Goal: Use online tool/utility: Utilize a website feature to perform a specific function

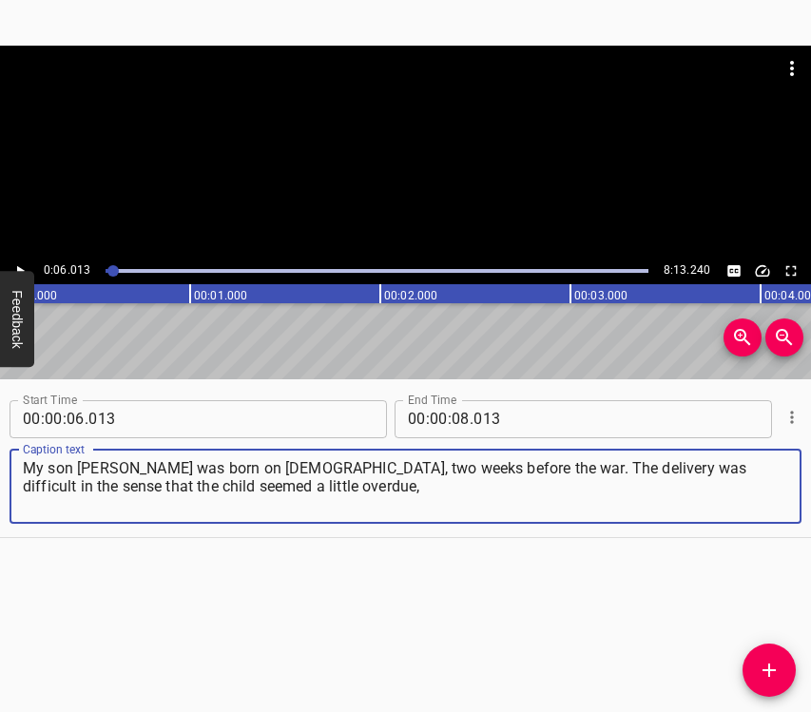
click at [14, 269] on icon "Play/Pause" at bounding box center [19, 270] width 17 height 17
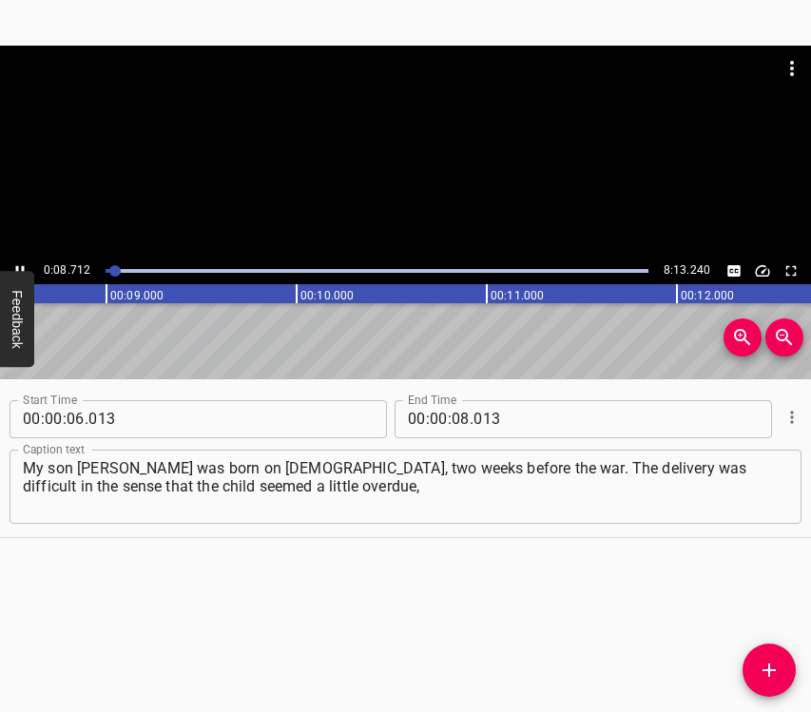
scroll to position [0, 1644]
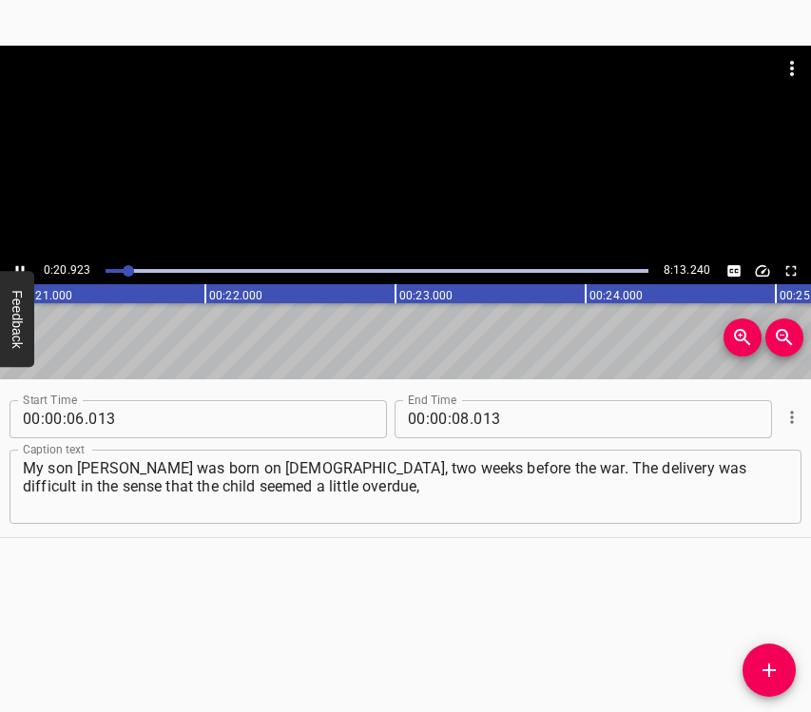
click at [19, 262] on icon "Play/Pause" at bounding box center [19, 270] width 17 height 17
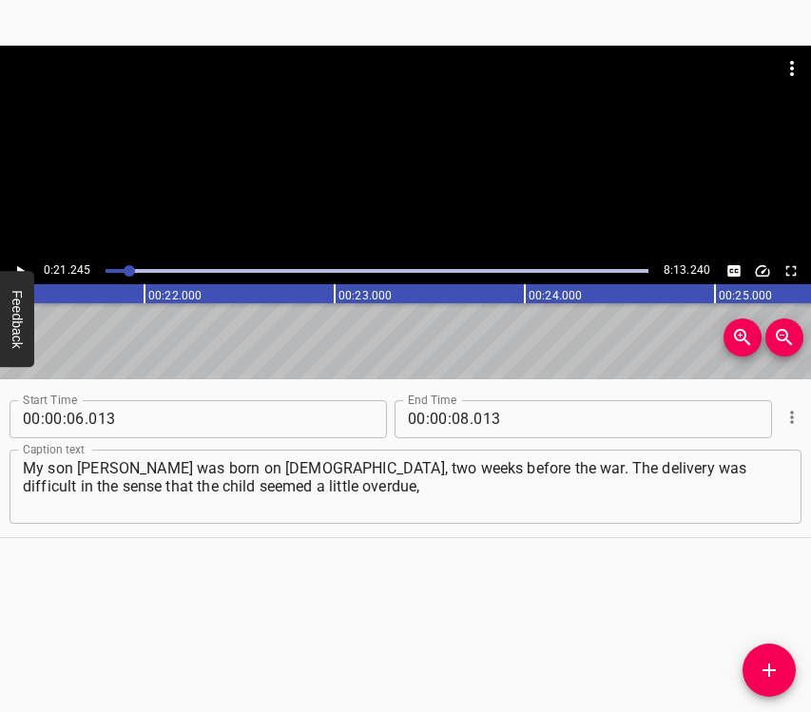
click at [19, 262] on icon "Play/Pause" at bounding box center [19, 270] width 17 height 17
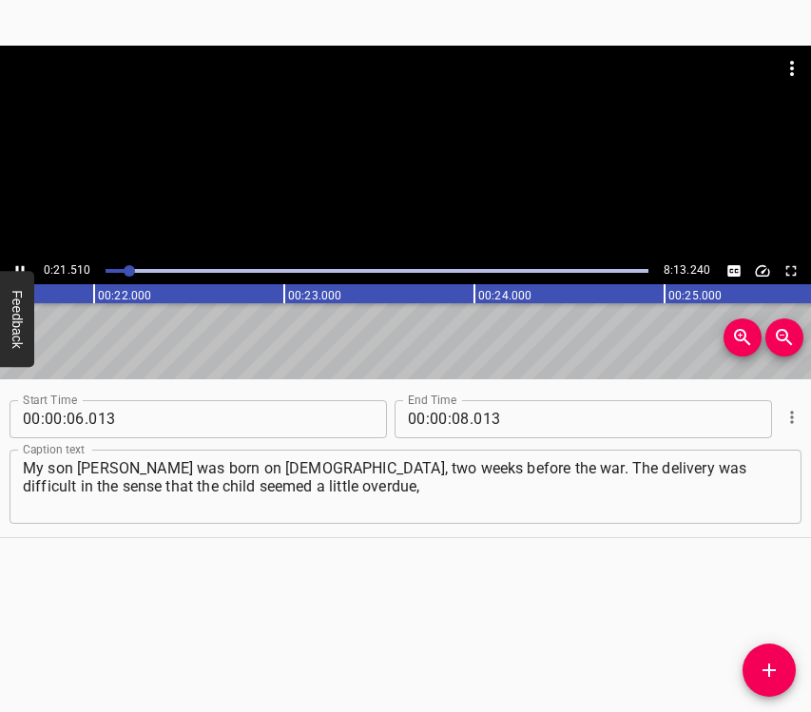
click at [19, 262] on icon "Play/Pause" at bounding box center [19, 270] width 17 height 17
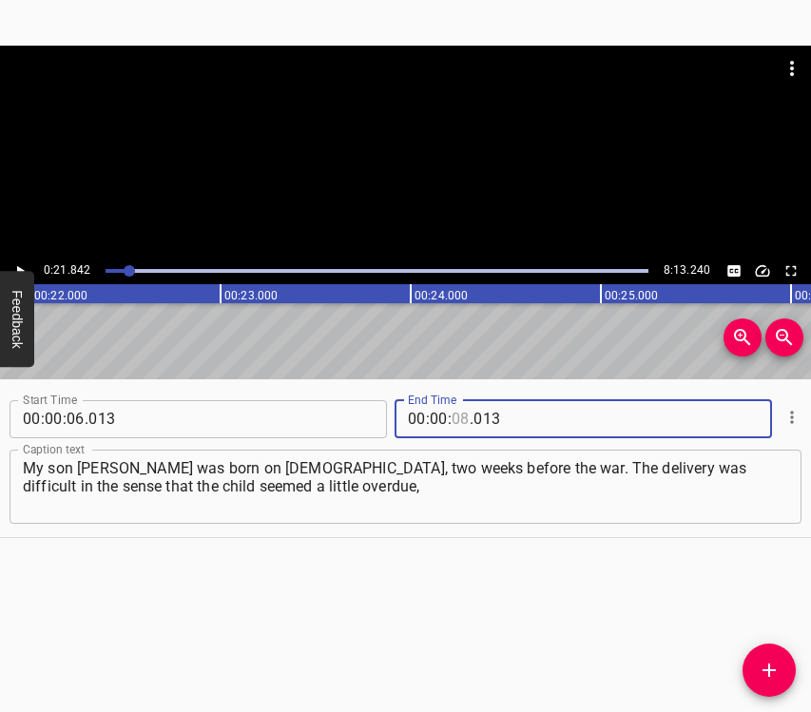
click at [455, 412] on input "number" at bounding box center [460, 419] width 18 height 38
type input "21"
type input "5"
type input "013"
type input "21"
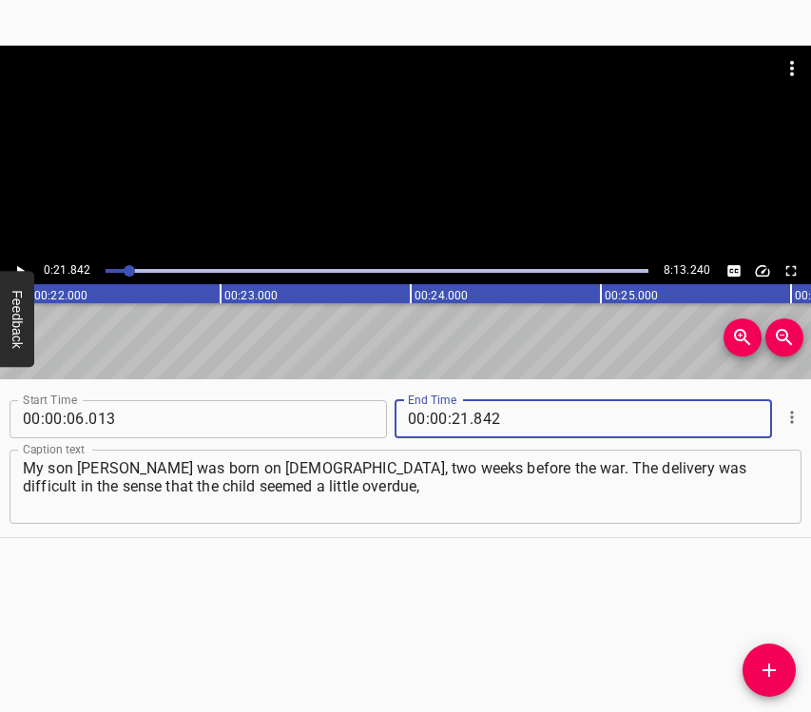
type input "842"
click at [769, 654] on button "Add Cue" at bounding box center [768, 669] width 53 height 53
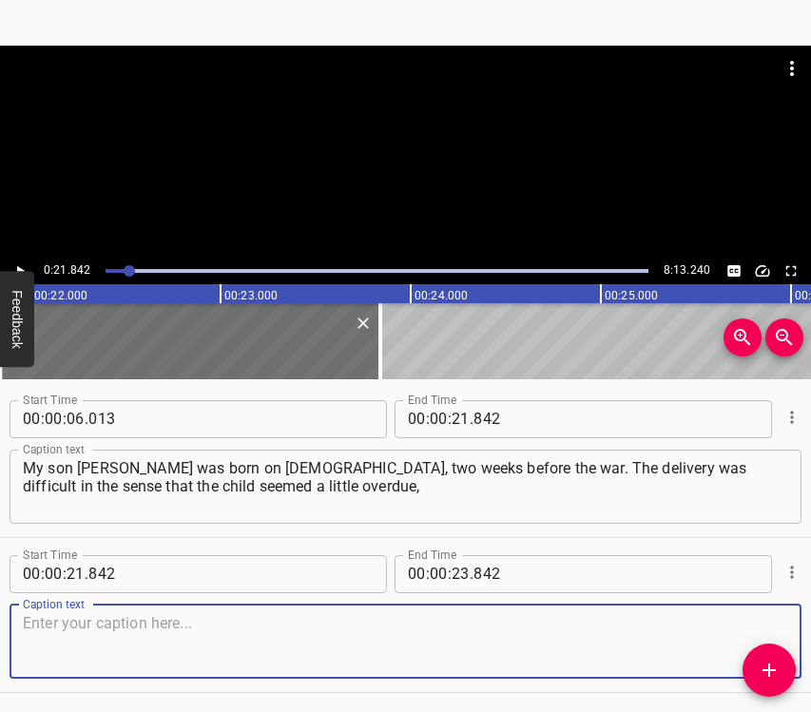
scroll to position [66, 0]
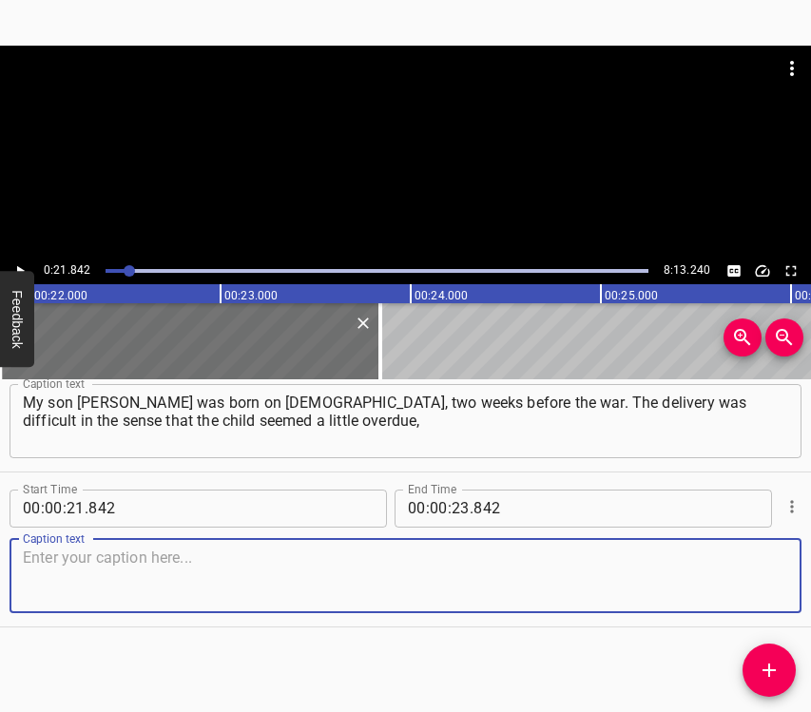
click at [759, 561] on textarea at bounding box center [405, 575] width 765 height 54
click at [256, 563] on textarea at bounding box center [405, 575] width 765 height 54
paste textarea "but still within the term. They said everything was fine, but the child was alr…"
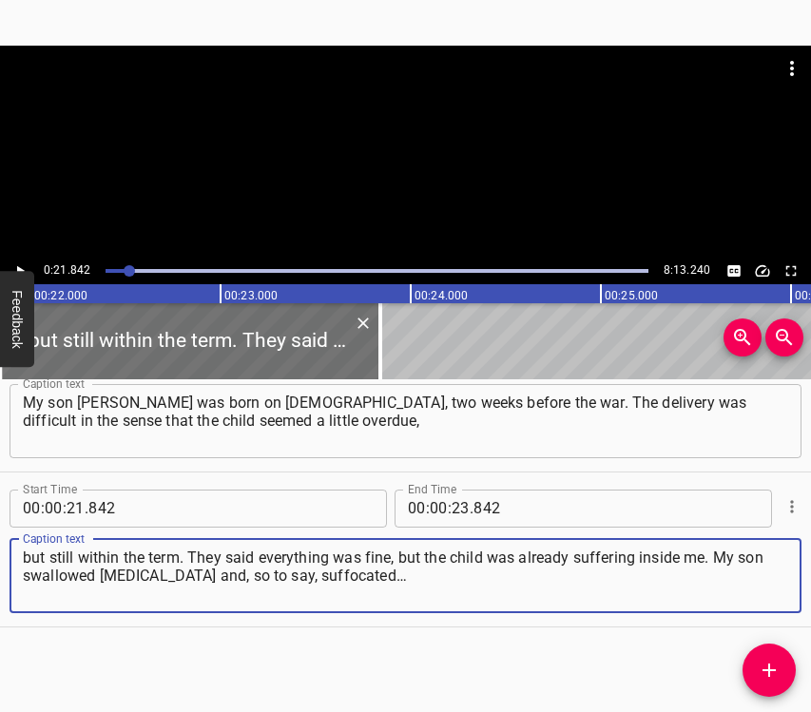
type textarea "but still within the term. They said everything was fine, but the child was alr…"
click at [17, 263] on icon "Play/Pause" at bounding box center [19, 270] width 17 height 17
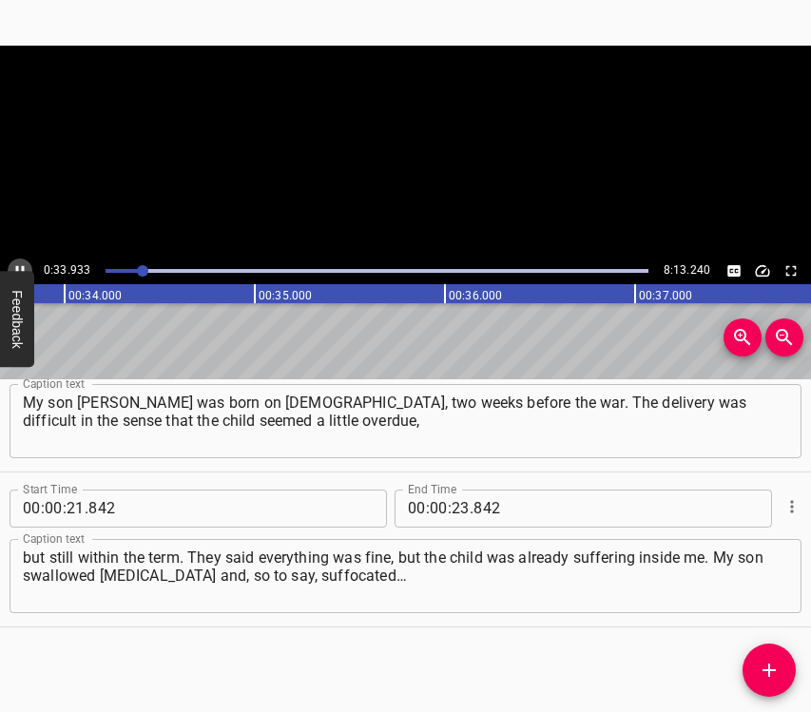
click at [17, 263] on icon "Play/Pause" at bounding box center [19, 270] width 17 height 17
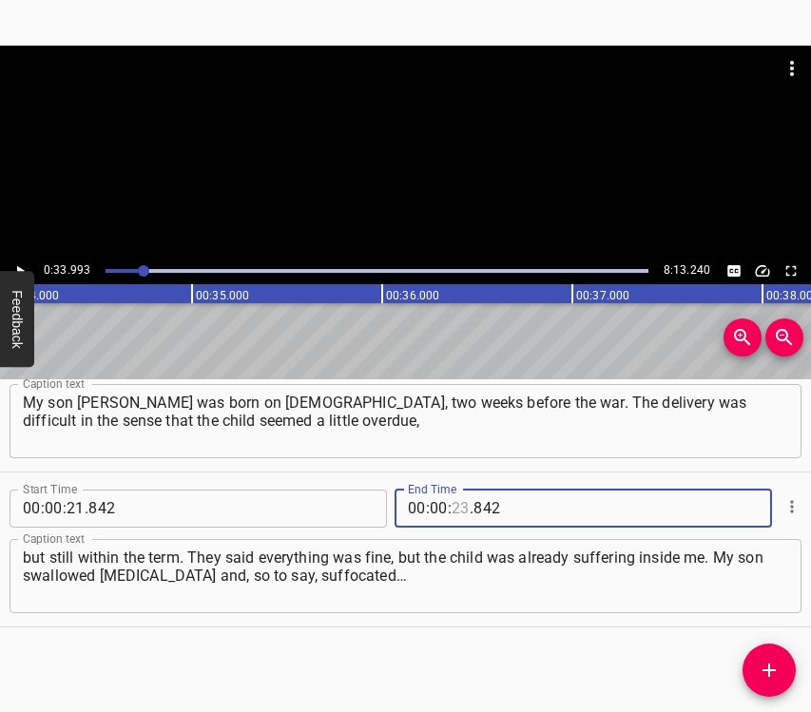
click at [460, 514] on input "number" at bounding box center [460, 509] width 18 height 38
type input "33"
type input "993"
click at [763, 660] on icon "Add Cue" at bounding box center [769, 670] width 23 height 23
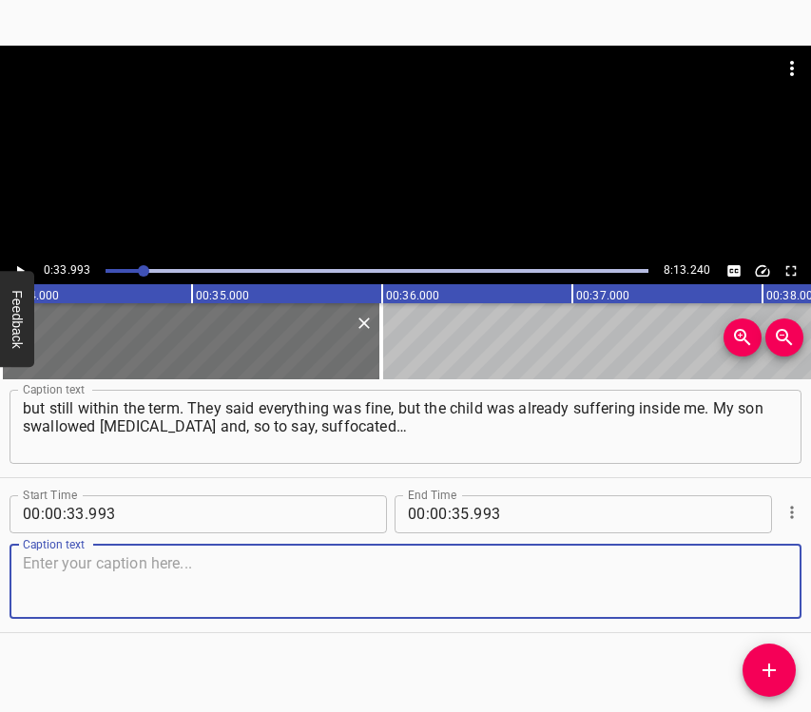
scroll to position [221, 0]
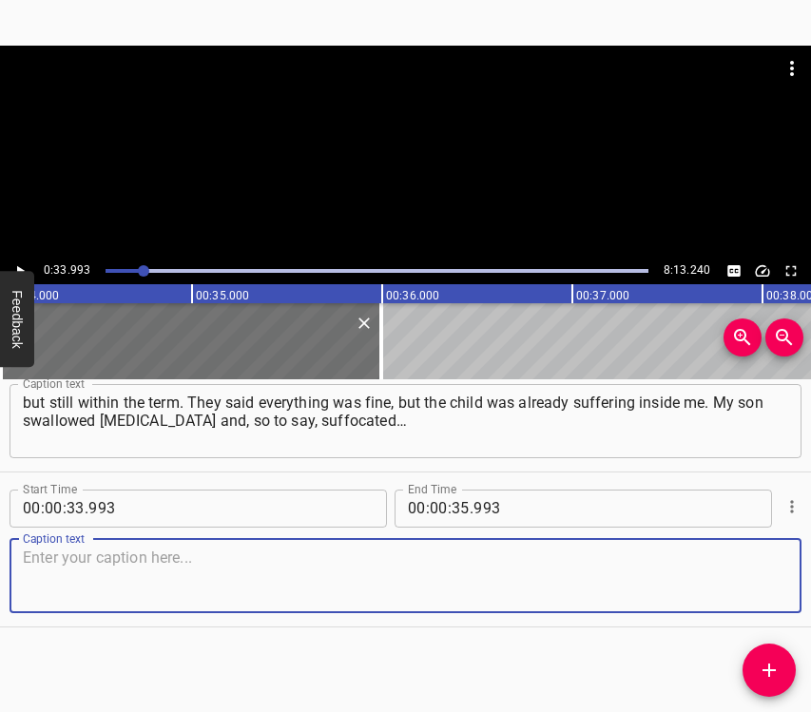
click at [748, 590] on textarea at bounding box center [405, 575] width 765 height 54
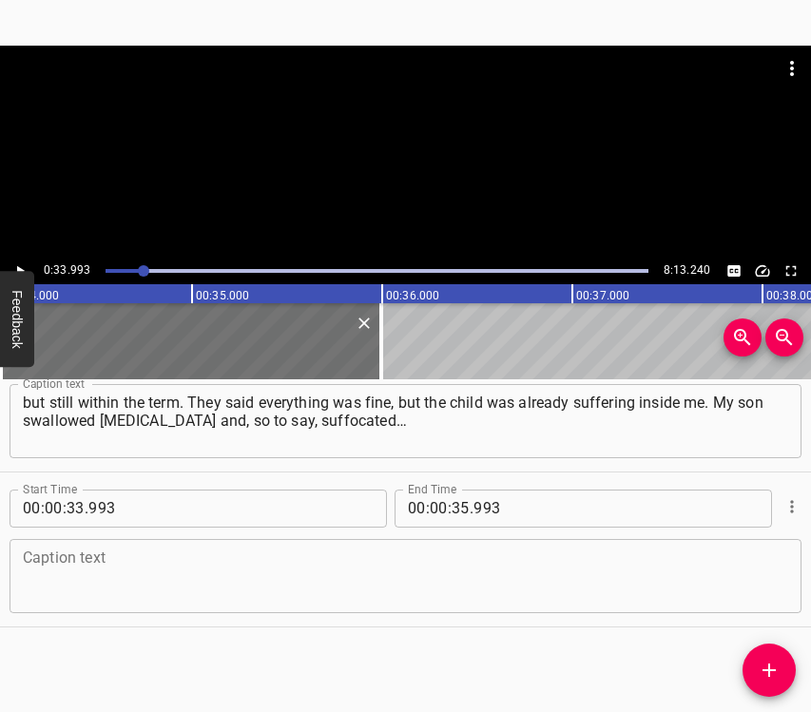
click at [318, 574] on textarea at bounding box center [405, 575] width 765 height 54
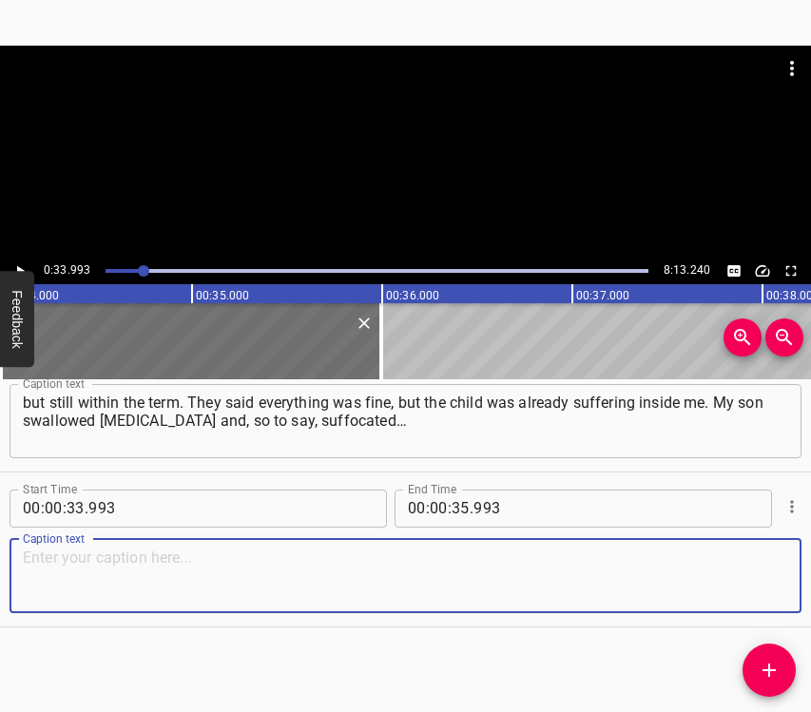
paste textarea "And when he came out, he was already purple. He had no breathing, his lungs wer…"
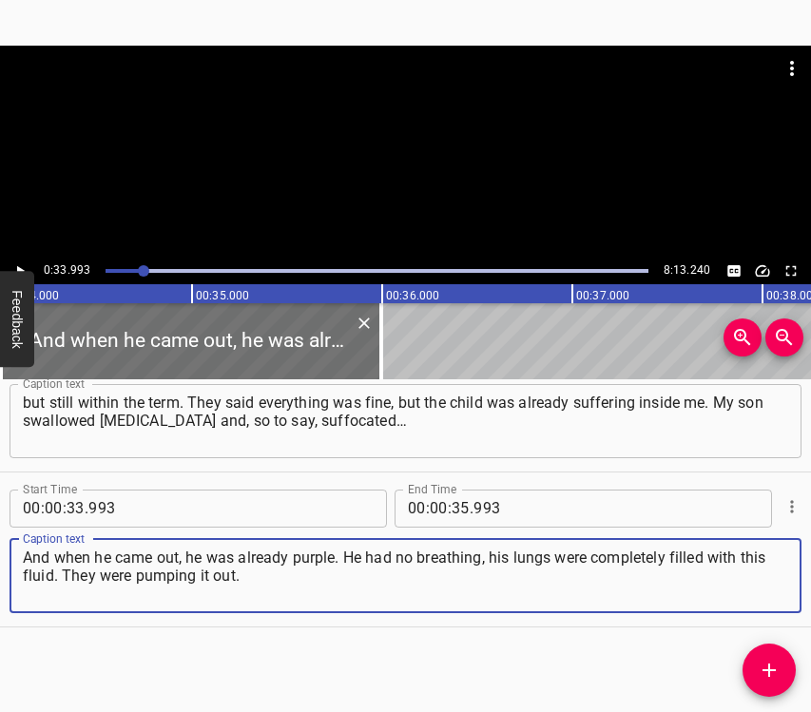
type textarea "And when he came out, he was already purple. He had no breathing, his lungs wer…"
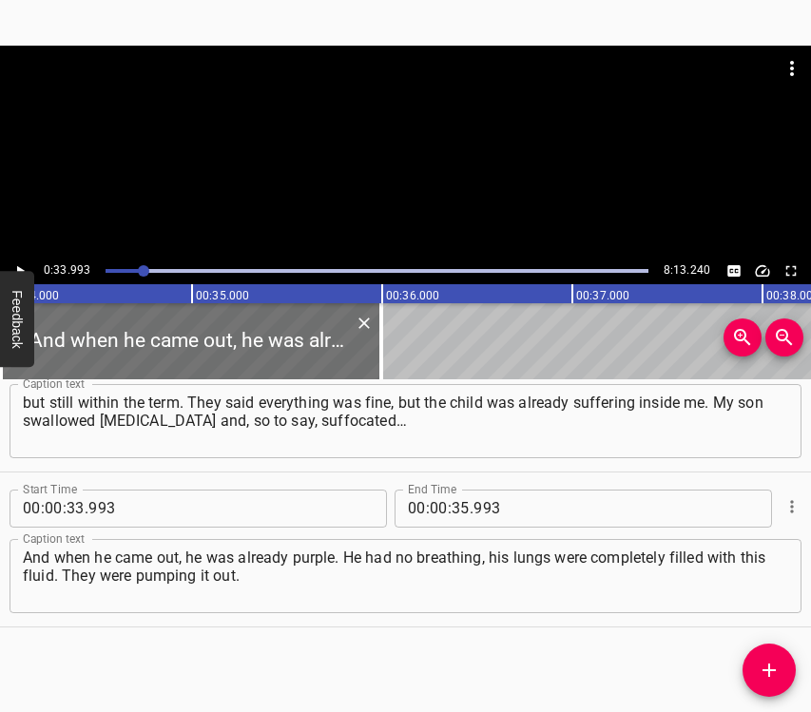
click at [18, 271] on button "Feedback" at bounding box center [17, 319] width 34 height 96
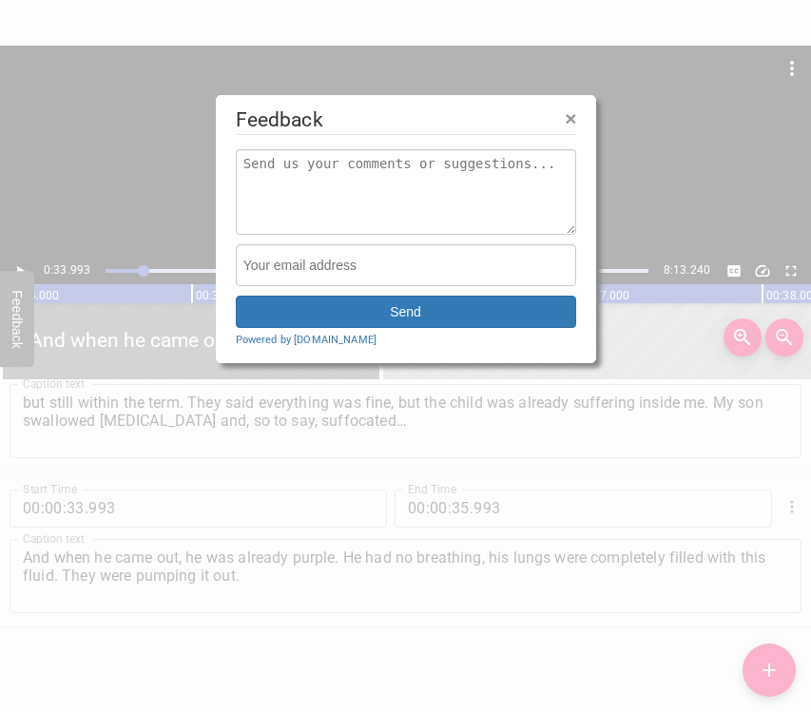
click at [18, 266] on div at bounding box center [405, 356] width 811 height 712
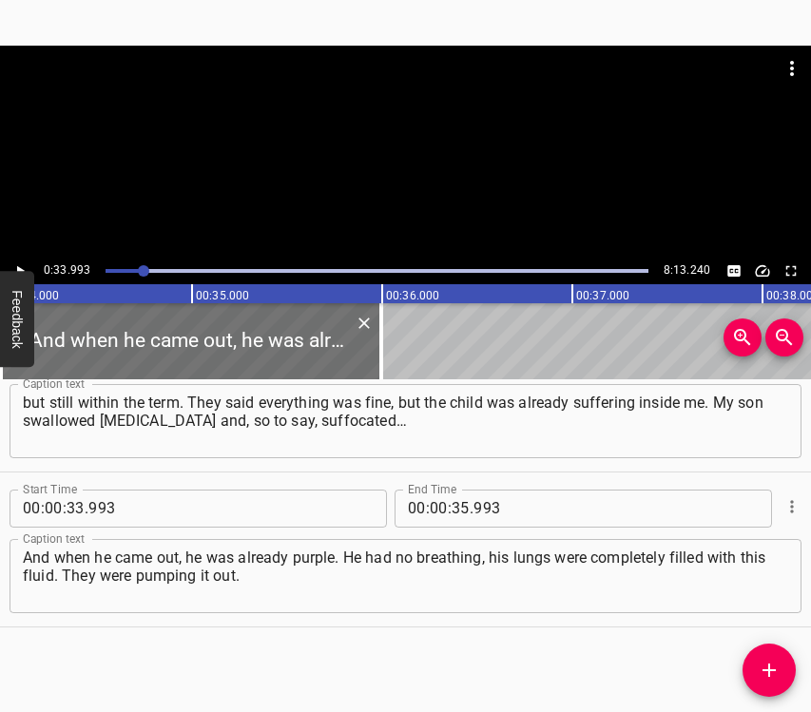
click at [18, 266] on icon "Play/Pause" at bounding box center [21, 270] width 8 height 10
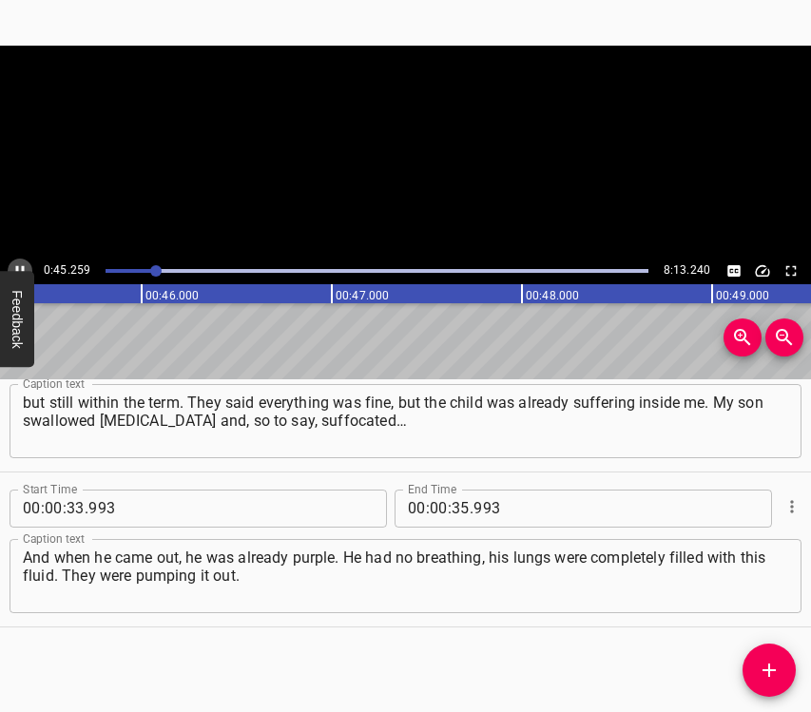
click at [18, 266] on icon "Play/Pause" at bounding box center [20, 270] width 9 height 10
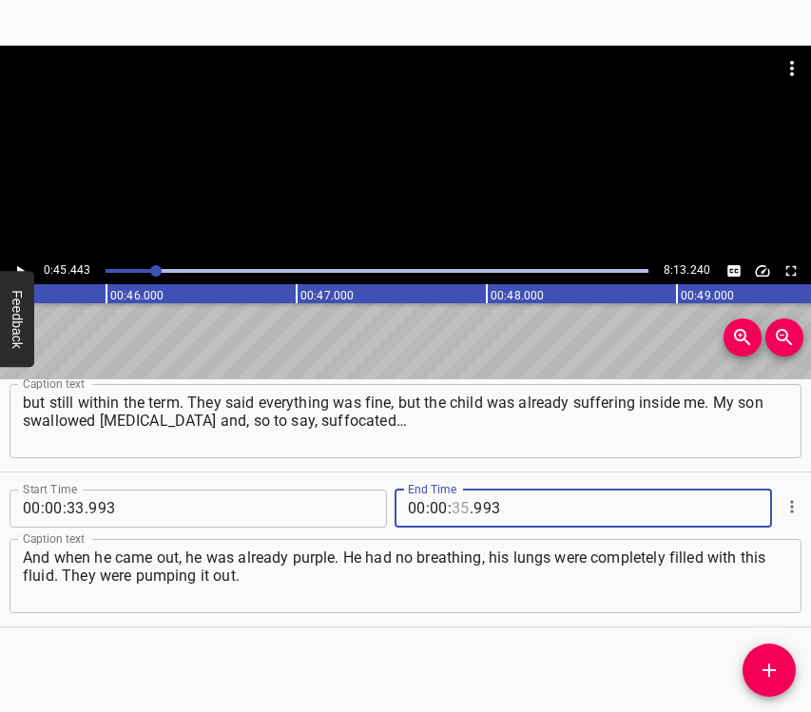
click at [451, 491] on input "number" at bounding box center [460, 509] width 18 height 38
type input "45"
type input "443"
click at [771, 673] on icon "Add Cue" at bounding box center [769, 670] width 23 height 23
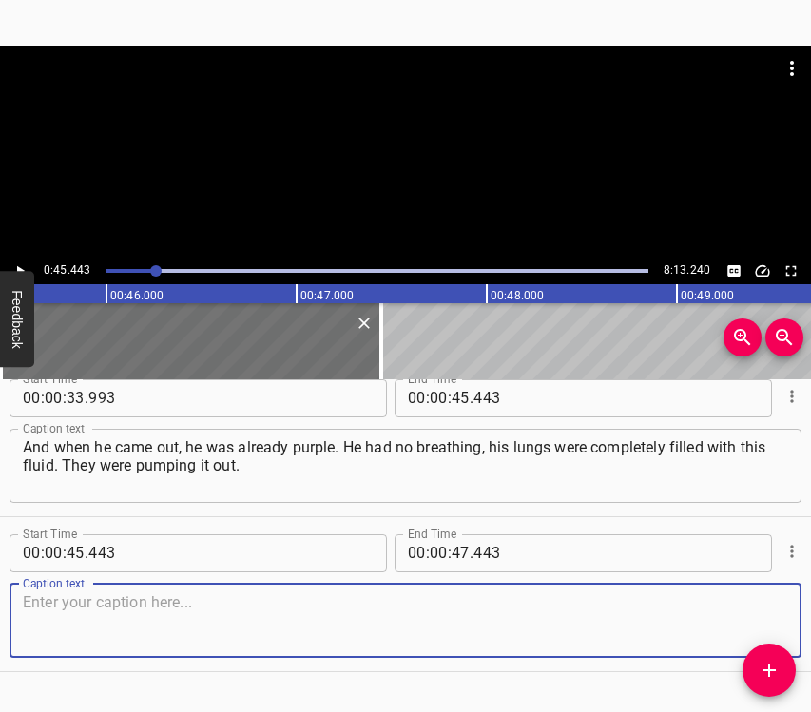
scroll to position [375, 0]
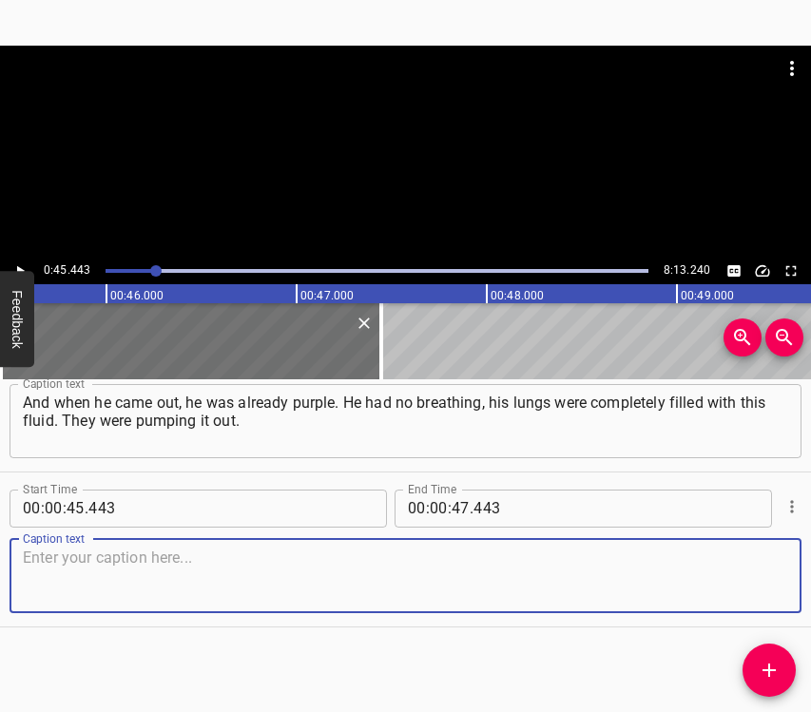
drag, startPoint x: 743, startPoint y: 583, endPoint x: 803, endPoint y: 568, distance: 61.6
click at [748, 582] on textarea at bounding box center [405, 575] width 765 height 54
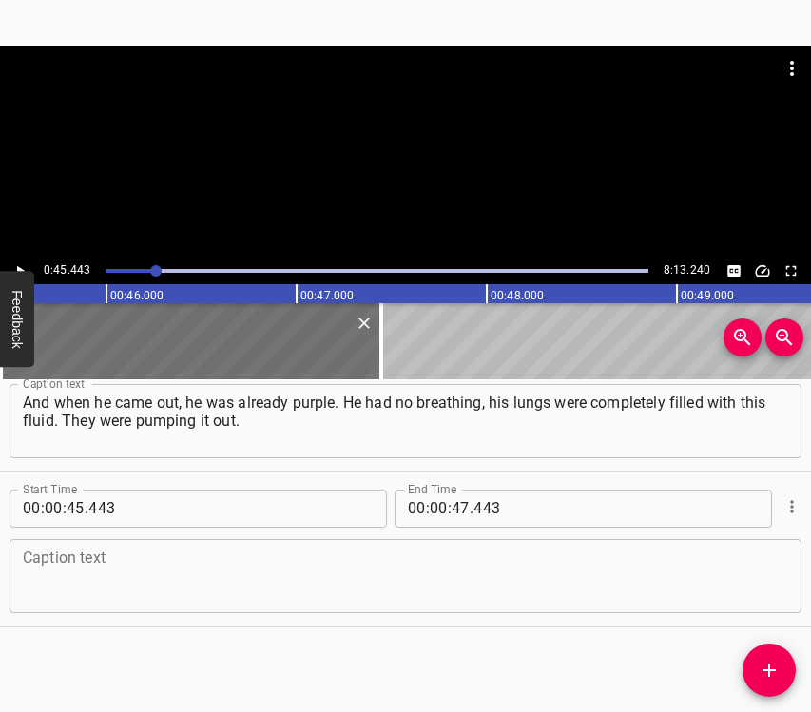
click at [63, 588] on textarea at bounding box center [405, 575] width 765 height 54
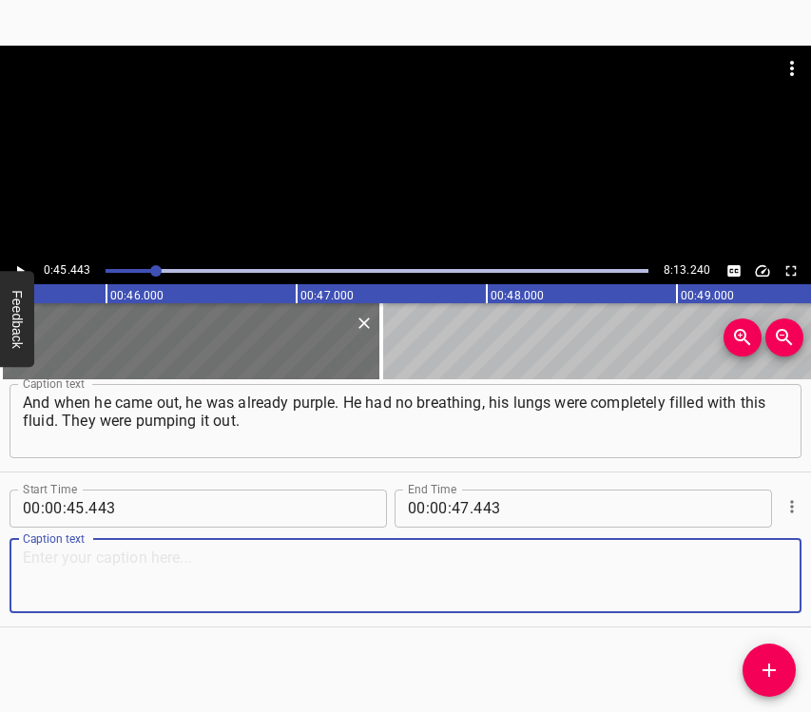
paste textarea "They pierced the lungs, pumped out the fluid. Of course, it was not a pleasant …"
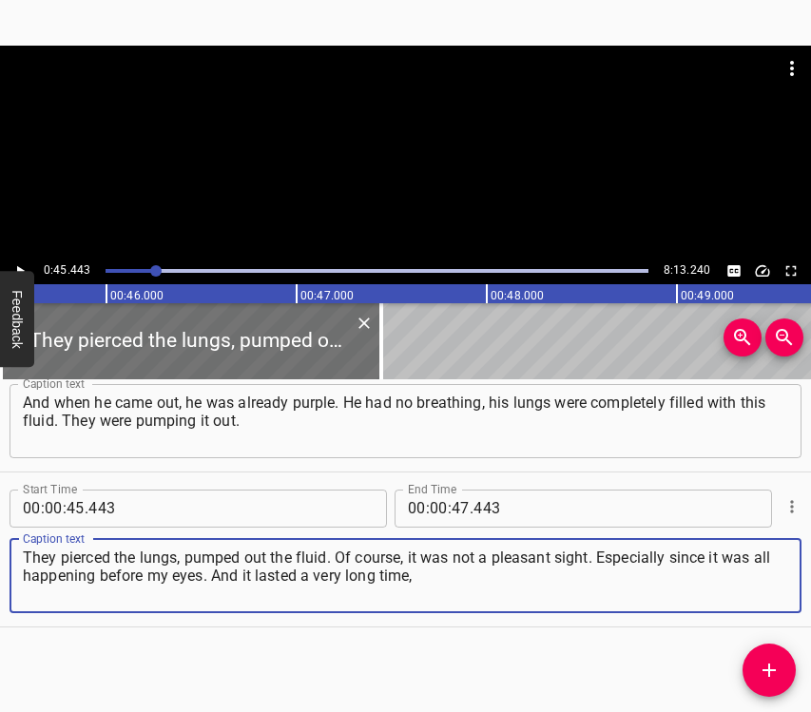
type textarea "They pierced the lungs, pumped out the fluid. Of course, it was not a pleasant …"
click at [14, 259] on button "Play/Pause" at bounding box center [20, 271] width 25 height 25
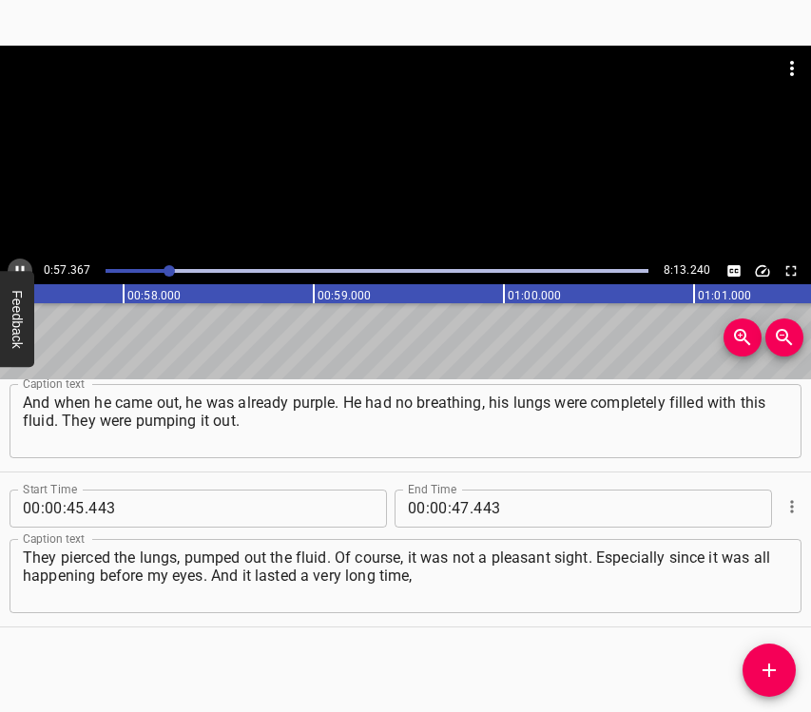
click at [16, 260] on button "Play/Pause" at bounding box center [20, 271] width 25 height 25
click at [456, 510] on input "number" at bounding box center [460, 509] width 18 height 38
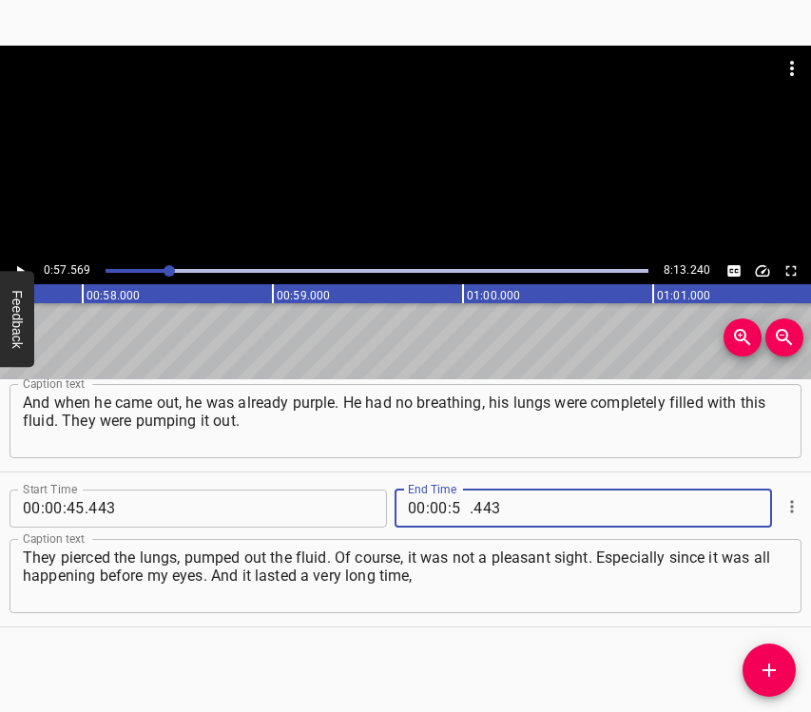
type input "57"
type input "569"
click at [769, 663] on icon "Add Cue" at bounding box center [768, 669] width 13 height 13
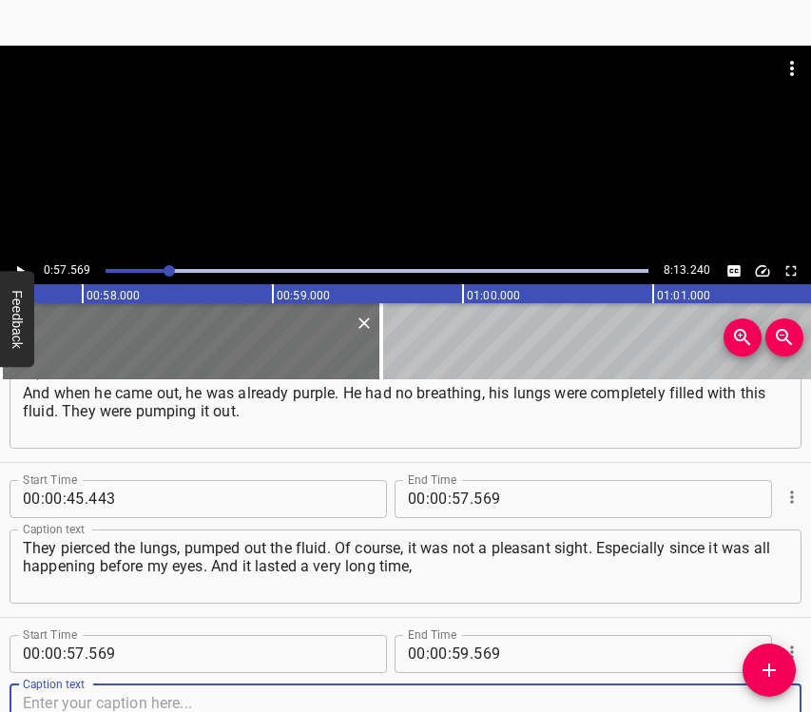
scroll to position [530, 0]
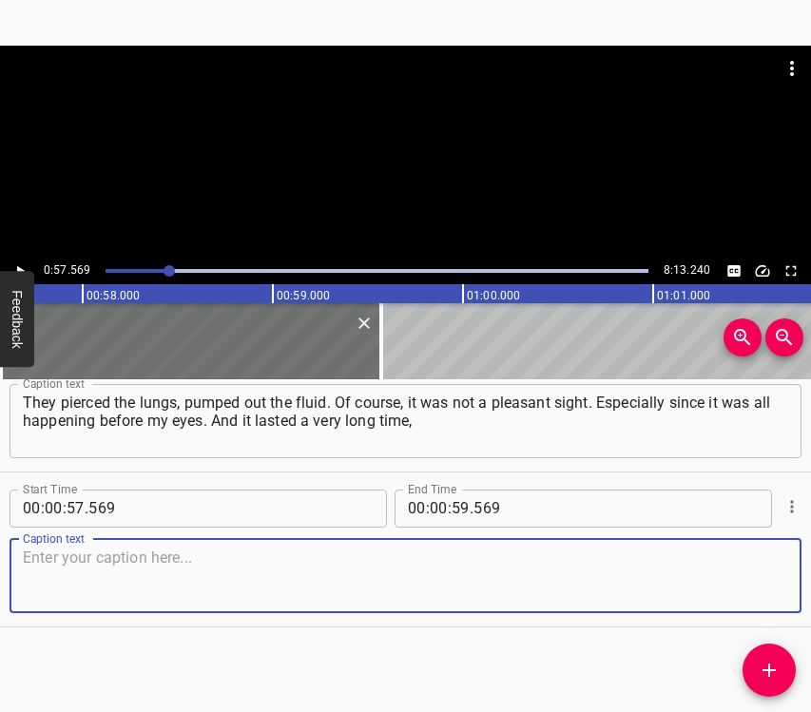
click at [728, 586] on textarea at bounding box center [405, 575] width 765 height 54
click at [61, 569] on textarea at bounding box center [405, 575] width 765 height 54
paste textarea "about two and a half hours. And it was winter, cold. We were waiting for the am…"
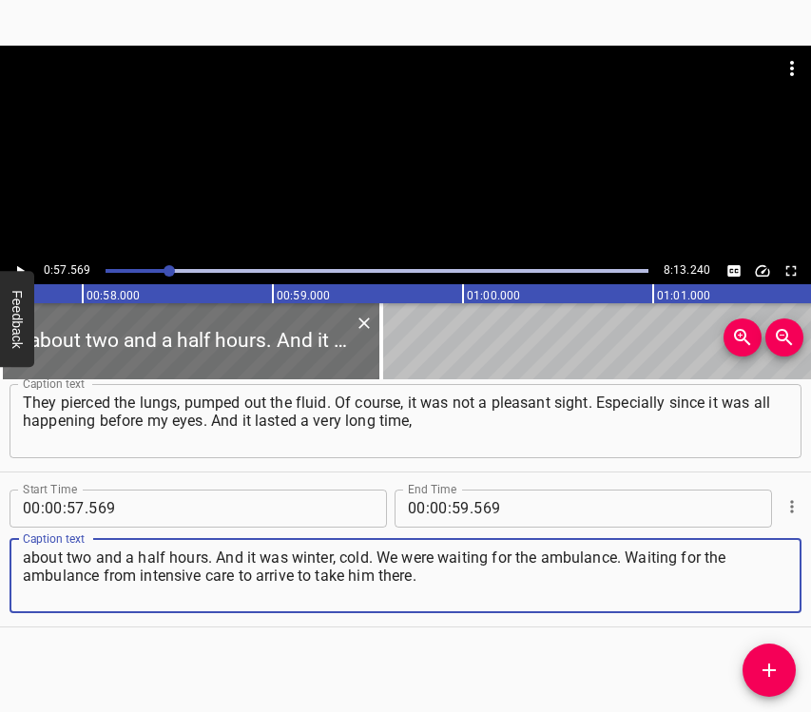
type textarea "about two and a half hours. And it was winter, cold. We were waiting for the am…"
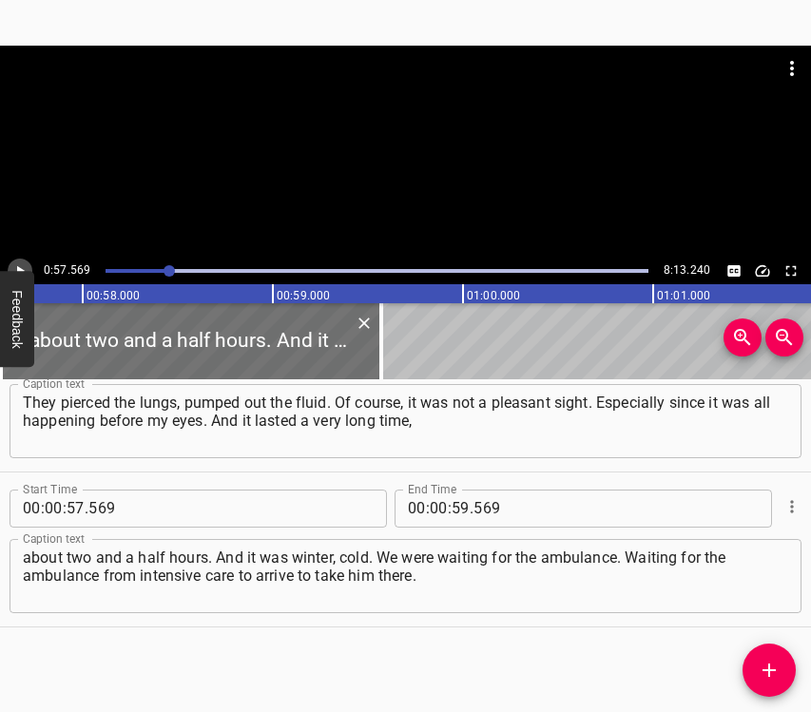
click at [21, 269] on icon "Play/Pause" at bounding box center [21, 270] width 8 height 10
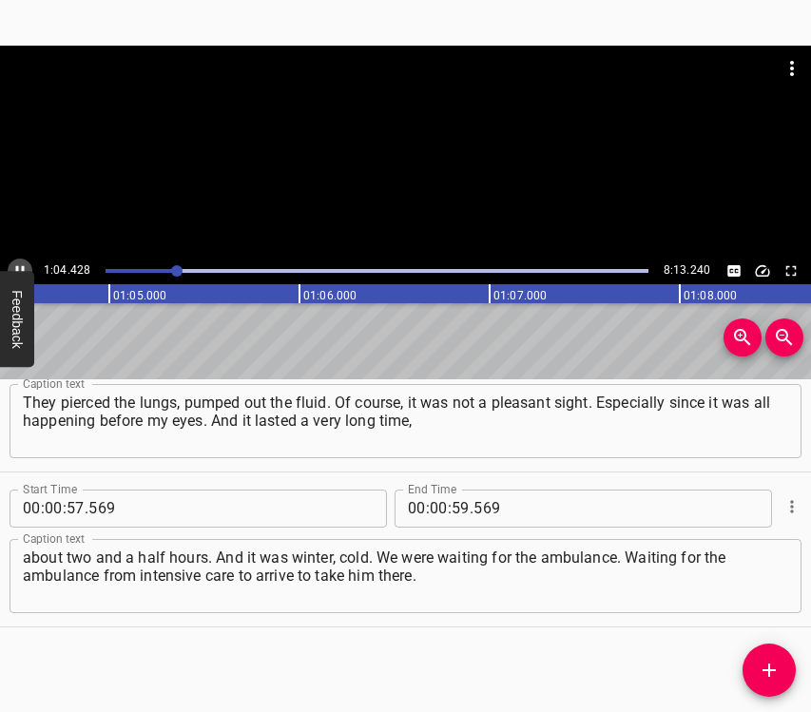
click at [20, 269] on icon "Play/Pause" at bounding box center [19, 270] width 17 height 17
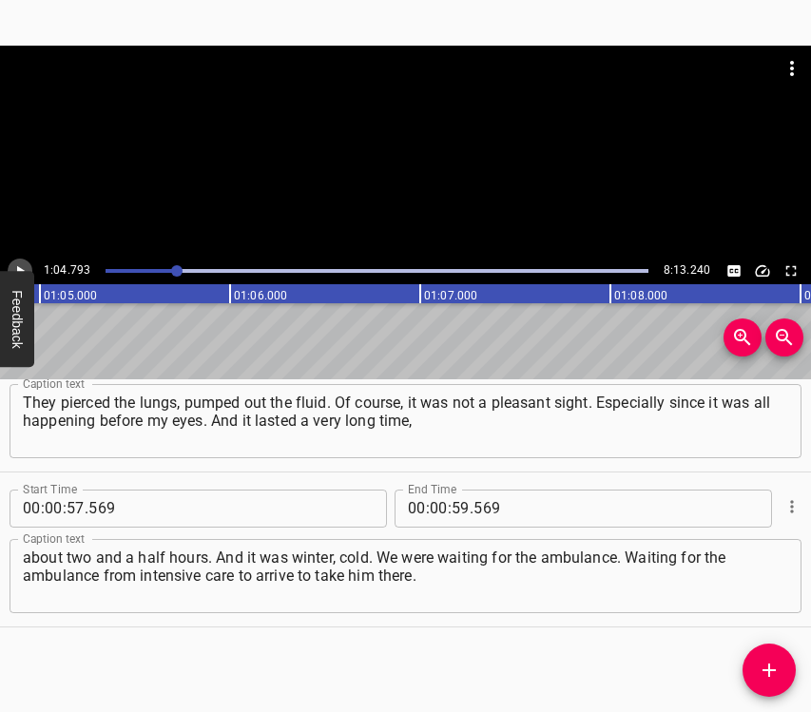
click at [20, 269] on icon "Play/Pause" at bounding box center [21, 270] width 8 height 10
click at [20, 269] on icon "Play/Pause" at bounding box center [19, 270] width 17 height 17
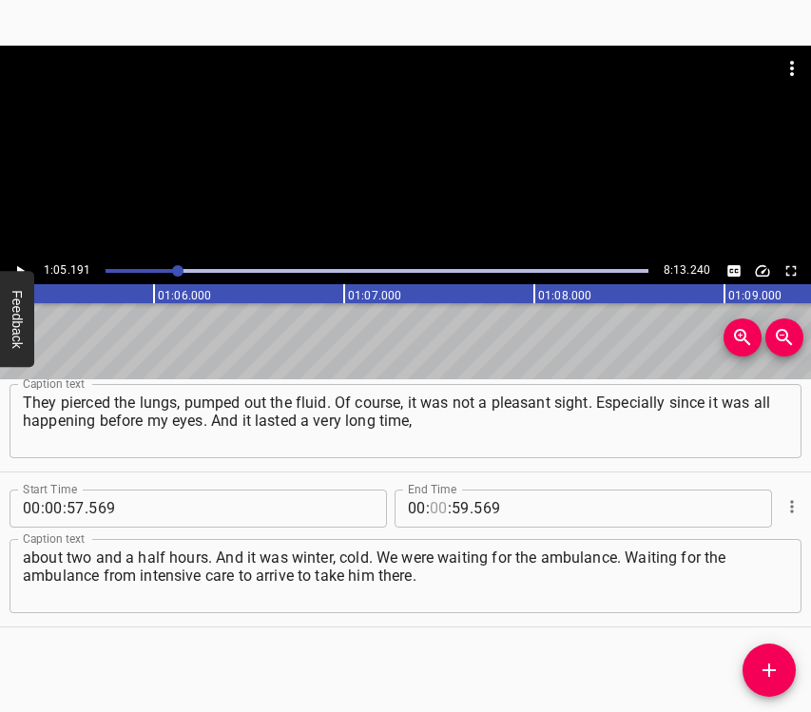
click at [436, 504] on input "number" at bounding box center [439, 509] width 18 height 38
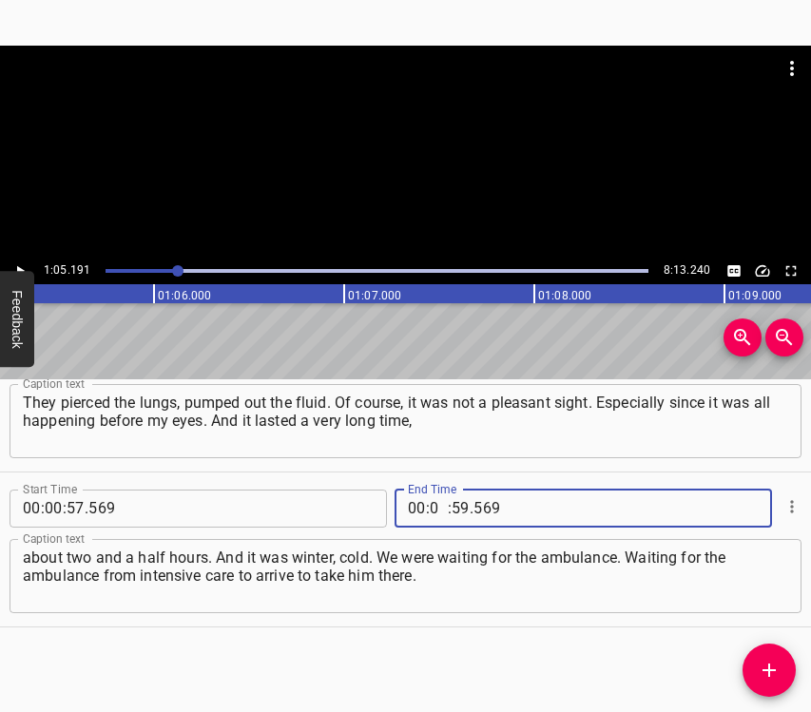
type input "01"
type input "05"
type input "191"
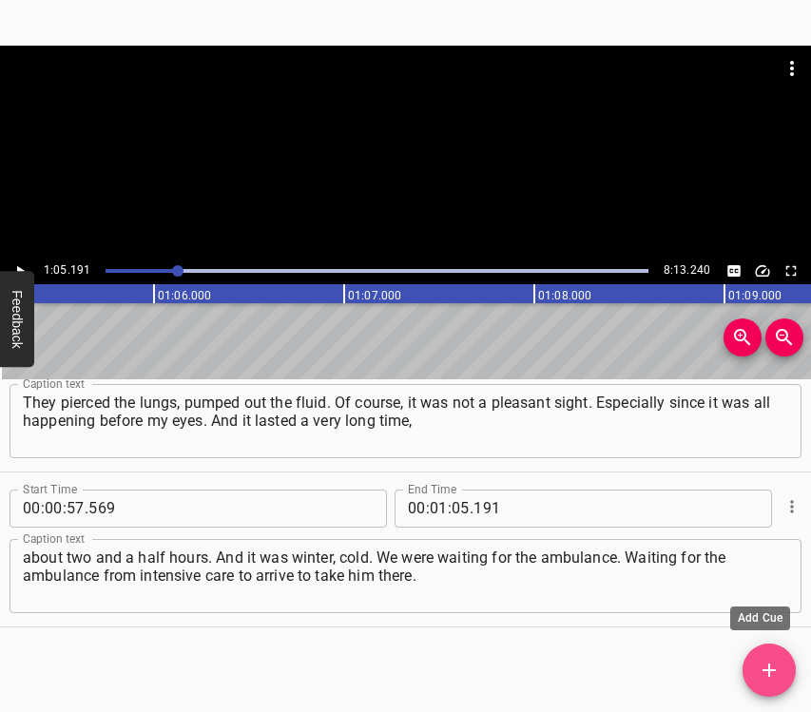
click at [769, 659] on icon "Add Cue" at bounding box center [769, 670] width 23 height 23
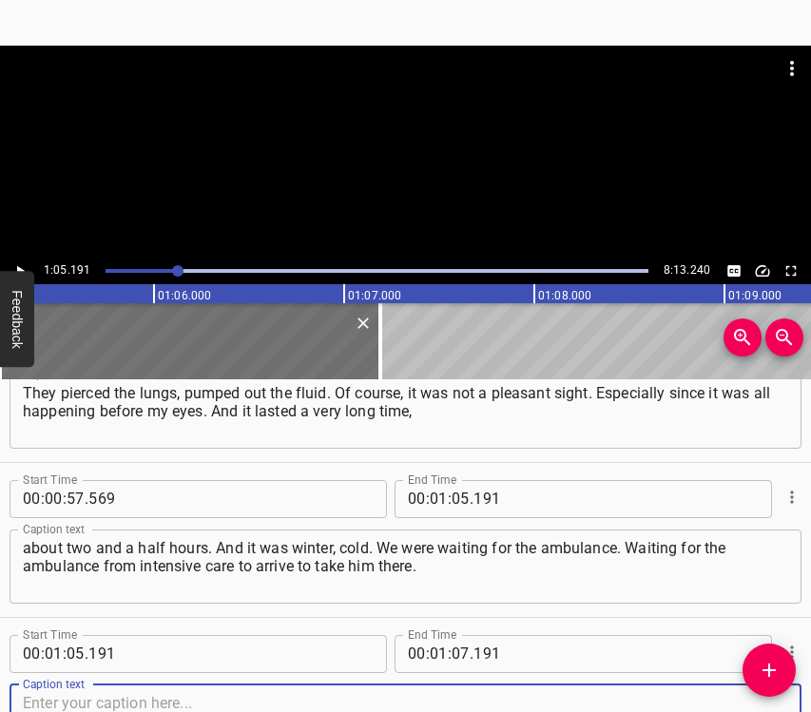
scroll to position [685, 0]
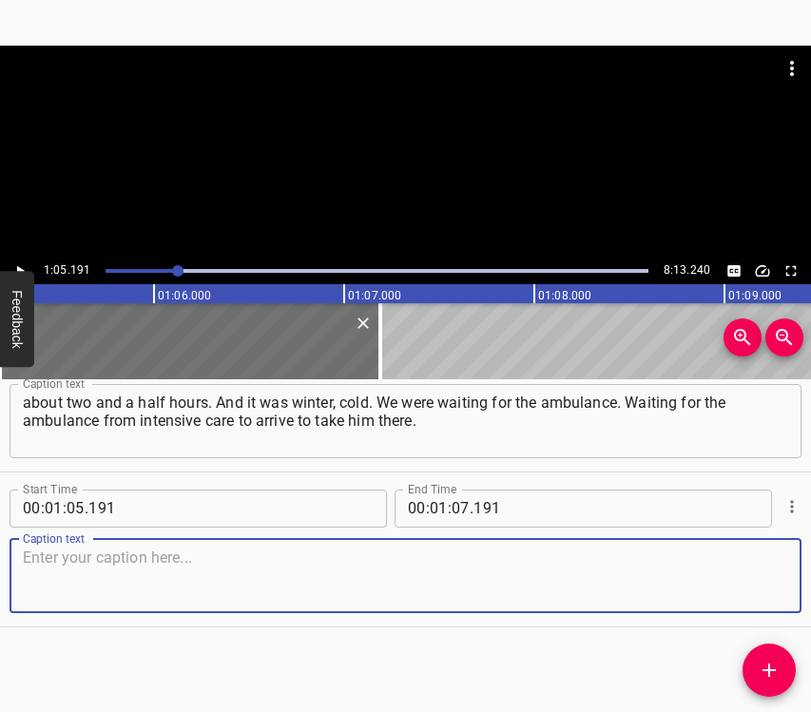
click at [750, 578] on textarea at bounding box center [405, 575] width 765 height 54
click at [205, 567] on textarea at bounding box center [405, 575] width 765 height 54
paste textarea "It was hard. Really very hard. His condition was very severe. They froze his br…"
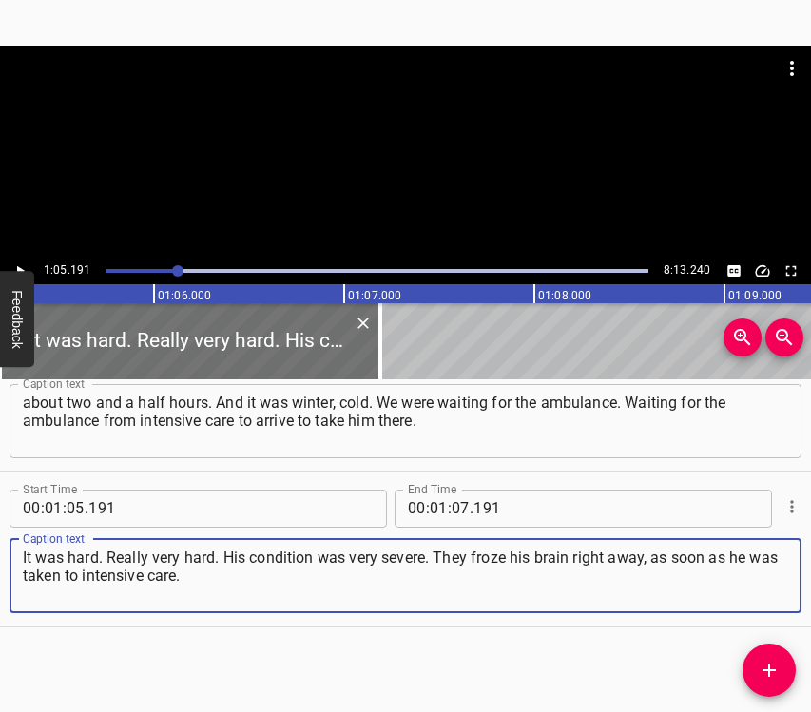
type textarea "It was hard. Really very hard. His condition was very severe. They froze his br…"
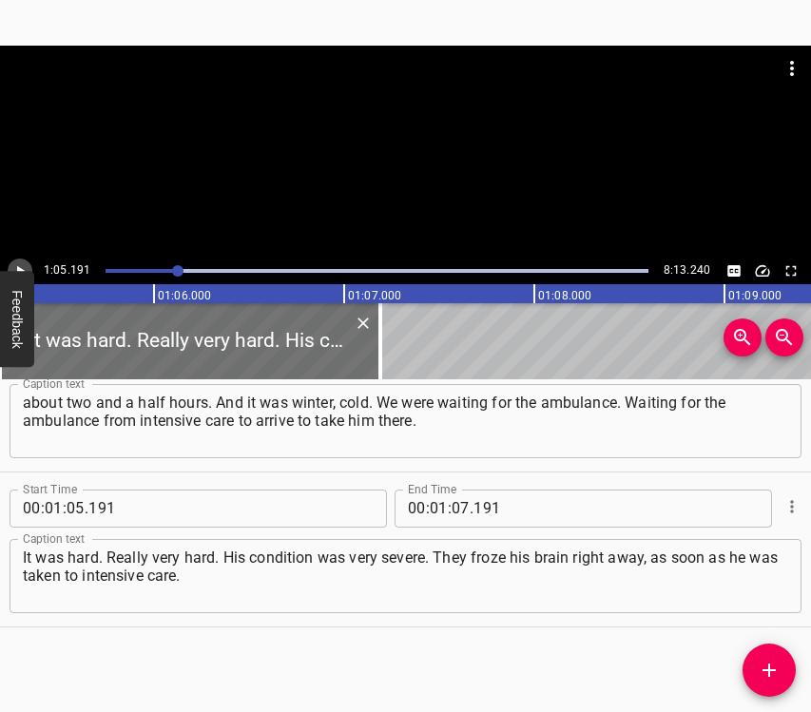
click at [22, 261] on button "Play/Pause" at bounding box center [20, 271] width 25 height 25
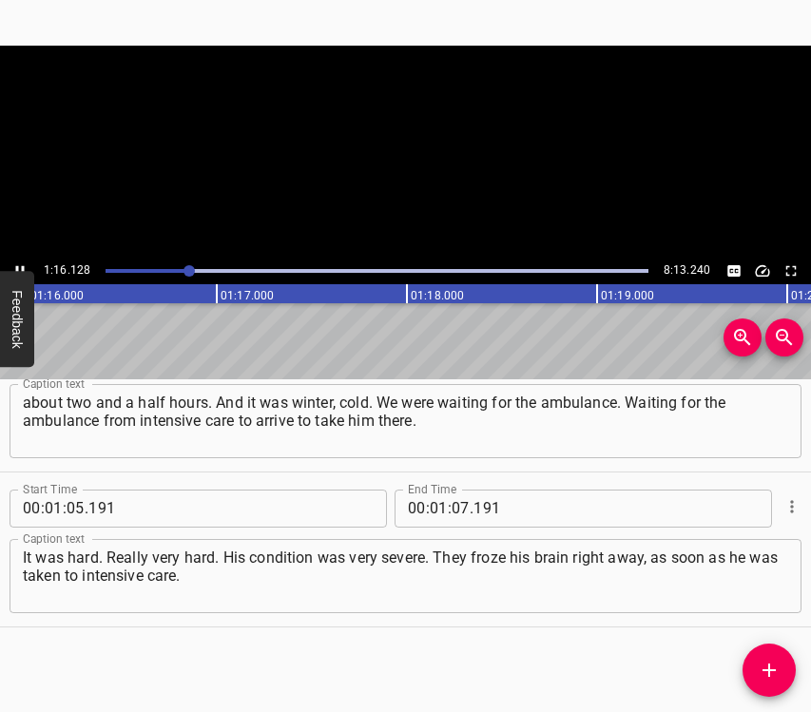
click at [22, 262] on icon "Play/Pause" at bounding box center [19, 270] width 17 height 17
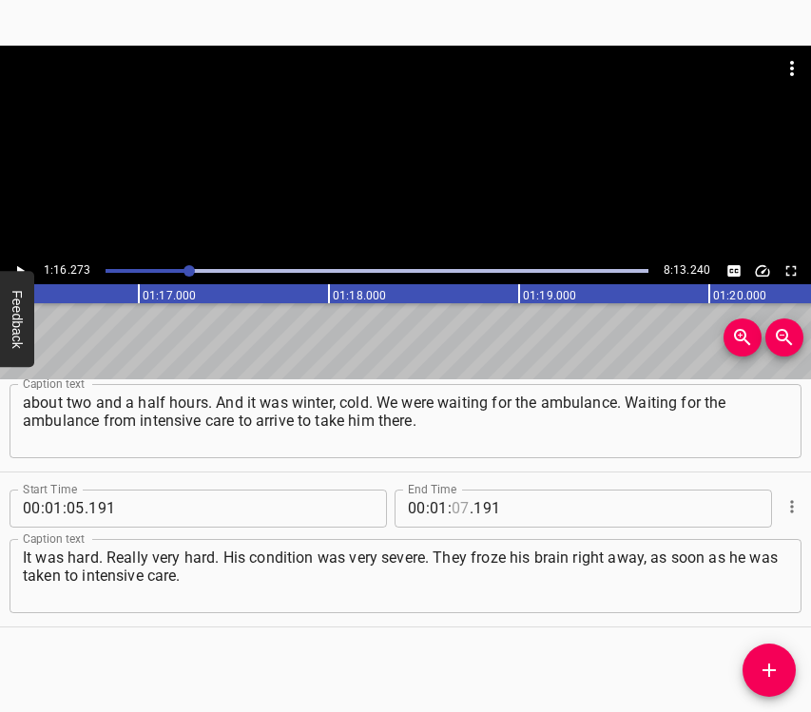
click at [451, 511] on input "number" at bounding box center [460, 509] width 18 height 38
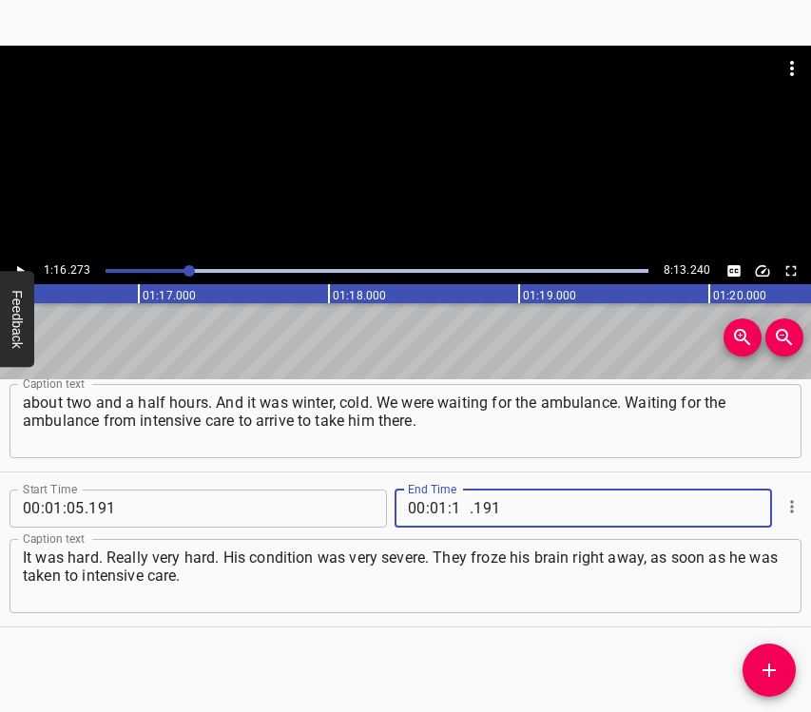
type input "16"
type input "273"
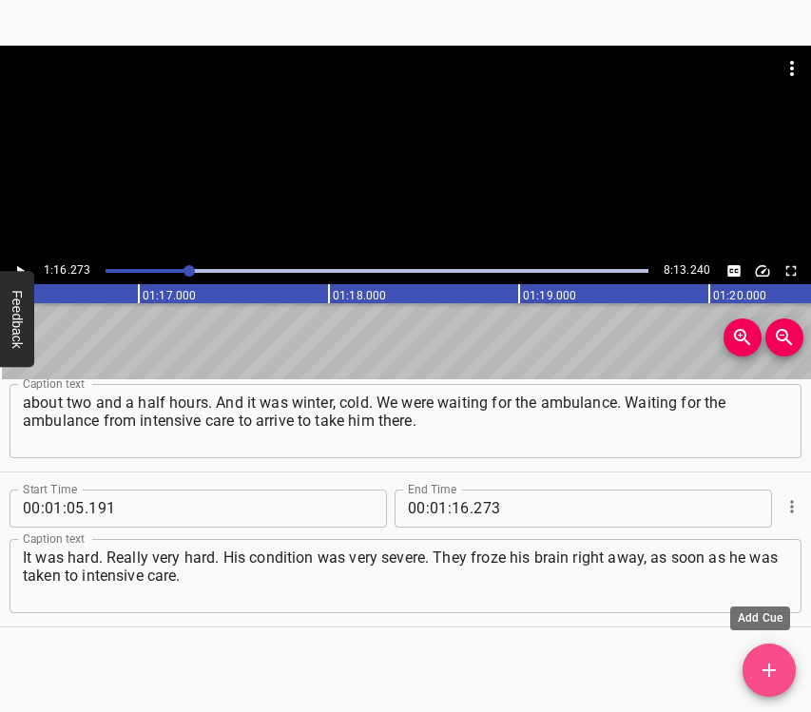
click at [769, 669] on icon "Add Cue" at bounding box center [768, 669] width 13 height 13
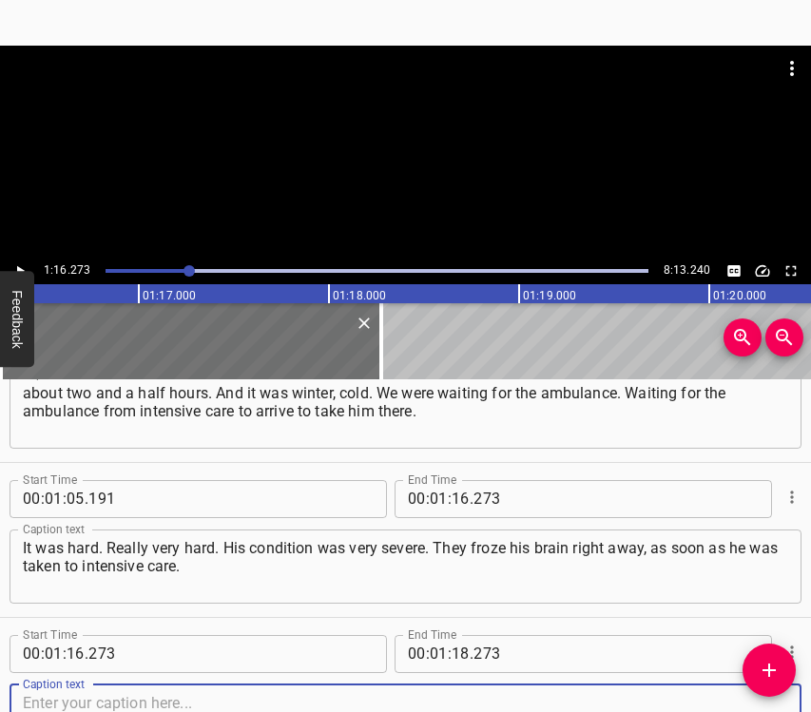
scroll to position [840, 0]
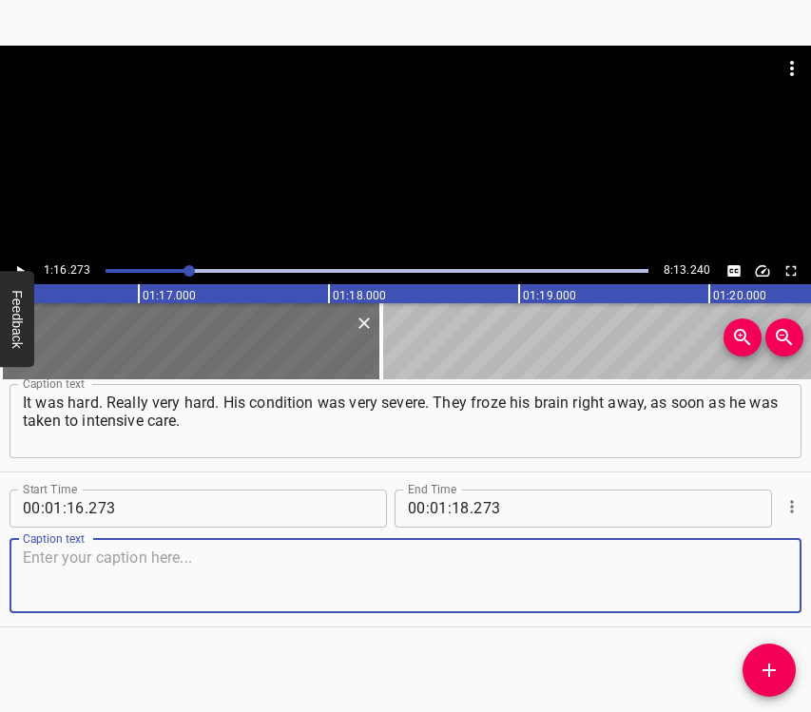
click at [747, 581] on textarea at bounding box center [405, 575] width 765 height 54
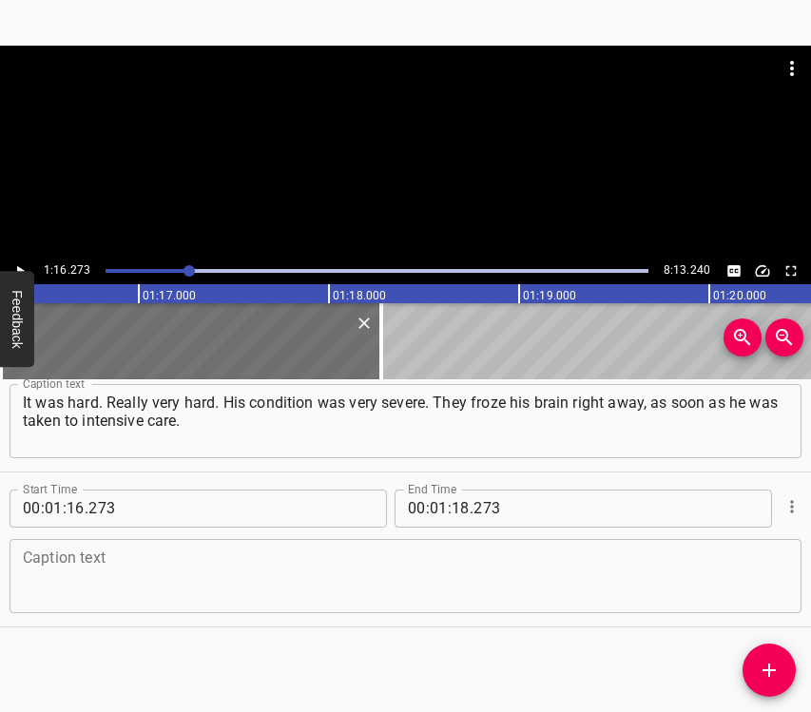
click at [61, 570] on textarea at bounding box center [405, 575] width 765 height 54
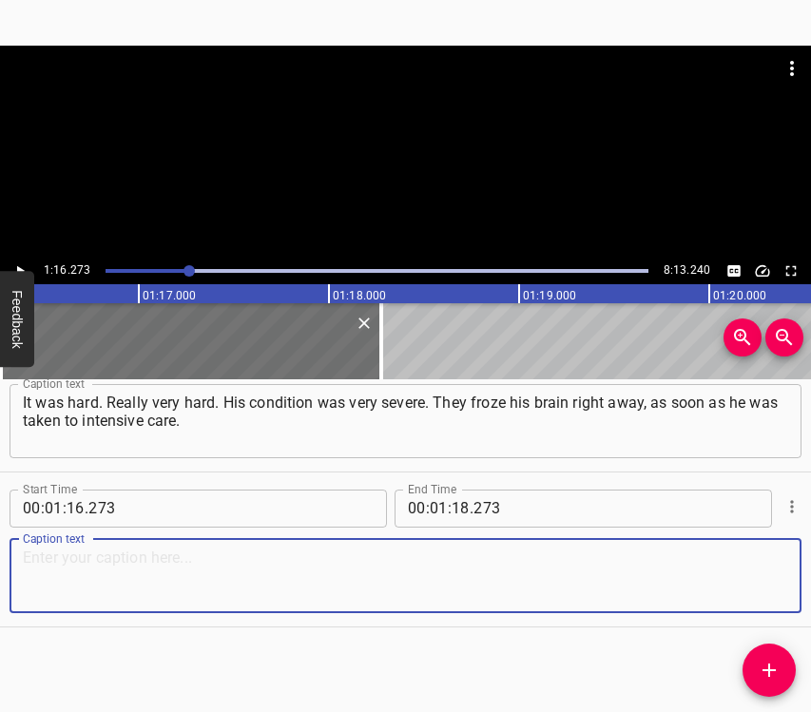
paste textarea "Because, they said, if that was not done, his head would simply turn into mush.…"
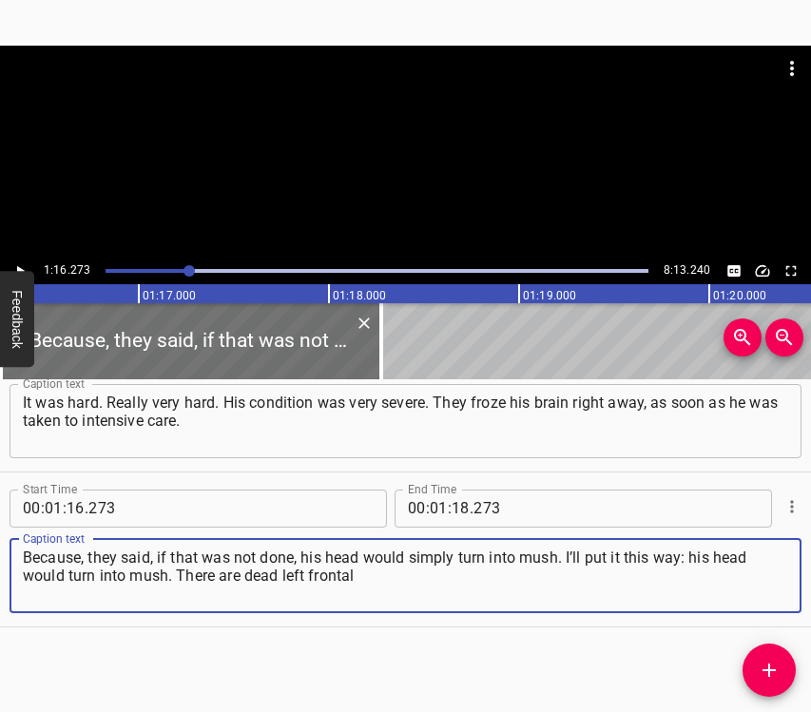
type textarea "Because, they said, if that was not done, his head would simply turn into mush.…"
click at [21, 262] on icon "Play/Pause" at bounding box center [19, 270] width 17 height 17
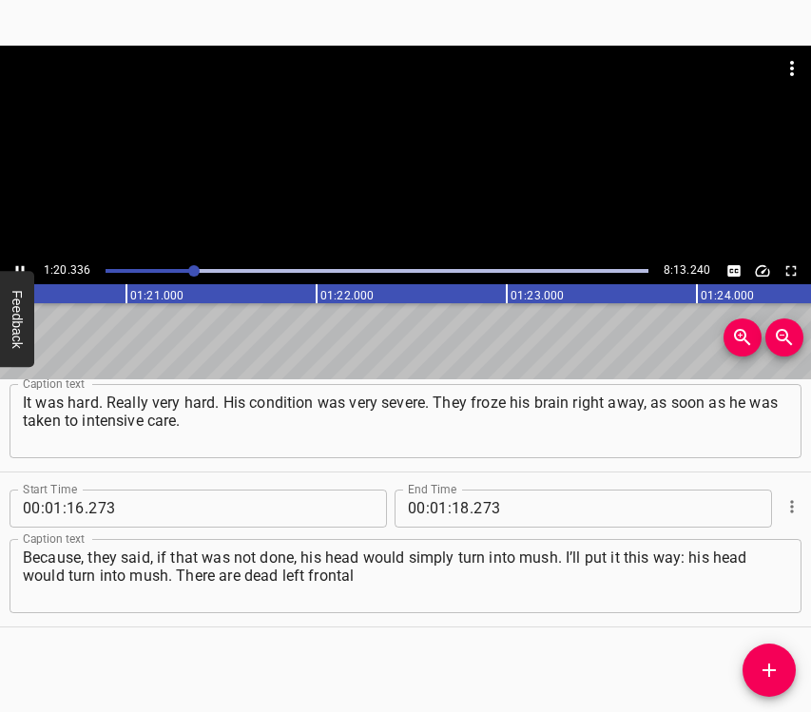
scroll to position [0, 15322]
click at [20, 264] on icon "Play/Pause" at bounding box center [19, 270] width 17 height 17
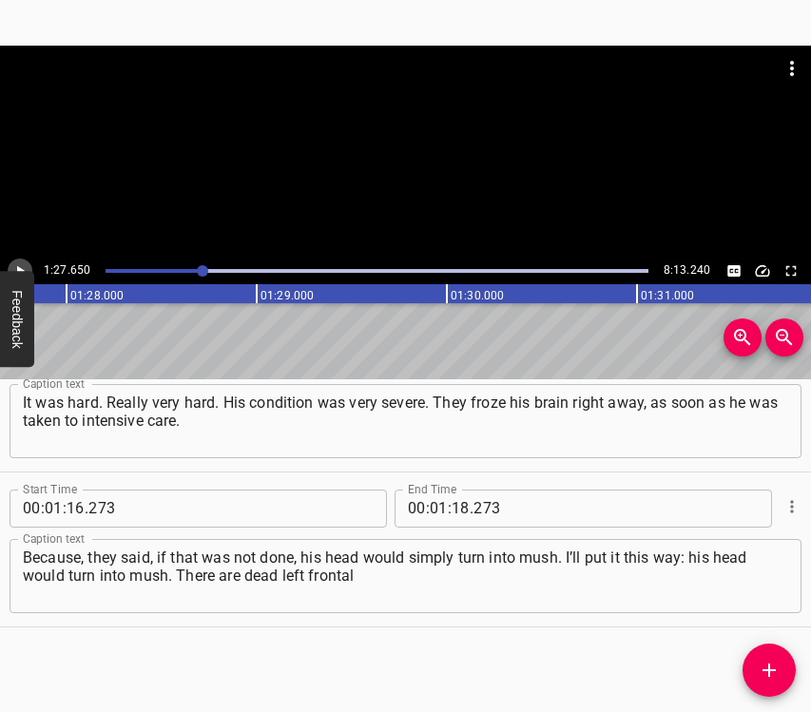
click at [20, 264] on icon "Play/Pause" at bounding box center [19, 270] width 17 height 17
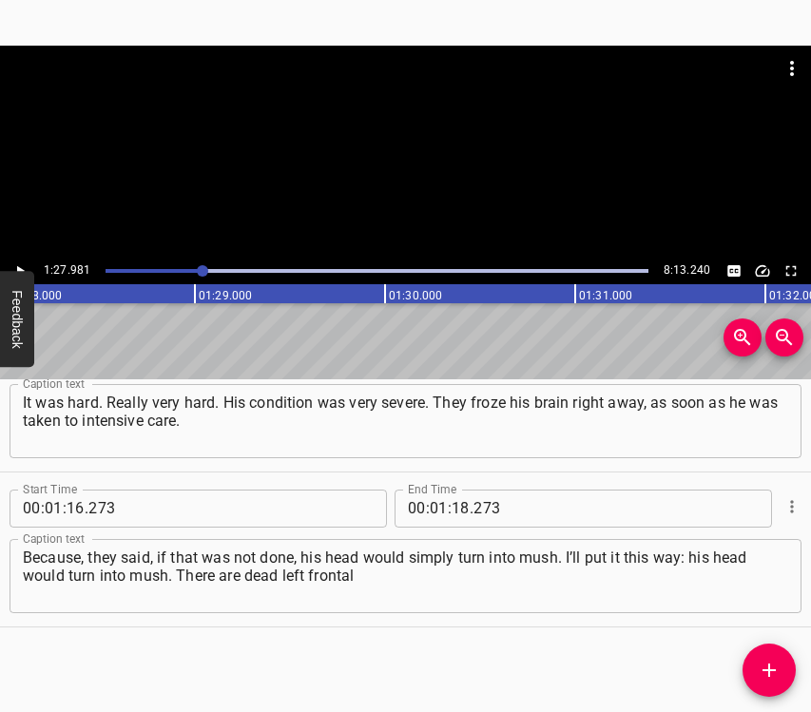
scroll to position [0, 16725]
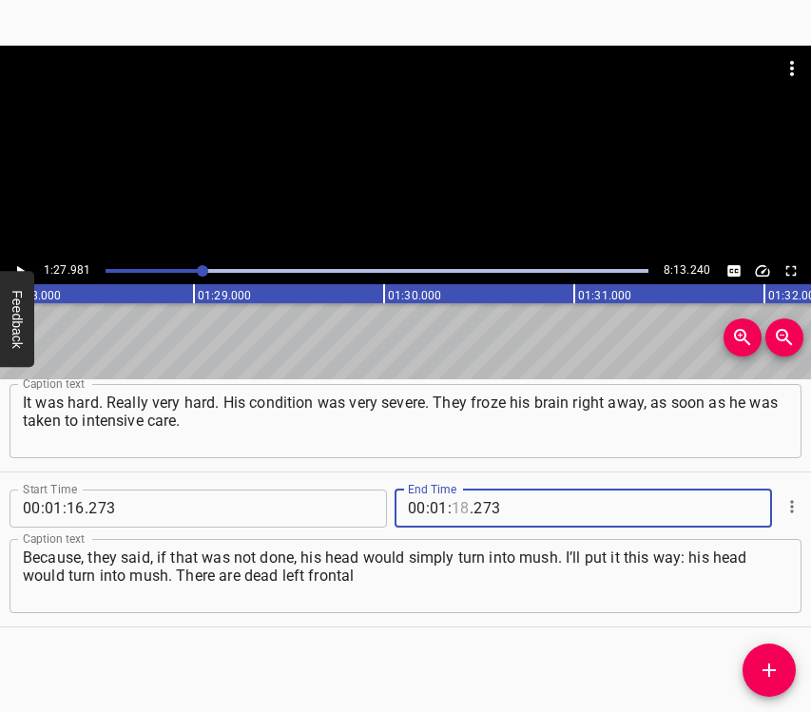
click at [457, 503] on input "number" at bounding box center [460, 509] width 18 height 38
type input "27"
type input "981"
click at [773, 665] on icon "Add Cue" at bounding box center [769, 670] width 23 height 23
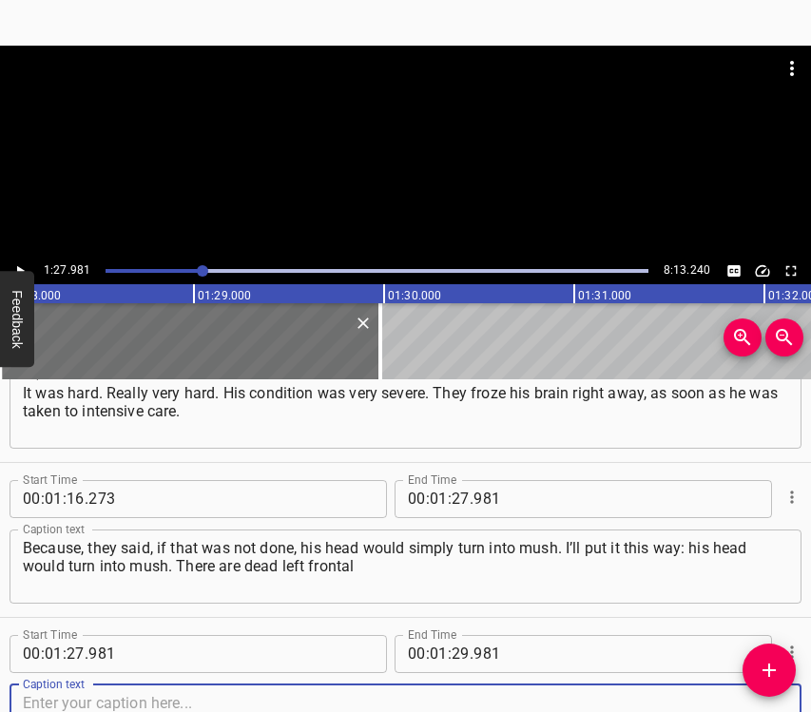
scroll to position [995, 0]
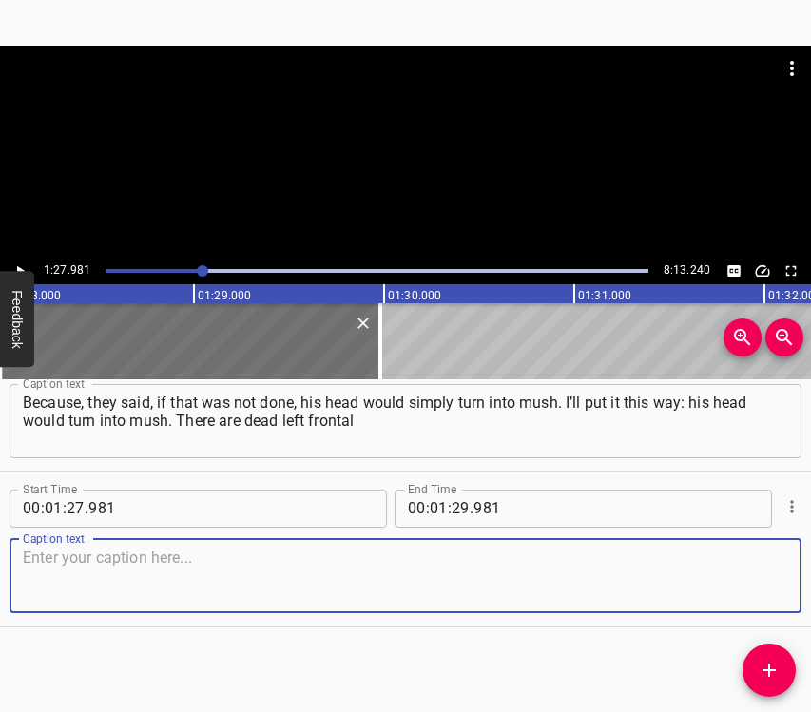
click at [743, 591] on textarea at bounding box center [405, 575] width 765 height 54
click at [355, 565] on textarea at bounding box center [405, 575] width 765 height 54
paste textarea "lobes in his brain. Of course, they diagnosed him with central nervous system d…"
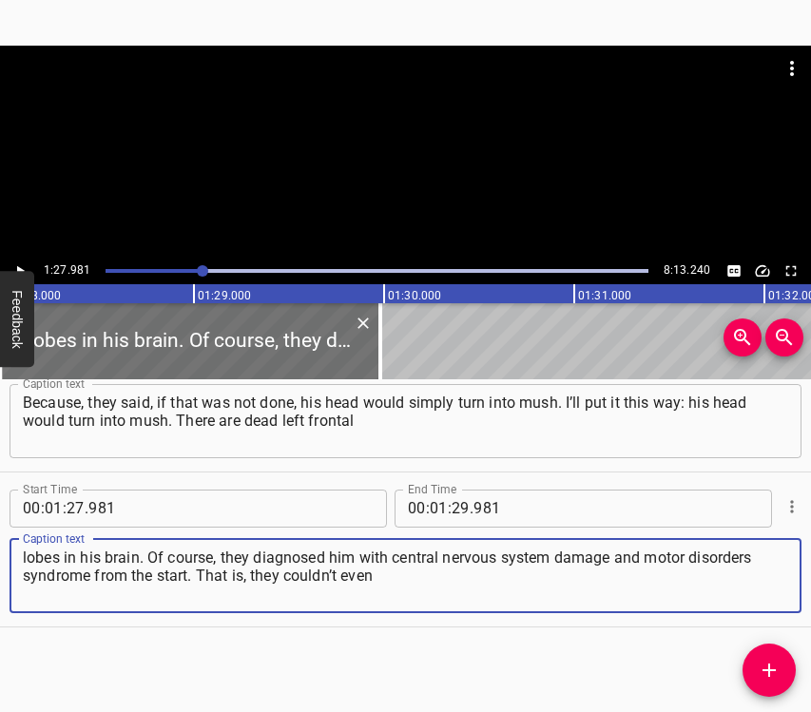
type textarea "lobes in his brain. Of course, they diagnosed him with central nervous system d…"
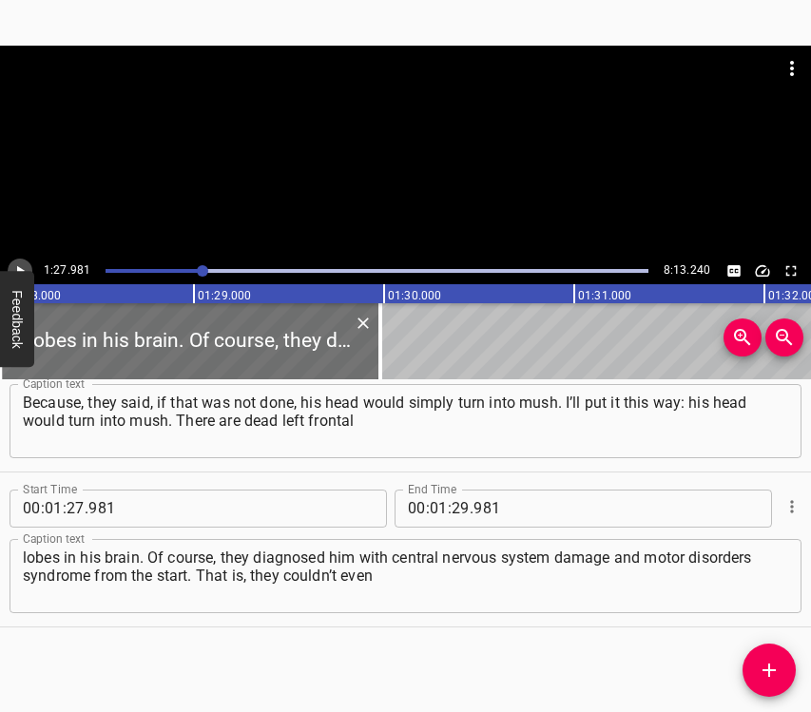
click at [26, 263] on icon "Play/Pause" at bounding box center [19, 270] width 17 height 17
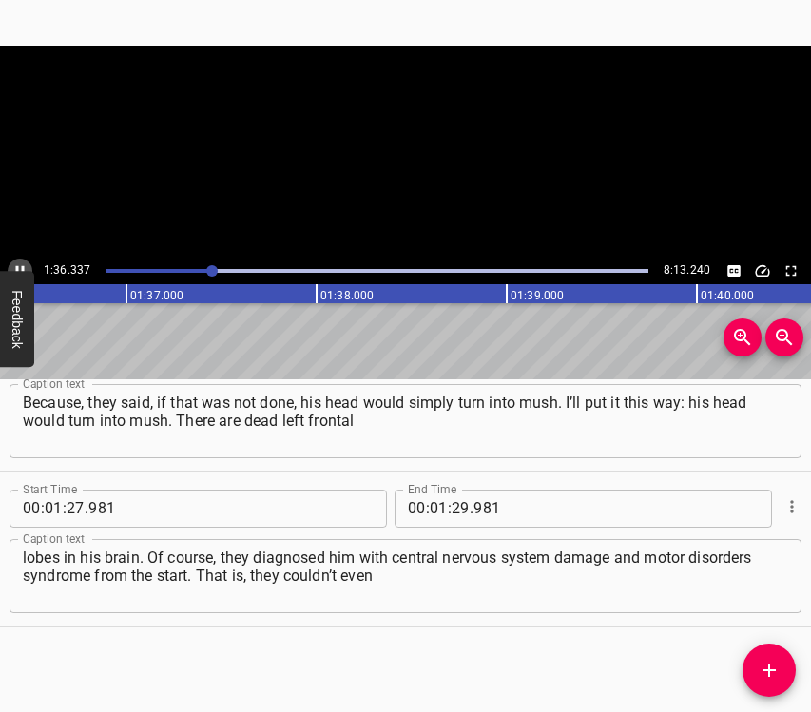
click at [26, 263] on icon "Play/Pause" at bounding box center [19, 270] width 17 height 17
click at [451, 513] on input "number" at bounding box center [460, 509] width 18 height 38
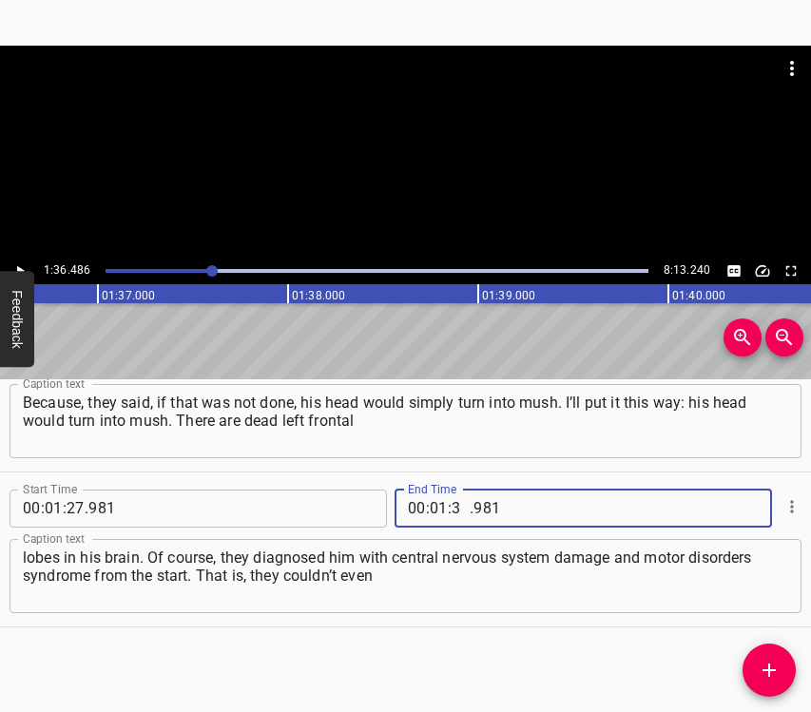
type input "36"
type input "486"
click at [779, 671] on icon "Add Cue" at bounding box center [769, 670] width 23 height 23
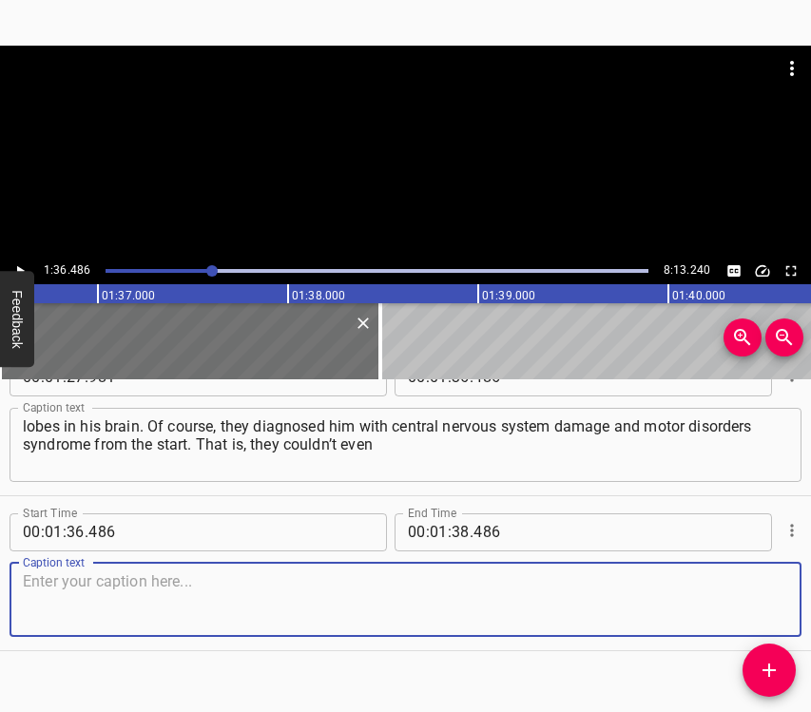
scroll to position [1150, 0]
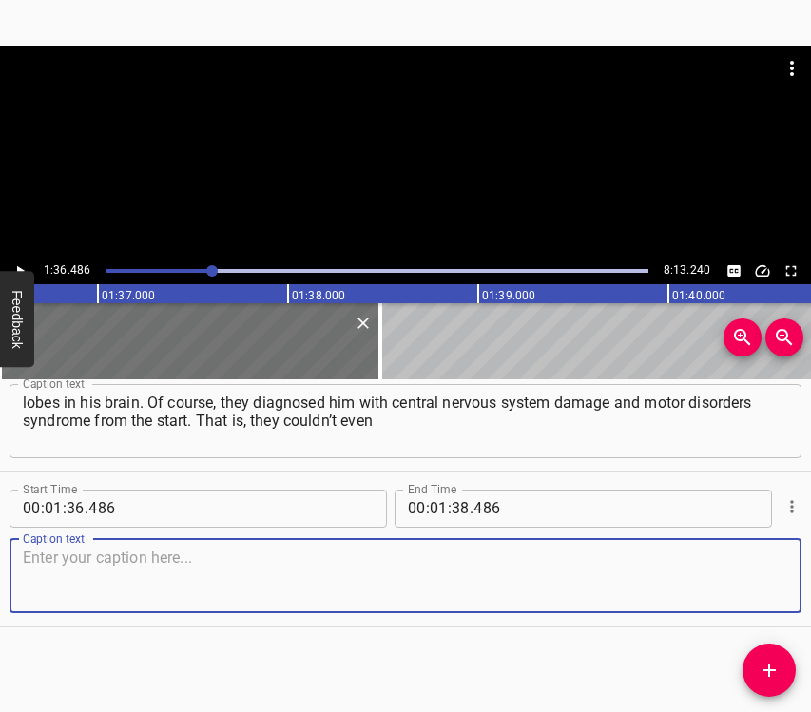
drag, startPoint x: 744, startPoint y: 580, endPoint x: 800, endPoint y: 566, distance: 57.6
click at [747, 579] on textarea at bounding box center [405, 575] width 765 height 54
click at [78, 575] on textarea at bounding box center [405, 575] width 765 height 54
paste textarea "imagine what it might turn out to be. It could even have been [MEDICAL_DATA]. A…"
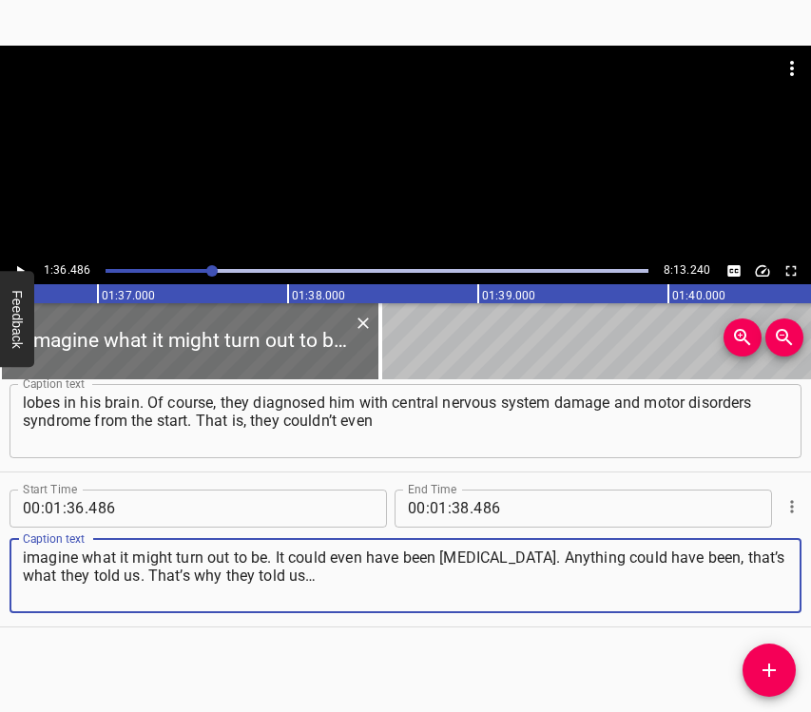
type textarea "imagine what it might turn out to be. It could even have been [MEDICAL_DATA]. A…"
click at [20, 260] on button "Play/Pause" at bounding box center [20, 271] width 25 height 25
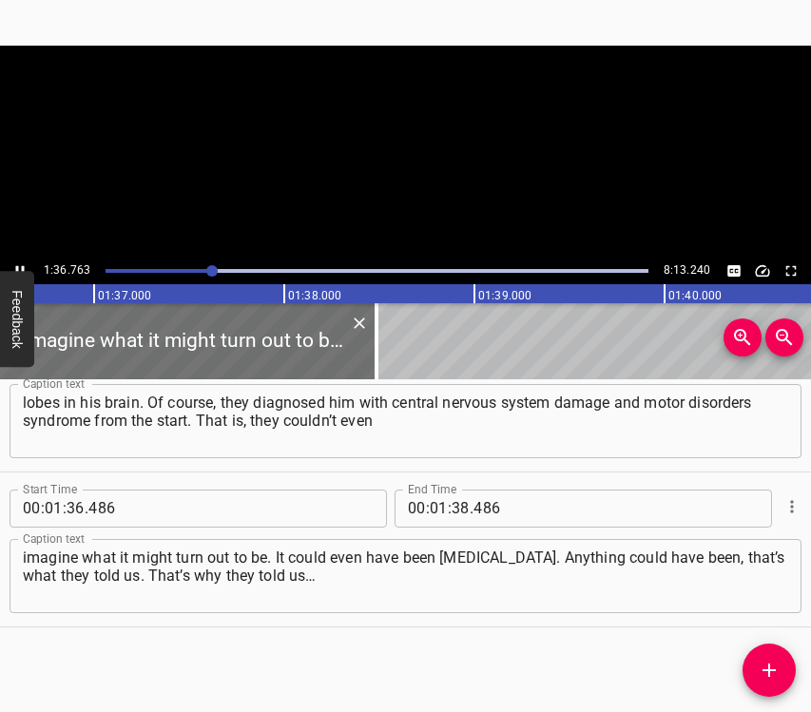
scroll to position [0, 18388]
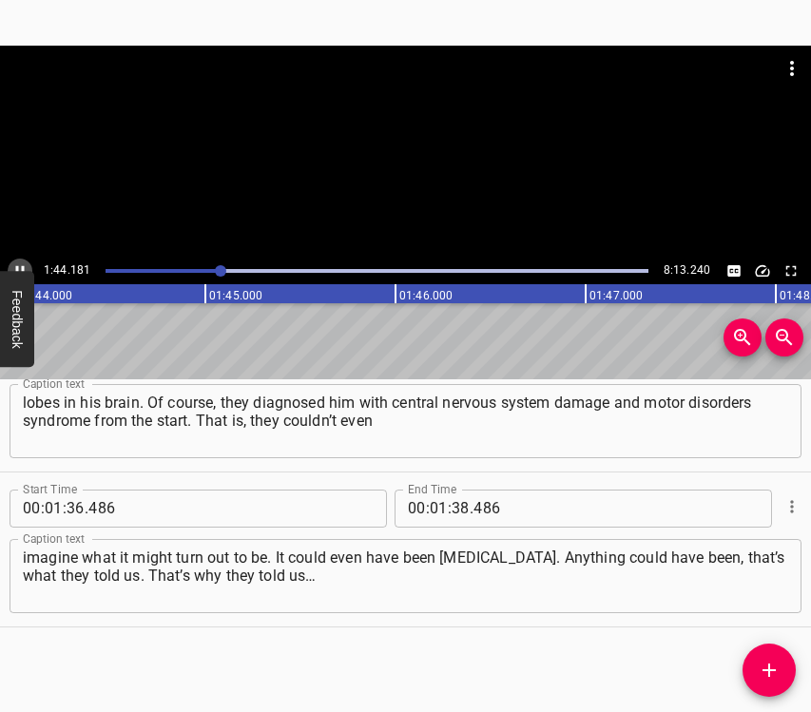
click at [16, 262] on icon "Play/Pause" at bounding box center [19, 270] width 17 height 17
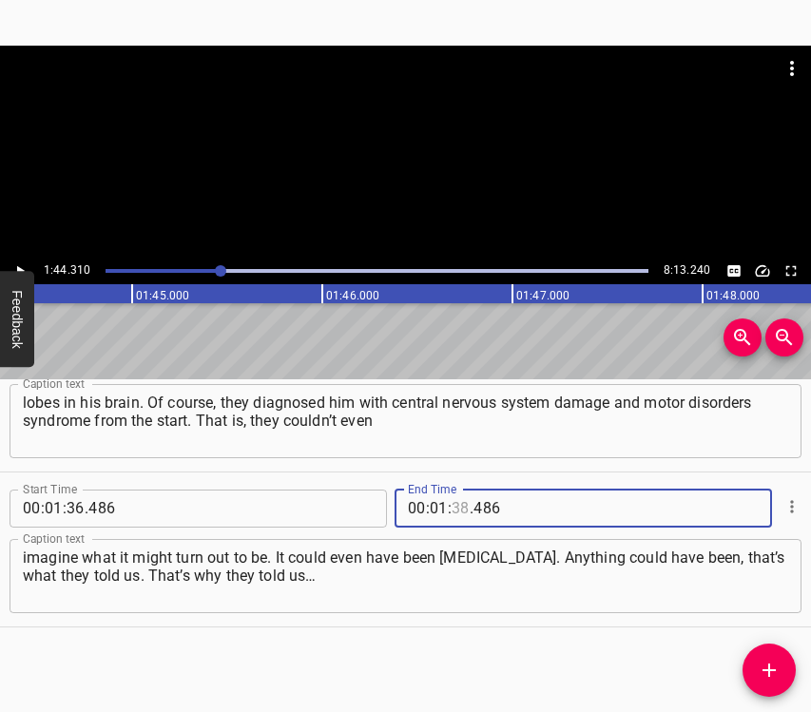
click at [457, 501] on input "number" at bounding box center [460, 509] width 18 height 38
type input "44"
type input "310"
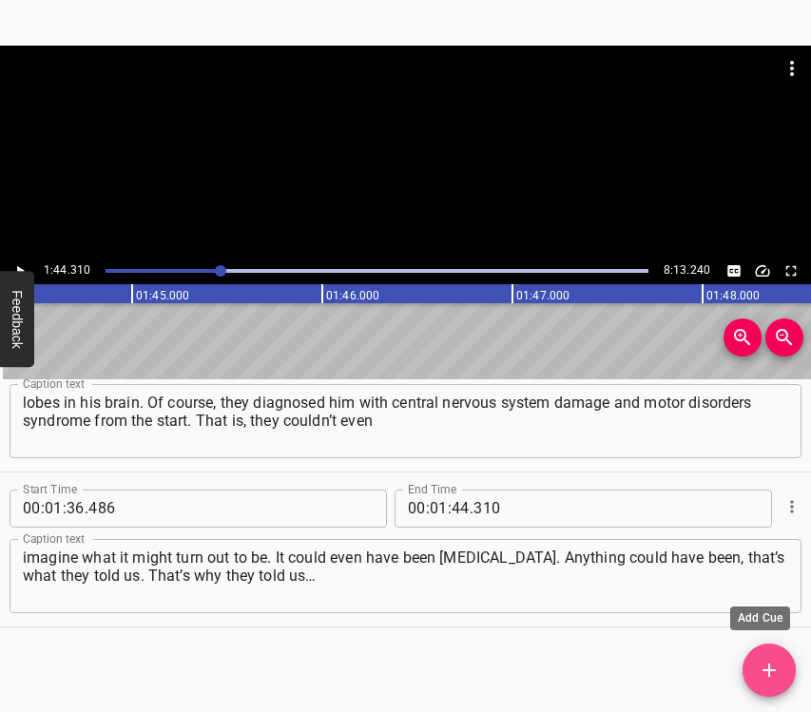
click at [777, 664] on icon "Add Cue" at bounding box center [769, 670] width 23 height 23
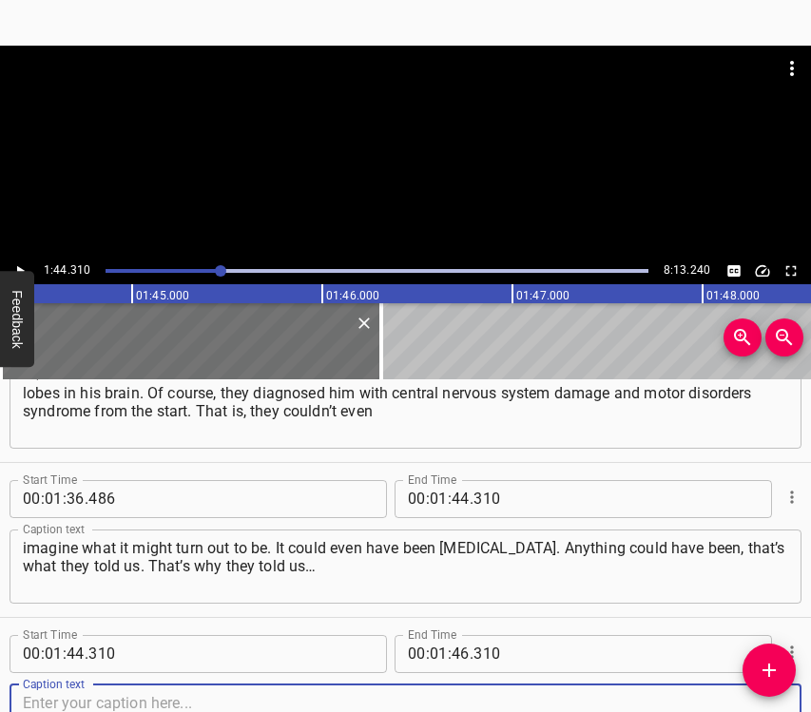
scroll to position [1305, 0]
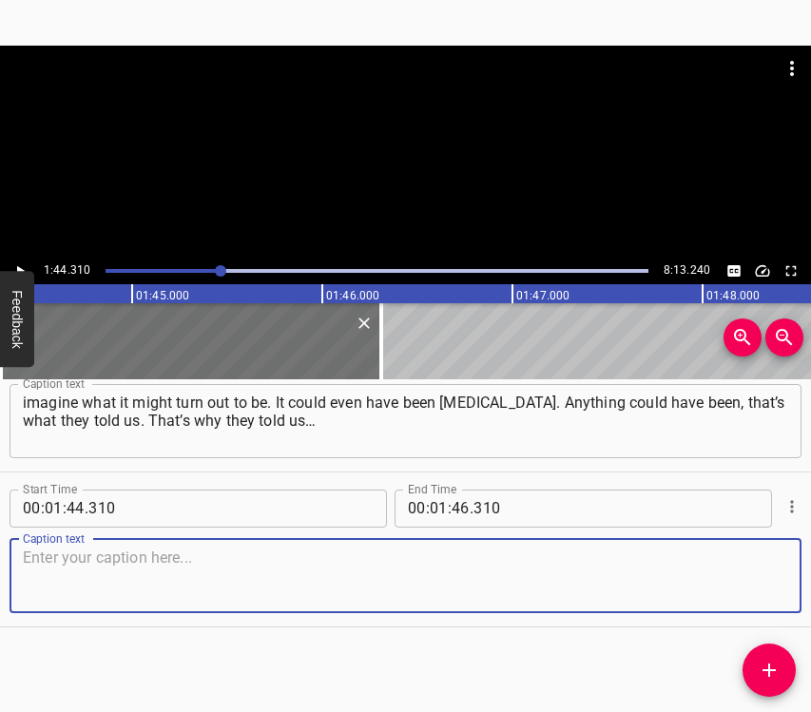
click at [764, 596] on textarea at bounding box center [405, 575] width 765 height 54
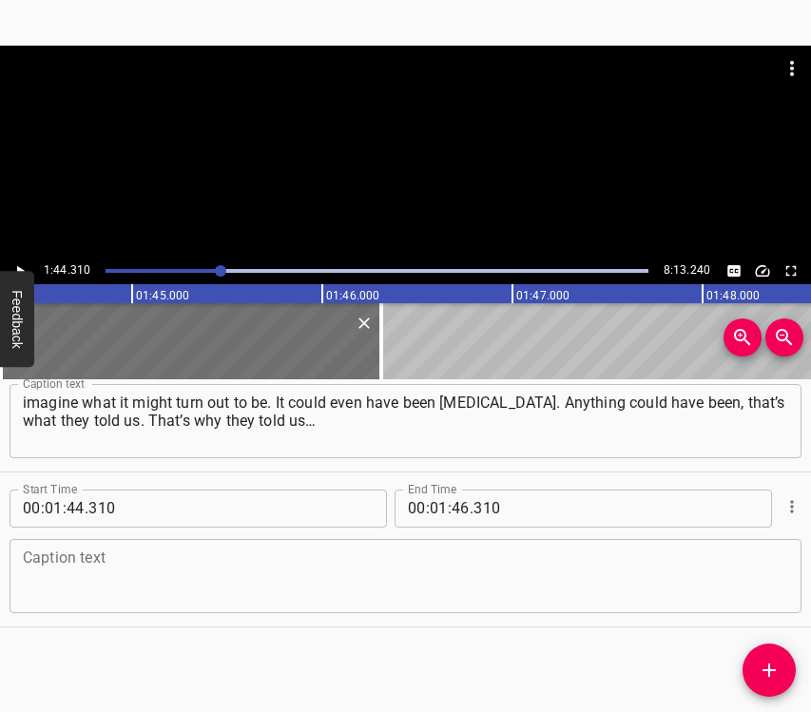
click at [65, 582] on textarea at bounding box center [405, 575] width 765 height 54
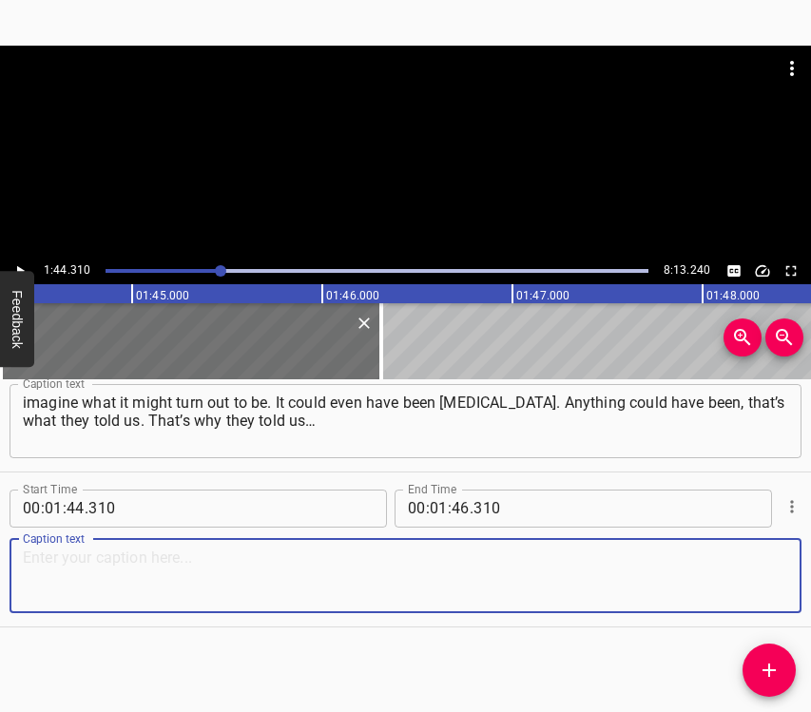
paste textarea "We asked how, in terms of rehabilitation, to restore him faster, so that the ch…"
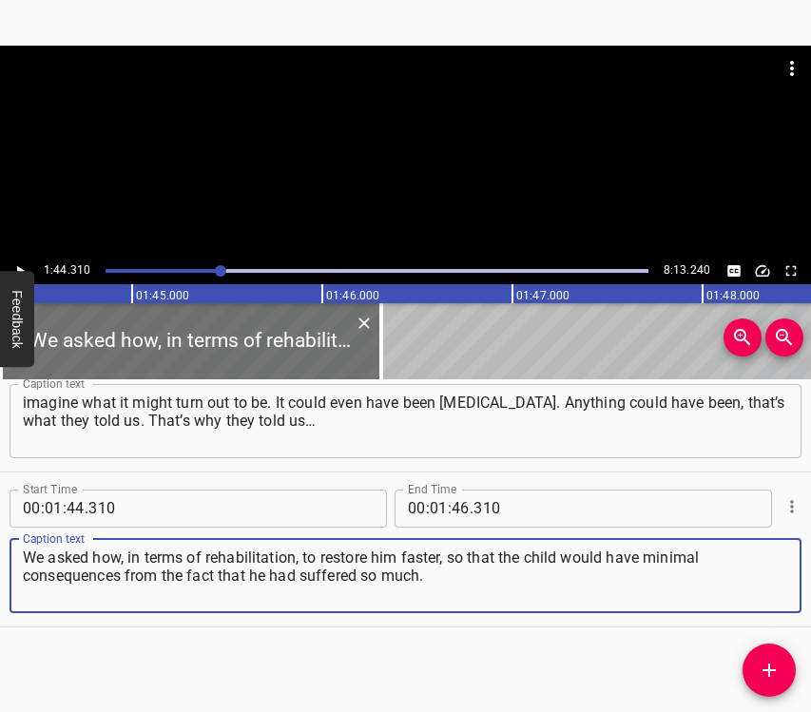
type textarea "We asked how, in terms of rehabilitation, to restore him faster, so that the ch…"
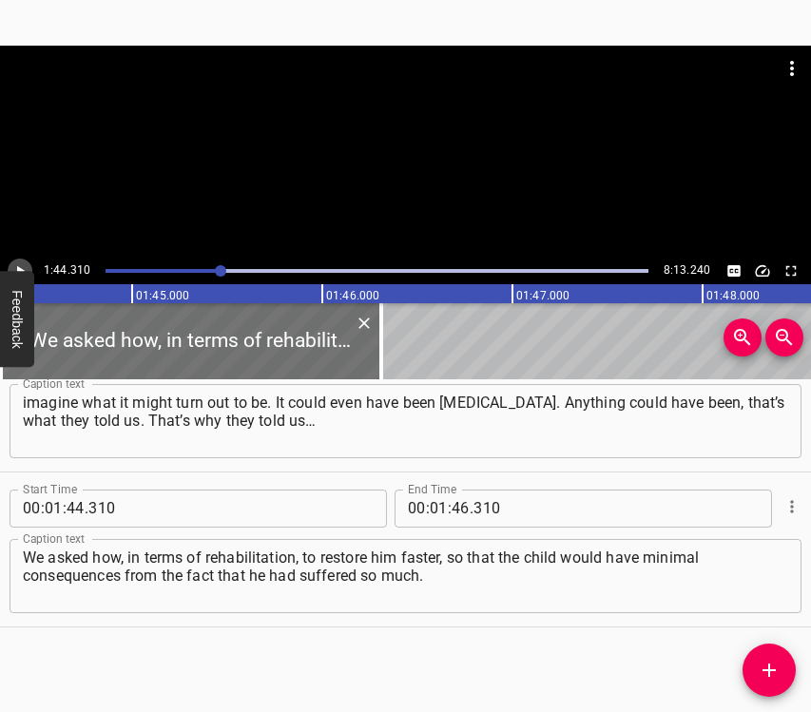
click at [15, 262] on icon "Play/Pause" at bounding box center [19, 270] width 17 height 17
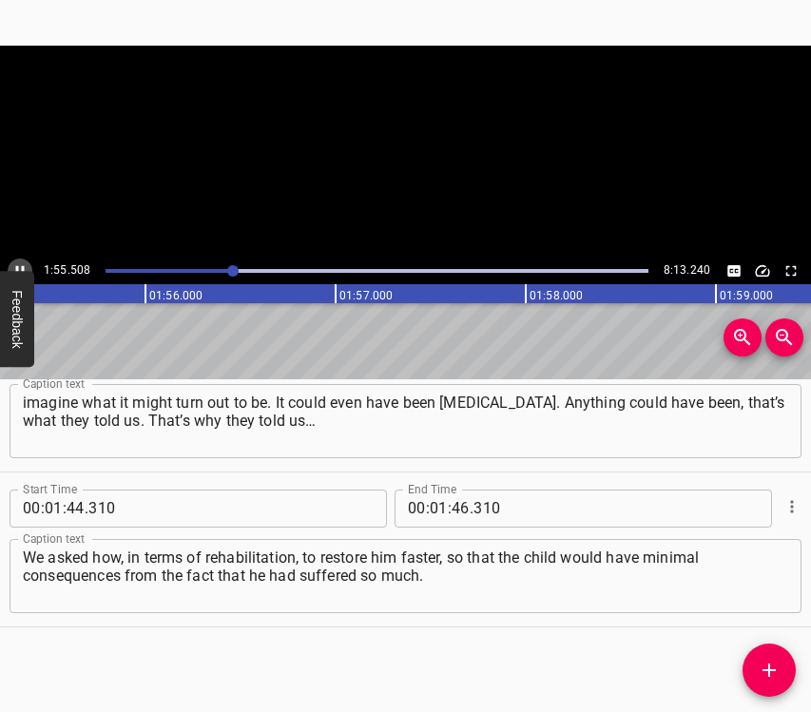
click at [15, 262] on icon "Play/Pause" at bounding box center [19, 270] width 17 height 17
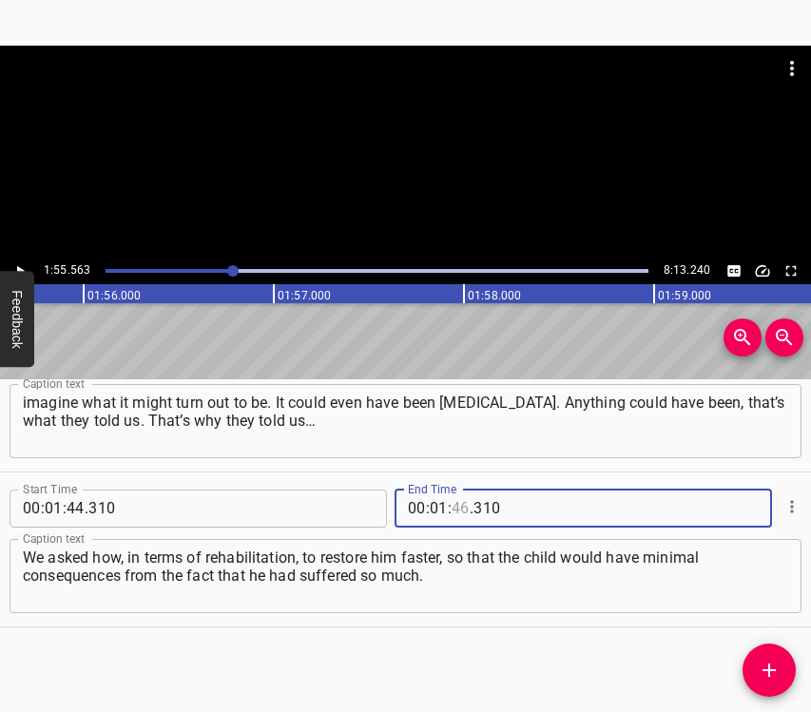
click at [453, 499] on input "number" at bounding box center [460, 509] width 18 height 38
type input "55"
type input "563"
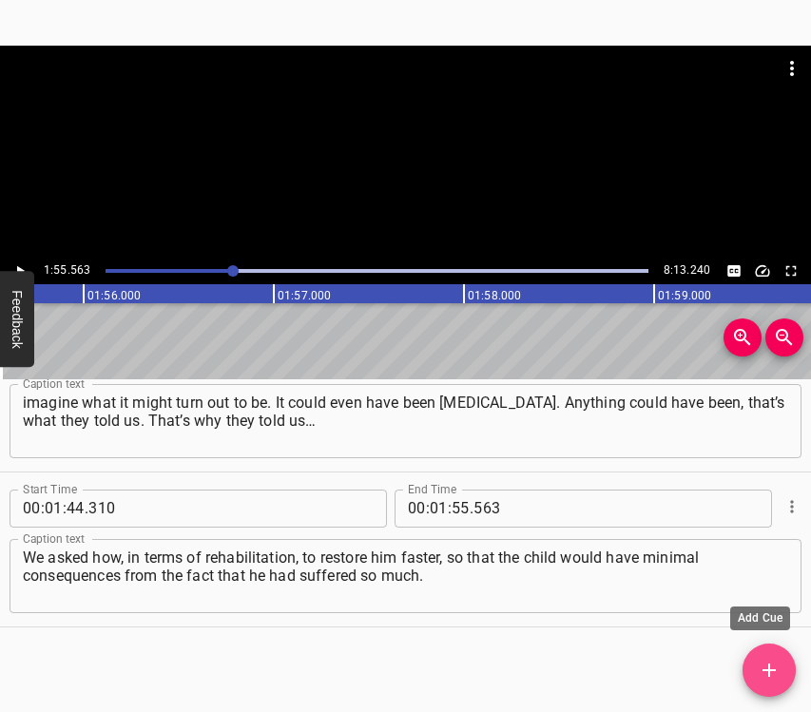
click at [768, 665] on icon "Add Cue" at bounding box center [768, 669] width 13 height 13
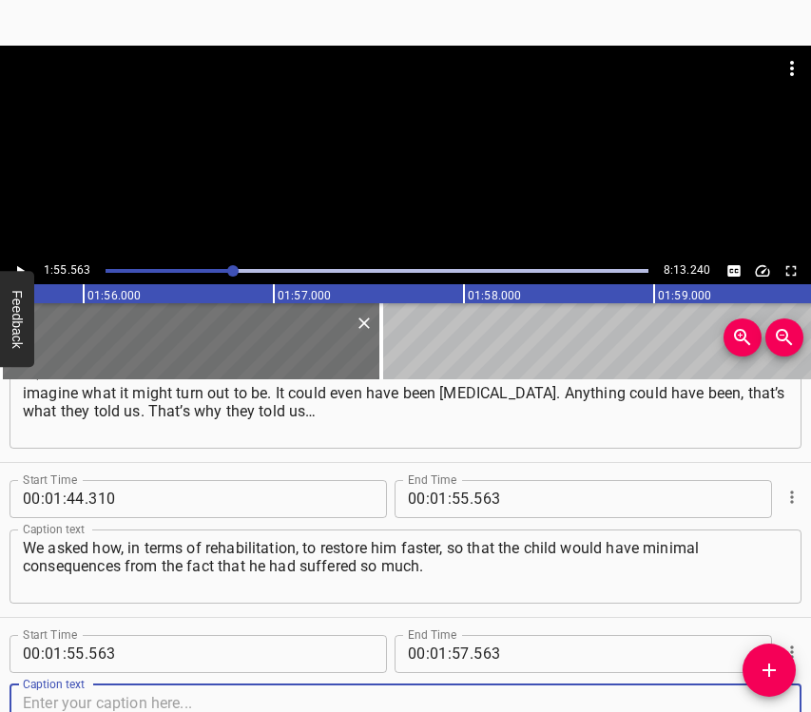
scroll to position [1460, 0]
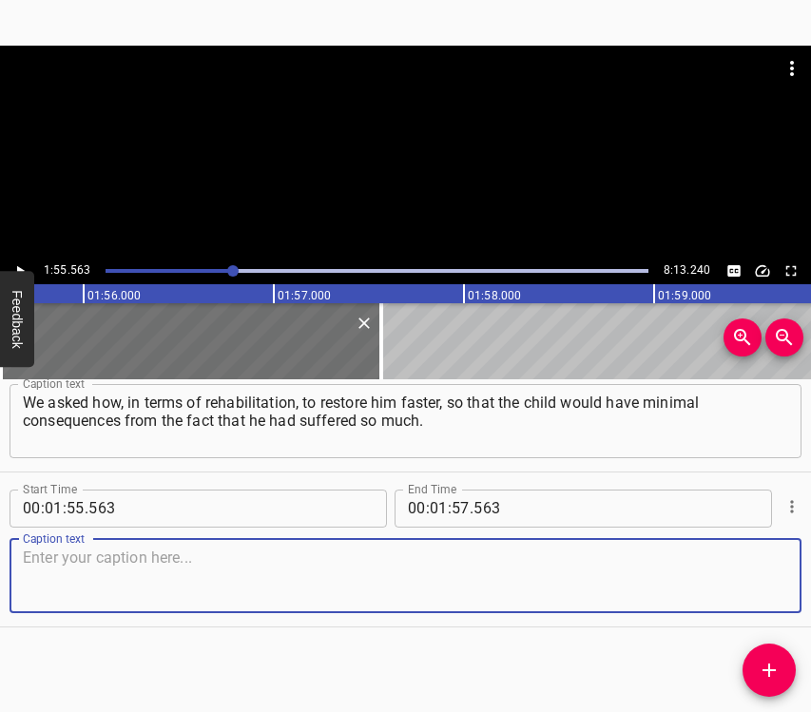
drag, startPoint x: 756, startPoint y: 587, endPoint x: 806, endPoint y: 582, distance: 50.7
click at [757, 586] on textarea at bounding box center [405, 575] width 765 height 54
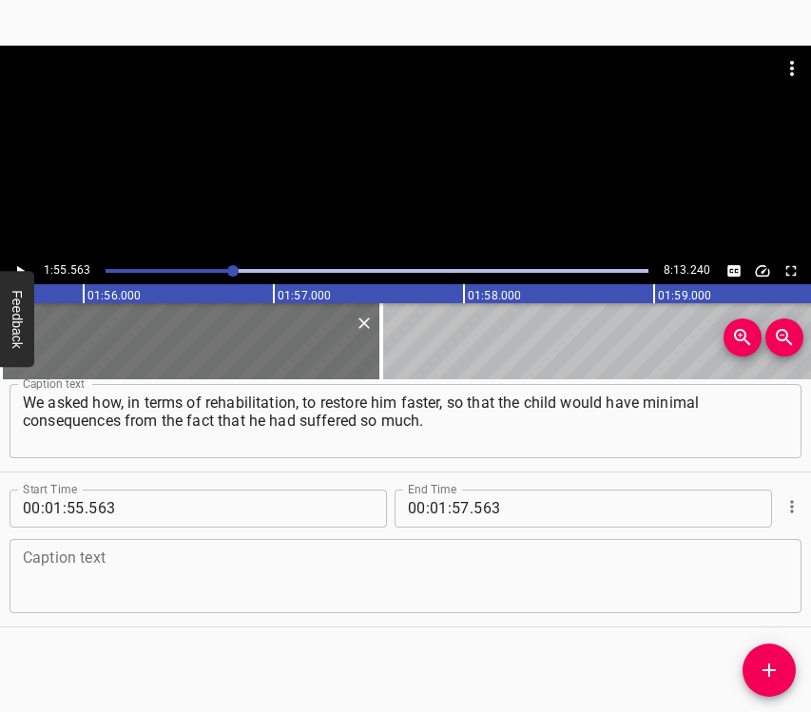
click at [51, 566] on textarea at bounding box center [405, 575] width 765 height 54
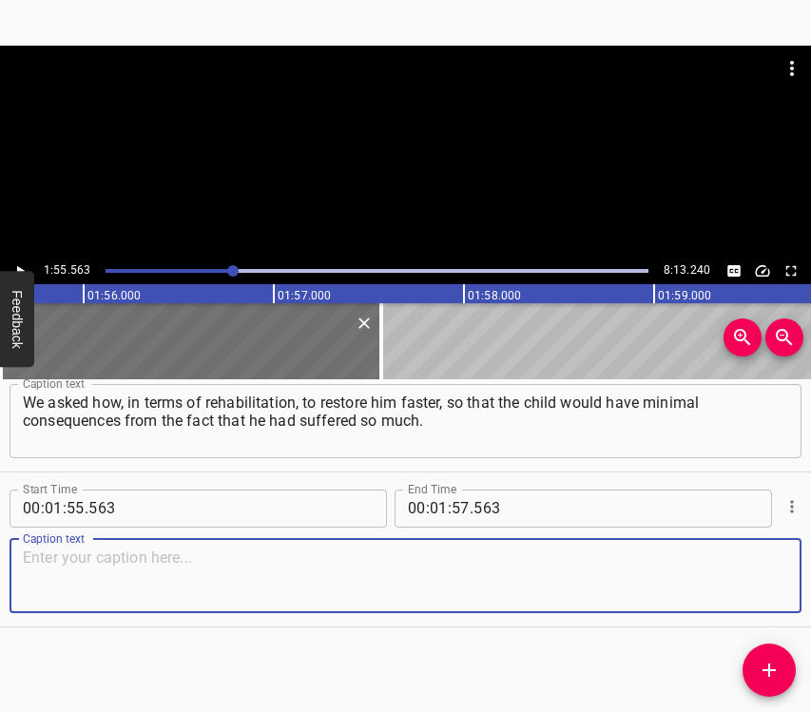
paste textarea "So that he could recover sooner and get on his feet, and so that he would be no…"
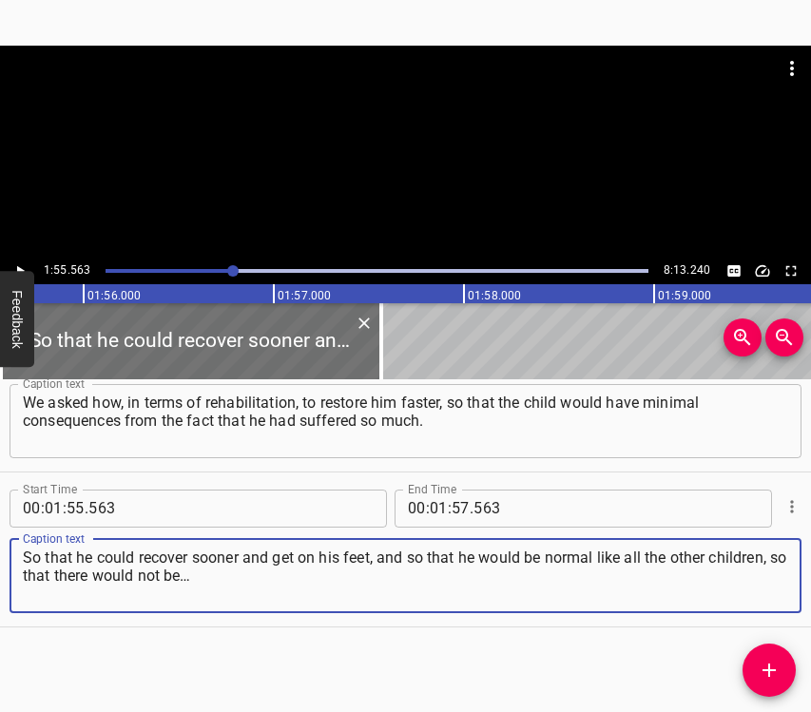
type textarea "So that he could recover sooner and get on his feet, and so that he would be no…"
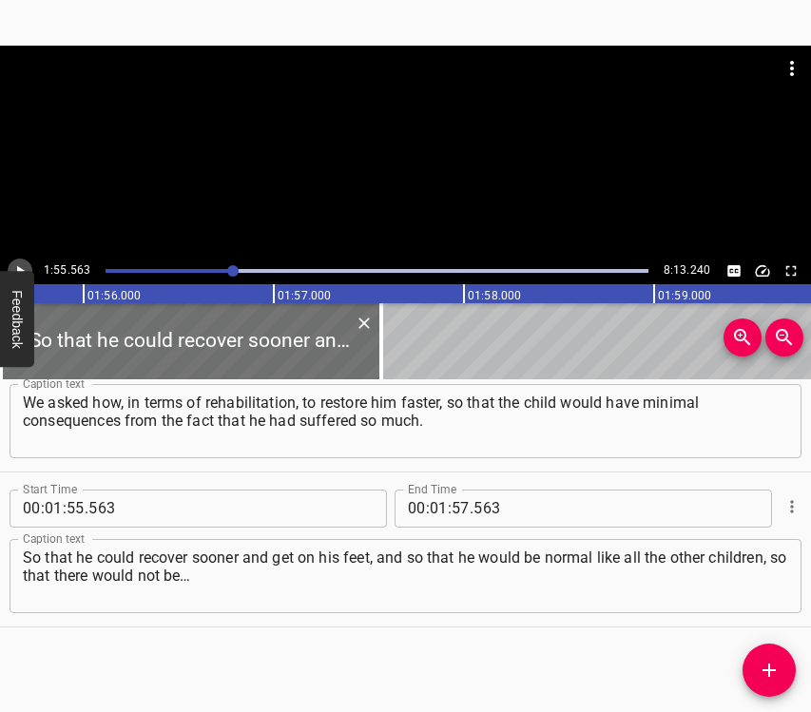
click at [15, 267] on icon "Play/Pause" at bounding box center [19, 270] width 17 height 17
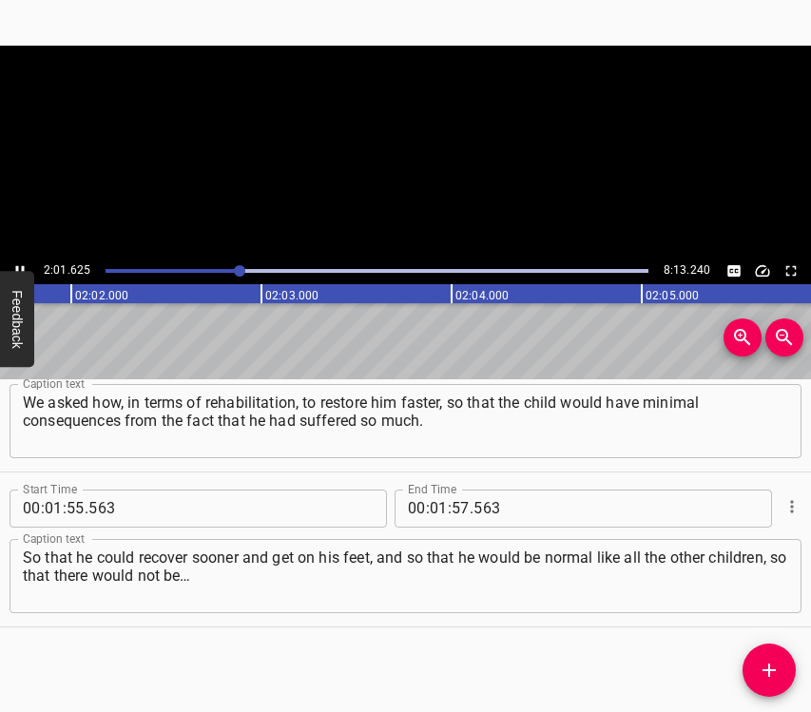
click at [15, 267] on icon "Play/Pause" at bounding box center [19, 270] width 17 height 17
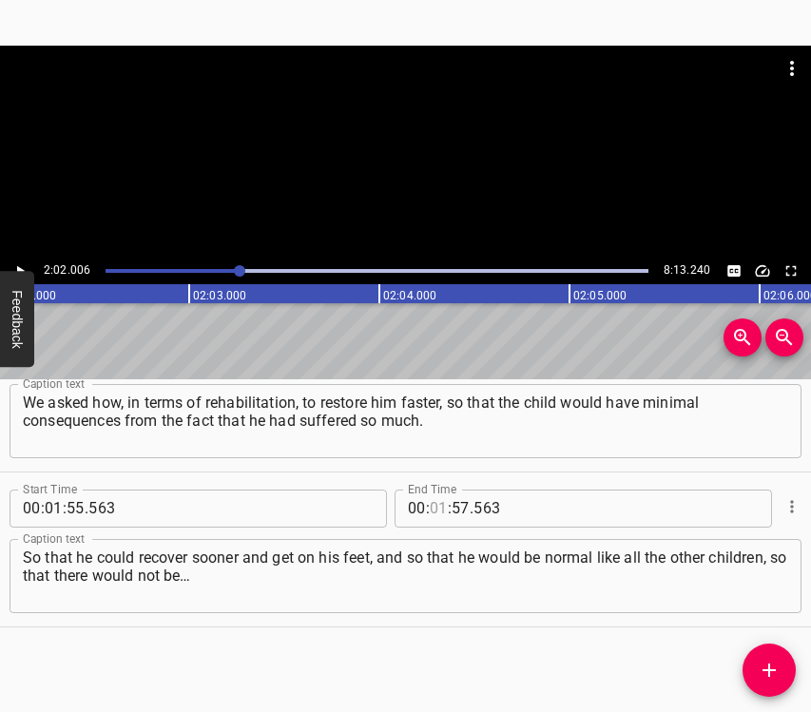
click at [430, 506] on input "number" at bounding box center [439, 509] width 18 height 38
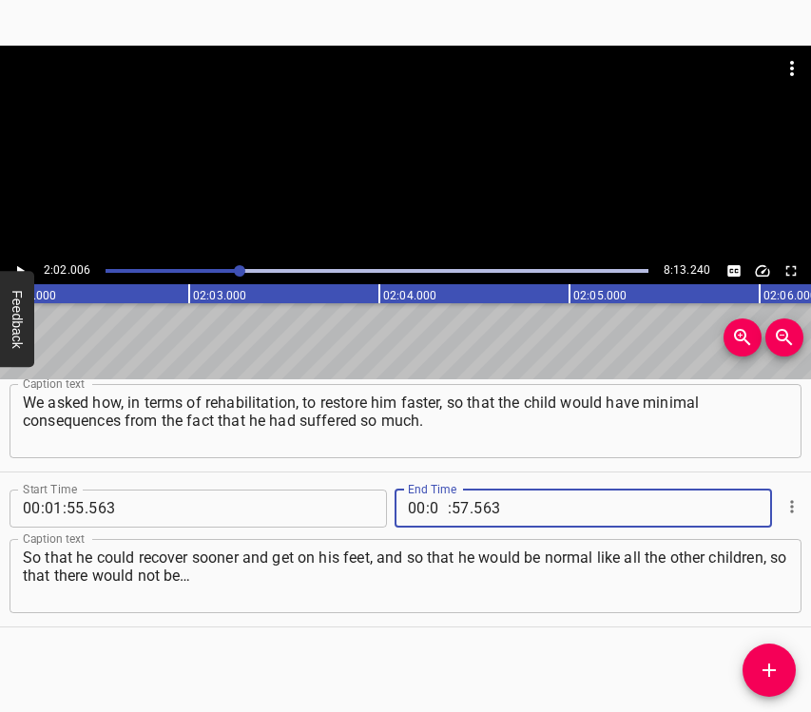
type input "02"
type input "00"
type input "06"
type input "006"
click at [452, 490] on input "number" at bounding box center [460, 509] width 18 height 38
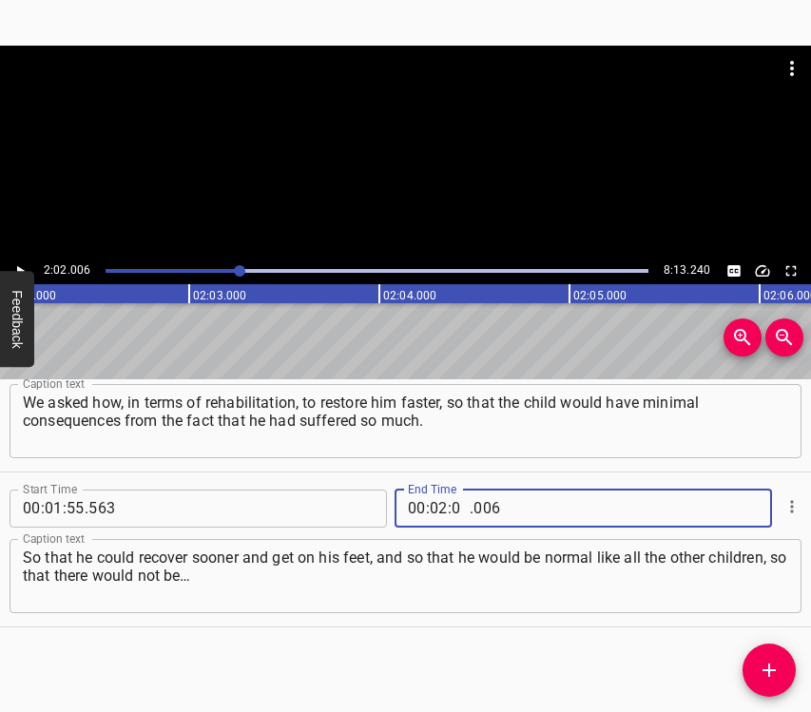
type input "02"
type input "006"
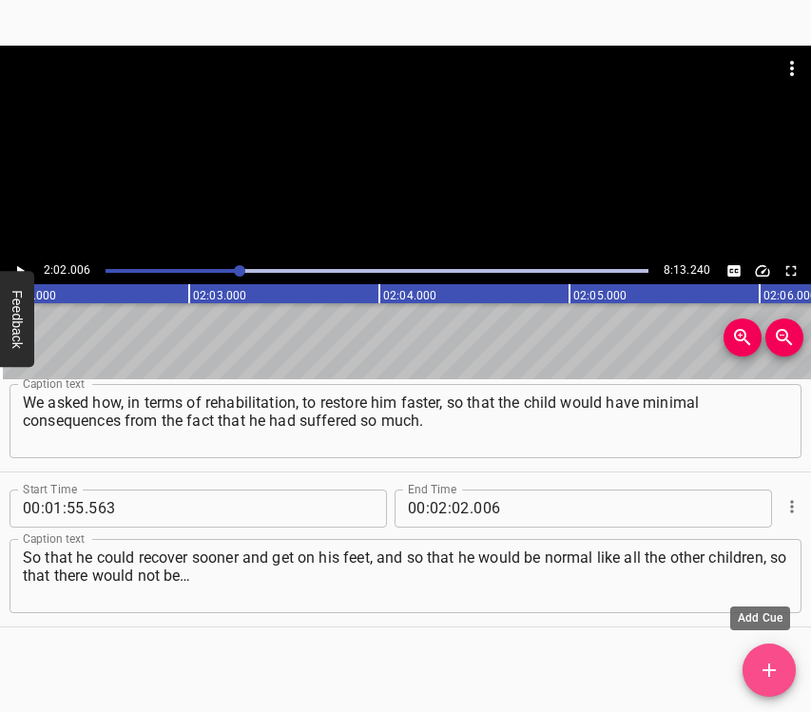
drag, startPoint x: 757, startPoint y: 682, endPoint x: 767, endPoint y: 678, distance: 11.1
click at [758, 682] on button "Add Cue" at bounding box center [768, 669] width 53 height 53
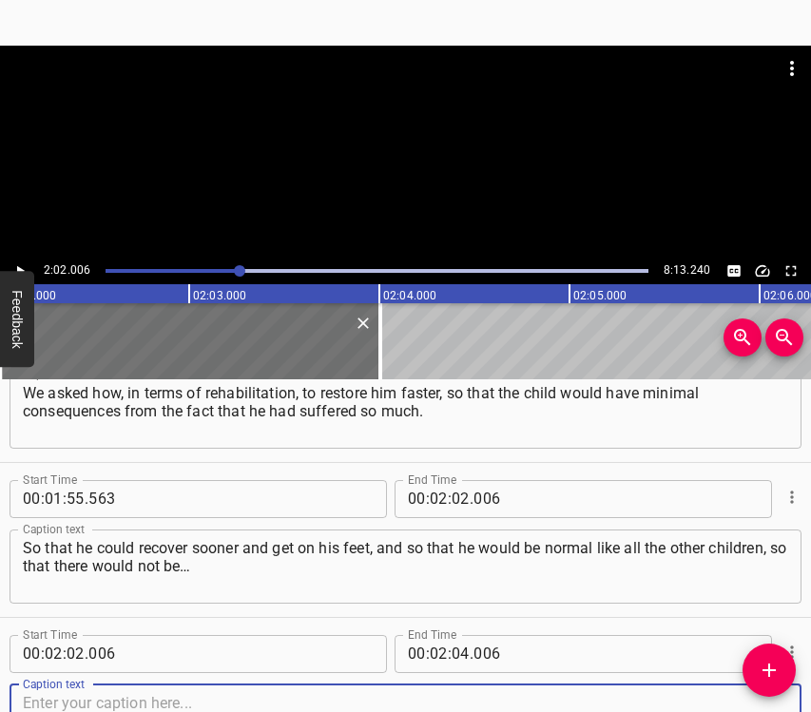
scroll to position [1615, 0]
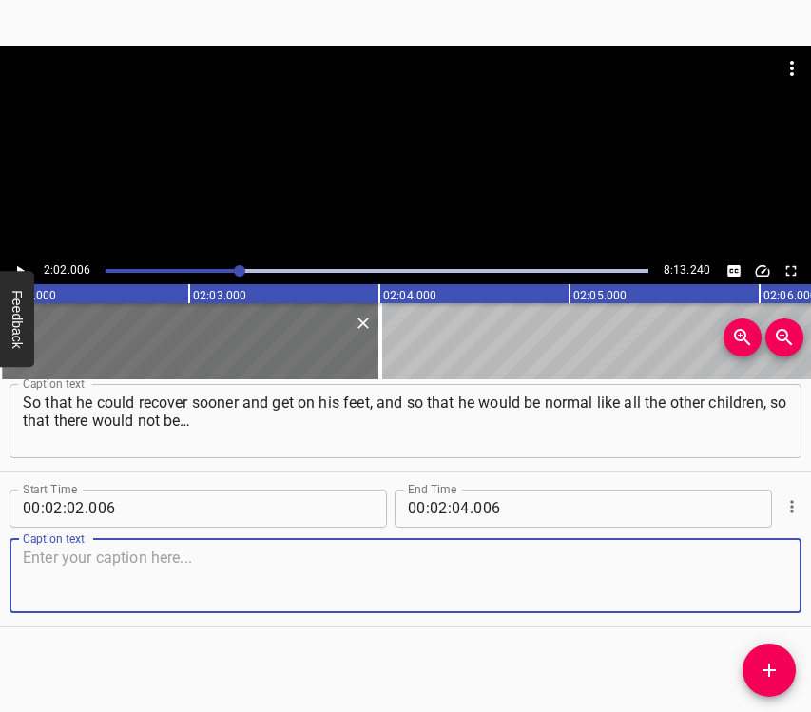
click at [746, 581] on textarea at bounding box center [405, 575] width 765 height 54
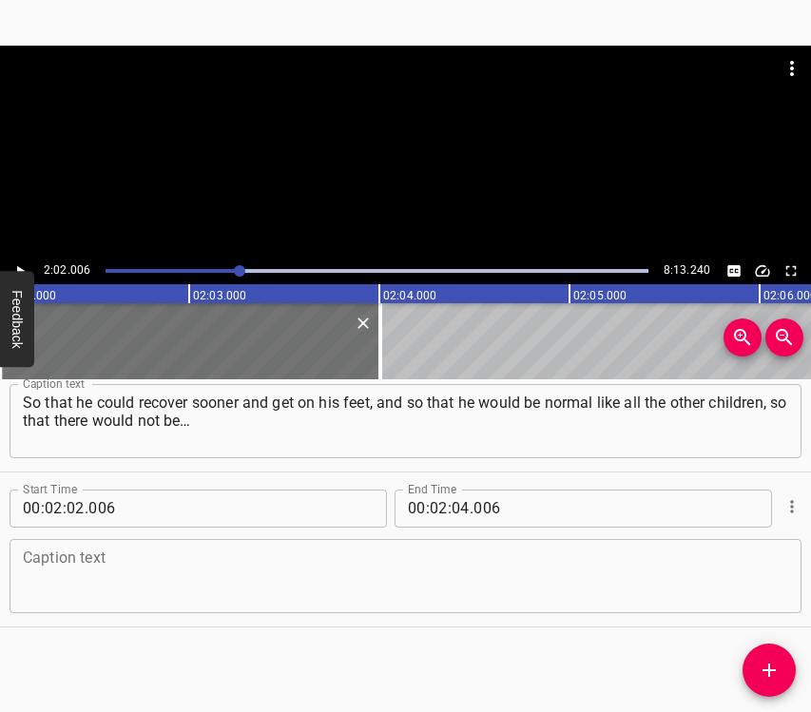
click at [140, 581] on textarea at bounding box center [405, 575] width 765 height 54
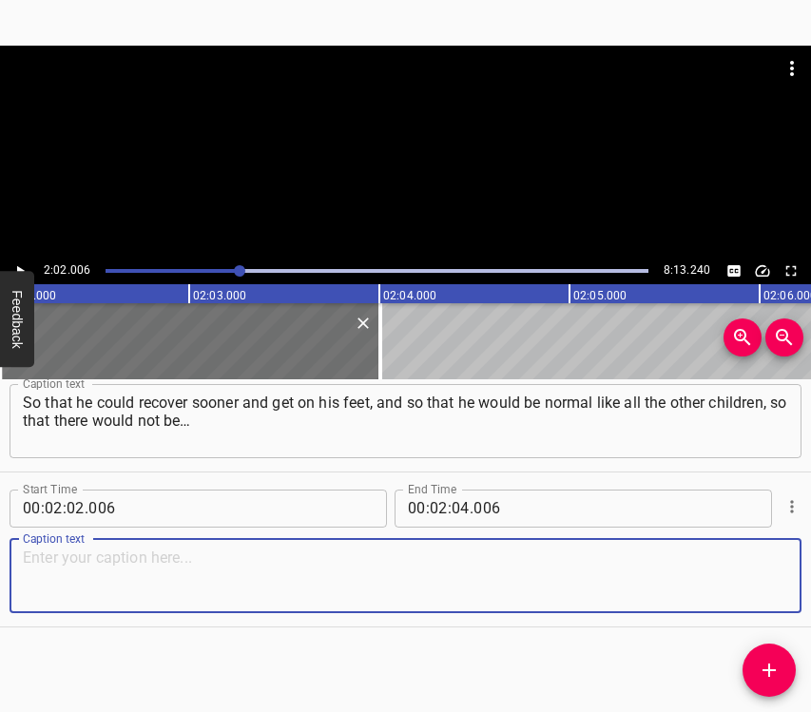
paste textarea "You want only the best for your child. On [DATE], when the war began, I remembe…"
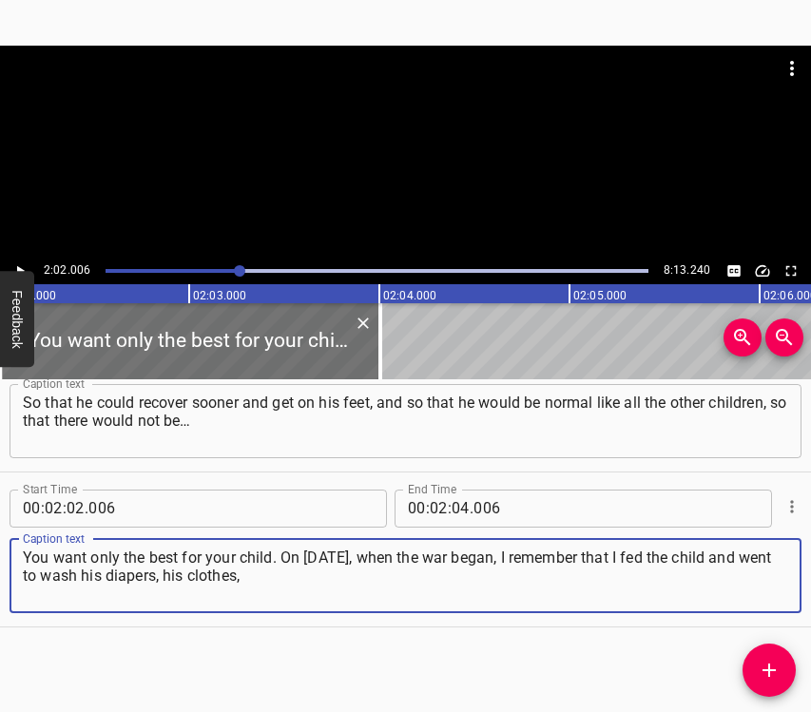
type textarea "You want only the best for your child. On [DATE], when the war began, I remembe…"
click at [22, 264] on icon "Play/Pause" at bounding box center [19, 270] width 17 height 17
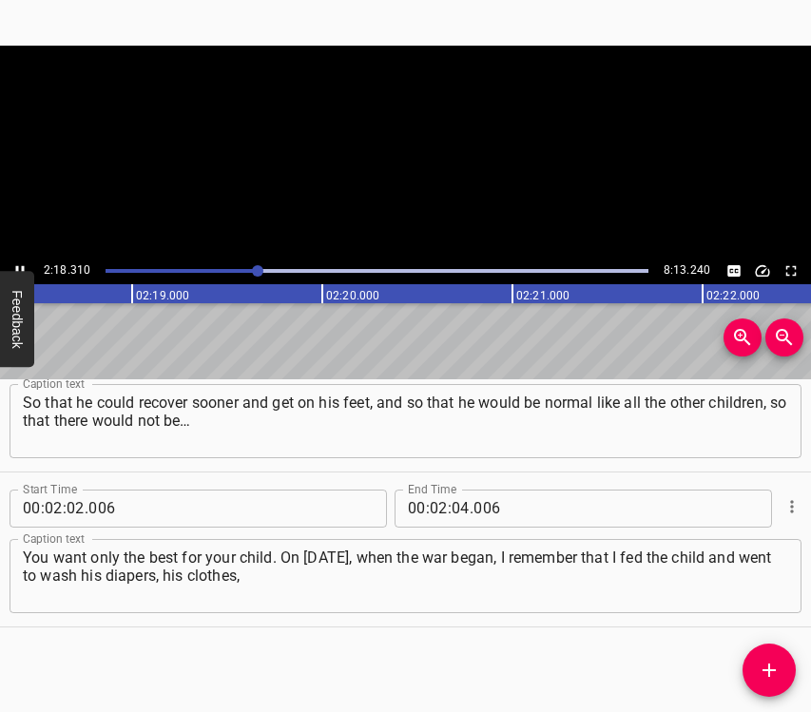
click at [22, 264] on icon "Play/Pause" at bounding box center [19, 270] width 17 height 17
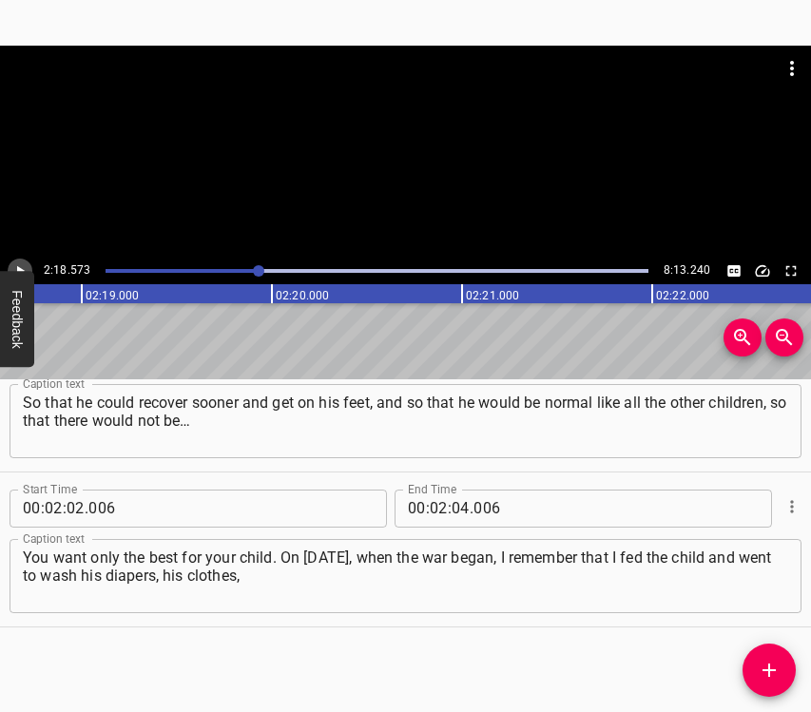
click at [22, 264] on icon "Play/Pause" at bounding box center [19, 270] width 17 height 17
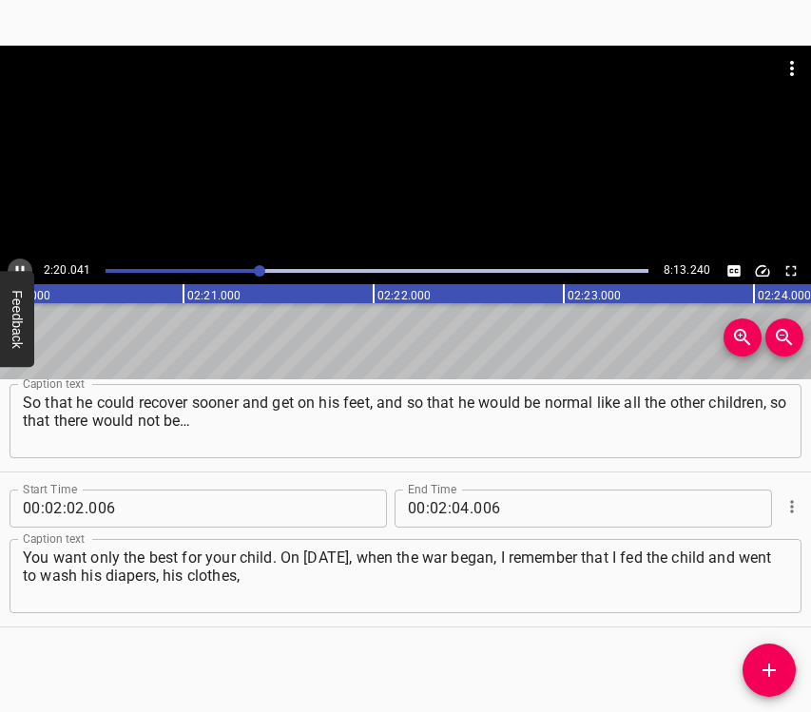
click at [22, 264] on icon "Play/Pause" at bounding box center [19, 270] width 17 height 17
click at [452, 508] on input "number" at bounding box center [460, 509] width 18 height 38
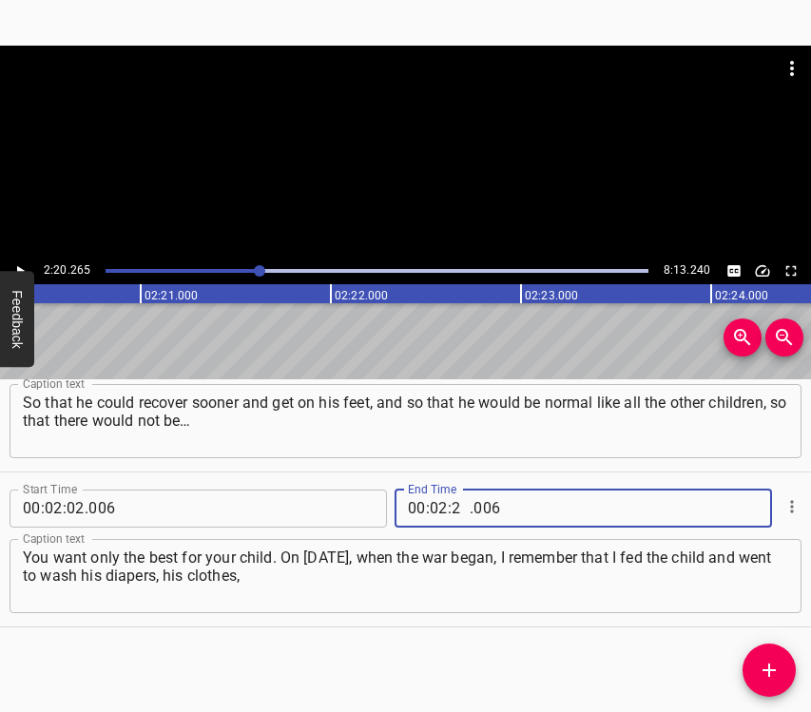
type input "20"
type input "265"
click at [776, 664] on icon "Add Cue" at bounding box center [769, 670] width 23 height 23
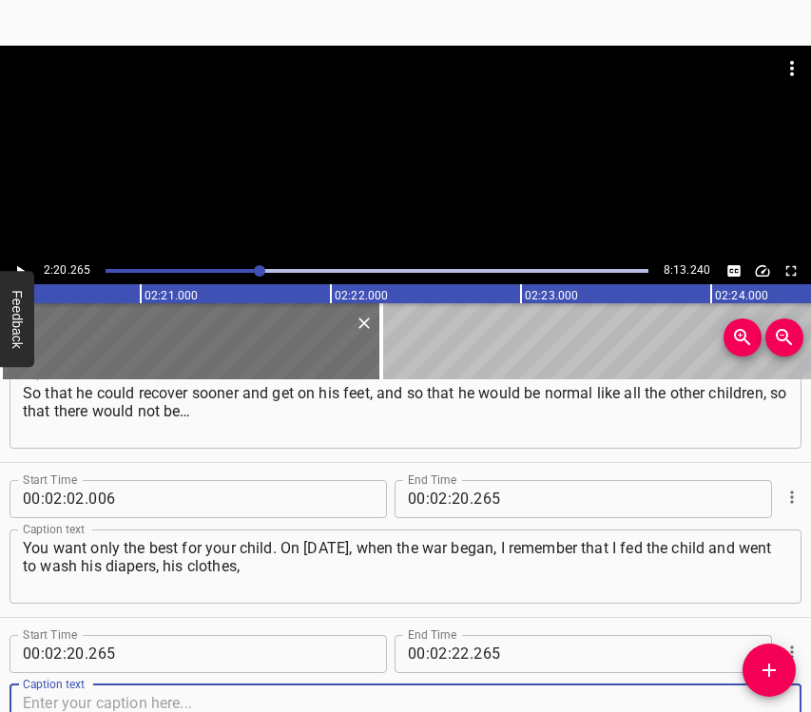
scroll to position [1770, 0]
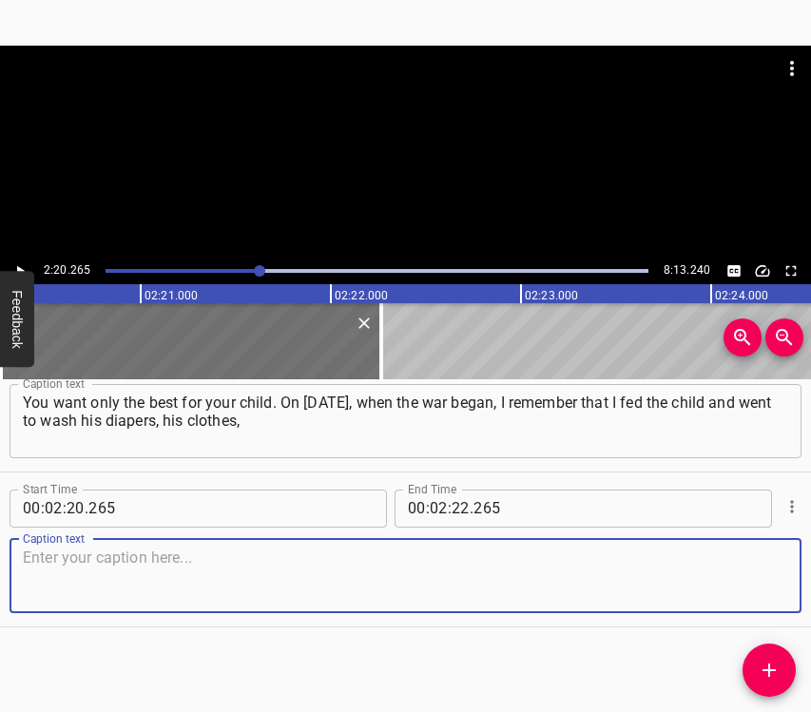
click at [758, 566] on textarea at bounding box center [405, 575] width 765 height 54
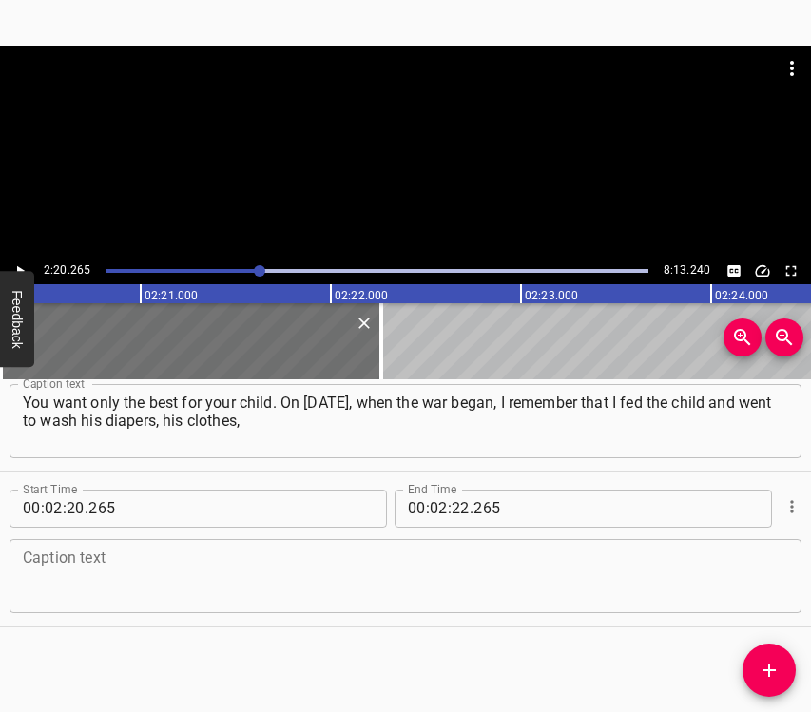
click at [117, 593] on textarea at bounding box center [405, 575] width 765 height 54
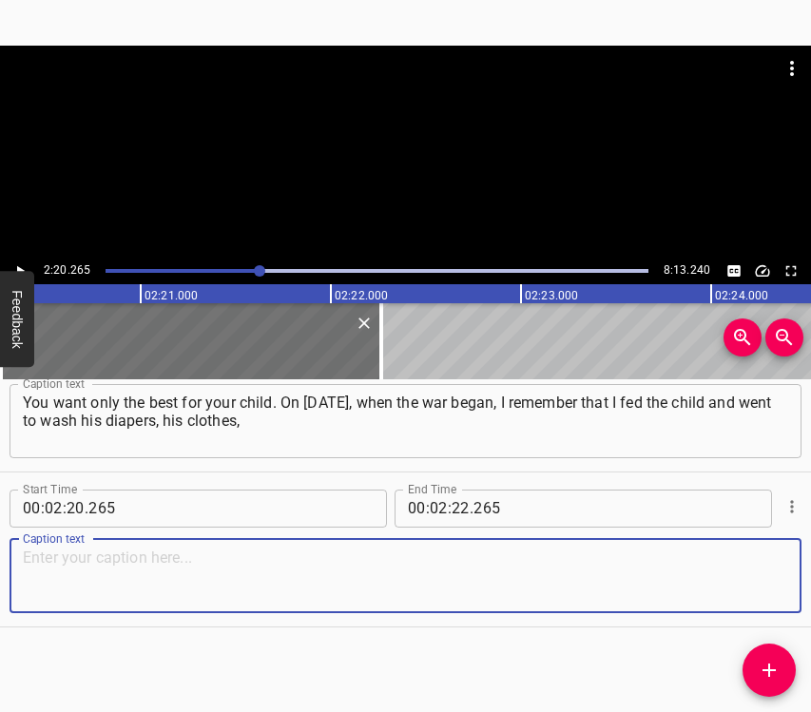
paste textarea "because I had just changed him. And I was standing in the bathroom. Suddenly I …"
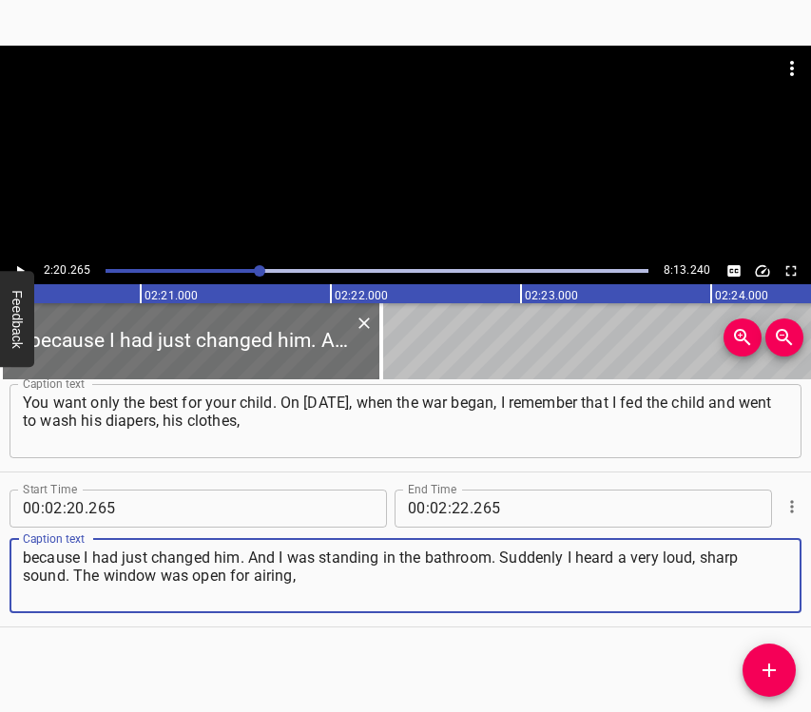
type textarea "because I had just changed him. And I was standing in the bathroom. Suddenly I …"
click at [14, 262] on icon "Play/Pause" at bounding box center [19, 270] width 17 height 17
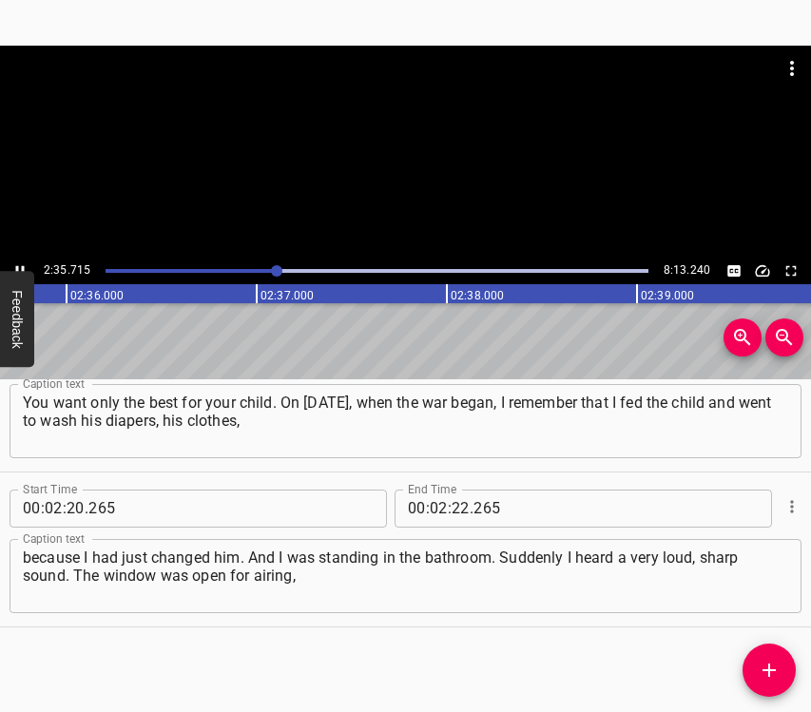
click at [274, 270] on div at bounding box center [276, 270] width 11 height 11
click at [271, 269] on div at bounding box center [275, 270] width 11 height 11
click at [22, 264] on icon "Play/Pause" at bounding box center [19, 270] width 17 height 17
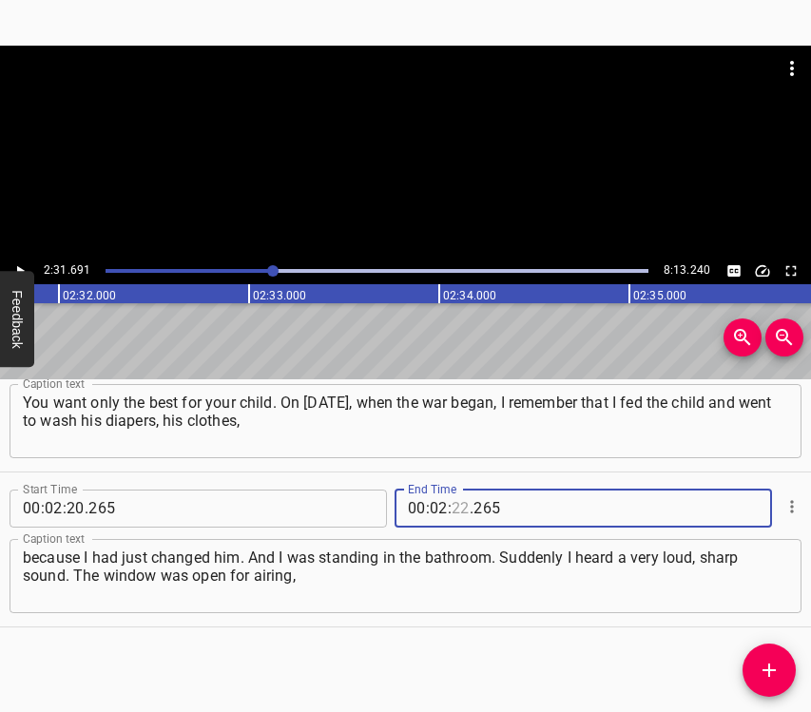
click at [451, 500] on input "number" at bounding box center [460, 509] width 18 height 38
type input "31"
type input "691"
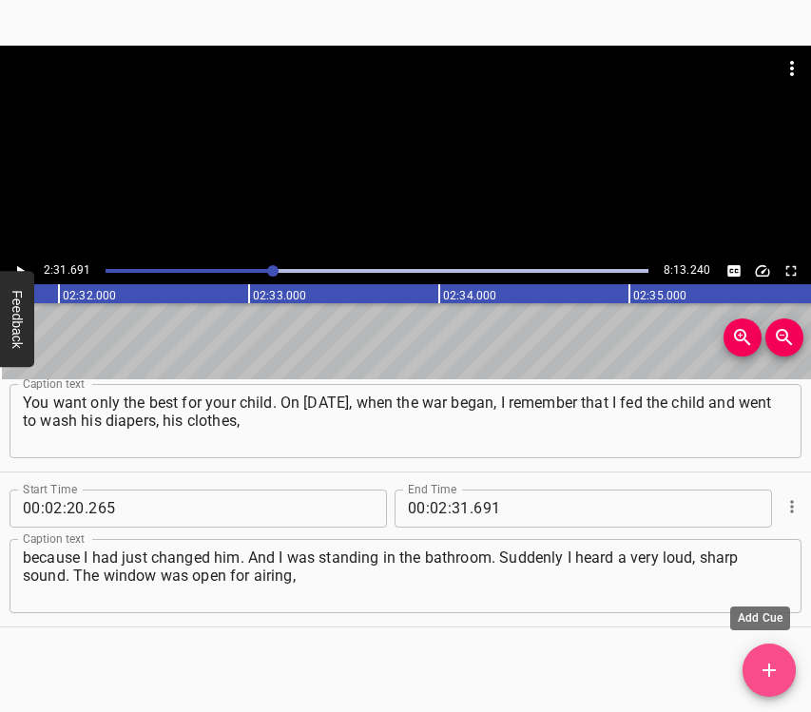
click at [773, 660] on icon "Add Cue" at bounding box center [769, 670] width 23 height 23
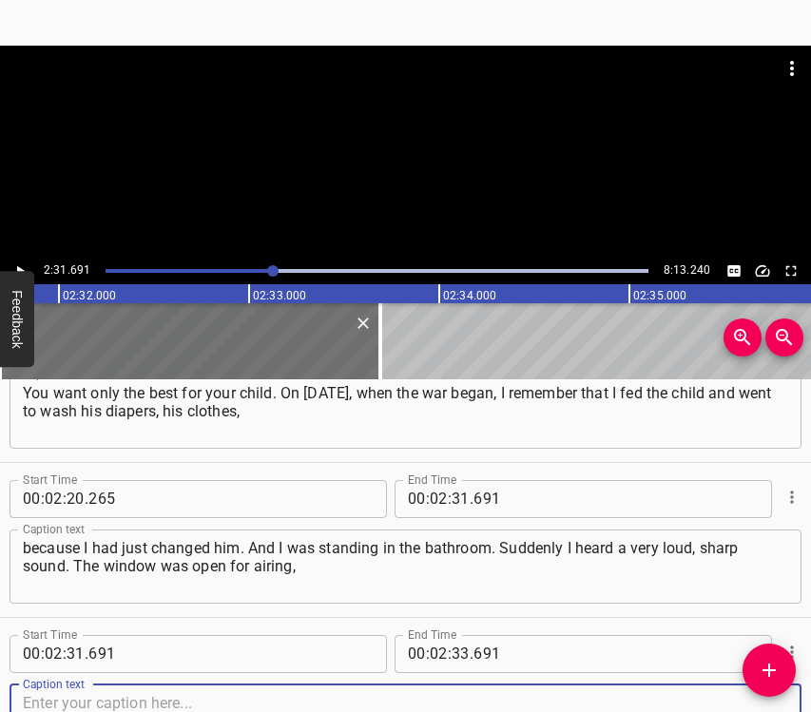
scroll to position [1925, 0]
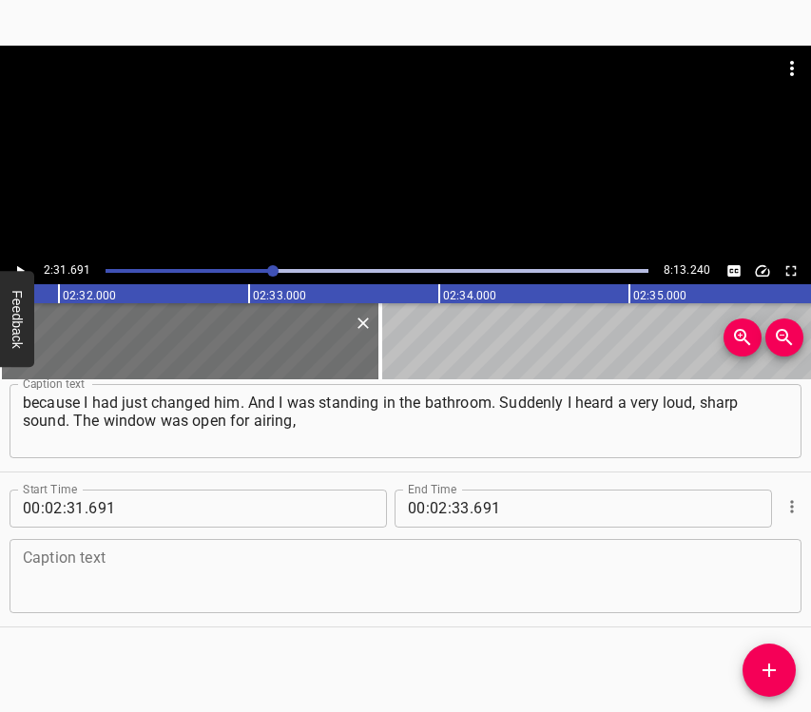
click at [775, 594] on div "Caption text" at bounding box center [406, 576] width 792 height 74
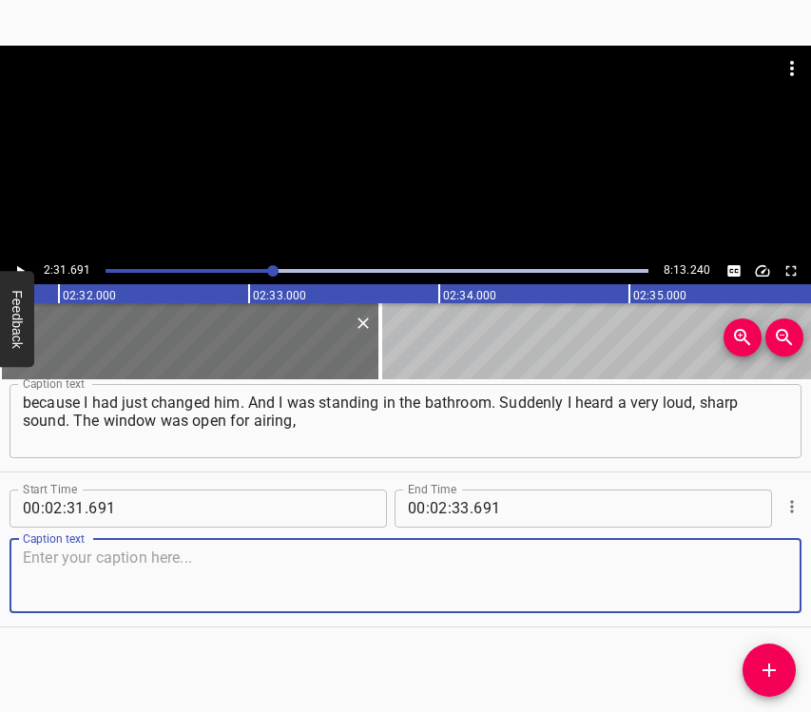
click at [125, 584] on textarea at bounding box center [405, 575] width 765 height 54
paste textarea "and there was this sharp sound. At that moment there was a strike on the airpor…"
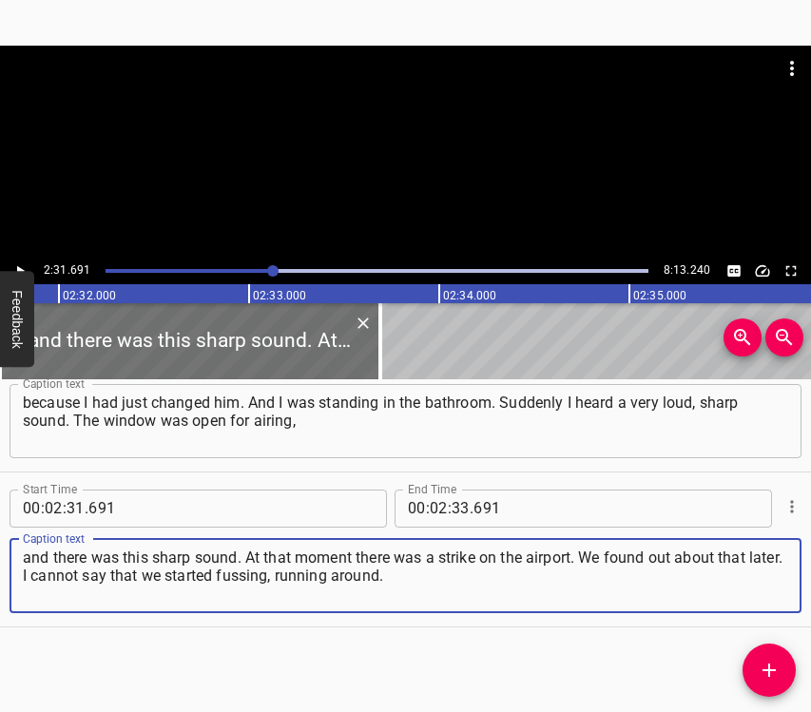
type textarea "and there was this sharp sound. At that moment there was a strike on the airpor…"
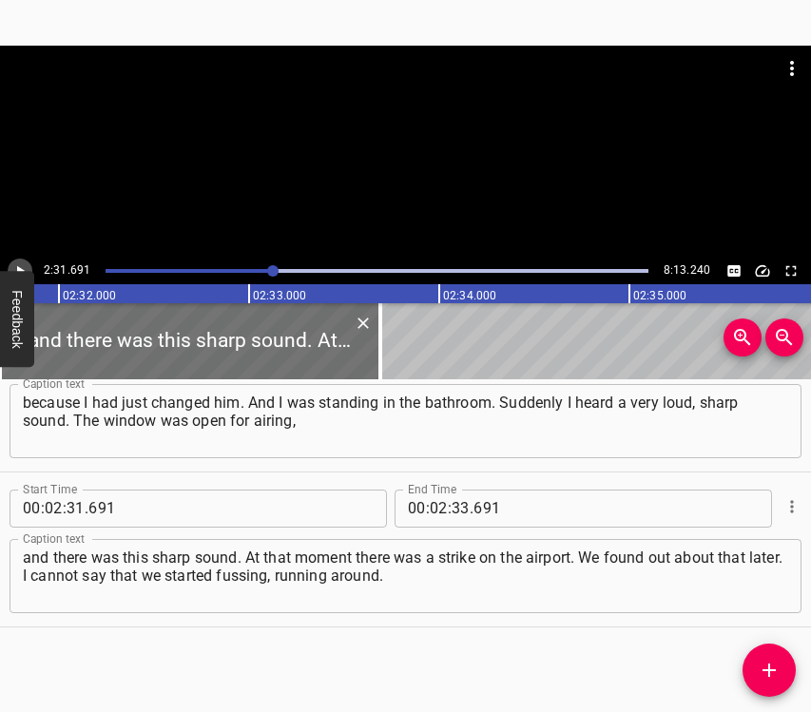
click at [17, 262] on icon "Play/Pause" at bounding box center [19, 270] width 17 height 17
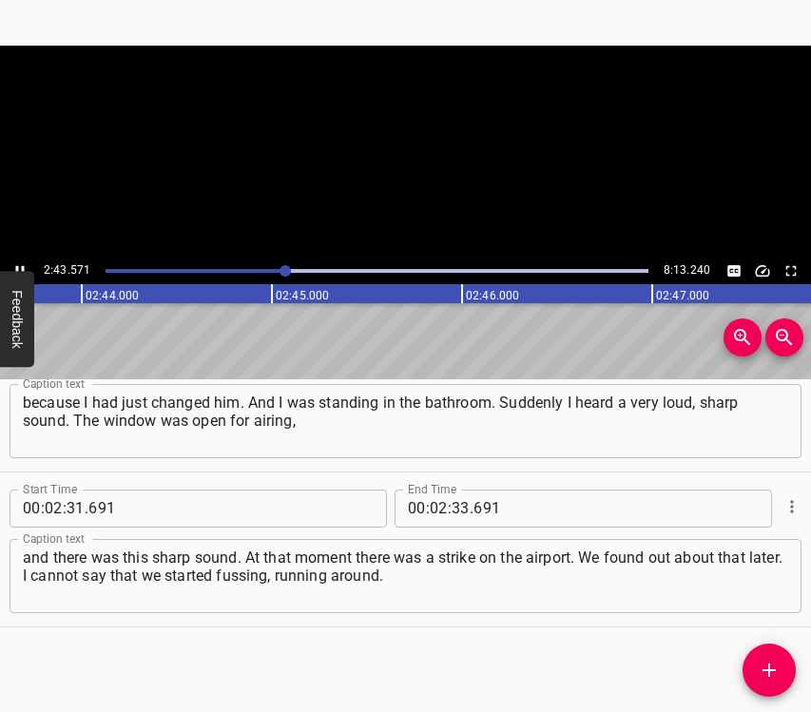
click at [18, 262] on icon "Play/Pause" at bounding box center [19, 270] width 17 height 17
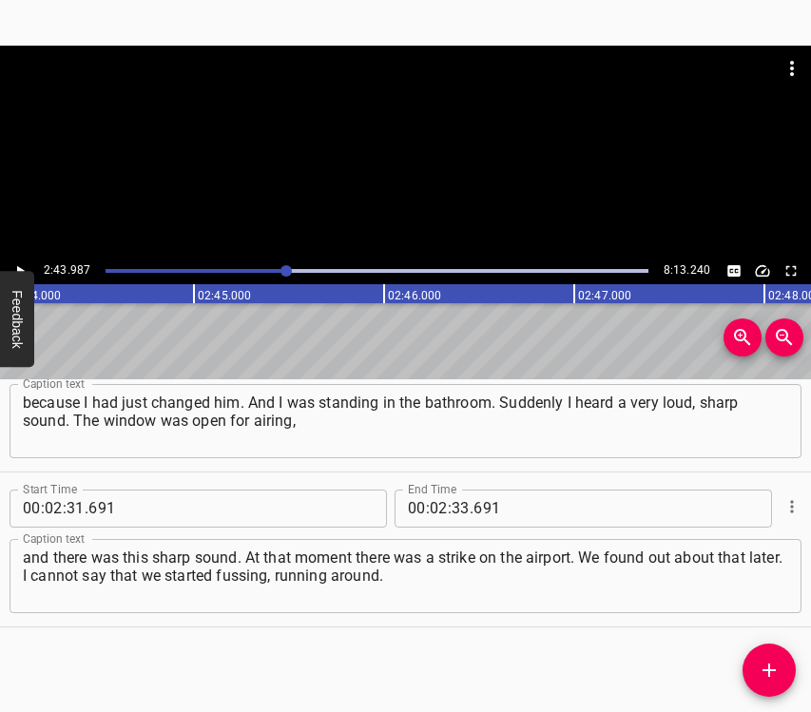
scroll to position [0, 31173]
click at [457, 506] on input "number" at bounding box center [460, 509] width 18 height 38
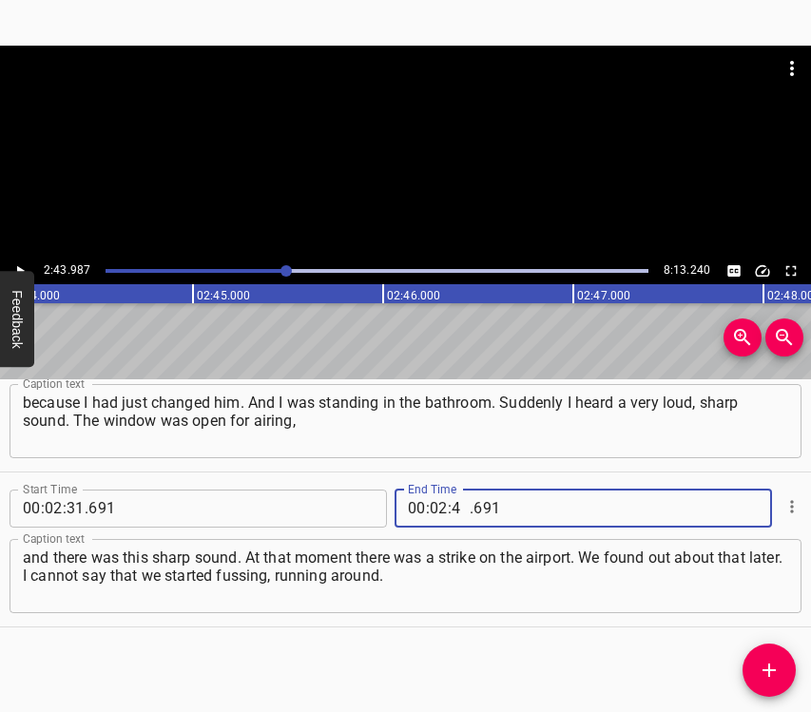
type input "43"
type input "987"
click at [774, 671] on icon "Add Cue" at bounding box center [768, 669] width 13 height 13
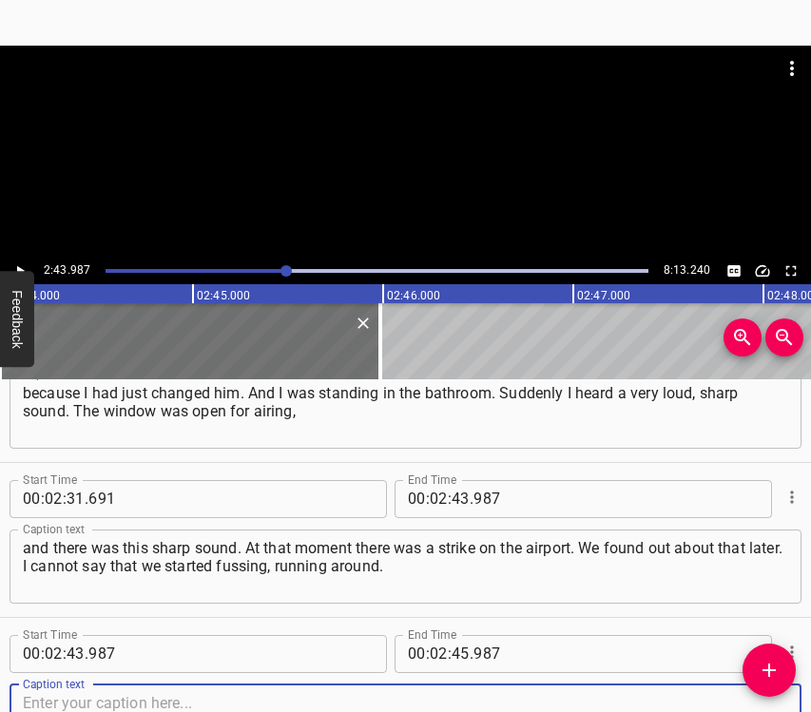
scroll to position [2080, 0]
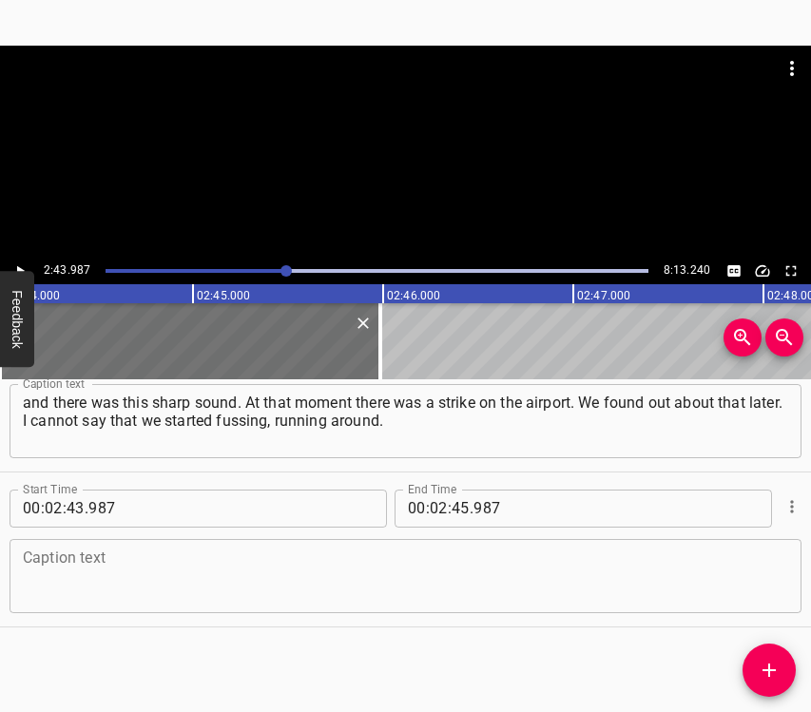
click at [775, 586] on div "Caption text" at bounding box center [406, 576] width 792 height 74
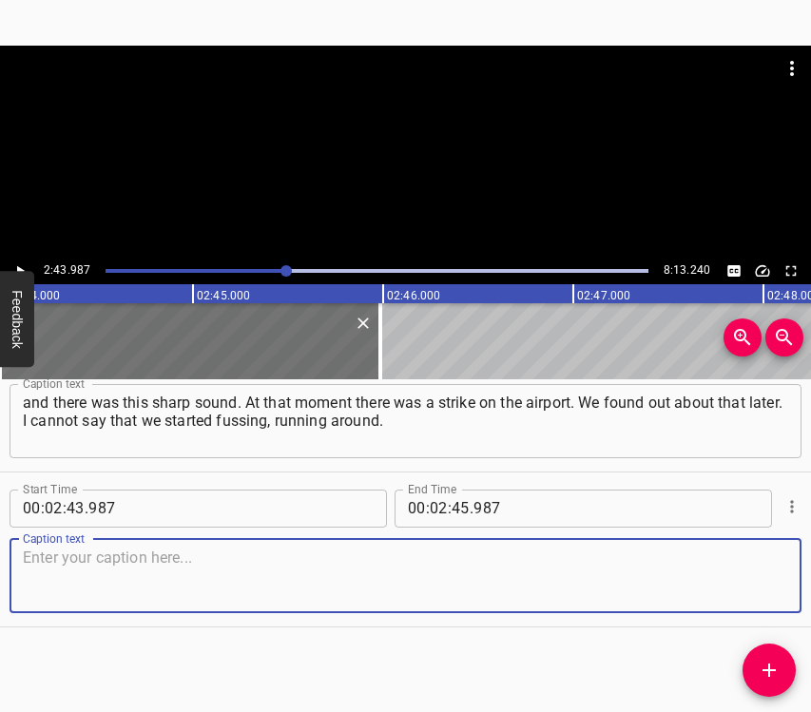
click at [190, 552] on textarea at bounding box center [405, 575] width 765 height 54
paste textarea "No, it wasn’t like that. Everyone just still didn’t understand what was happeni…"
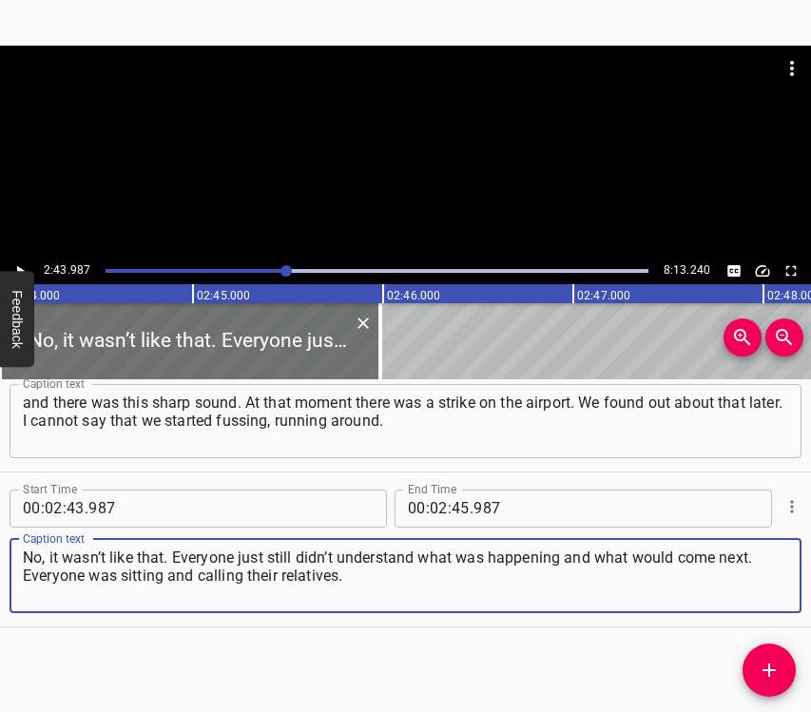
type textarea "No, it wasn’t like that. Everyone just still didn’t understand what was happeni…"
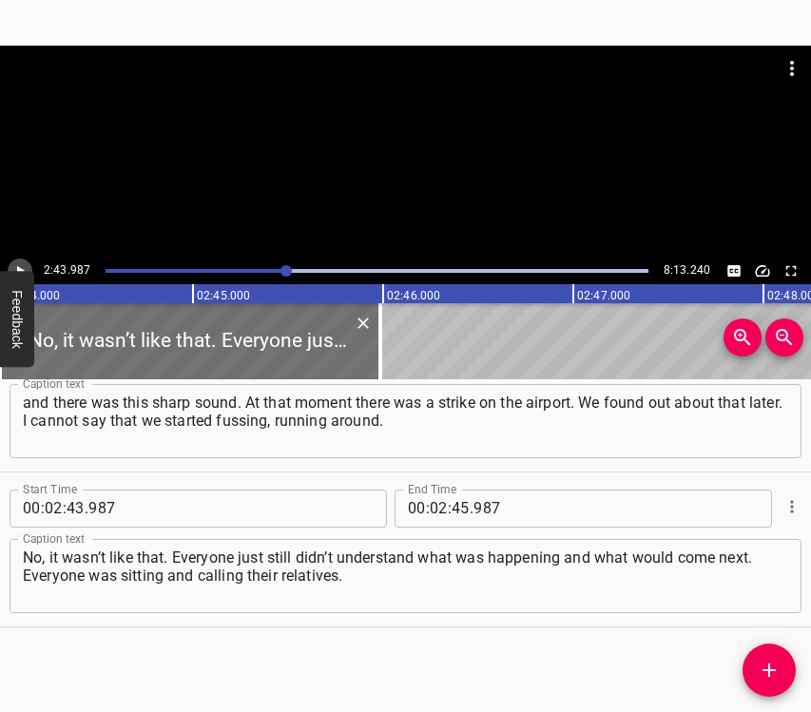
click at [29, 263] on button "Play/Pause" at bounding box center [20, 271] width 25 height 25
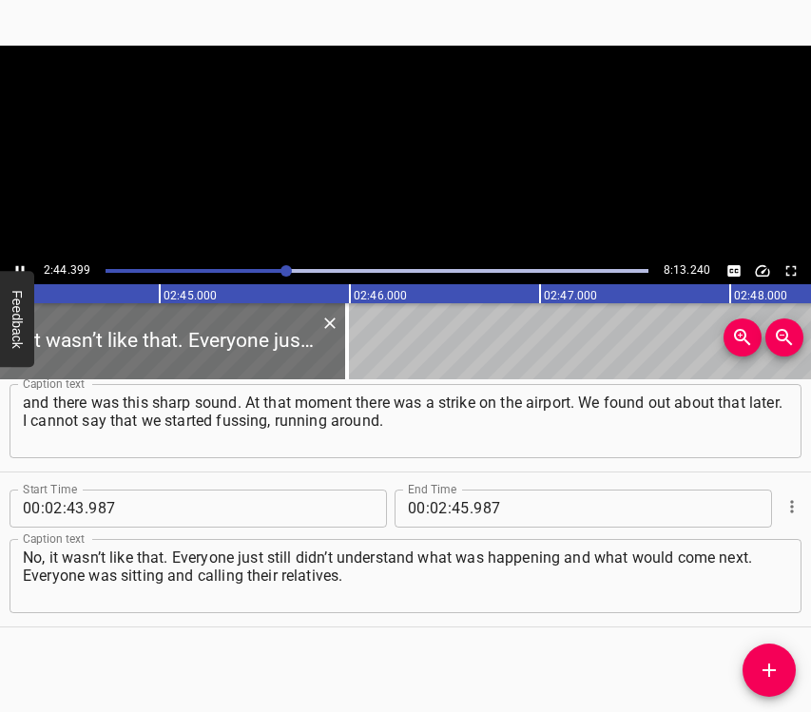
scroll to position [0, 31251]
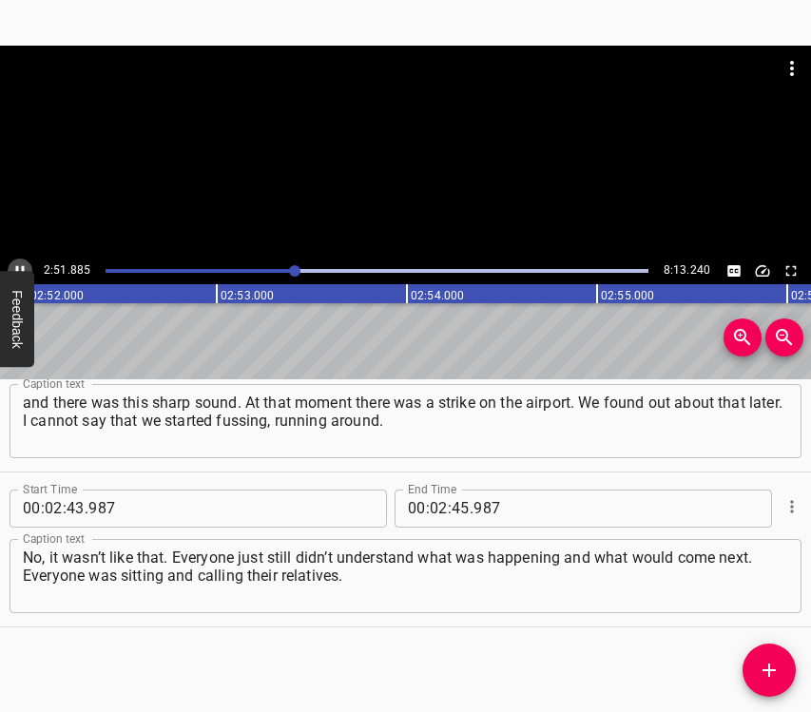
click at [17, 266] on icon "Play/Pause" at bounding box center [20, 270] width 9 height 10
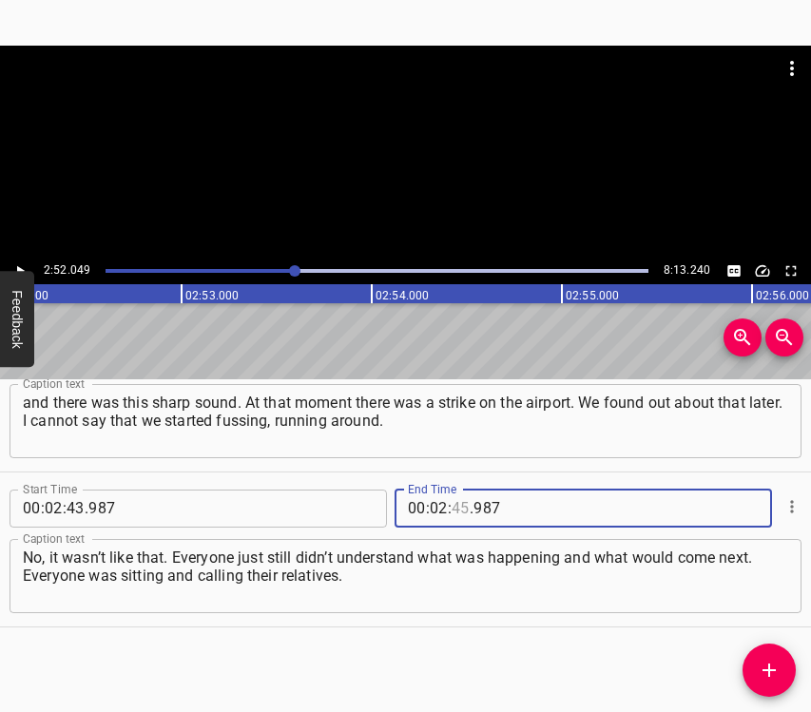
click at [451, 510] on input "number" at bounding box center [460, 509] width 18 height 38
type input "52"
type input "049"
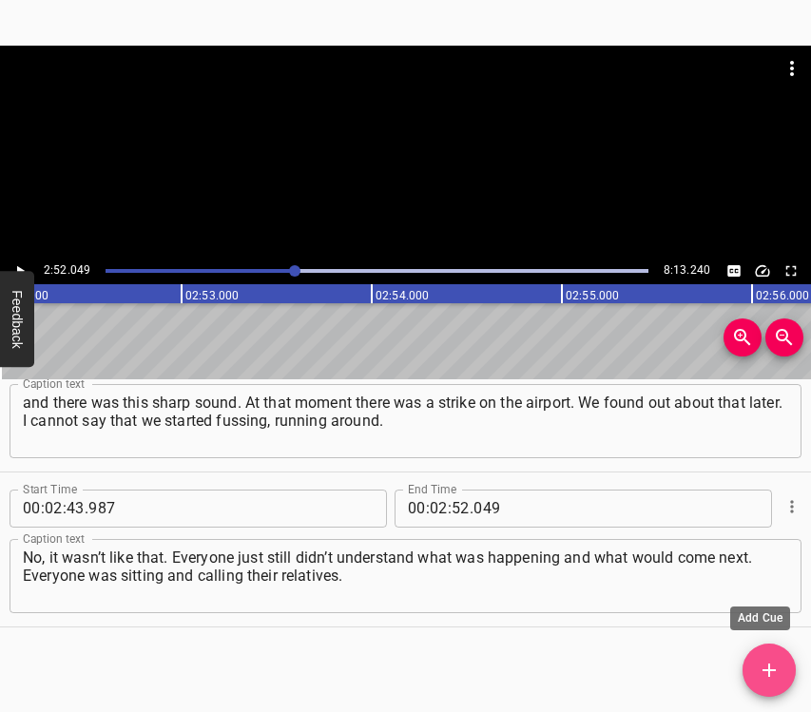
click at [779, 669] on icon "Add Cue" at bounding box center [769, 670] width 23 height 23
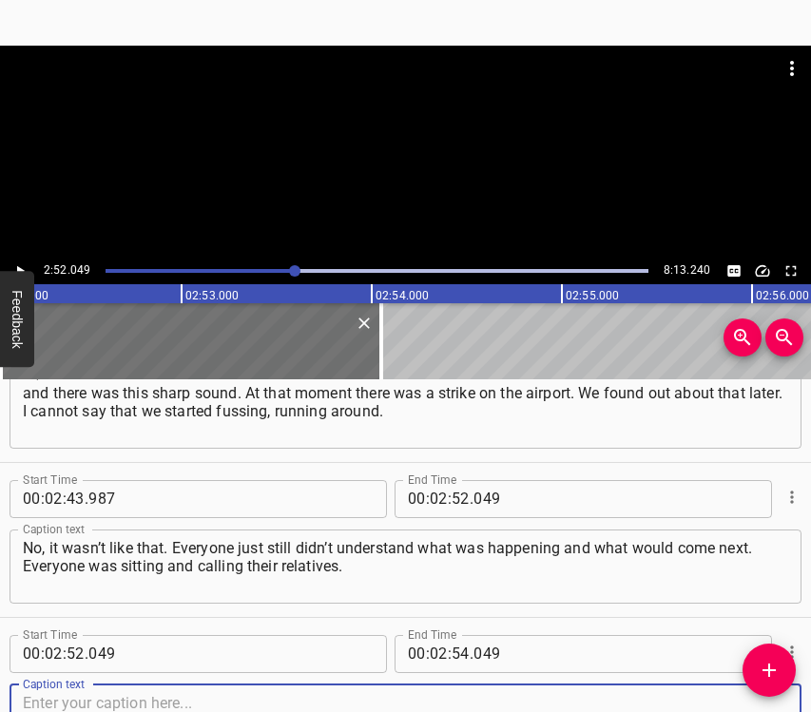
scroll to position [2235, 0]
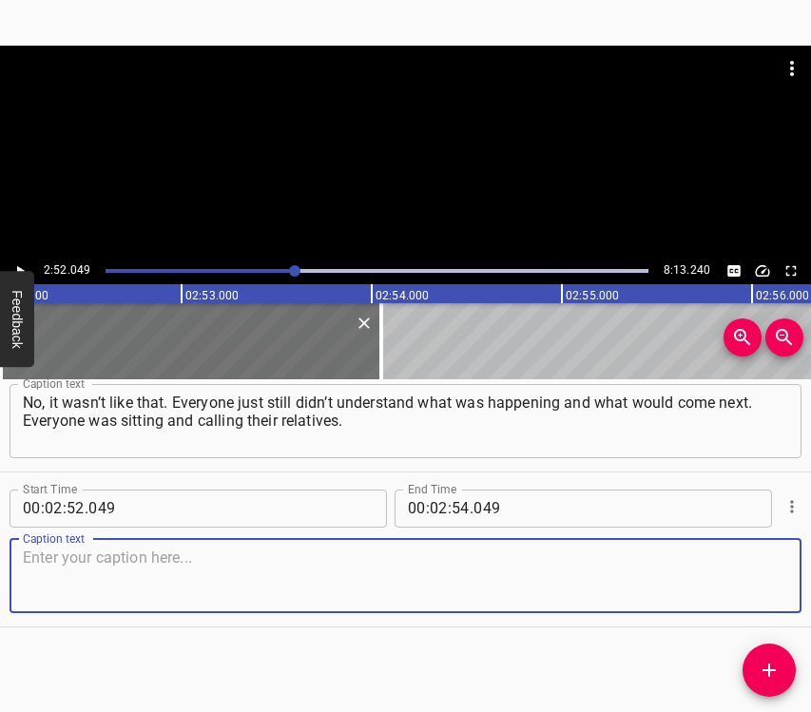
drag, startPoint x: 760, startPoint y: 581, endPoint x: 801, endPoint y: 578, distance: 41.0
click at [762, 580] on textarea at bounding box center [405, 575] width 765 height 54
click at [223, 565] on textarea at bounding box center [405, 575] width 765 height 54
paste textarea "I remember they were telling me: “[PERSON_NAME], get ready, we will go home. Wh…"
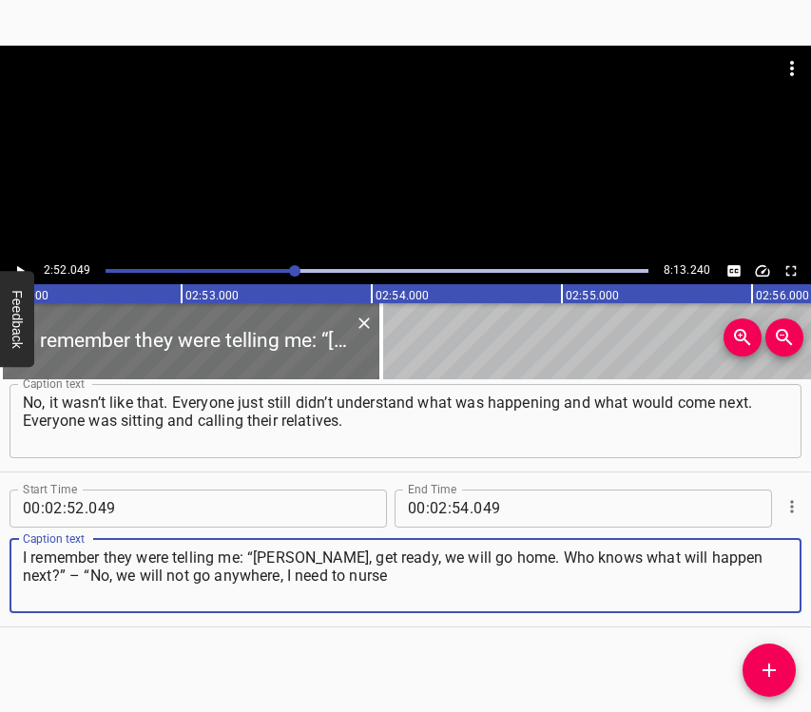
type textarea "I remember they were telling me: “[PERSON_NAME], get ready, we will go home. Wh…"
click at [17, 260] on button "Play/Pause" at bounding box center [20, 271] width 25 height 25
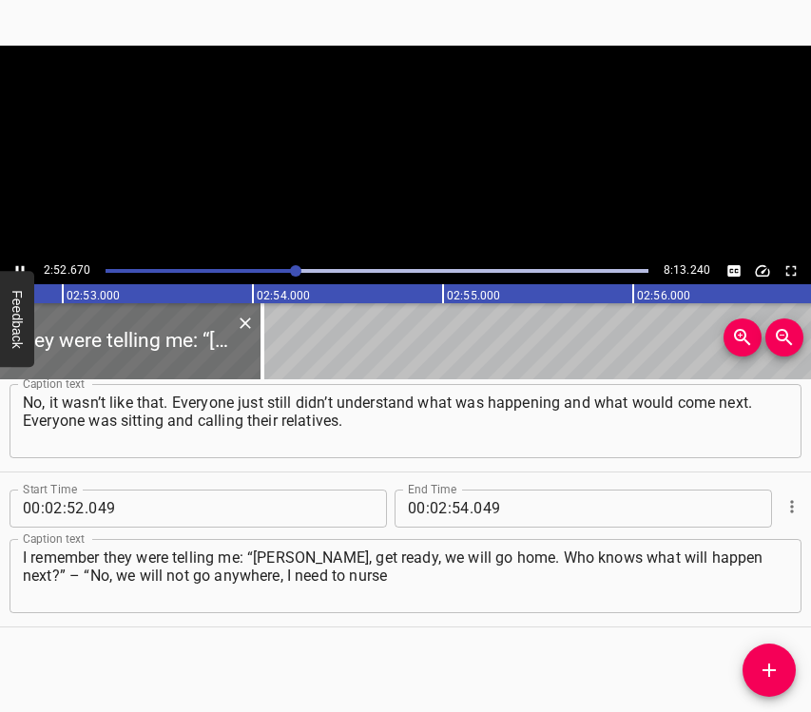
scroll to position [0, 32875]
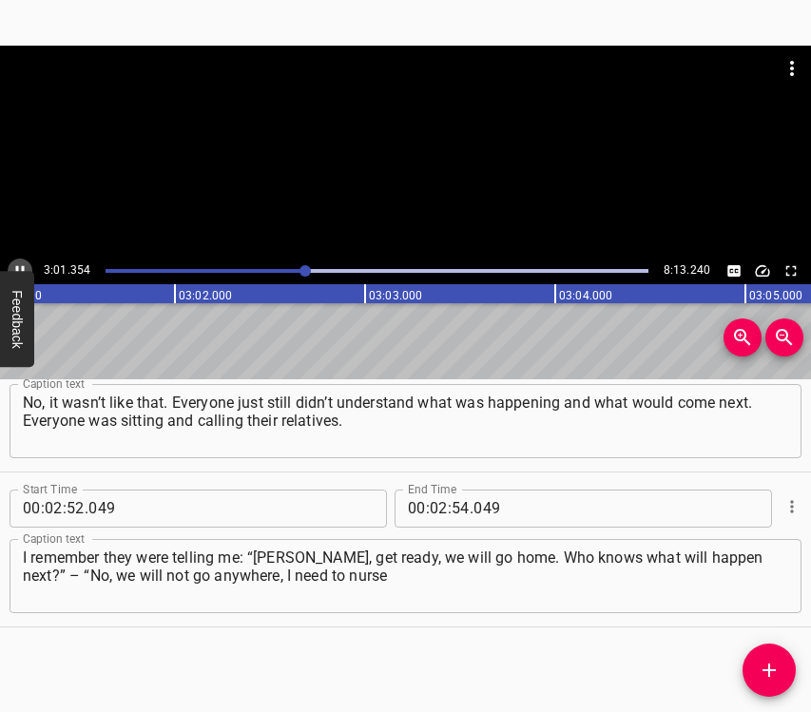
click at [22, 263] on icon "Play/Pause" at bounding box center [19, 270] width 17 height 17
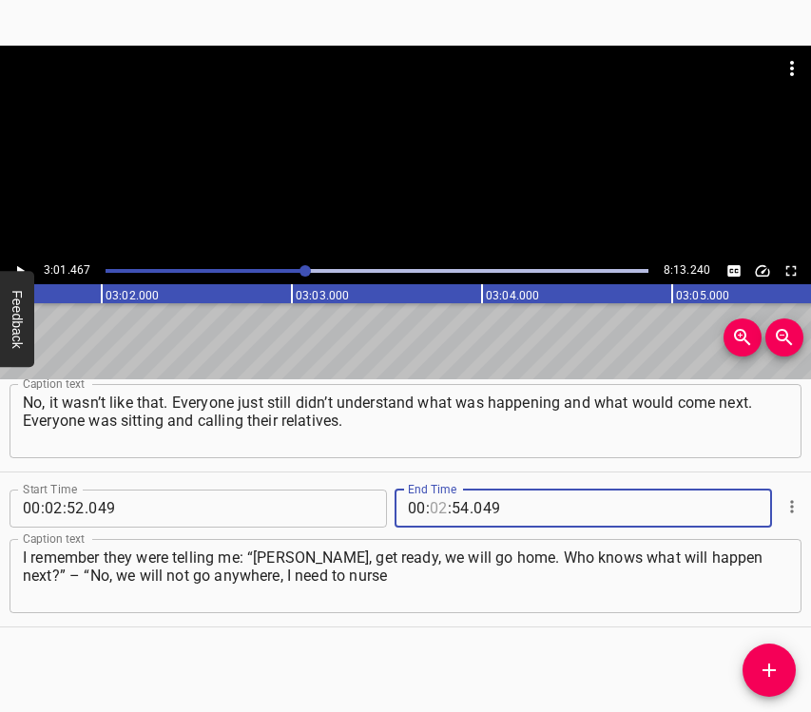
click at [433, 509] on input "number" at bounding box center [439, 509] width 18 height 38
type input "02"
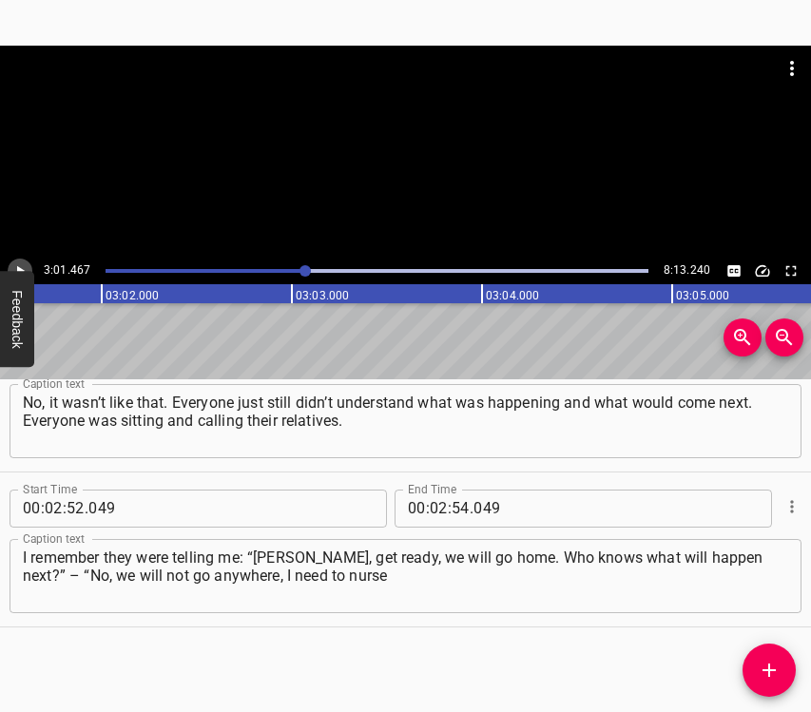
click at [18, 265] on icon "Play/Pause" at bounding box center [19, 270] width 17 height 17
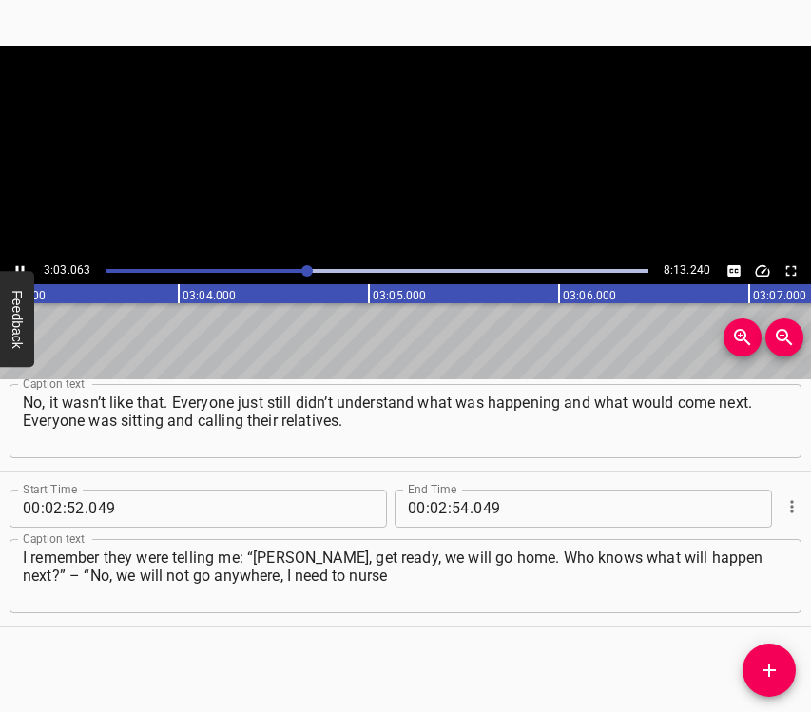
click at [18, 265] on icon "Play/Pause" at bounding box center [19, 270] width 17 height 17
click at [305, 271] on div at bounding box center [306, 270] width 11 height 11
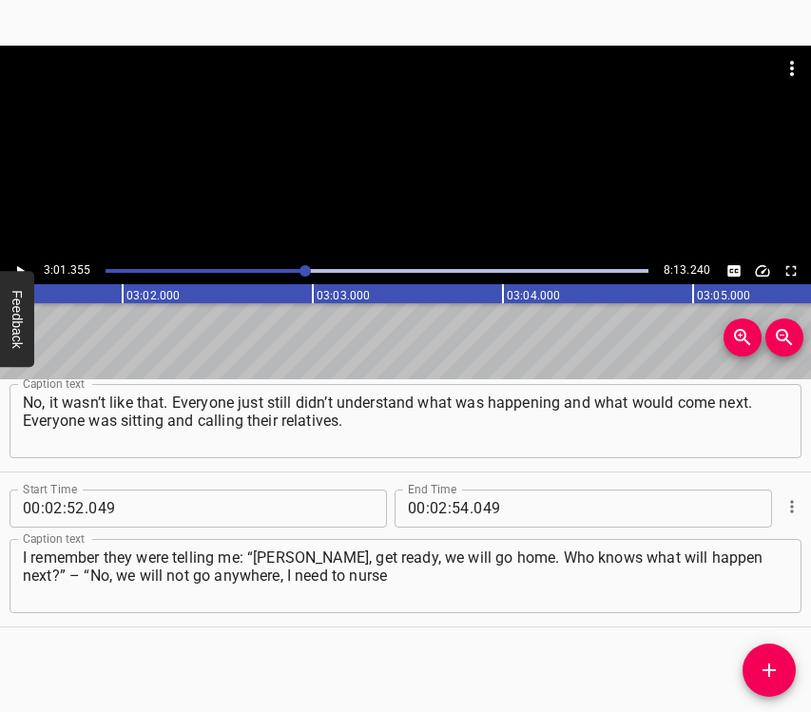
click at [301, 270] on div at bounding box center [304, 270] width 11 height 11
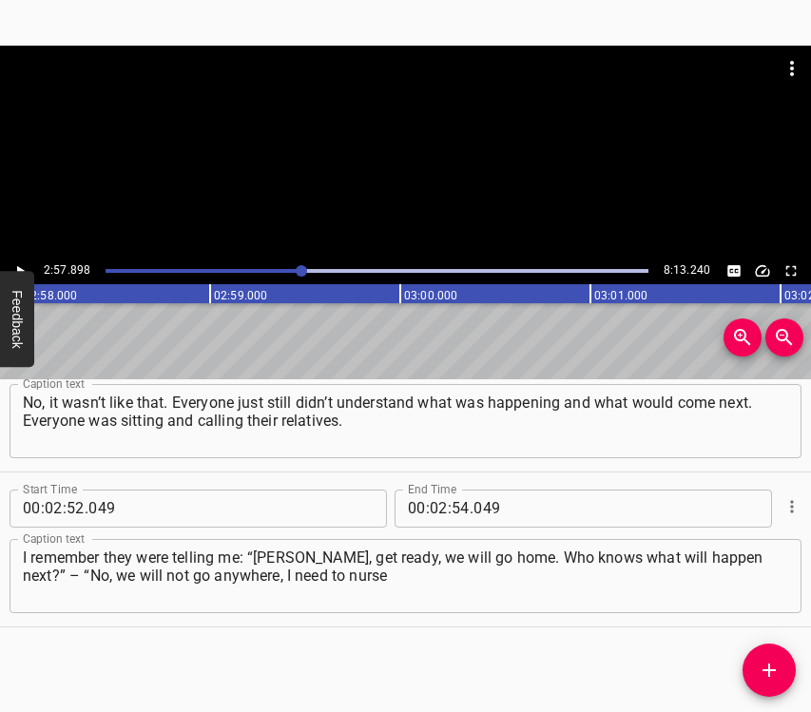
click at [20, 264] on icon "Play/Pause" at bounding box center [19, 270] width 17 height 17
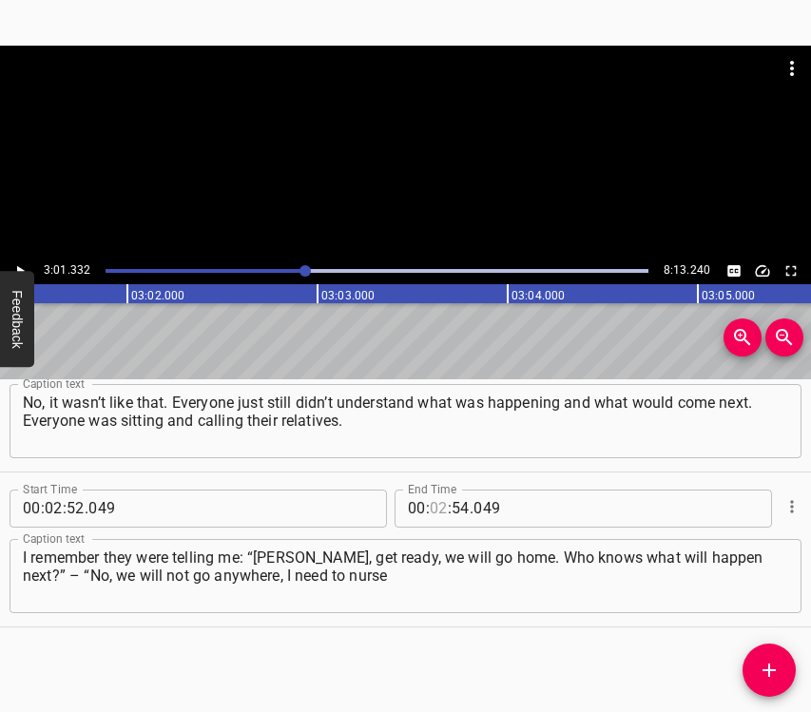
click at [430, 506] on input "number" at bounding box center [439, 509] width 18 height 38
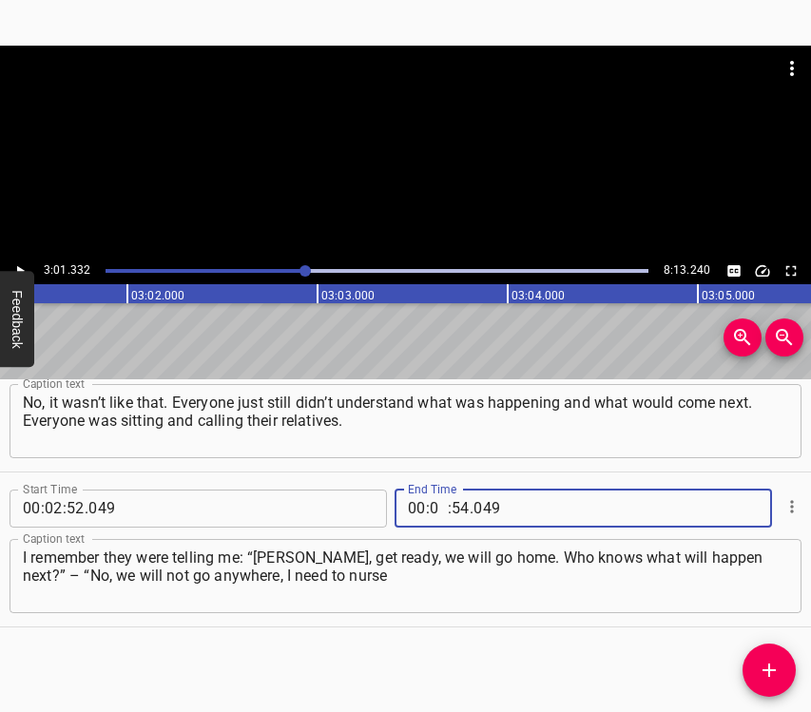
type input "03"
type input "01"
type input "332"
click at [770, 673] on icon "Add Cue" at bounding box center [768, 669] width 13 height 13
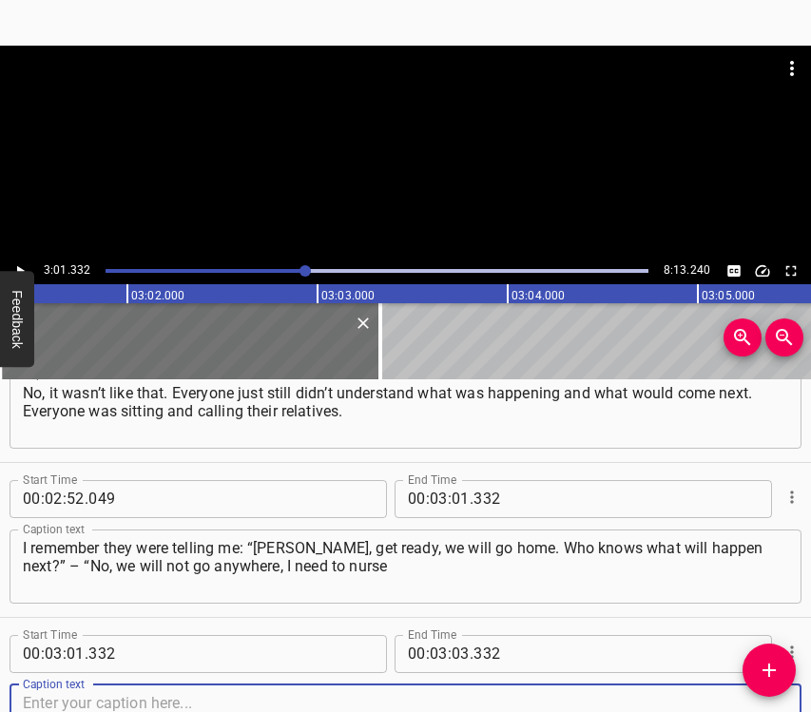
scroll to position [2390, 0]
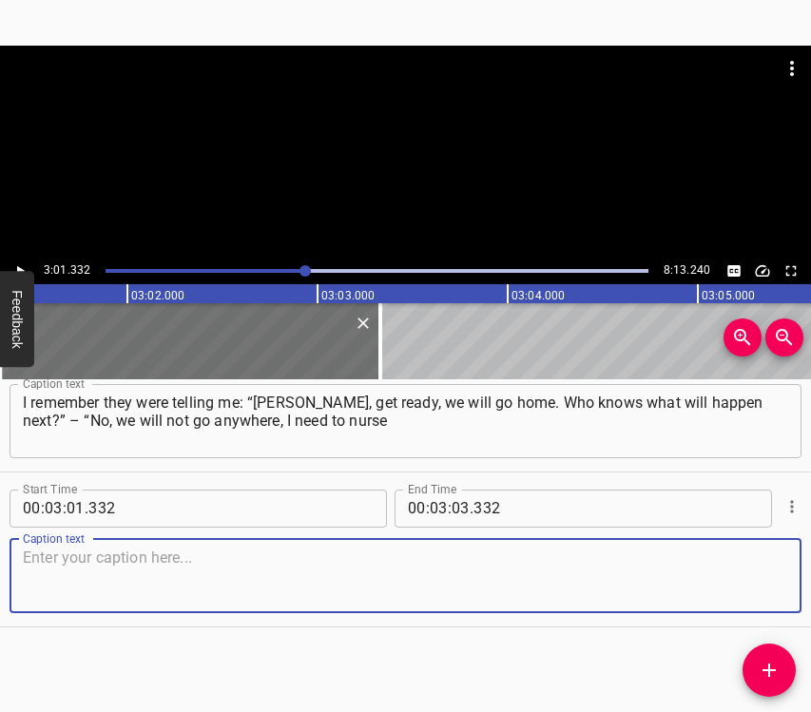
click at [759, 576] on textarea at bounding box center [405, 575] width 765 height 54
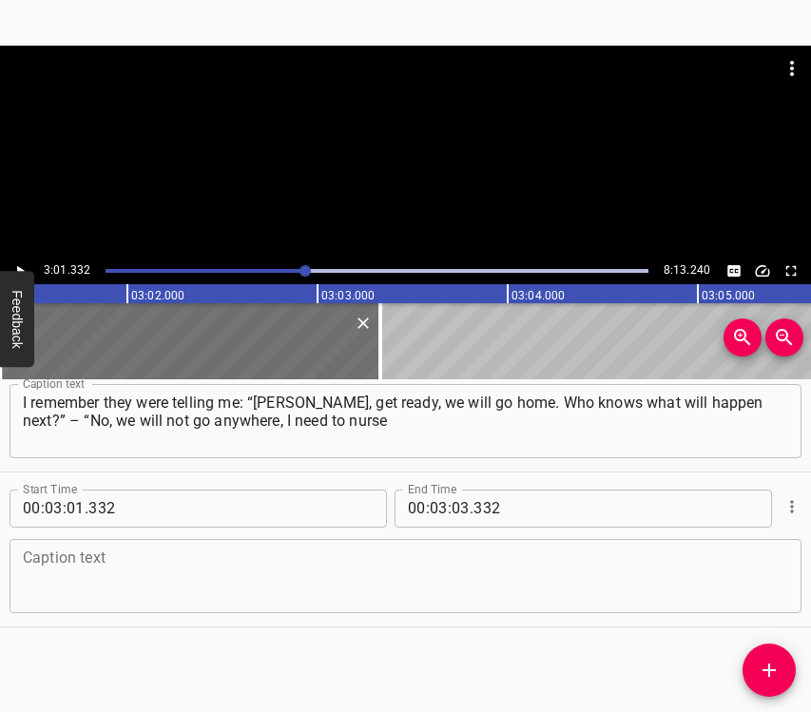
click at [37, 586] on textarea at bounding box center [405, 575] width 765 height 54
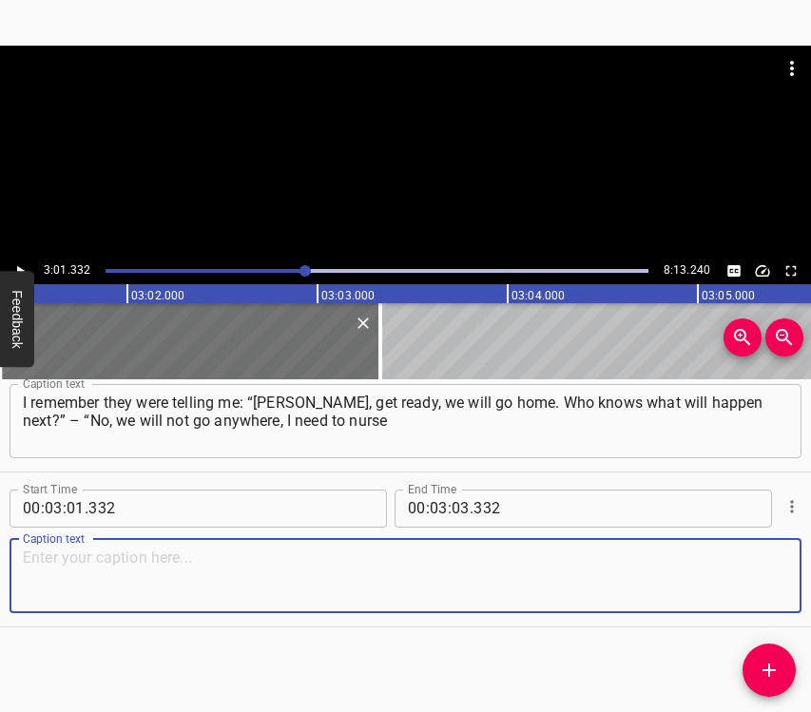
paste textarea "my child back to health.” Because as long as I was with the doctors, they were …"
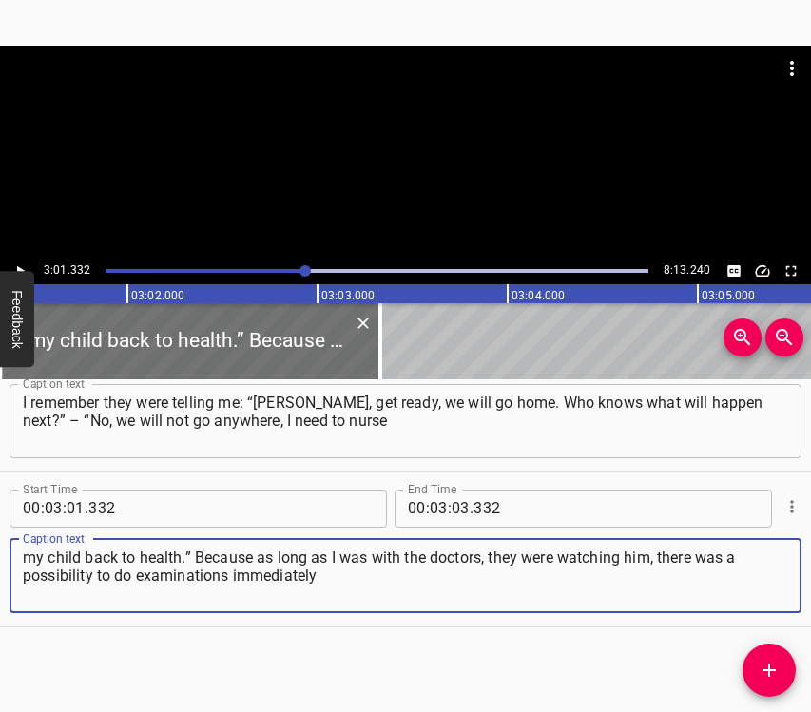
type textarea "my child back to health.” Because as long as I was with the doctors, they were …"
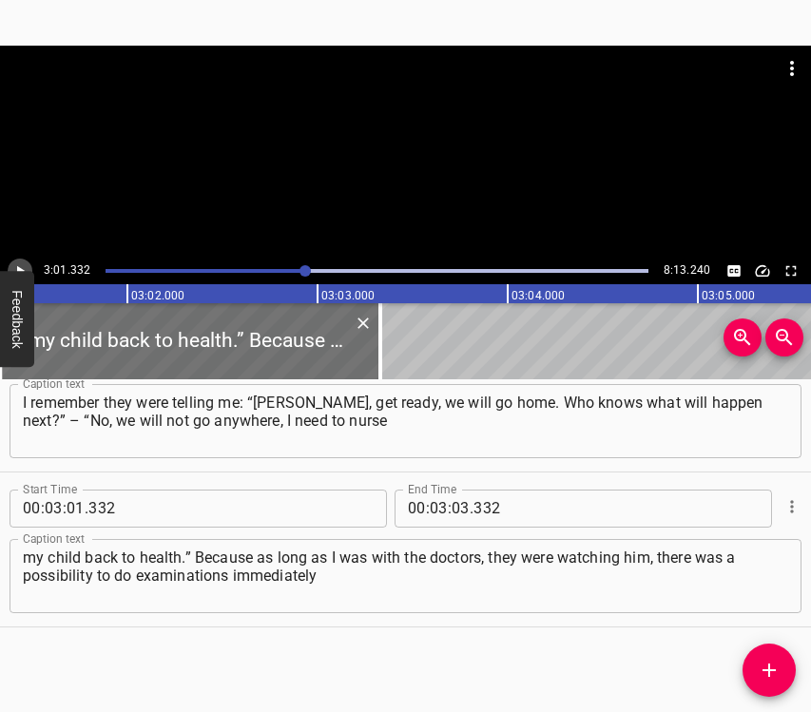
click at [23, 260] on button "Play/Pause" at bounding box center [20, 271] width 25 height 25
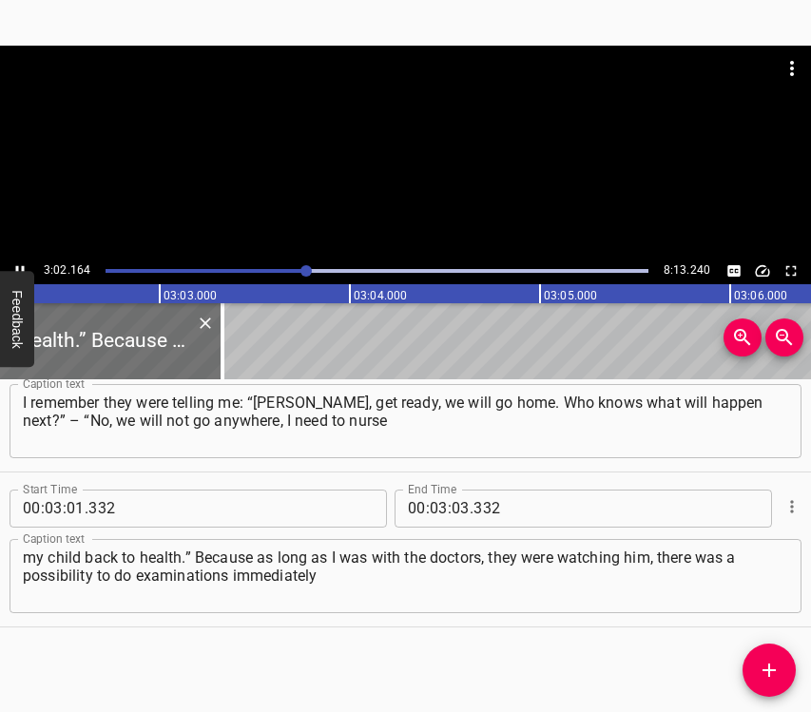
scroll to position [0, 34677]
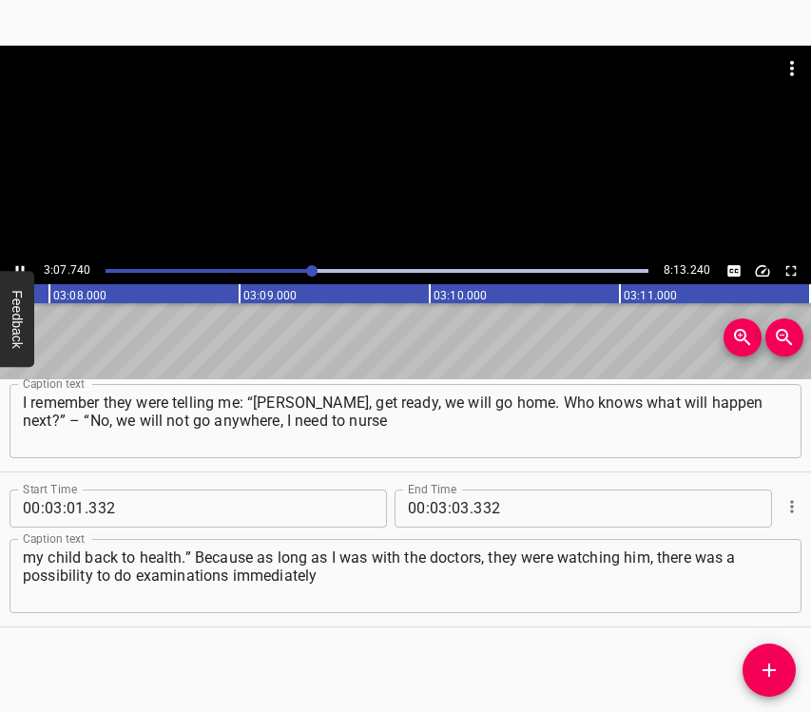
click at [21, 267] on icon "Play/Pause" at bounding box center [19, 270] width 17 height 17
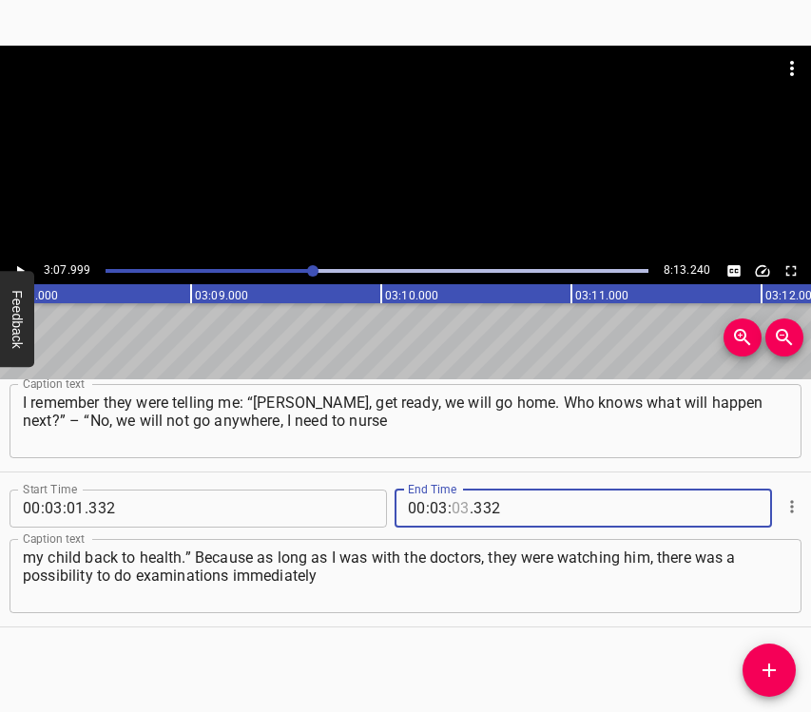
click at [451, 507] on input "number" at bounding box center [460, 509] width 18 height 38
type input "07"
type input "999"
click at [783, 682] on button "Add Cue" at bounding box center [768, 669] width 53 height 53
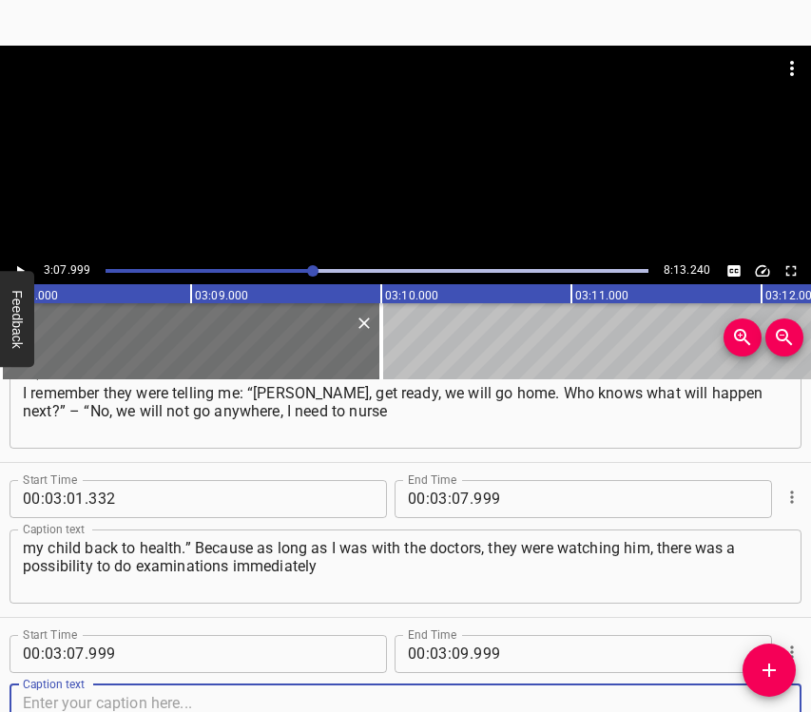
scroll to position [2544, 0]
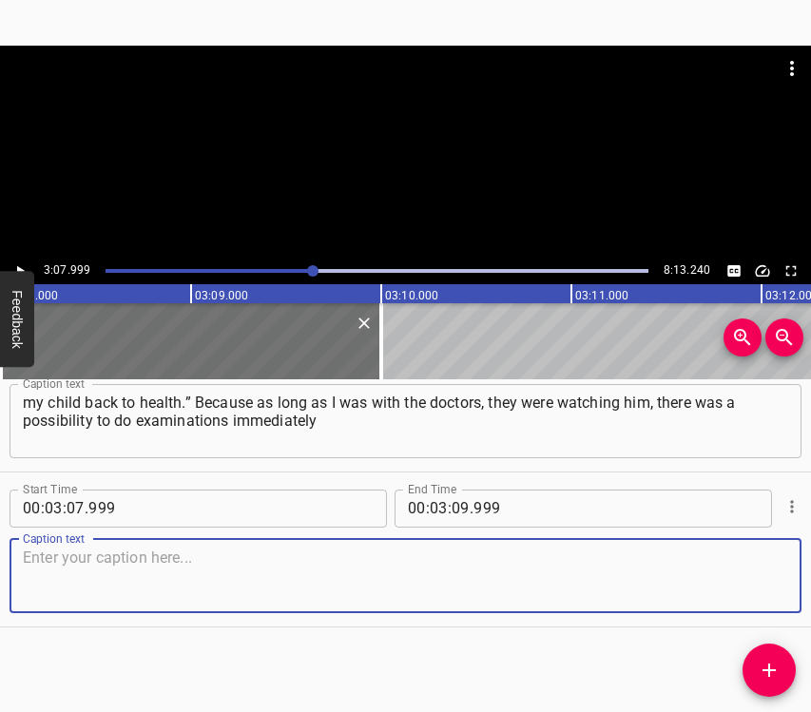
drag, startPoint x: 762, startPoint y: 584, endPoint x: 807, endPoint y: 564, distance: 48.9
click at [762, 583] on textarea at bounding box center [405, 575] width 765 height 54
click at [54, 571] on textarea at bounding box center [405, 575] width 765 height 54
paste textarea "and monitor the dynamics of how the child was behaving further. The child had j…"
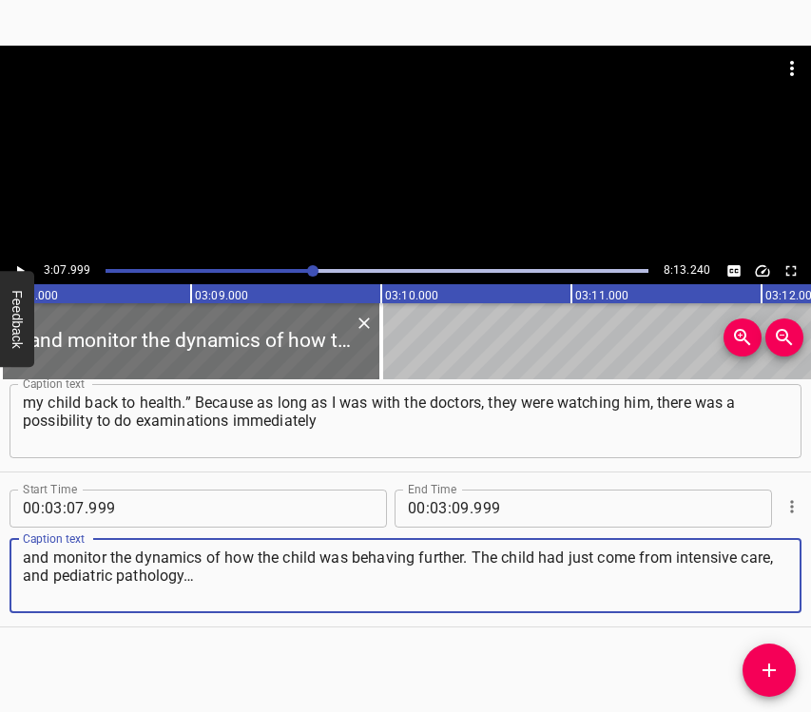
type textarea "and monitor the dynamics of how the child was behaving further. The child had j…"
click at [30, 265] on button "Play/Pause" at bounding box center [20, 271] width 25 height 25
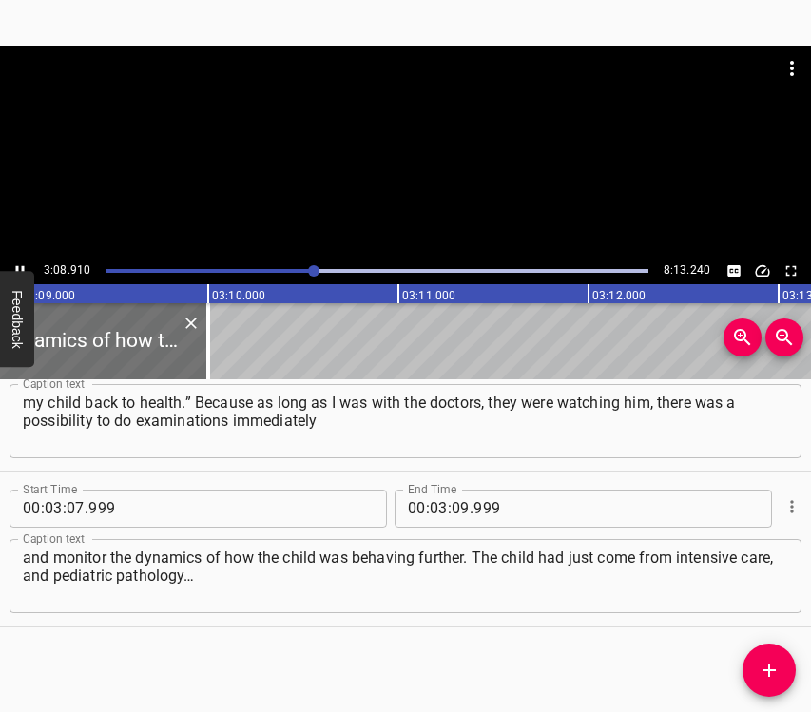
scroll to position [0, 35961]
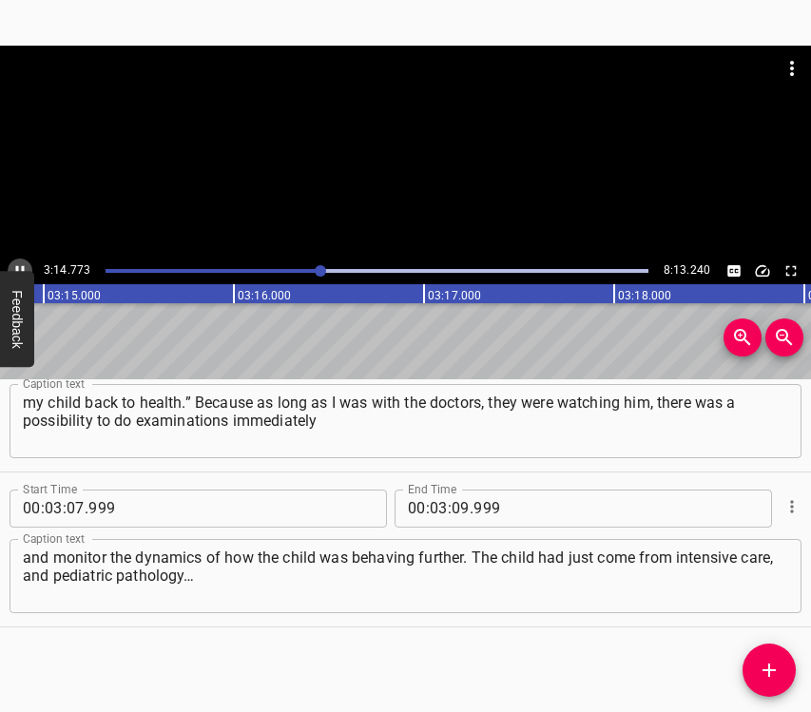
click at [20, 260] on button "Play/Pause" at bounding box center [20, 271] width 25 height 25
click at [470, 507] on span "." at bounding box center [472, 509] width 4 height 38
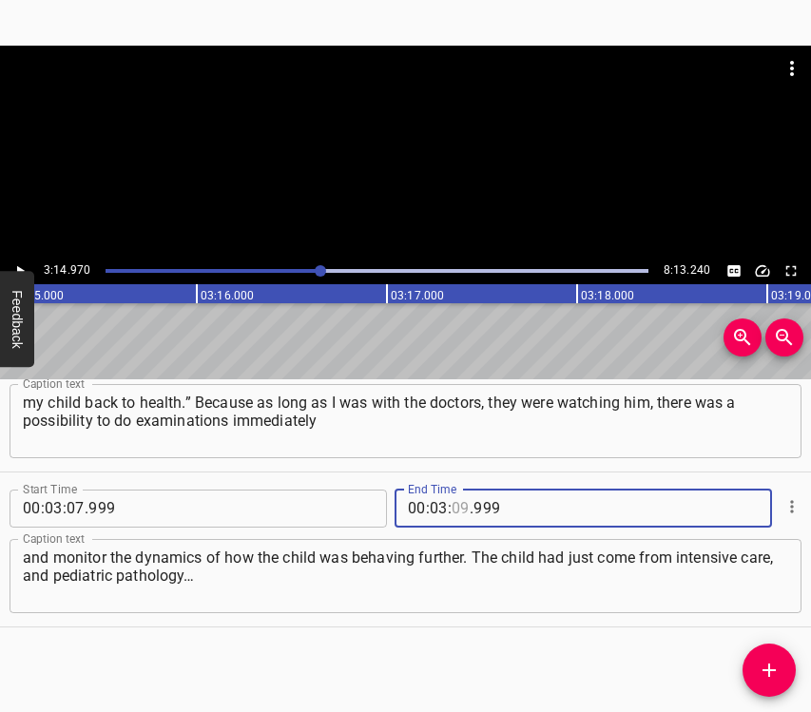
click at [454, 509] on input "number" at bounding box center [460, 509] width 18 height 38
type input "14"
type input "970"
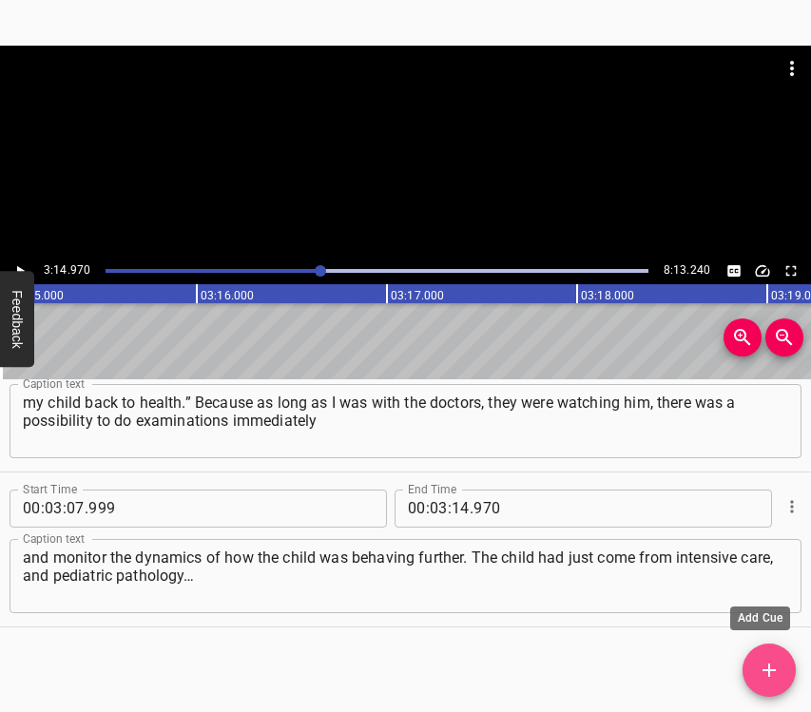
click at [774, 677] on icon "Add Cue" at bounding box center [769, 670] width 23 height 23
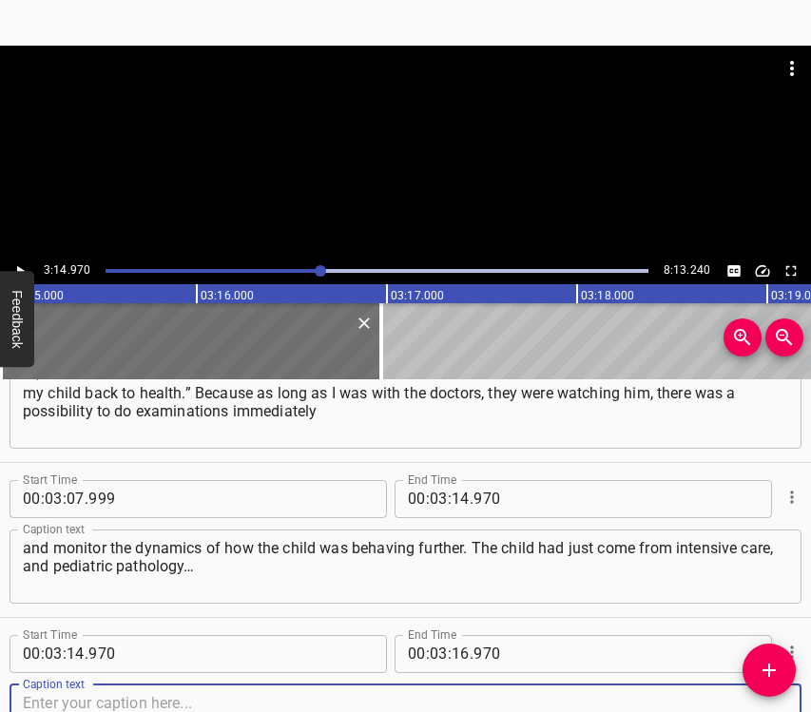
scroll to position [2699, 0]
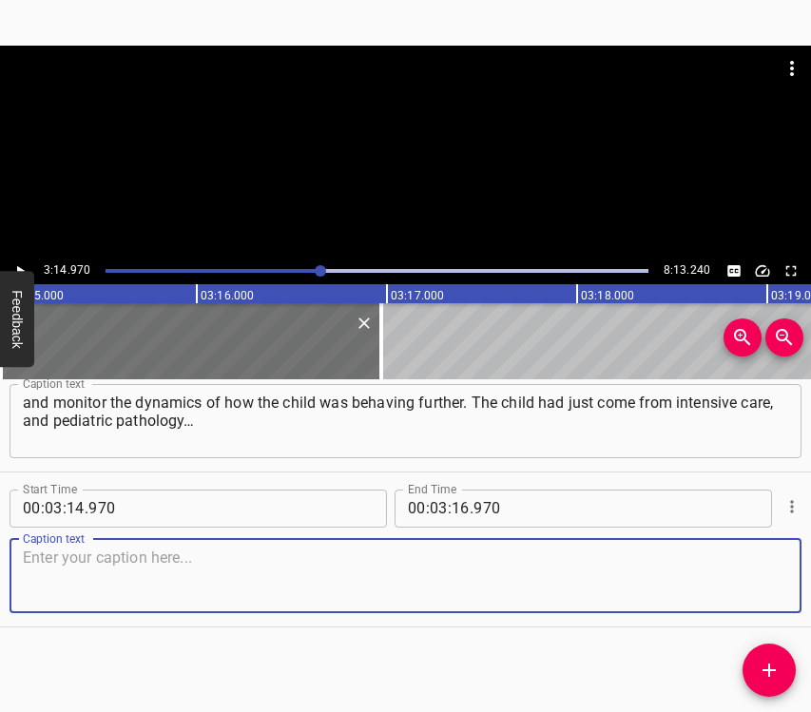
drag, startPoint x: 758, startPoint y: 577, endPoint x: 799, endPoint y: 550, distance: 49.6
click at [764, 567] on textarea at bounding box center [405, 575] width 765 height 54
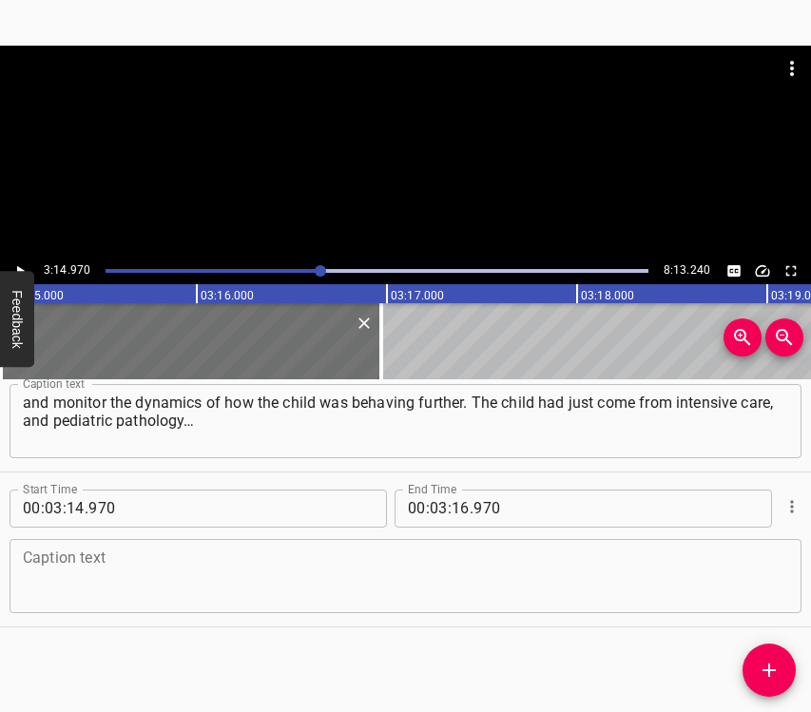
click at [68, 556] on textarea at bounding box center [405, 575] width 765 height 54
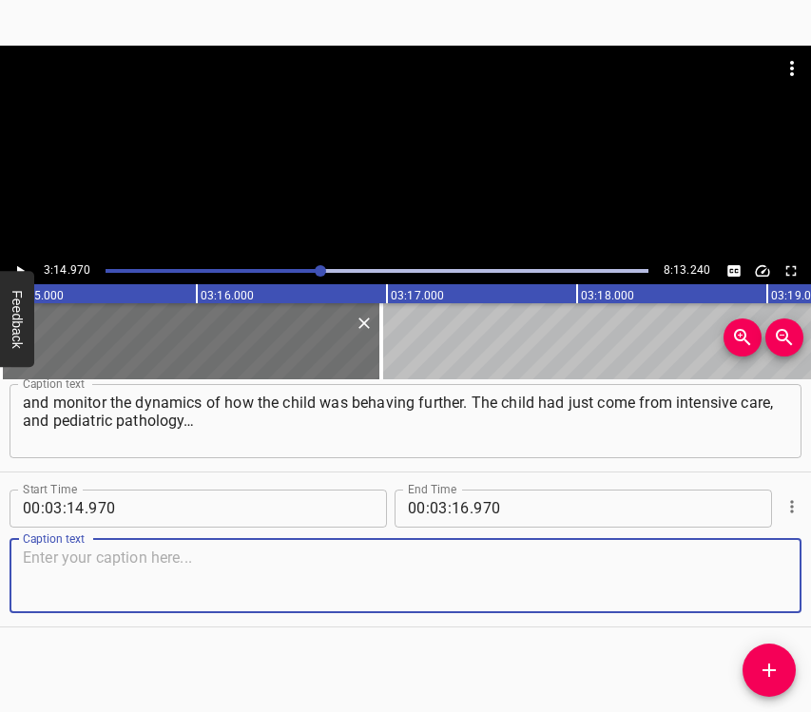
paste textarea "This period was exactly… not so much rehabilitative, but the treatment itself w…"
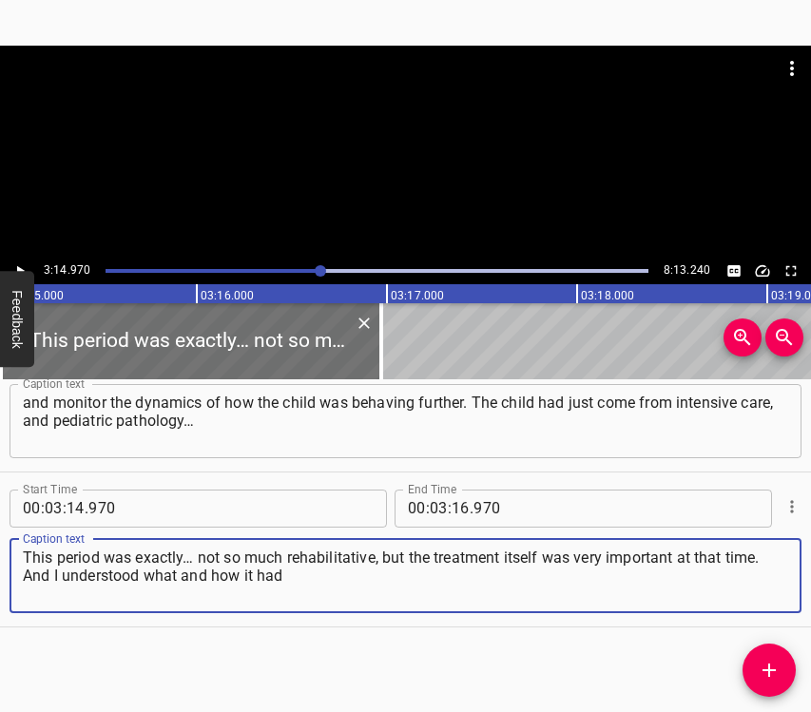
type textarea "This period was exactly… not so much rehabilitative, but the treatment itself w…"
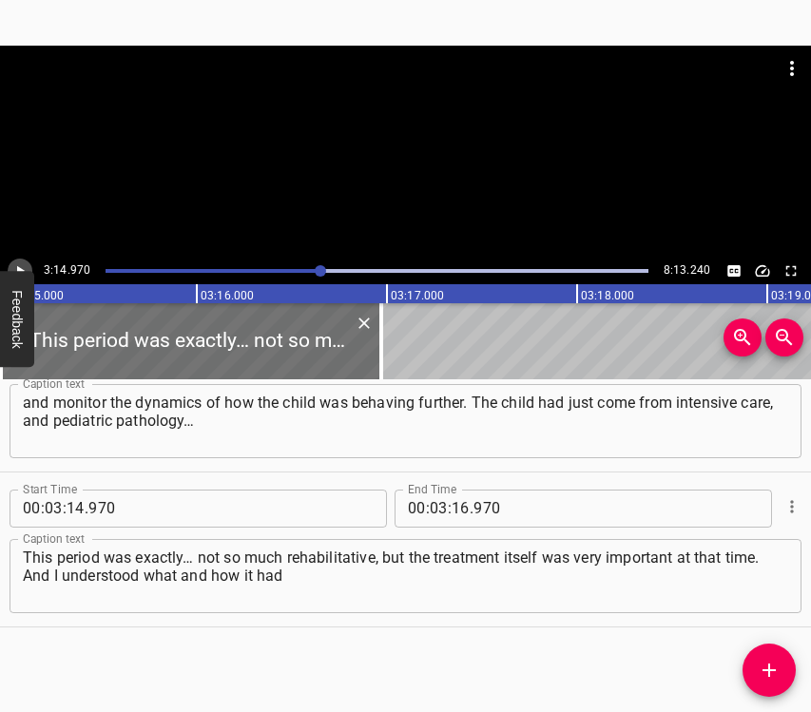
click at [25, 269] on icon "Play/Pause" at bounding box center [19, 270] width 17 height 17
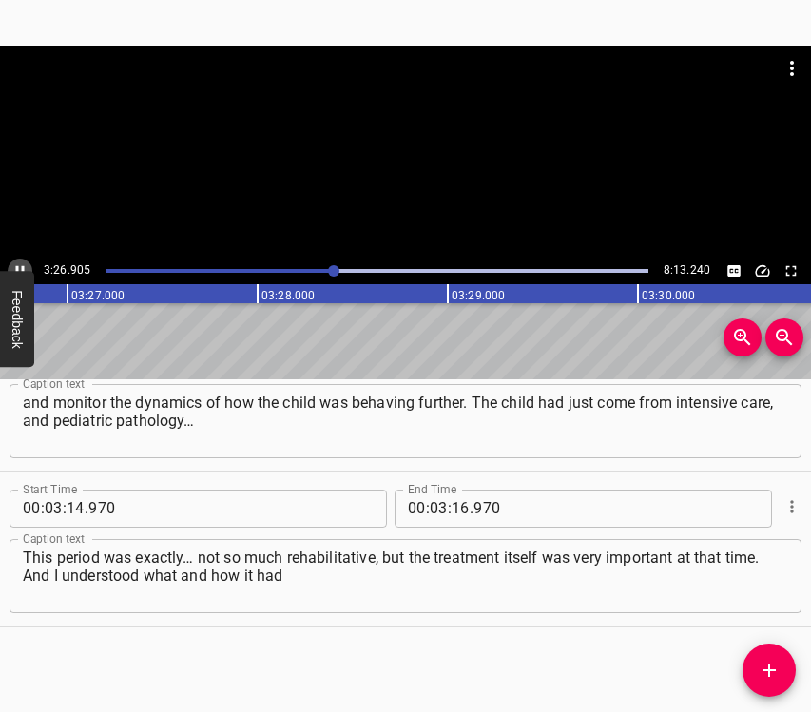
click at [18, 262] on icon "Play/Pause" at bounding box center [19, 270] width 17 height 17
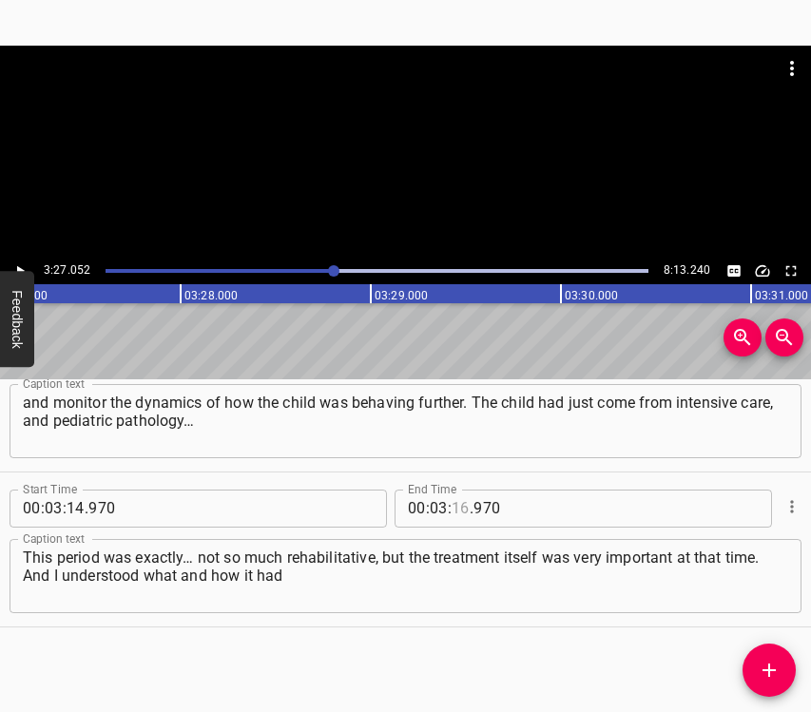
click at [456, 515] on input "number" at bounding box center [460, 509] width 18 height 38
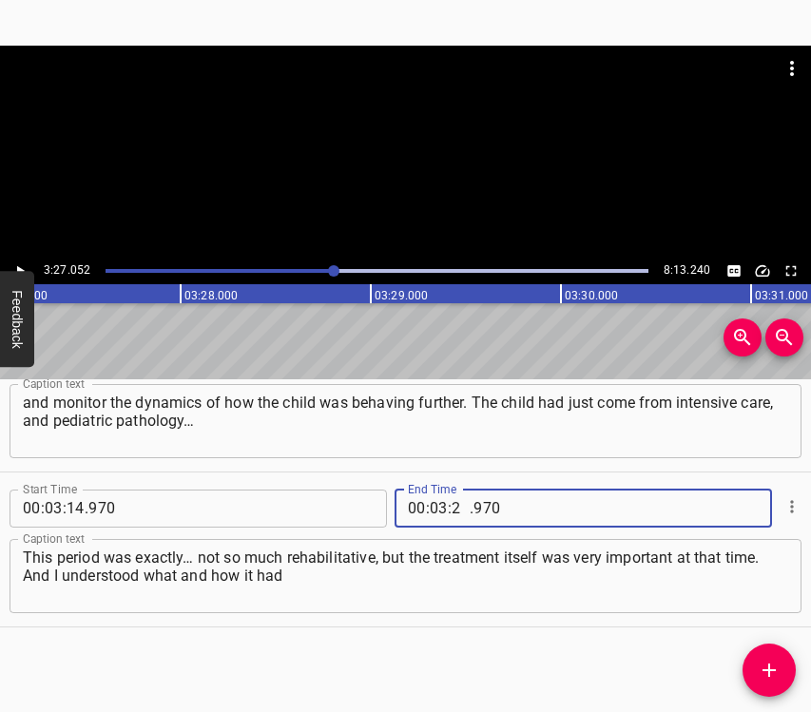
type input "27"
type input "052"
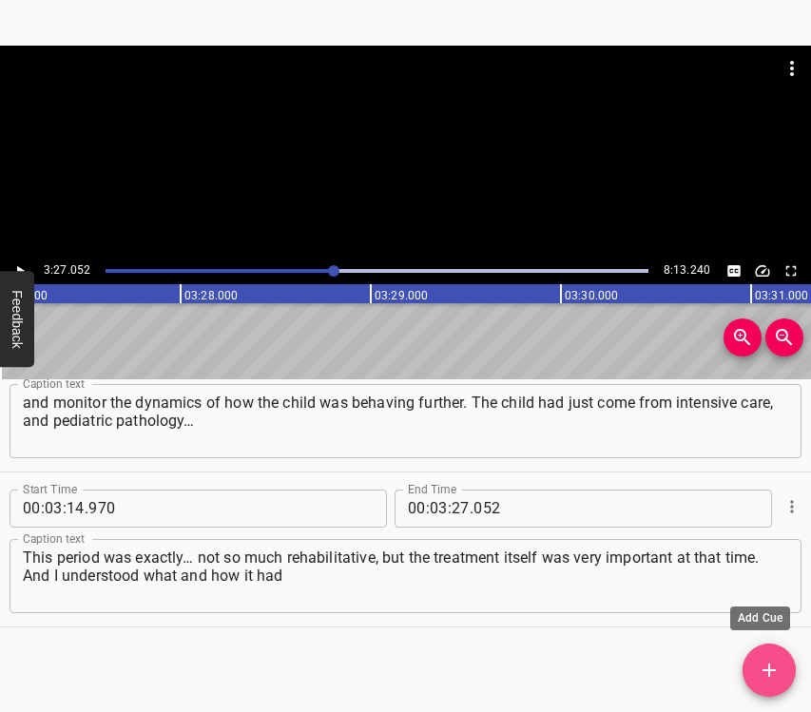
click at [758, 658] on button "Add Cue" at bounding box center [768, 669] width 53 height 53
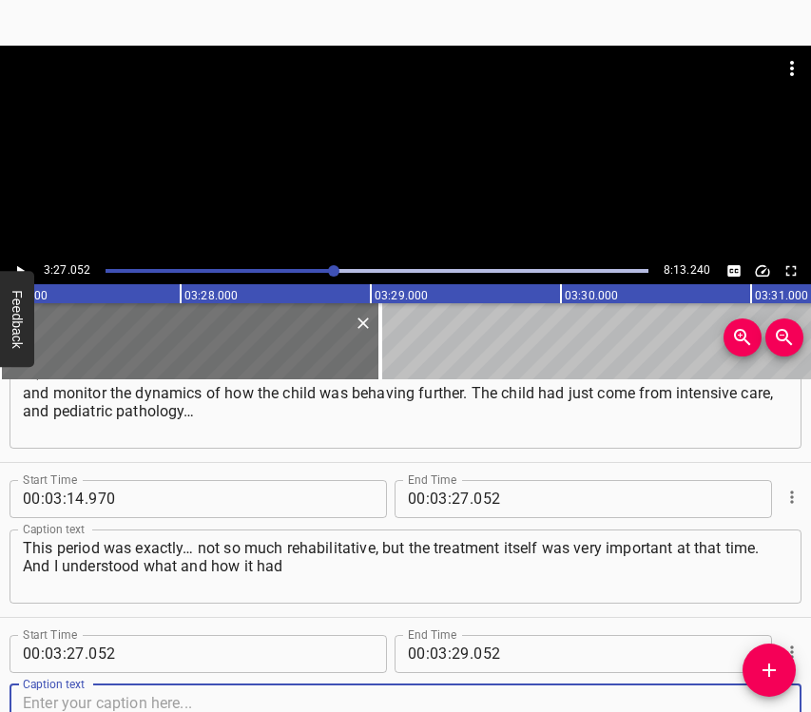
scroll to position [2854, 0]
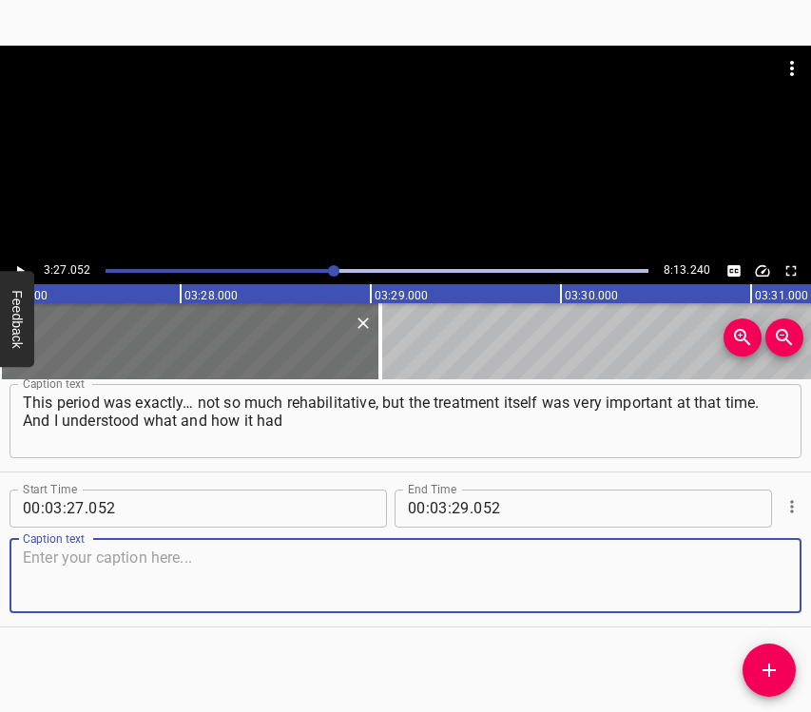
drag, startPoint x: 762, startPoint y: 586, endPoint x: 803, endPoint y: 566, distance: 45.5
click at [763, 583] on textarea at bounding box center [405, 575] width 765 height 54
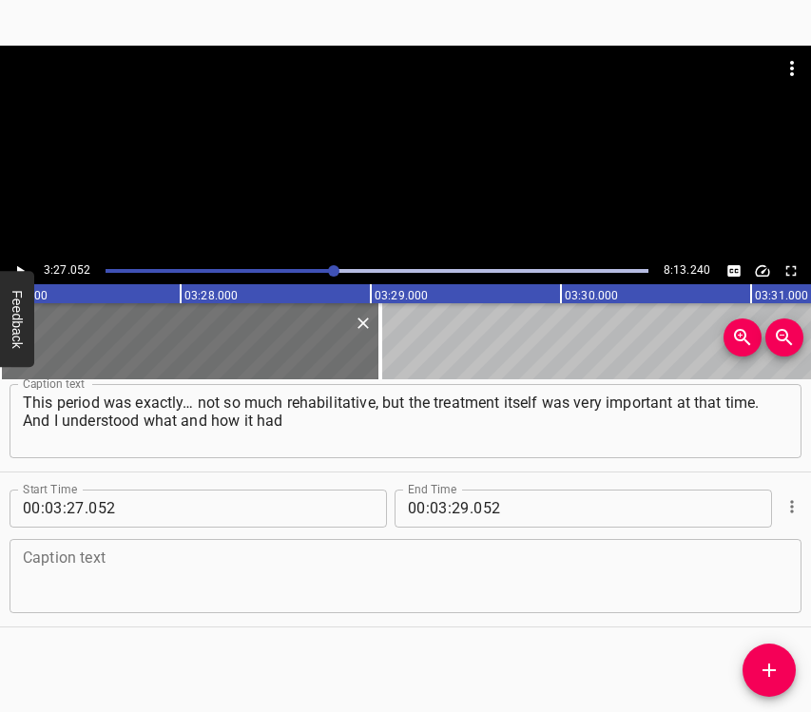
click at [58, 571] on textarea at bounding box center [405, 575] width 765 height 54
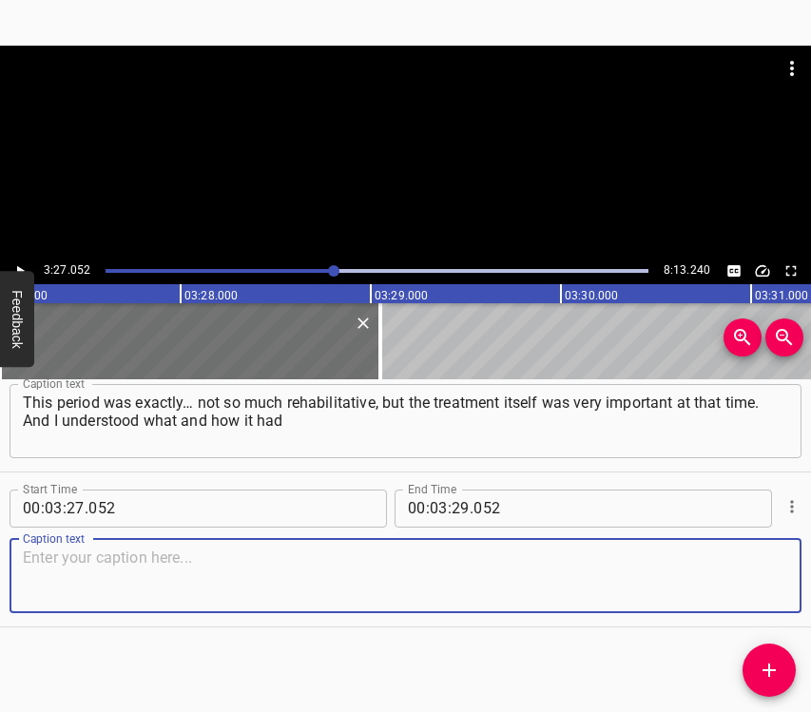
paste textarea "to be further, what I had to do next, how I had to treat my child, what medicat…"
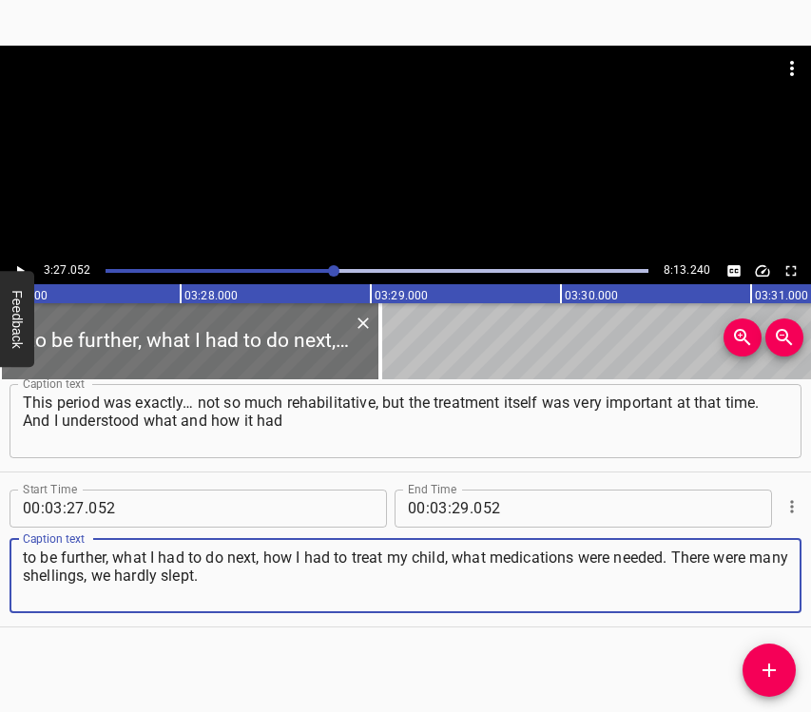
type textarea "to be further, what I had to do next, how I had to treat my child, what medicat…"
click at [21, 266] on icon "Play/Pause" at bounding box center [19, 270] width 17 height 17
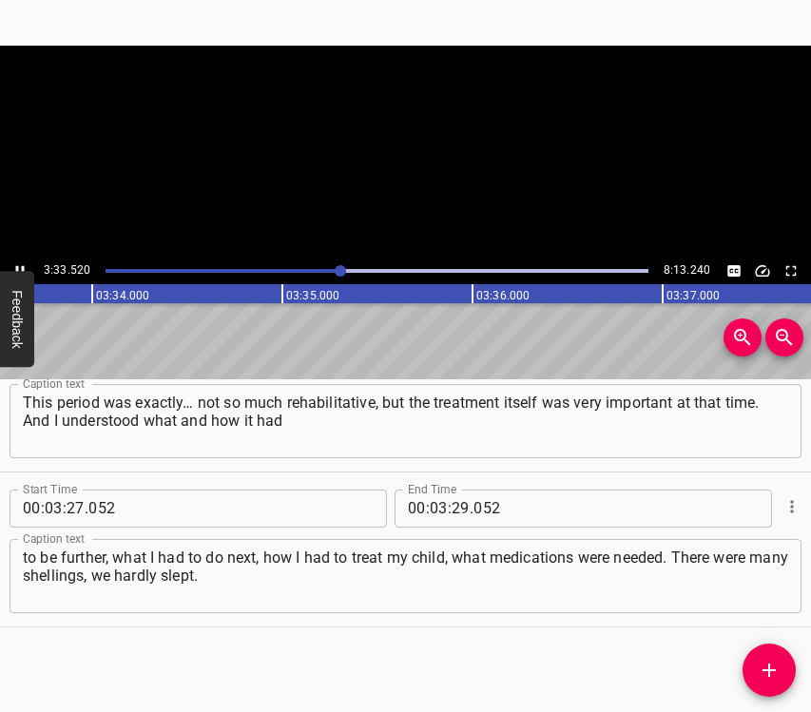
click at [21, 266] on icon "Play/Pause" at bounding box center [19, 270] width 17 height 17
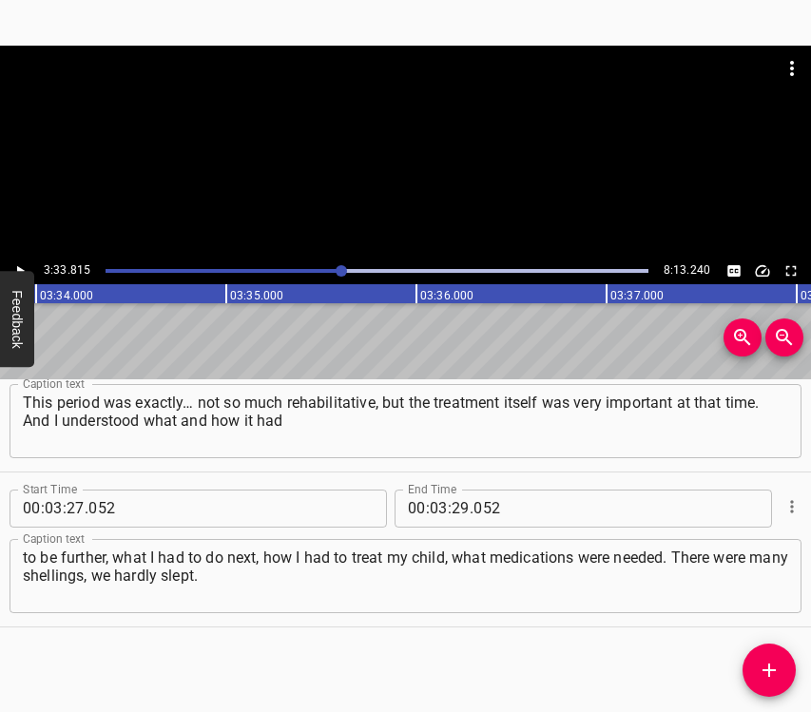
click at [340, 267] on div at bounding box center [341, 270] width 11 height 11
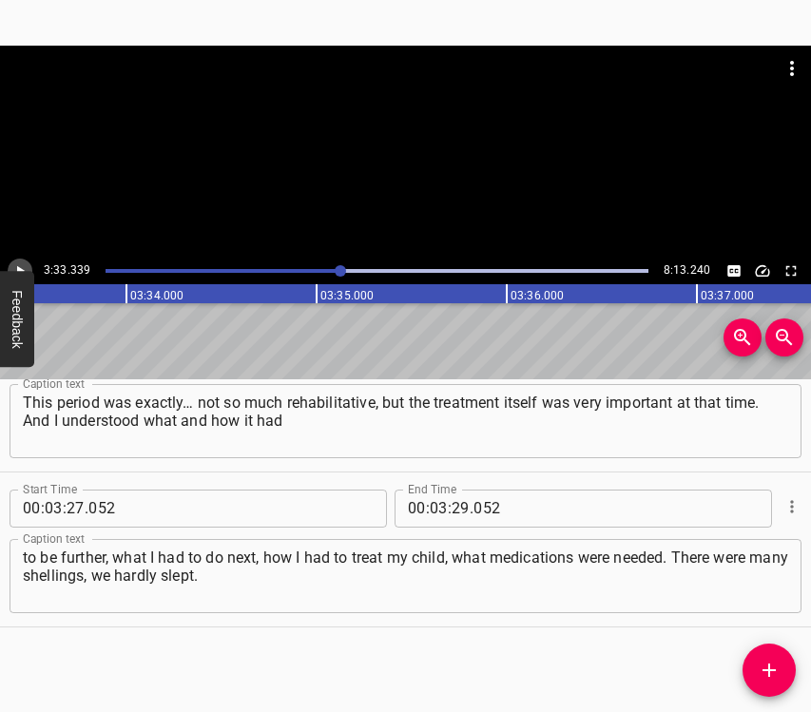
click at [16, 269] on icon "Play/Pause" at bounding box center [19, 270] width 17 height 17
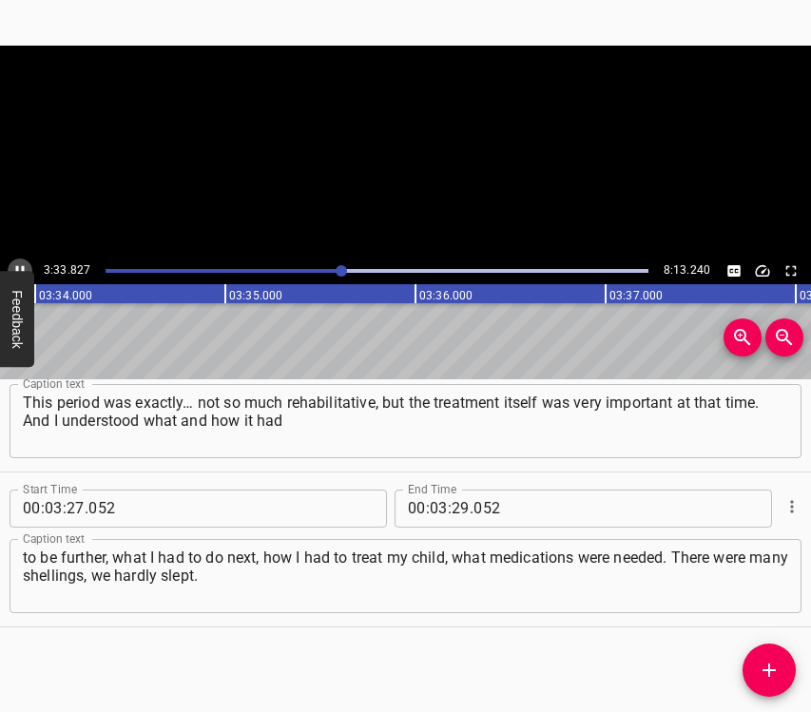
click at [16, 269] on icon "Play/Pause" at bounding box center [20, 270] width 9 height 10
click at [336, 266] on div at bounding box center [341, 270] width 11 height 11
click at [19, 262] on icon "Play/Pause" at bounding box center [19, 270] width 17 height 17
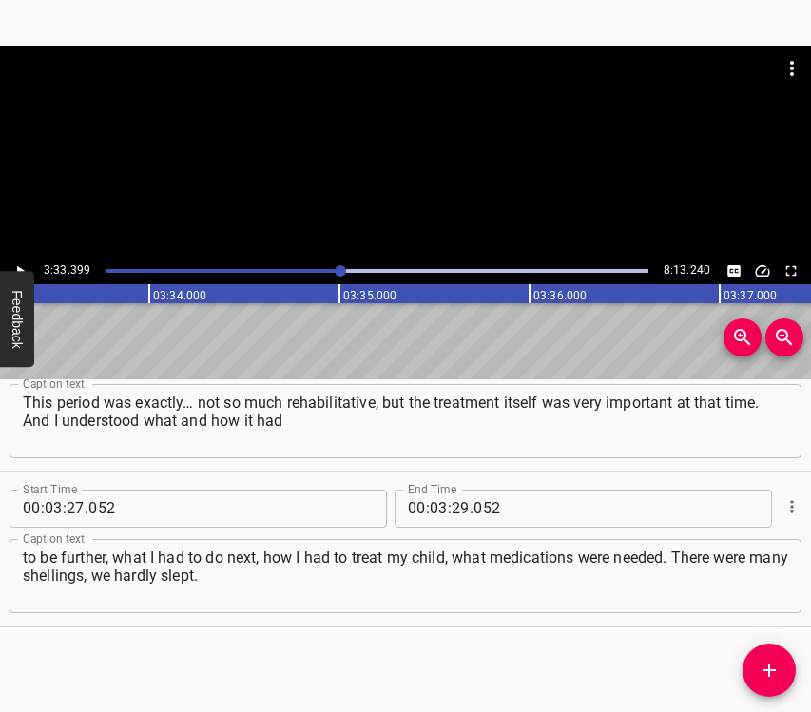
scroll to position [0, 40566]
click at [451, 503] on input "number" at bounding box center [460, 509] width 18 height 38
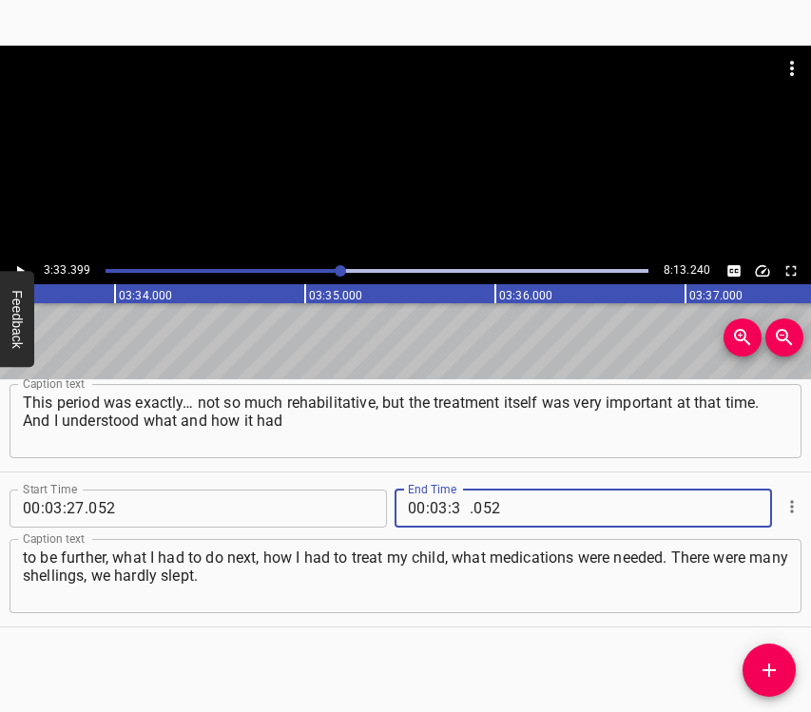
type input "33"
type input "399"
click at [774, 665] on icon "Add Cue" at bounding box center [769, 670] width 23 height 23
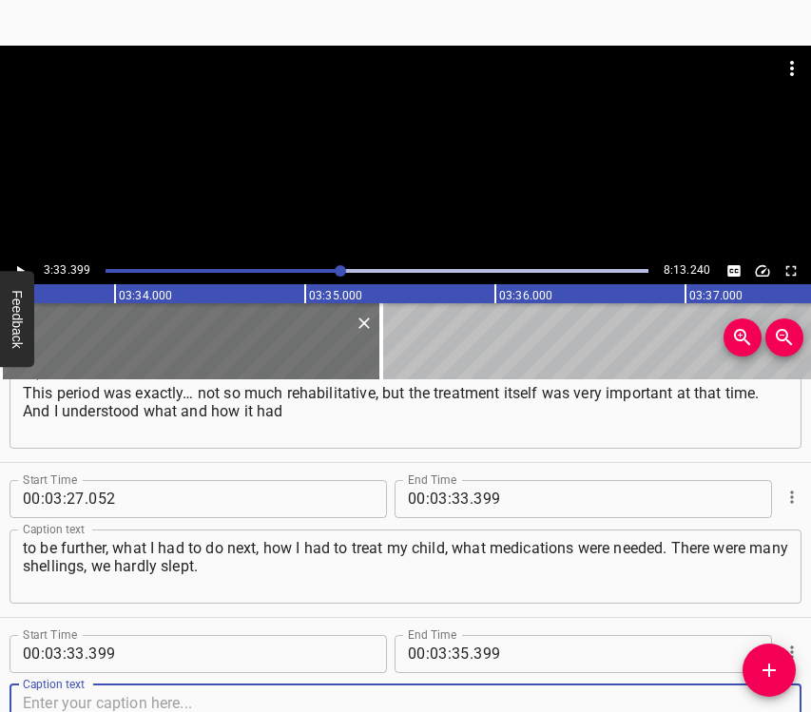
scroll to position [3009, 0]
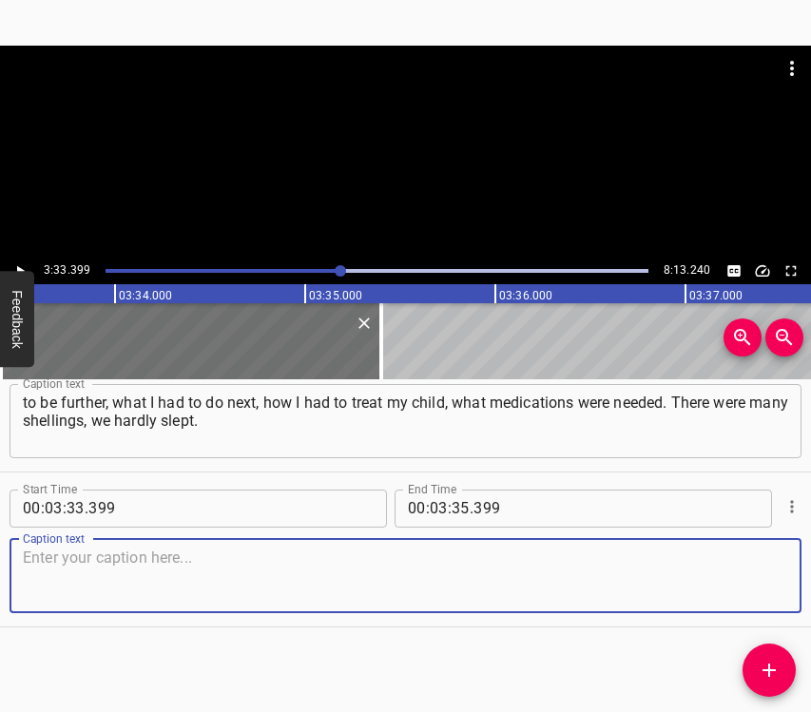
click at [759, 582] on textarea at bounding box center [405, 575] width 765 height 54
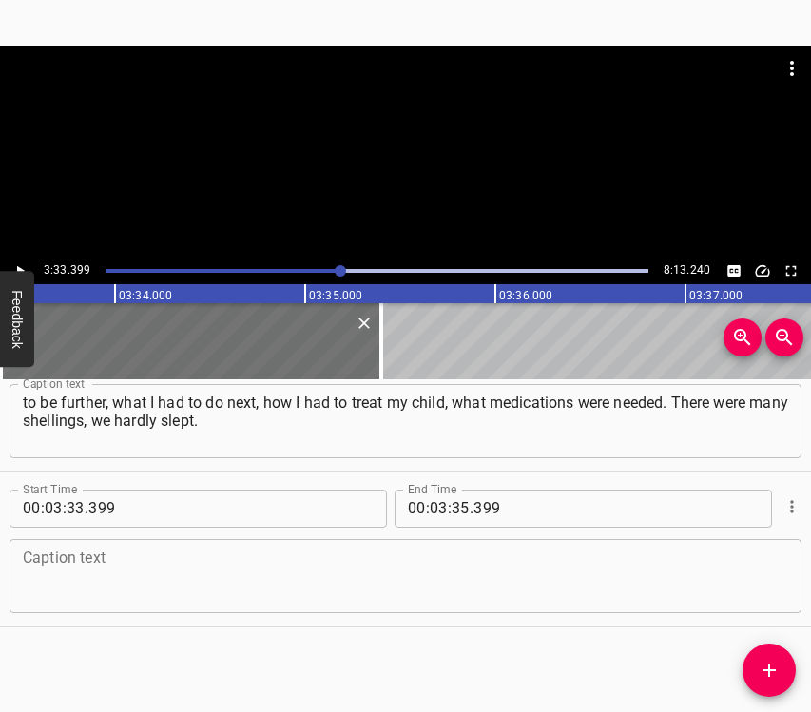
click at [55, 591] on textarea at bounding box center [405, 575] width 765 height 54
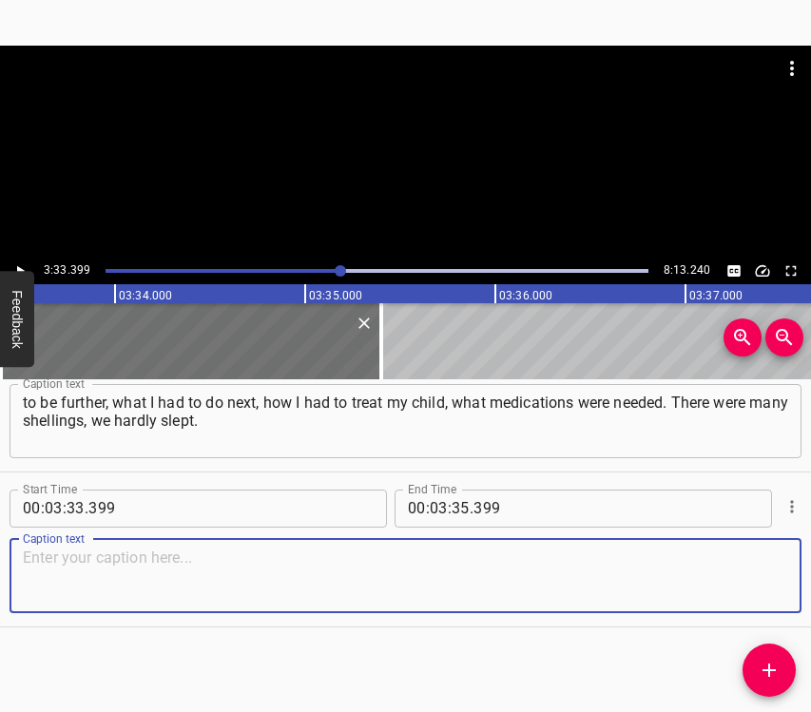
paste textarea "There were seriously ill children, of course, and children with feeding tubes. …"
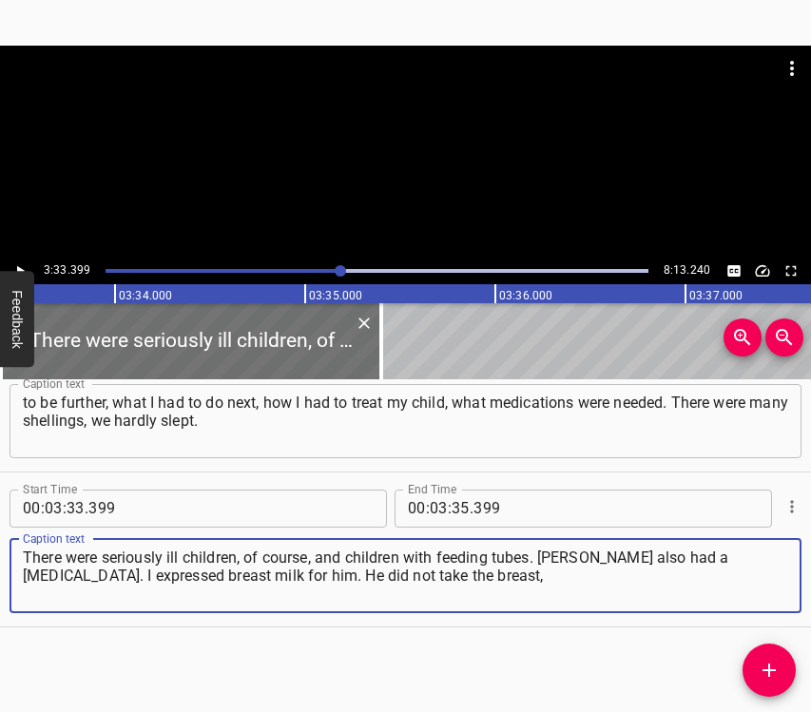
type textarea "There were seriously ill children, of course, and children with feeding tubes. …"
click at [21, 262] on icon "Play/Pause" at bounding box center [19, 270] width 17 height 17
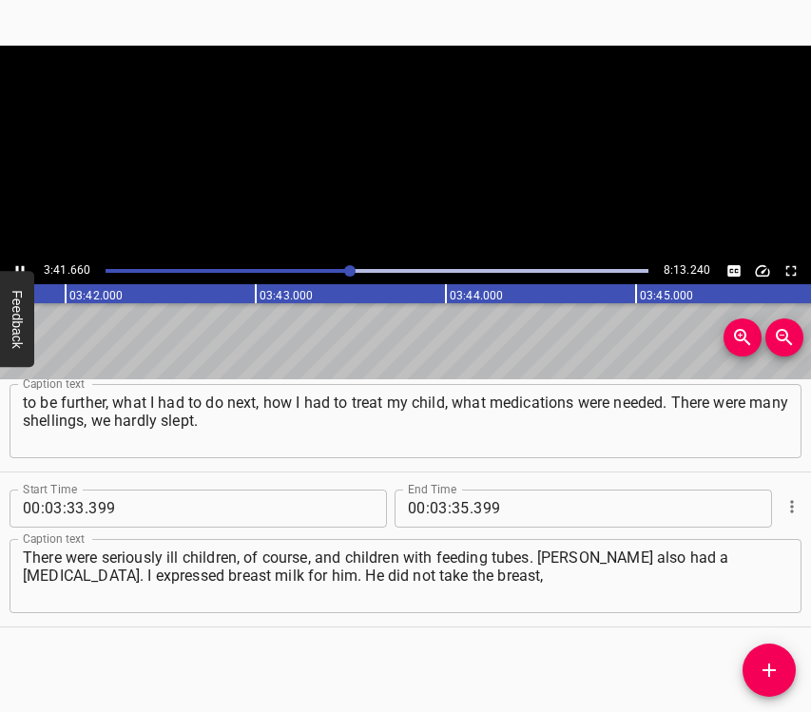
click at [21, 262] on icon "Play/Pause" at bounding box center [19, 270] width 17 height 17
click at [457, 506] on input "number" at bounding box center [460, 509] width 18 height 38
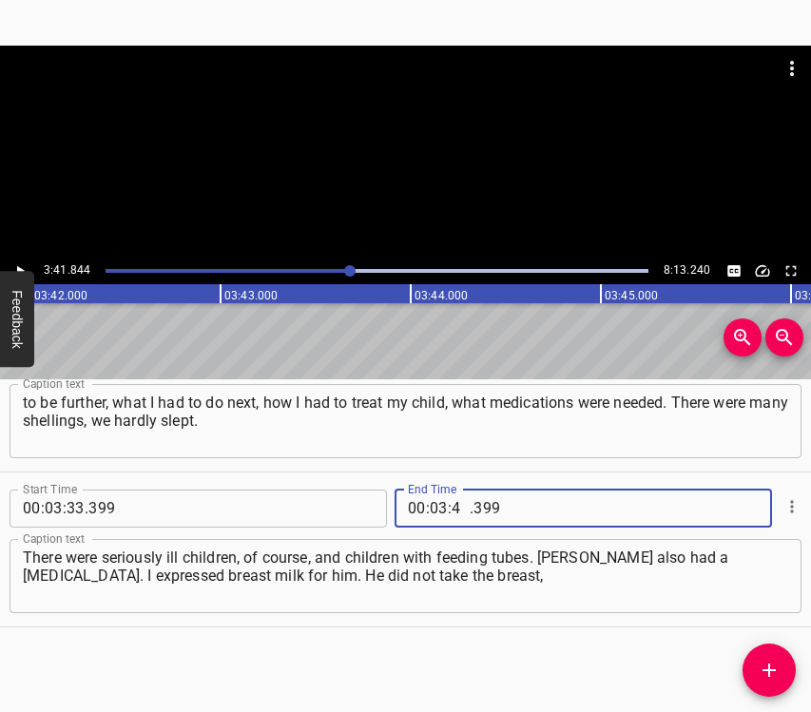
type input "41"
type input "844"
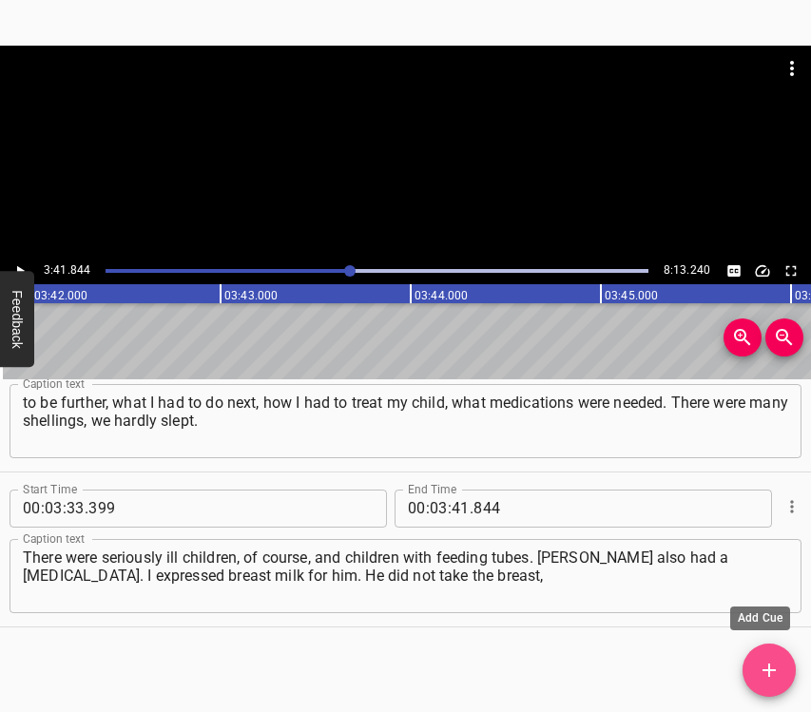
click at [766, 658] on button "Add Cue" at bounding box center [768, 669] width 53 height 53
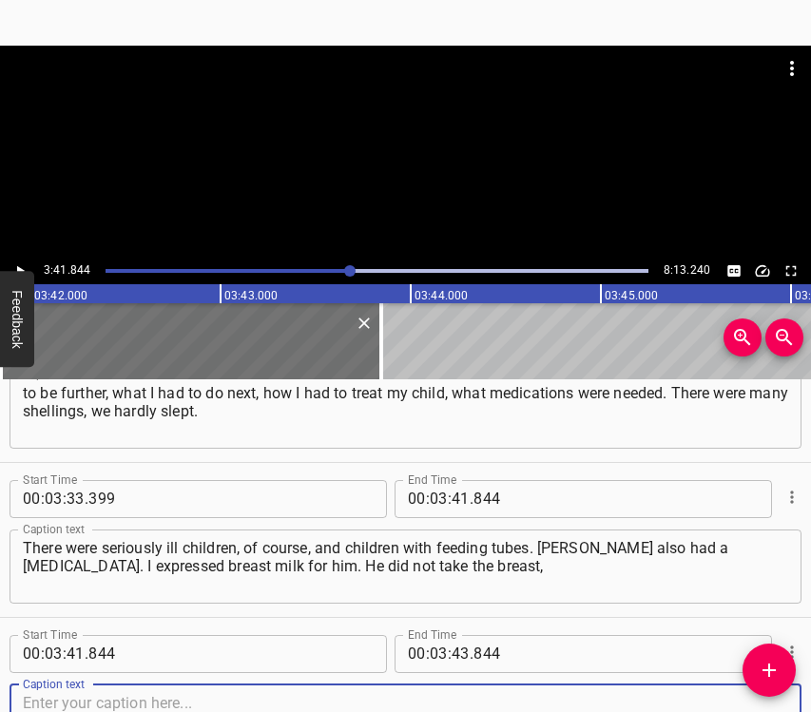
scroll to position [3164, 0]
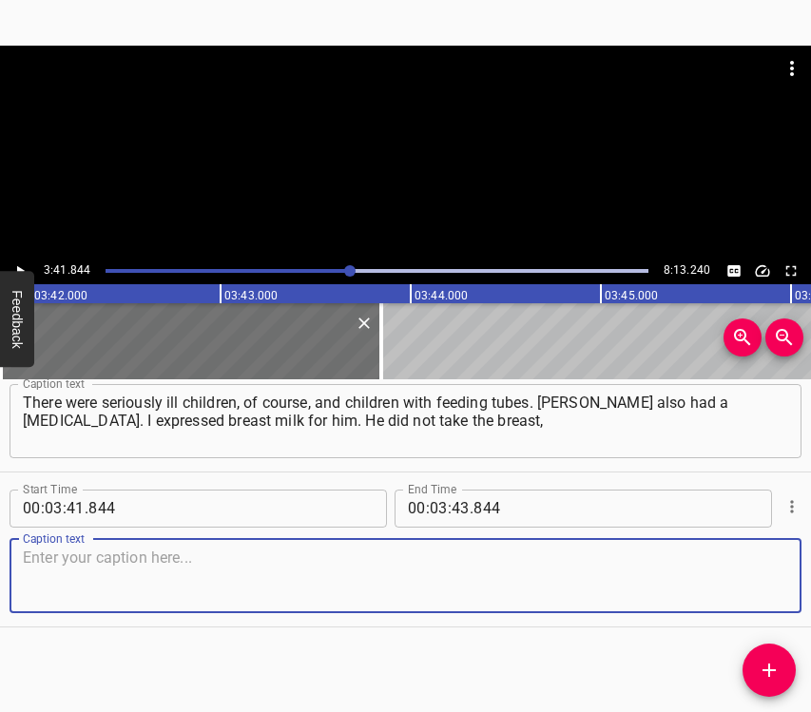
click at [753, 588] on textarea at bounding box center [405, 575] width 765 height 54
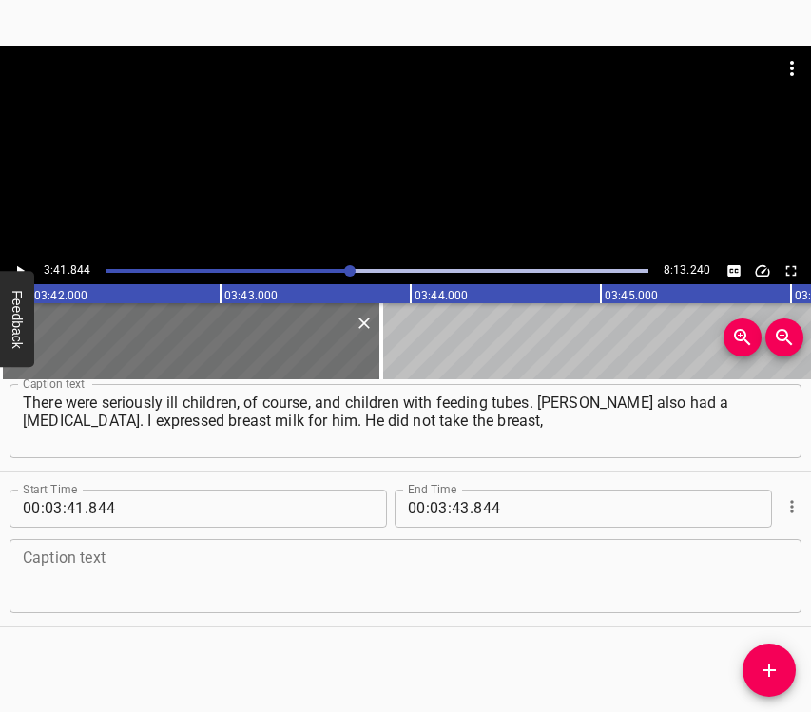
click at [47, 581] on textarea at bounding box center [405, 575] width 765 height 54
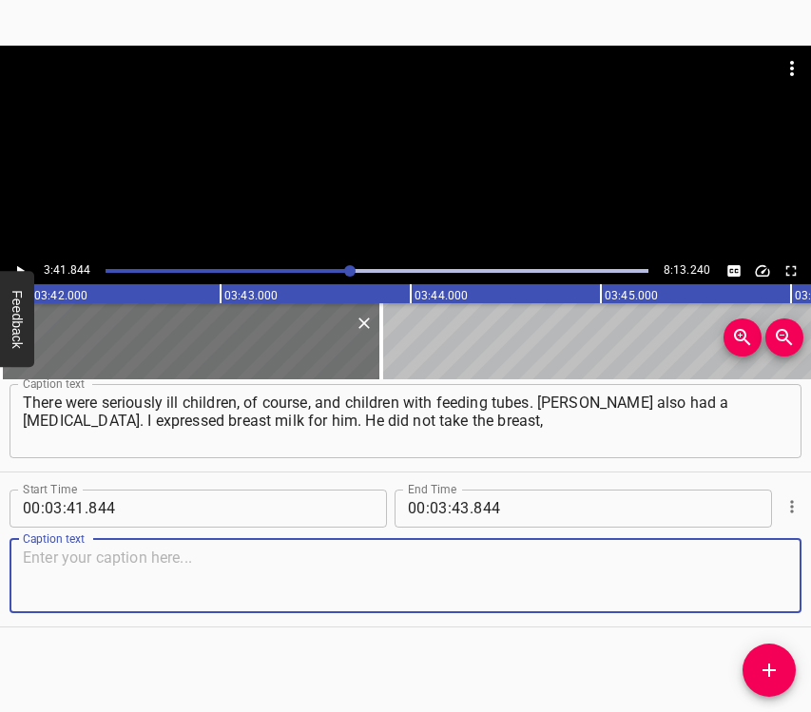
paste textarea "he did not suck. He didn’t have enough strength to drink milk, so I gave it all…"
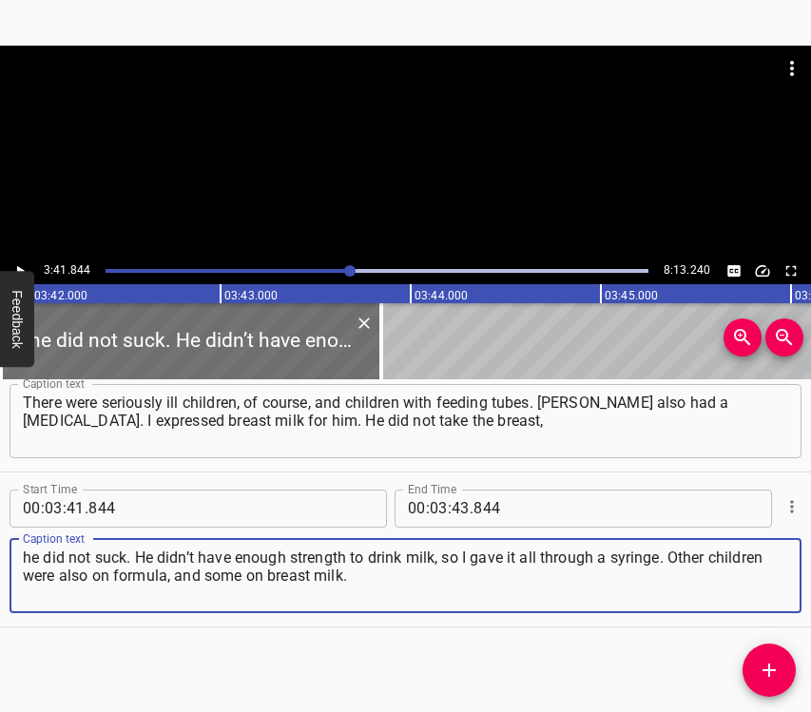
type textarea "he did not suck. He didn’t have enough strength to drink milk, so I gave it all…"
click at [25, 267] on icon "Play/Pause" at bounding box center [19, 270] width 17 height 17
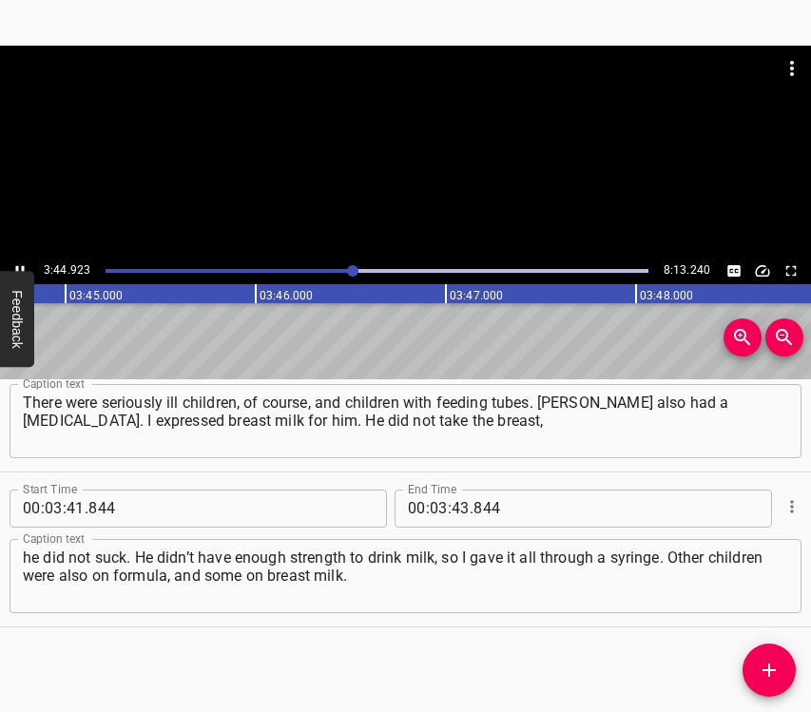
scroll to position [0, 42757]
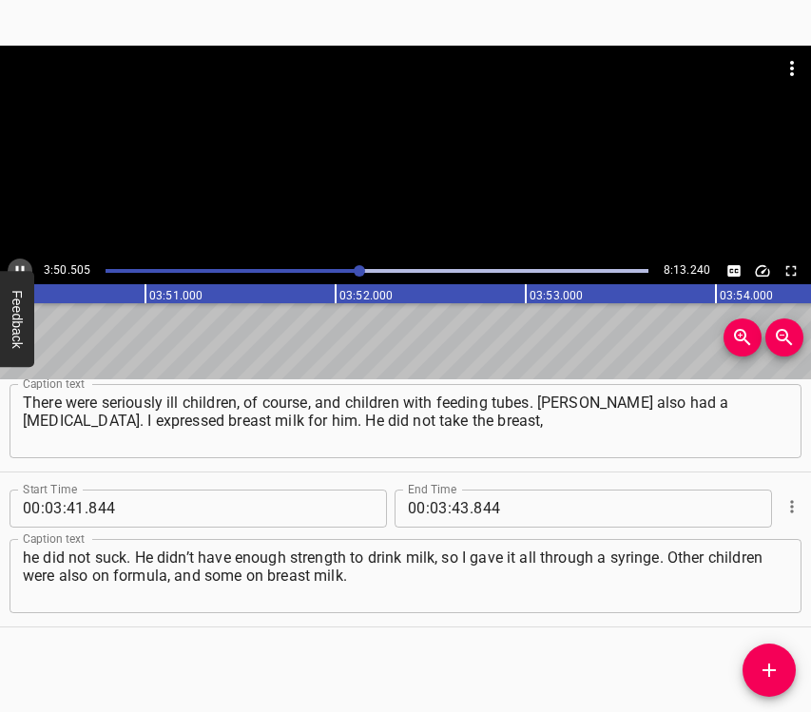
click at [22, 263] on icon "Play/Pause" at bounding box center [19, 270] width 17 height 17
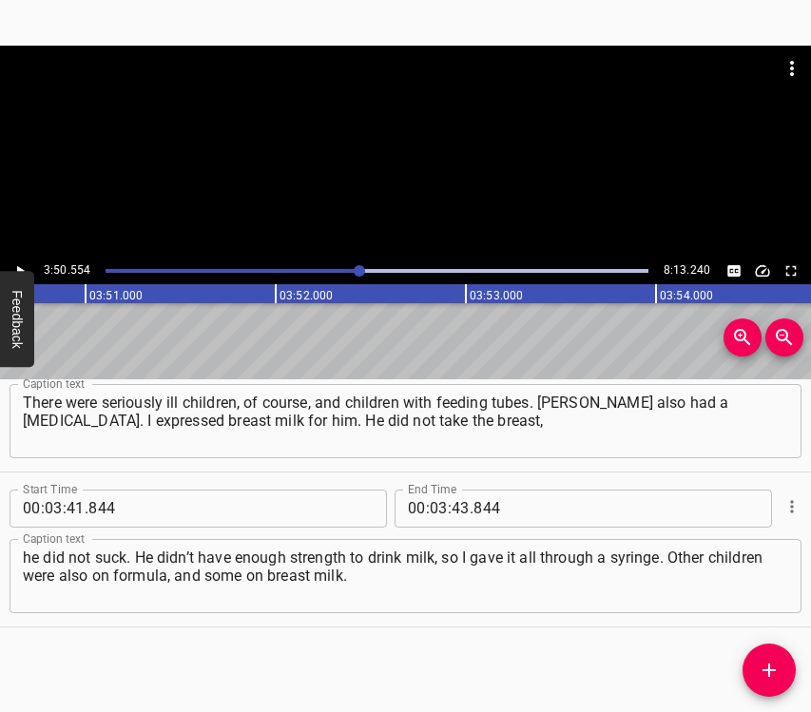
click at [22, 263] on icon "Play/Pause" at bounding box center [19, 270] width 17 height 17
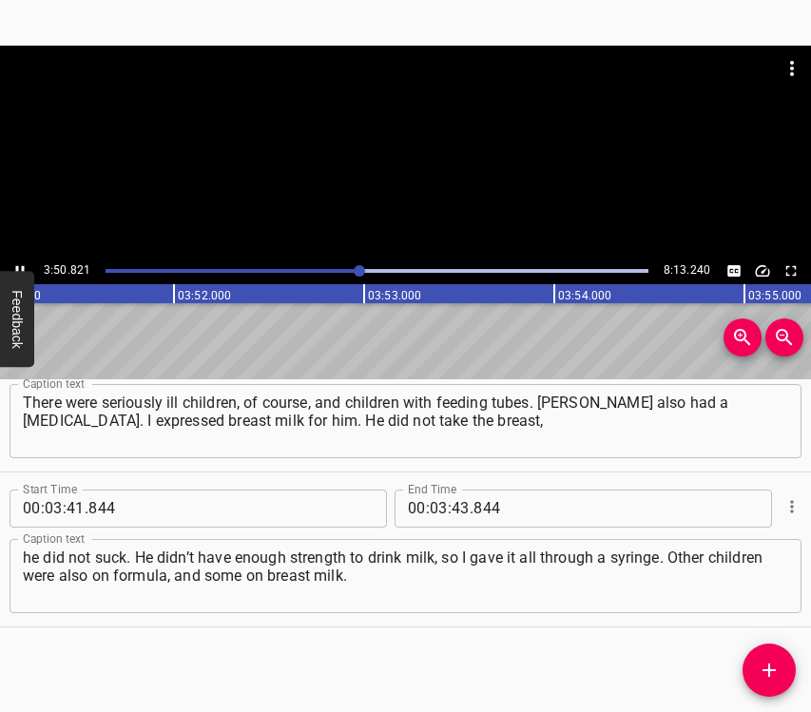
click at [22, 263] on icon "Play/Pause" at bounding box center [19, 270] width 17 height 17
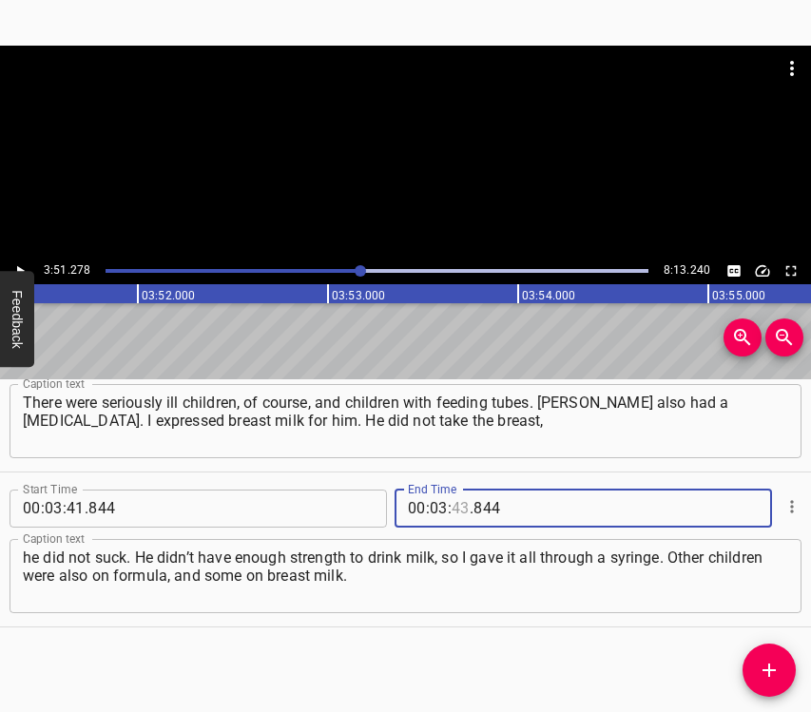
click at [459, 508] on input "number" at bounding box center [460, 509] width 18 height 38
type input "51"
type input "278"
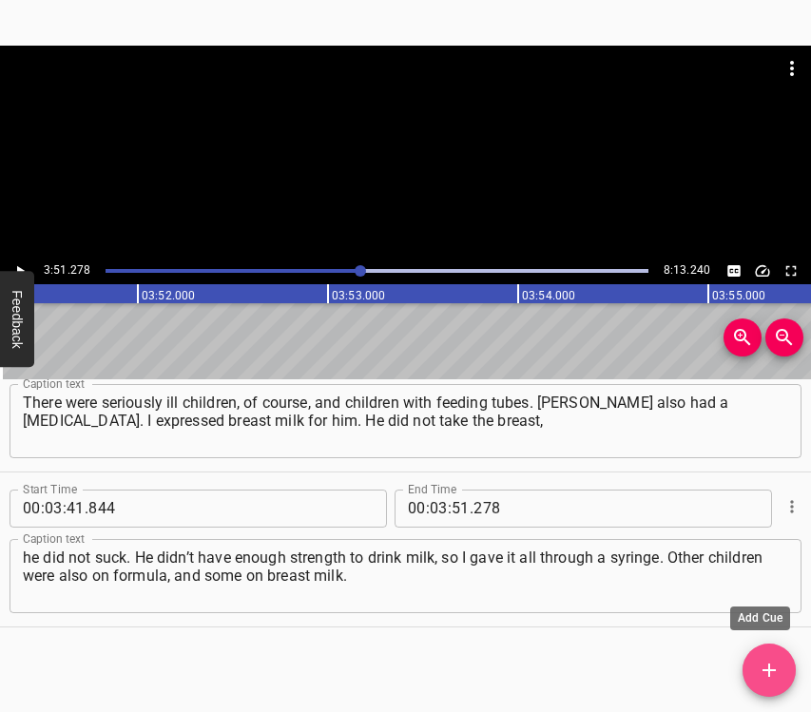
click at [772, 662] on icon "Add Cue" at bounding box center [769, 670] width 23 height 23
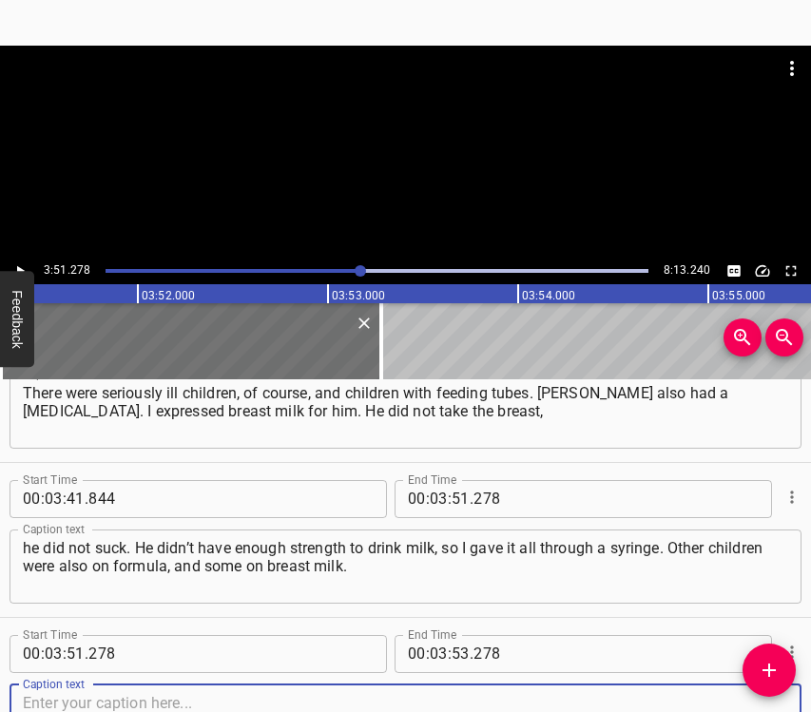
scroll to position [3319, 0]
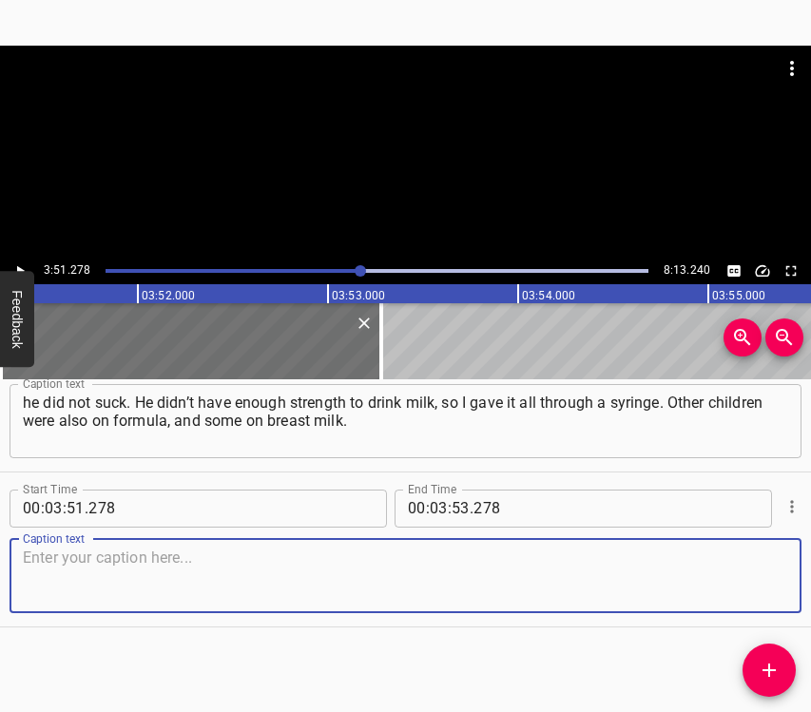
click at [753, 571] on textarea at bounding box center [405, 575] width 765 height 54
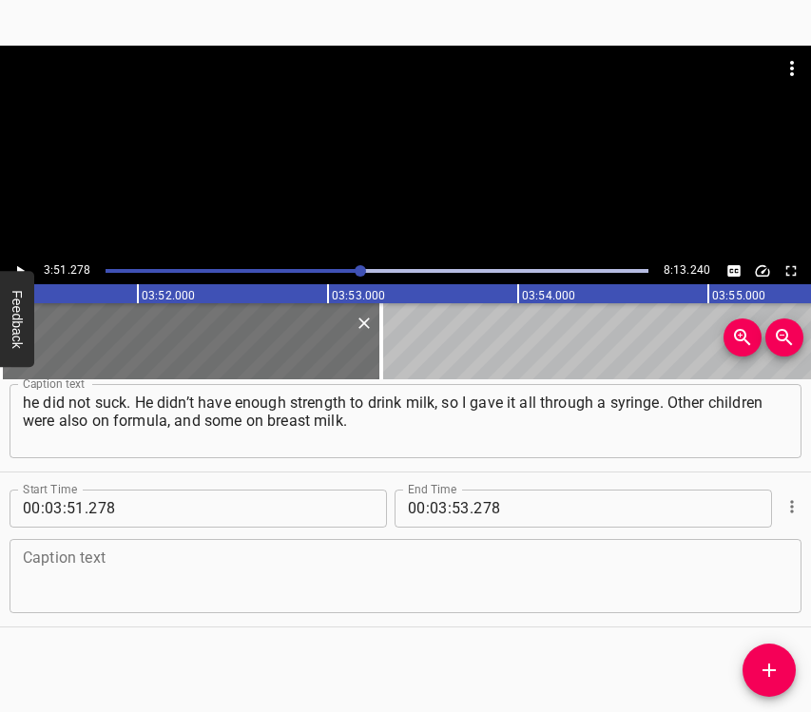
click at [131, 559] on textarea at bounding box center [405, 575] width 765 height 54
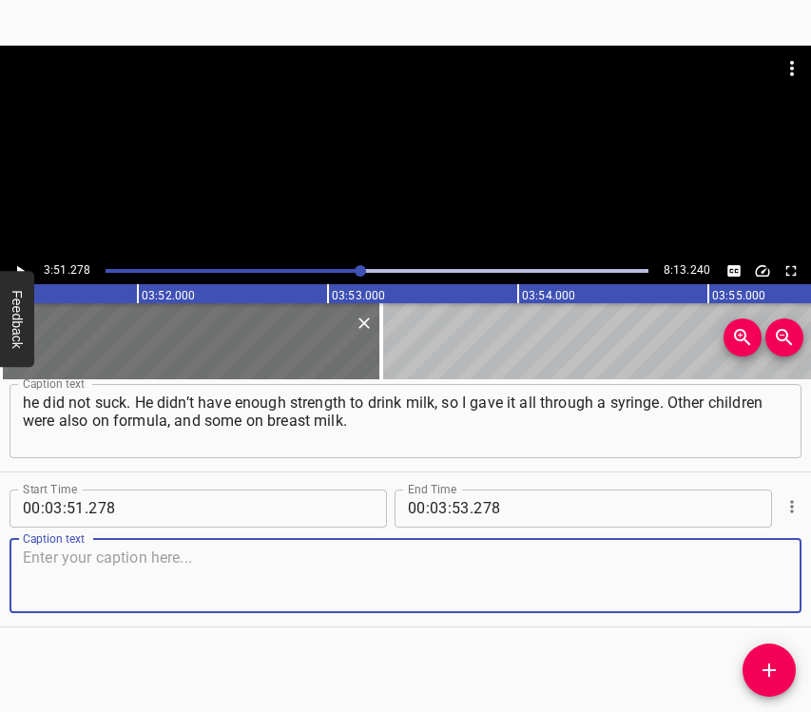
paste textarea "And both at night and during the day we would grab the children… And it didn’t …"
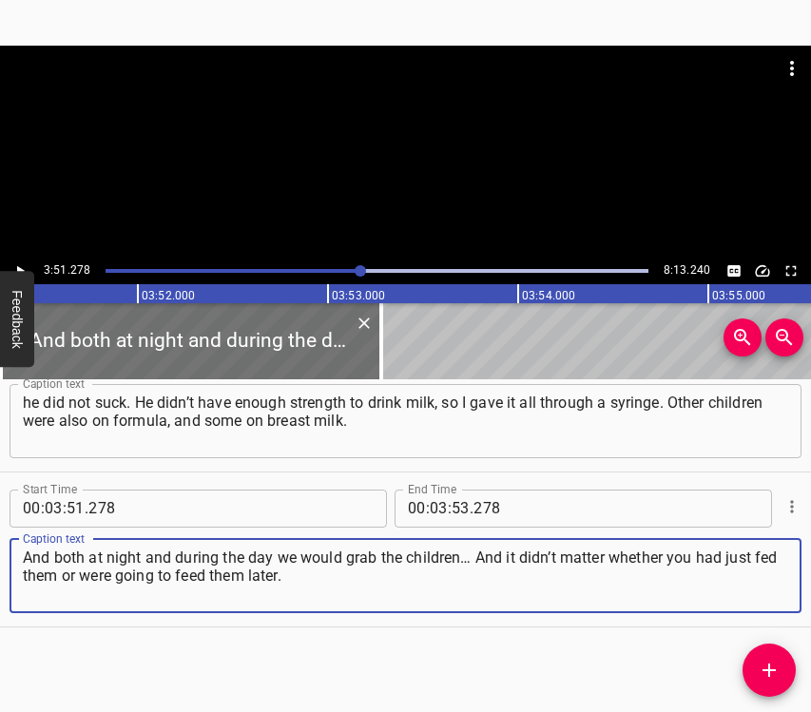
type textarea "And both at night and during the day we would grab the children… And it didn’t …"
click at [29, 267] on button "Play/Pause" at bounding box center [20, 271] width 25 height 25
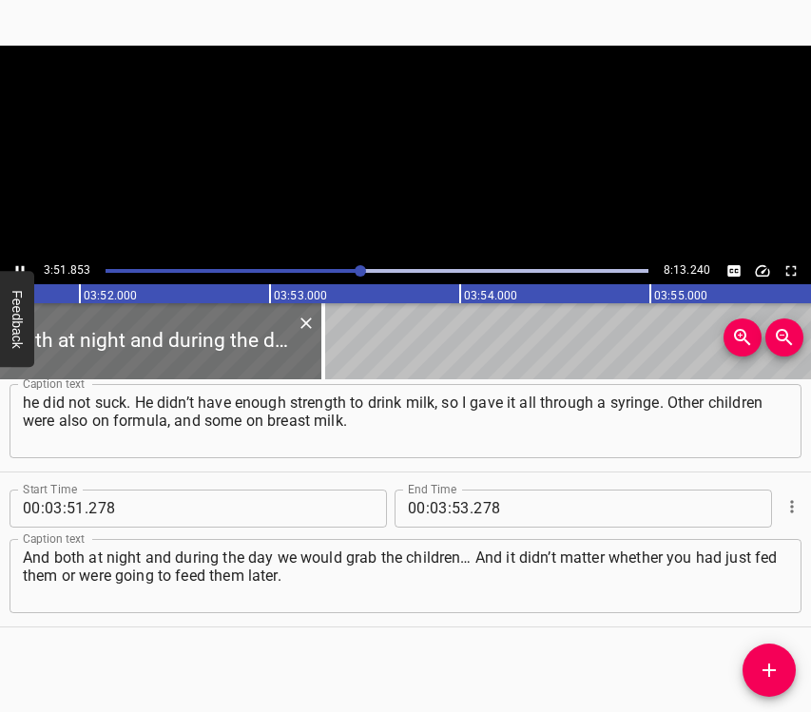
scroll to position [0, 44074]
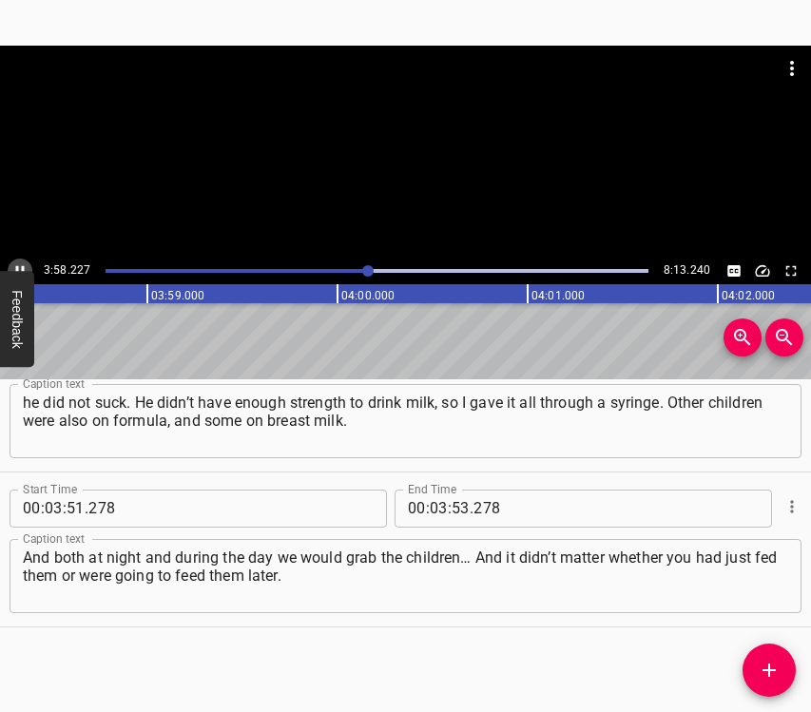
click at [17, 265] on icon "Play/Pause" at bounding box center [19, 270] width 17 height 17
click at [359, 270] on div "Play progress" at bounding box center [99, 271] width 543 height 4
click at [364, 270] on div at bounding box center [369, 270] width 11 height 11
click at [17, 262] on icon "Play/Pause" at bounding box center [19, 270] width 17 height 17
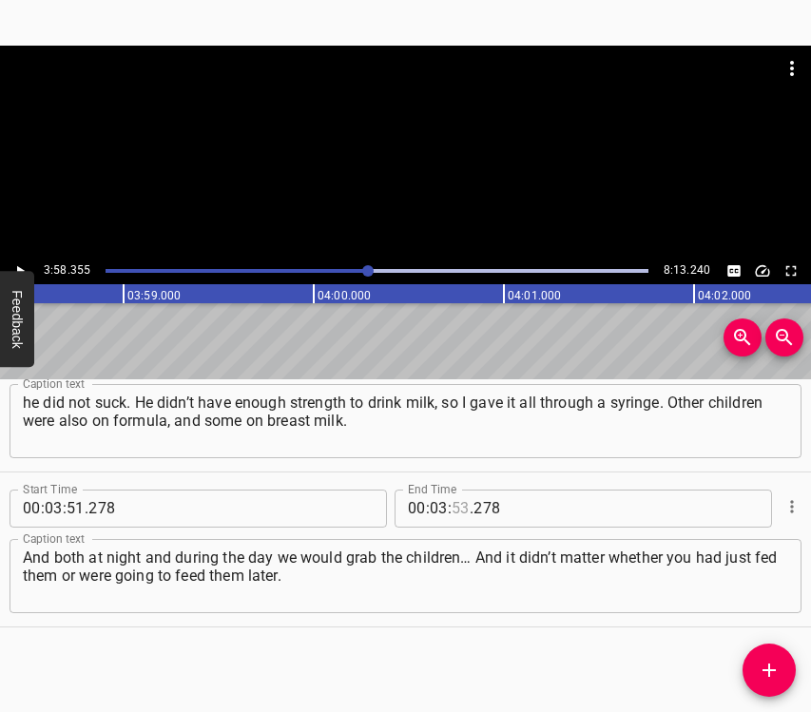
click at [451, 504] on input "number" at bounding box center [460, 509] width 18 height 38
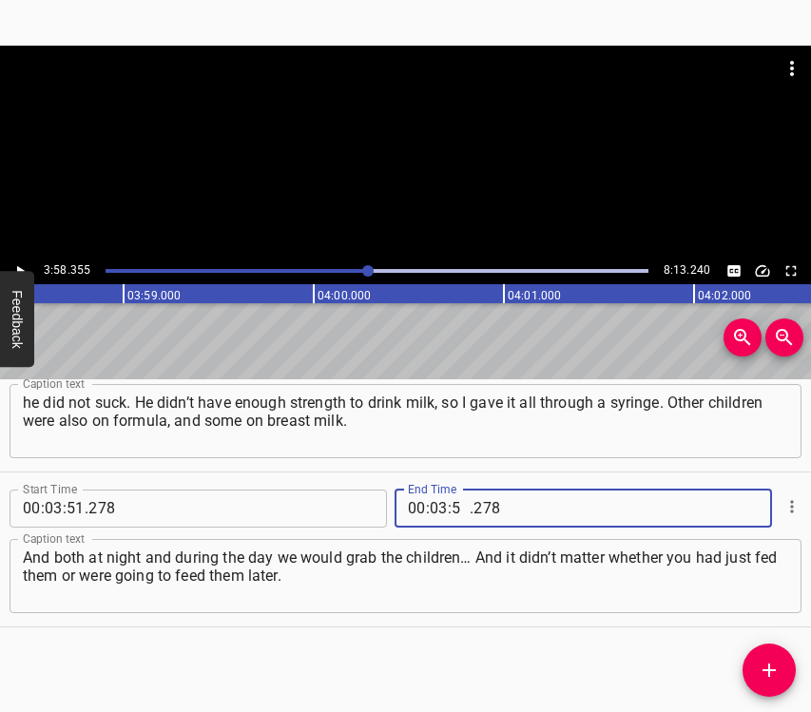
type input "58"
type input "355"
click at [778, 671] on icon "Add Cue" at bounding box center [769, 670] width 23 height 23
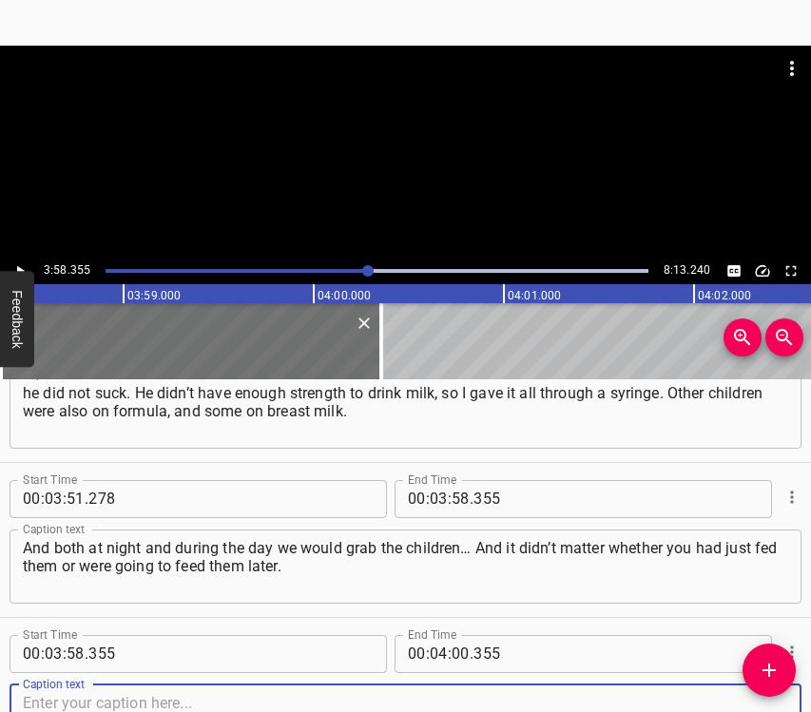
scroll to position [3474, 0]
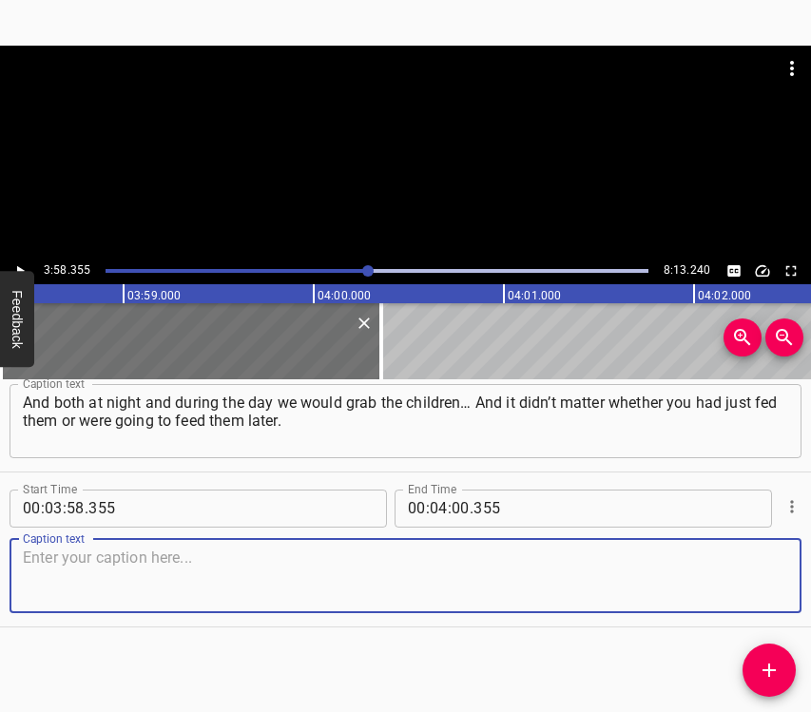
click at [778, 579] on div "Caption text" at bounding box center [406, 576] width 792 height 74
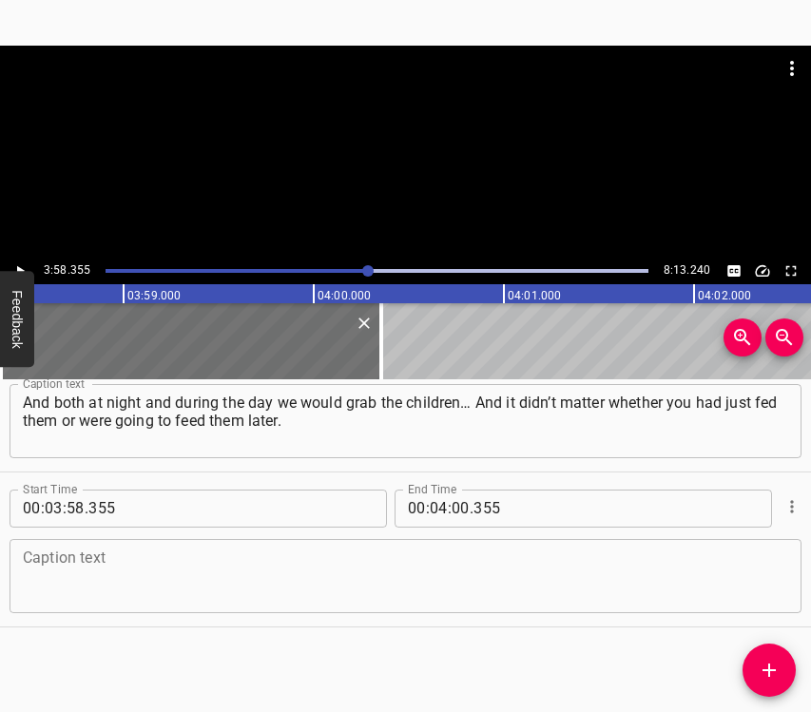
click at [49, 568] on textarea at bounding box center [405, 575] width 765 height 54
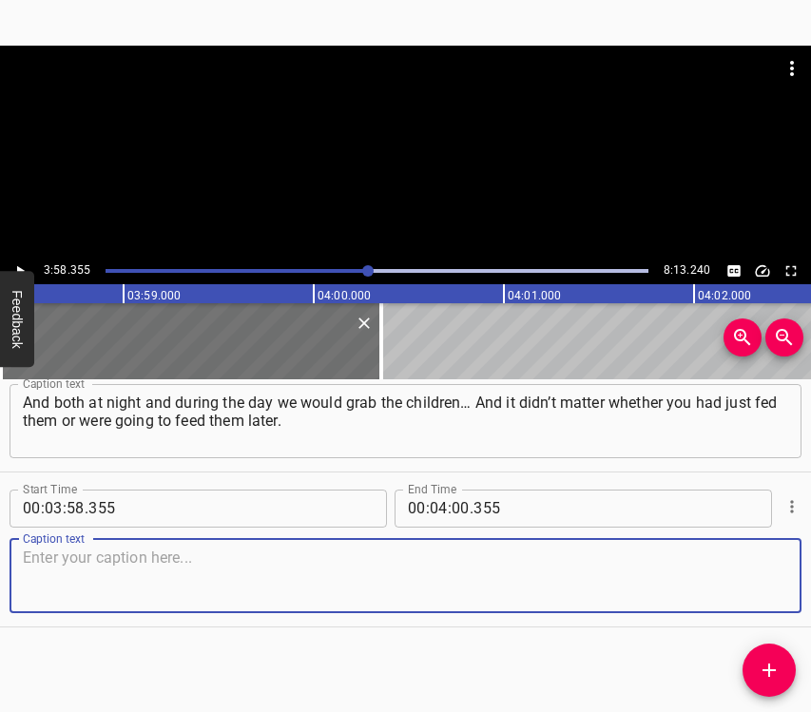
paste textarea "Everyone would run to the basement and sit there. It was very cold. There was a…"
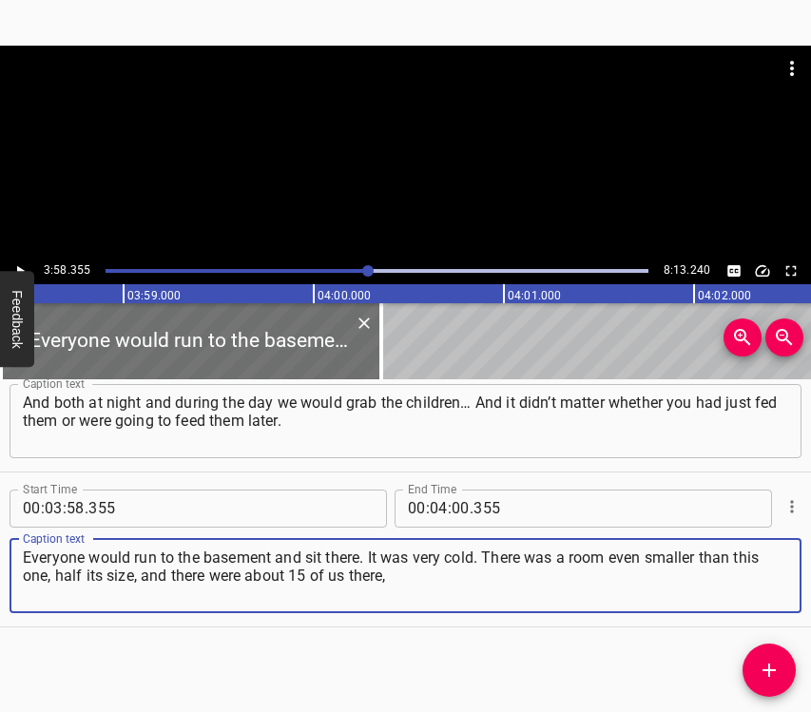
type textarea "Everyone would run to the basement and sit there. It was very cold. There was a…"
click at [18, 264] on icon "Play/Pause" at bounding box center [19, 270] width 17 height 17
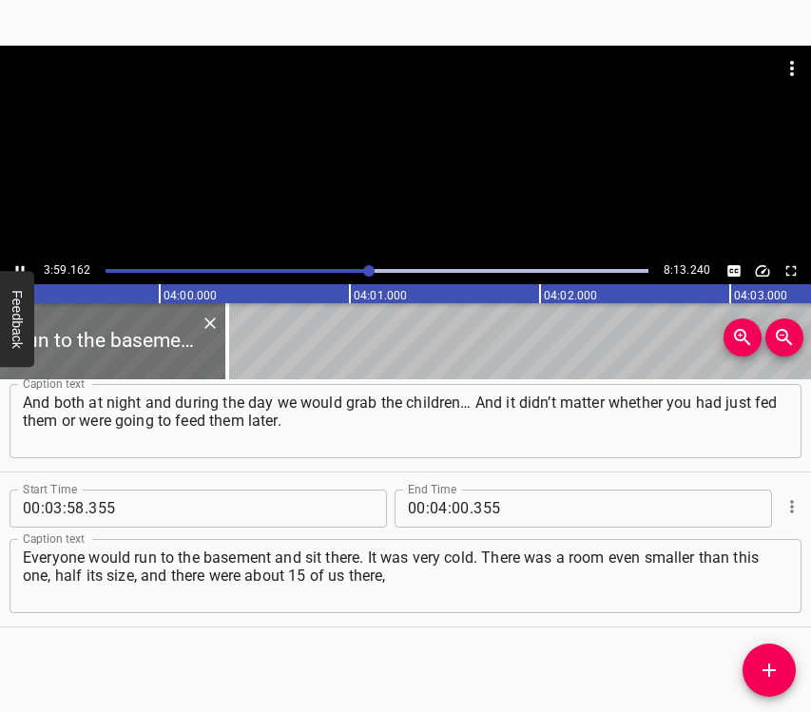
scroll to position [0, 45512]
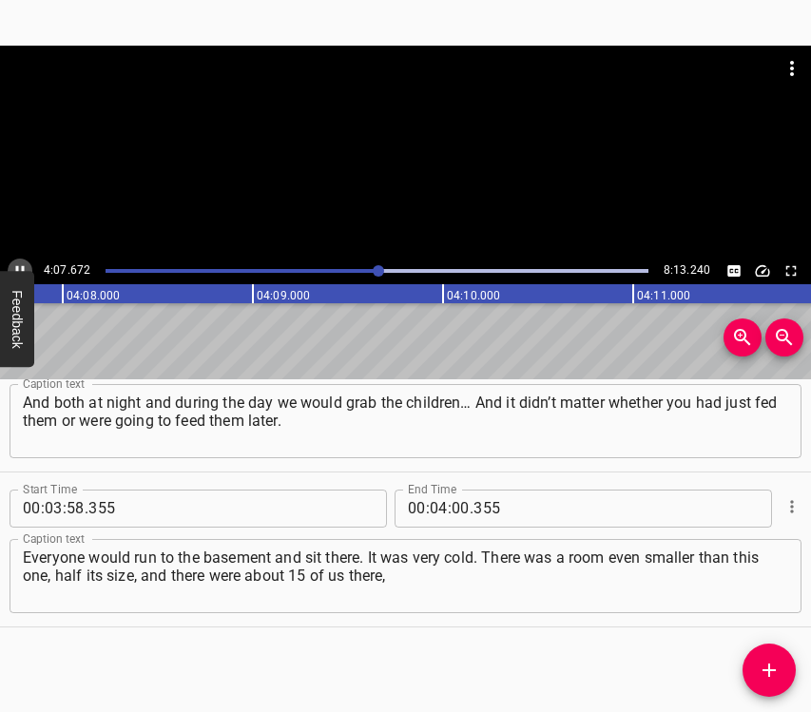
click at [14, 263] on icon "Play/Pause" at bounding box center [19, 270] width 17 height 17
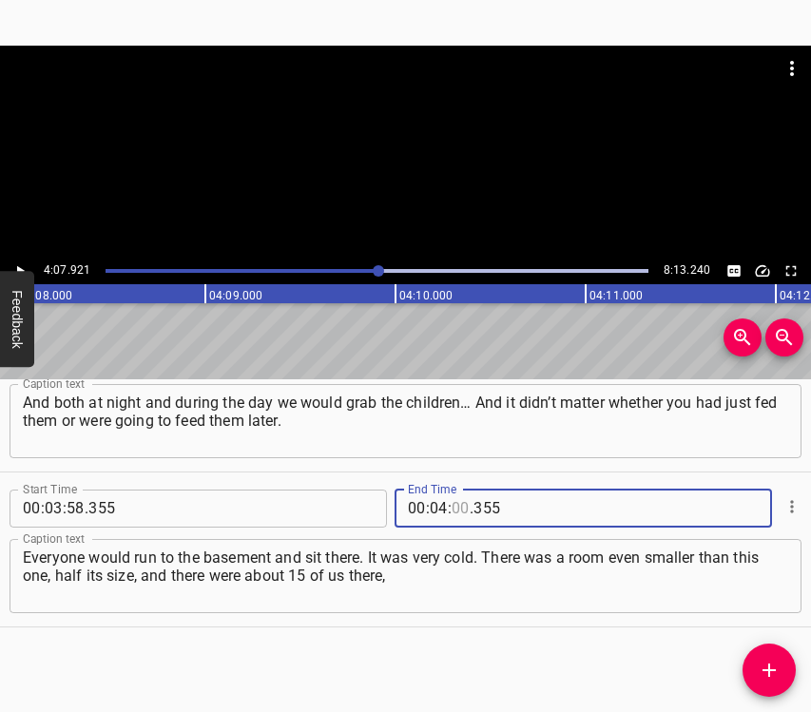
click at [454, 510] on input "number" at bounding box center [460, 509] width 18 height 38
type input "07"
type input "921"
click at [765, 670] on icon "Add Cue" at bounding box center [768, 669] width 13 height 13
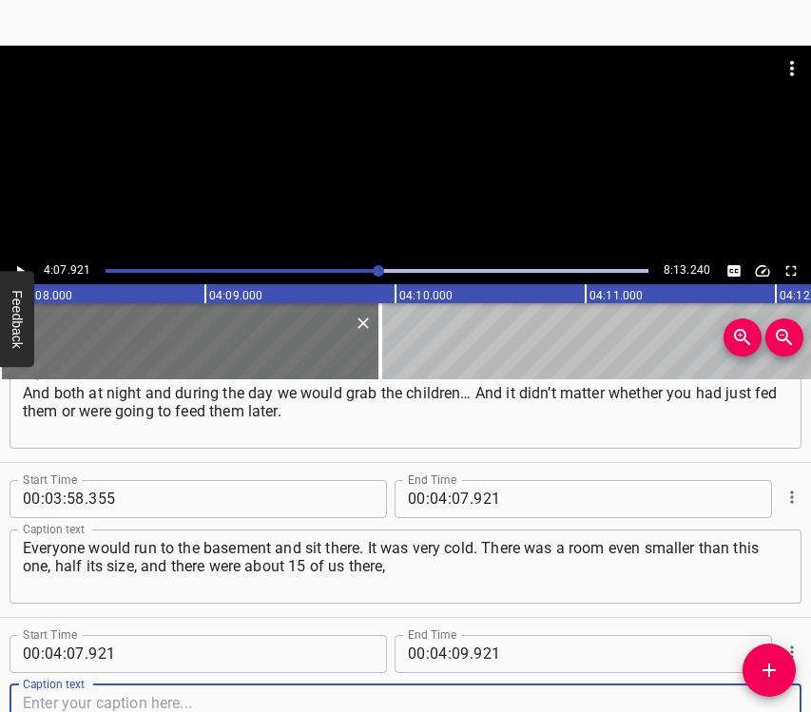
scroll to position [3629, 0]
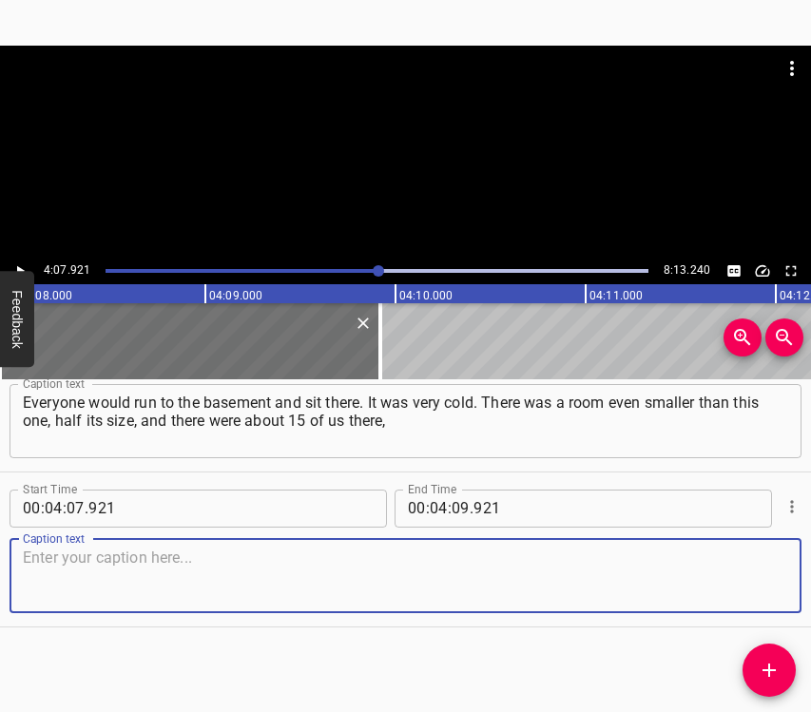
drag, startPoint x: 738, startPoint y: 577, endPoint x: 810, endPoint y: 555, distance: 75.5
click at [739, 576] on textarea at bounding box center [405, 575] width 765 height 54
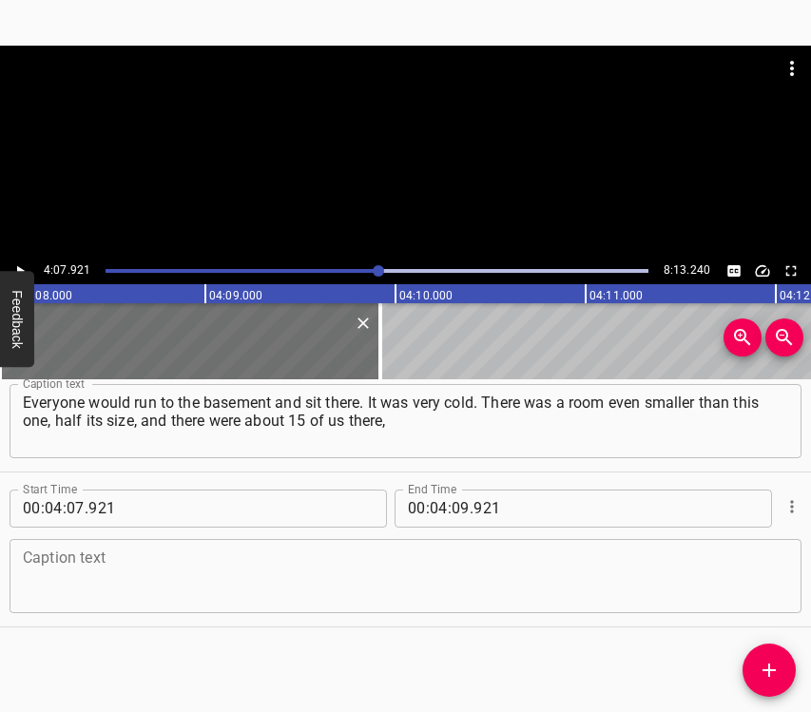
click at [126, 561] on textarea at bounding box center [405, 575] width 765 height 54
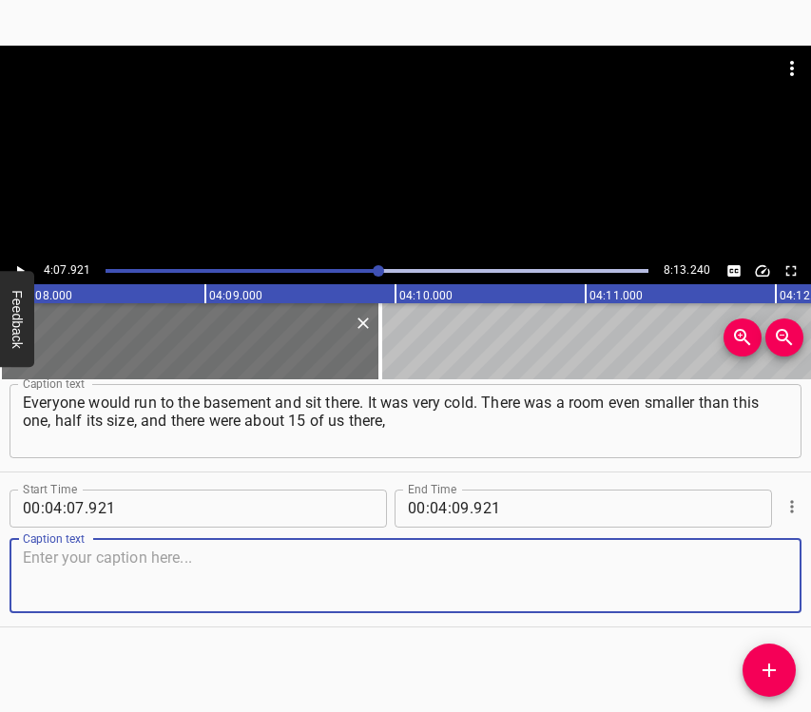
click at [181, 562] on textarea at bounding box center [405, 575] width 765 height 54
paste textarea "not counting the children. And we were all there – both day and night, as they …"
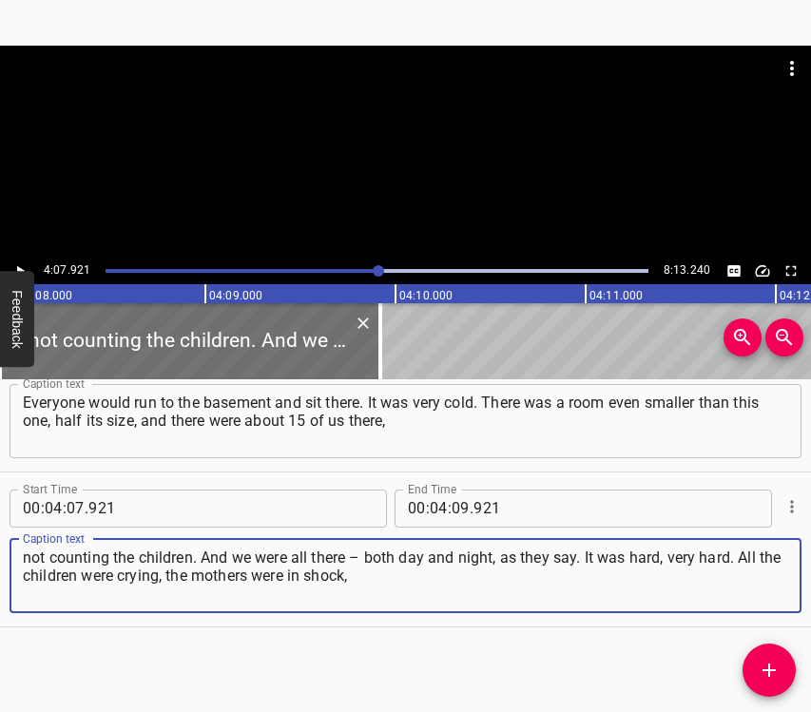
type textarea "not counting the children. And we were all there – both day and night, as they …"
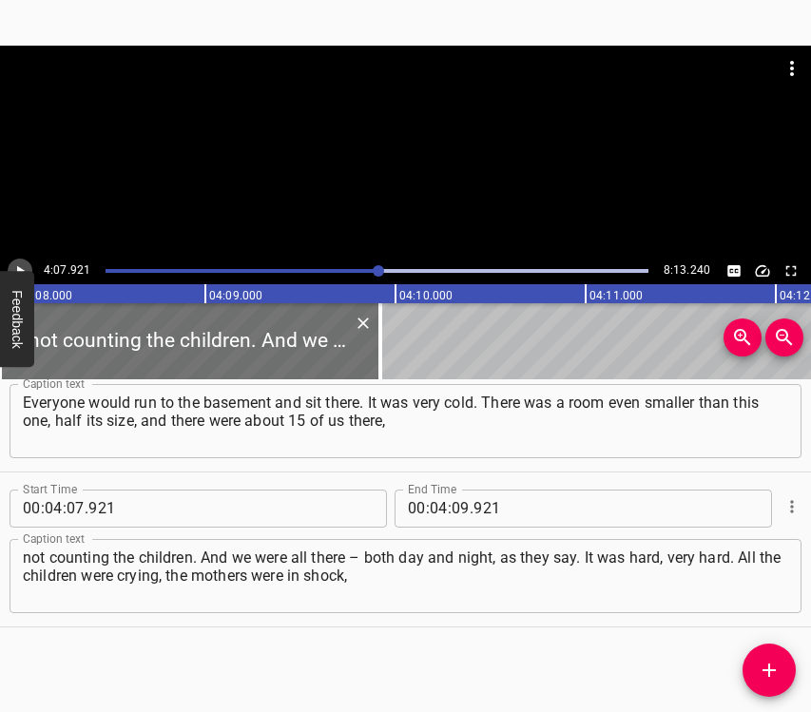
click at [19, 268] on icon "Play/Pause" at bounding box center [21, 270] width 8 height 10
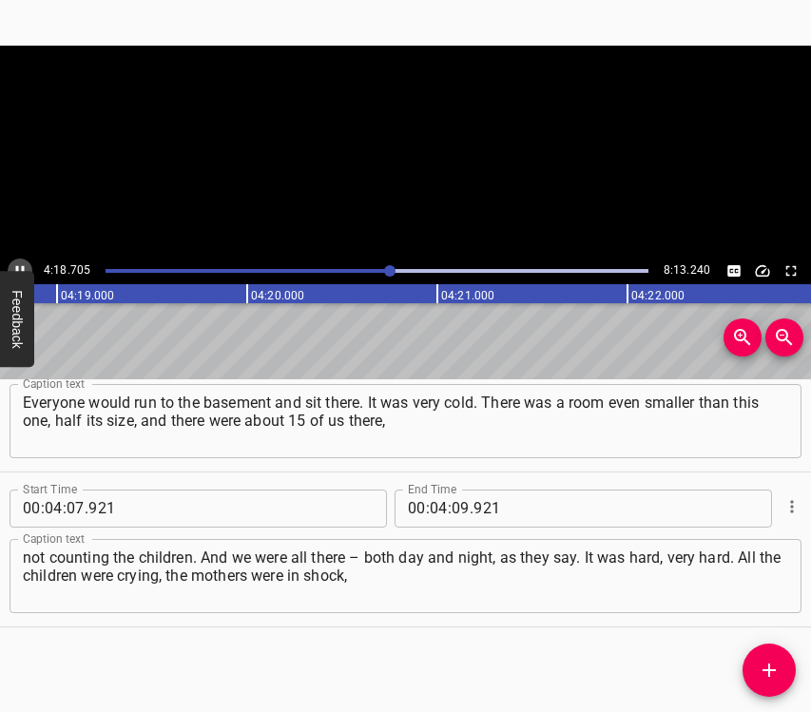
click at [19, 268] on icon "Play/Pause" at bounding box center [19, 270] width 17 height 17
click at [451, 508] on input "number" at bounding box center [460, 509] width 18 height 38
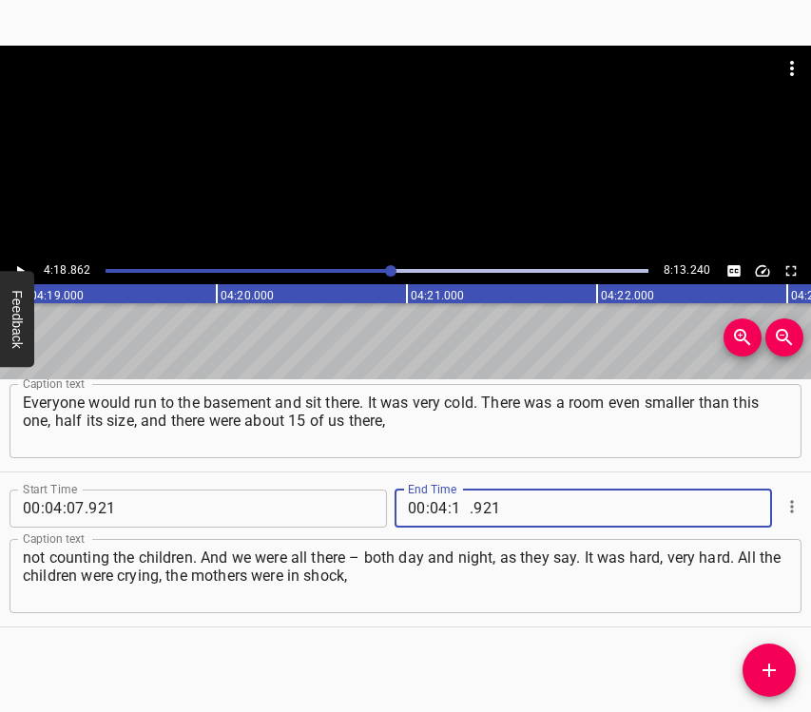
type input "18"
type input "862"
click at [760, 669] on icon "Add Cue" at bounding box center [769, 670] width 23 height 23
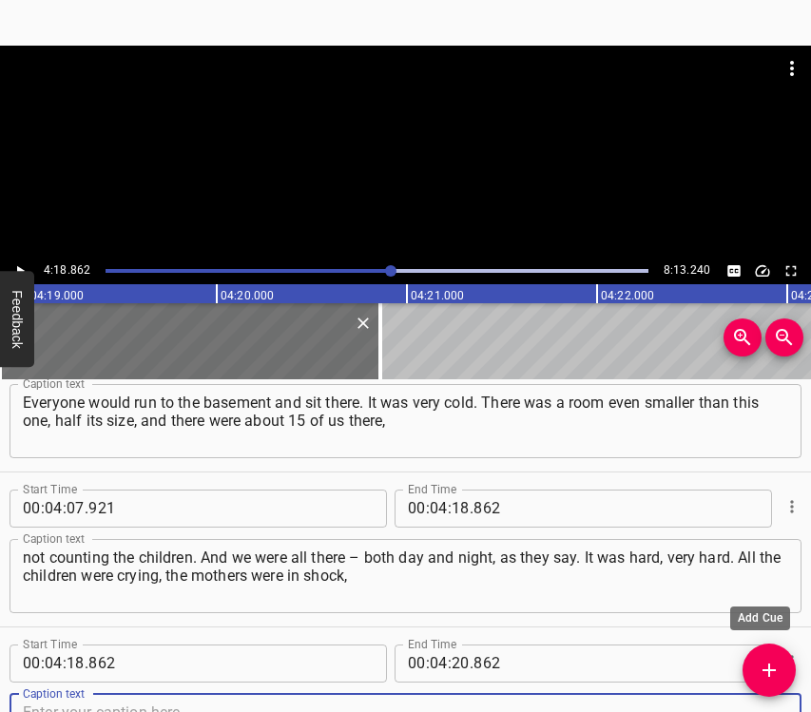
scroll to position [3638, 0]
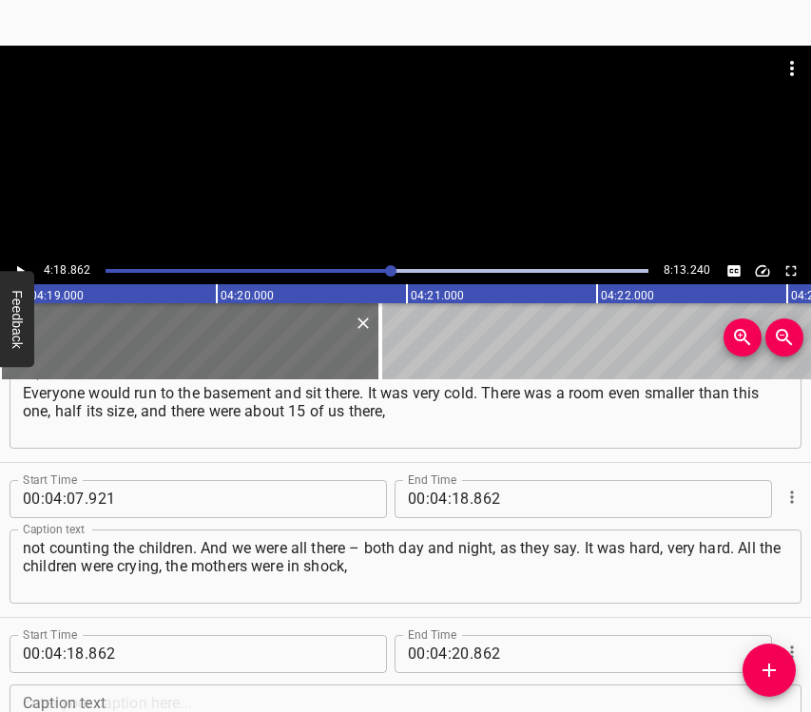
drag, startPoint x: 795, startPoint y: 672, endPoint x: 797, endPoint y: 695, distance: 23.0
click at [797, 695] on div "Start Time 00 : 00 : 06 . 013 Start Time End Time 00 : 00 : 21 . 842 End Time C…" at bounding box center [405, 546] width 811 height 334
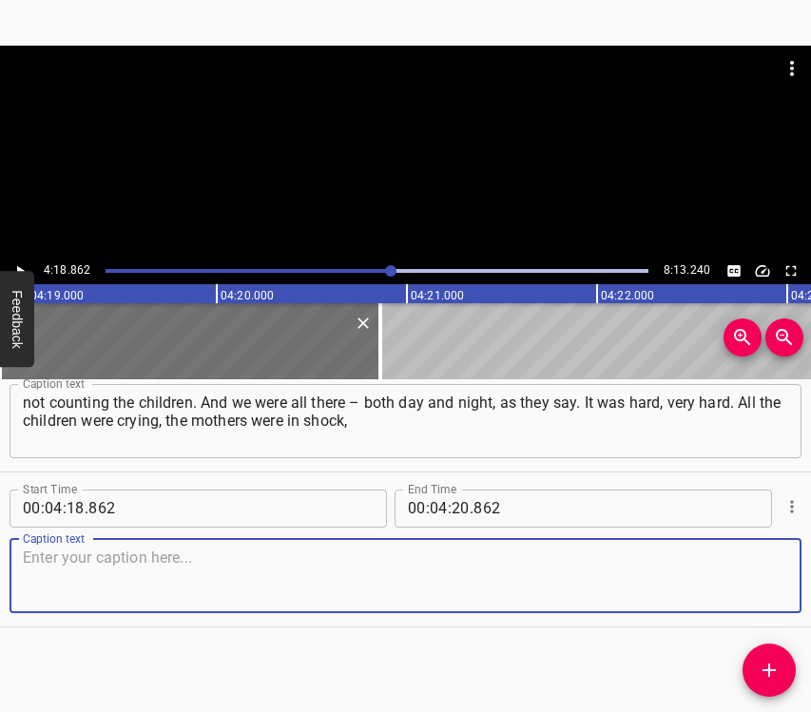
click at [758, 586] on textarea at bounding box center [405, 575] width 765 height 54
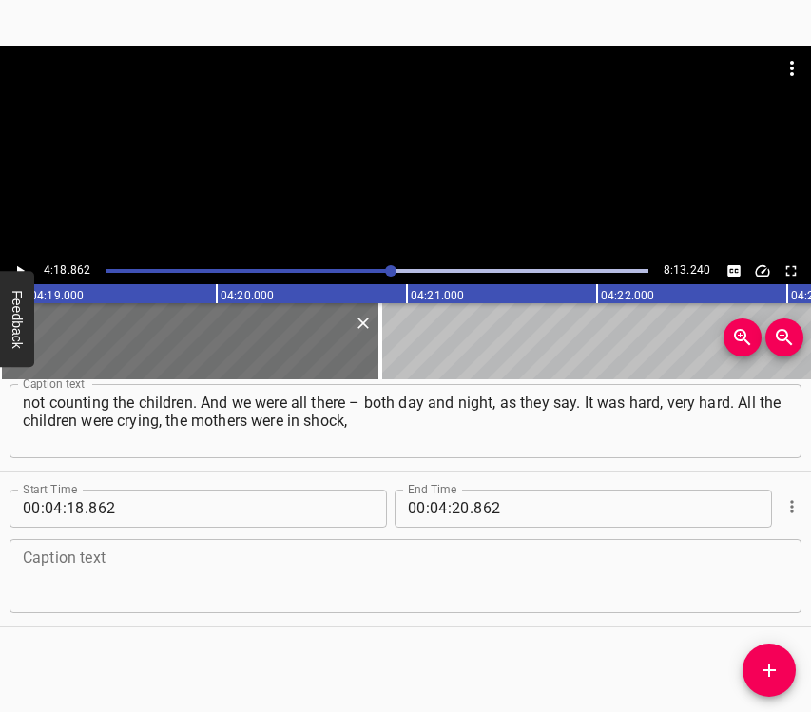
click at [203, 580] on textarea at bounding box center [405, 575] width 765 height 54
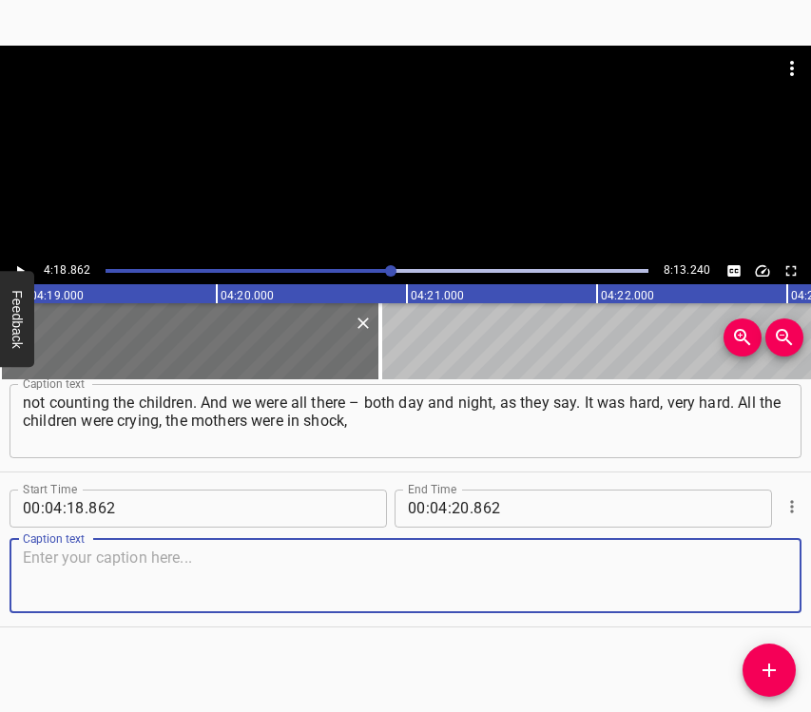
paste textarea "everyone on edge. We often had tests done, which we could not have done at our …"
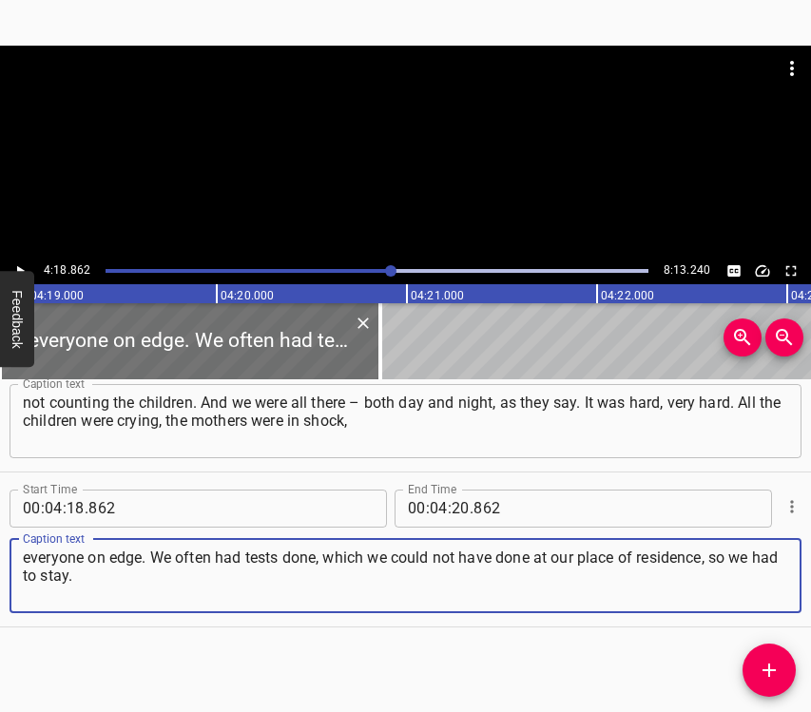
type textarea "everyone on edge. We often had tests done, which we could not have done at our …"
click at [22, 262] on icon "Play/Pause" at bounding box center [19, 270] width 17 height 17
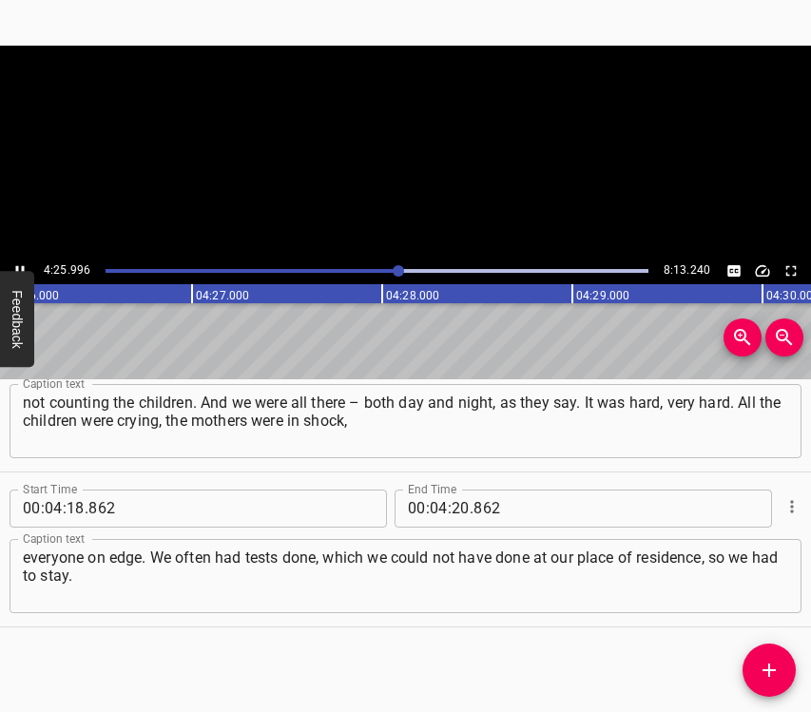
click at [20, 265] on icon "Play/Pause" at bounding box center [19, 270] width 17 height 17
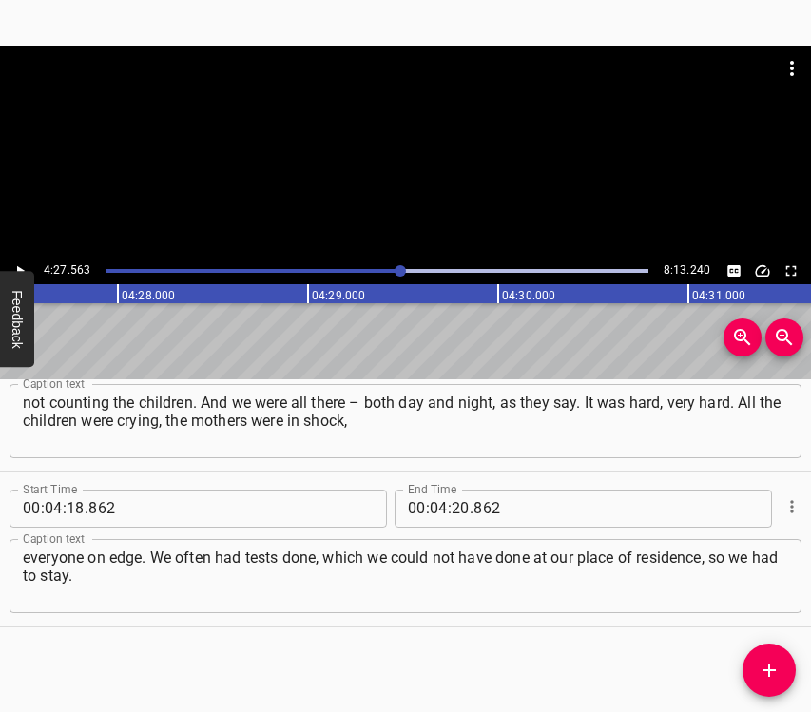
scroll to position [0, 50863]
click at [452, 501] on input "number" at bounding box center [460, 509] width 18 height 38
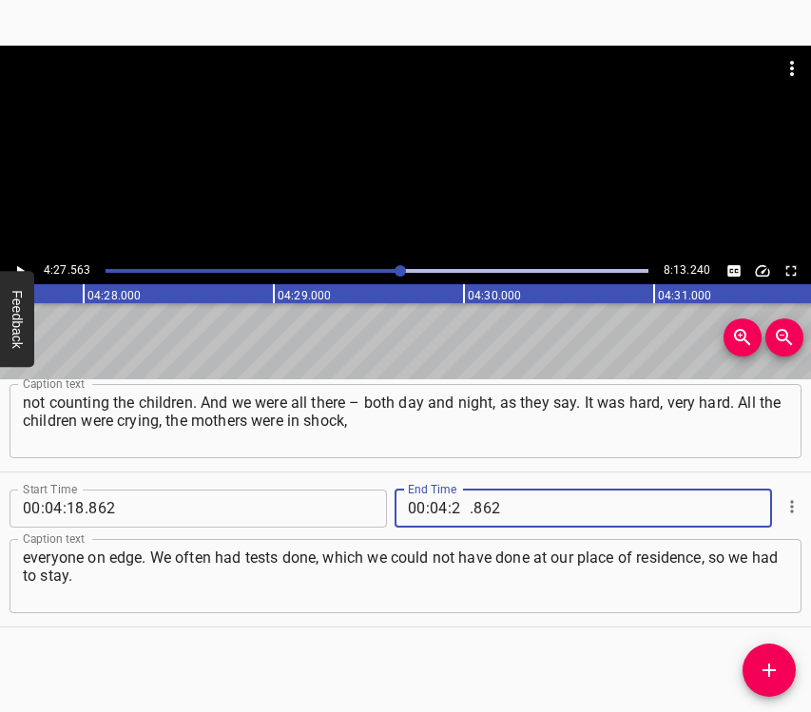
type input "27"
type input "563"
click at [758, 673] on icon "Add Cue" at bounding box center [769, 670] width 23 height 23
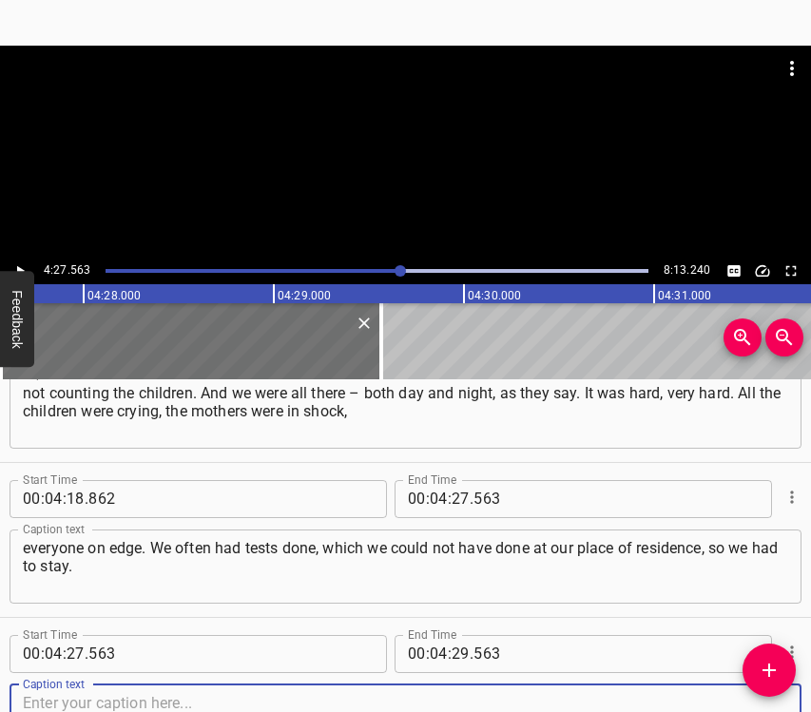
scroll to position [3939, 0]
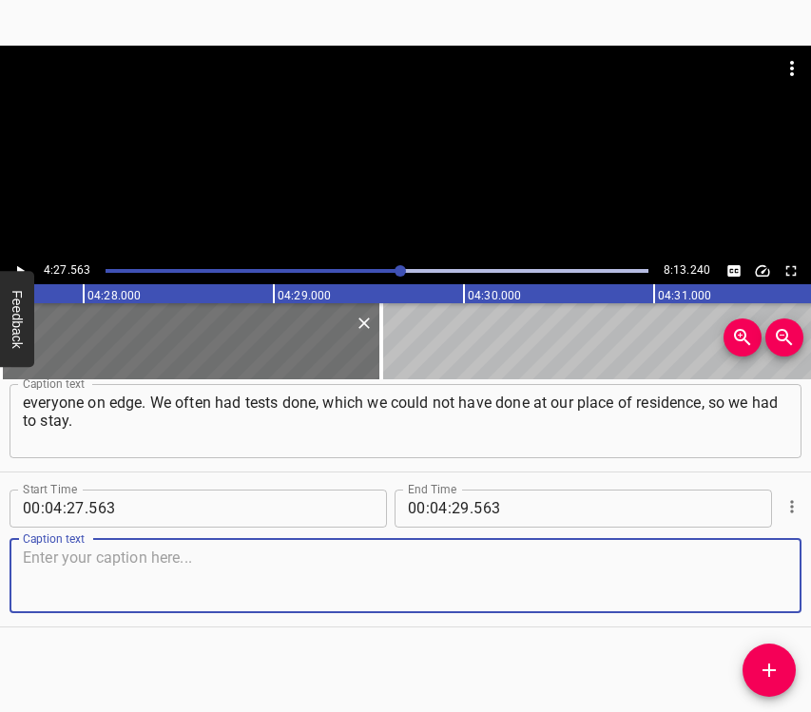
click at [753, 574] on textarea at bounding box center [405, 575] width 765 height 54
click at [43, 561] on textarea at bounding box center [405, 575] width 765 height 54
paste textarea "And when they said that everything more or less stabilized, they prescribed med…"
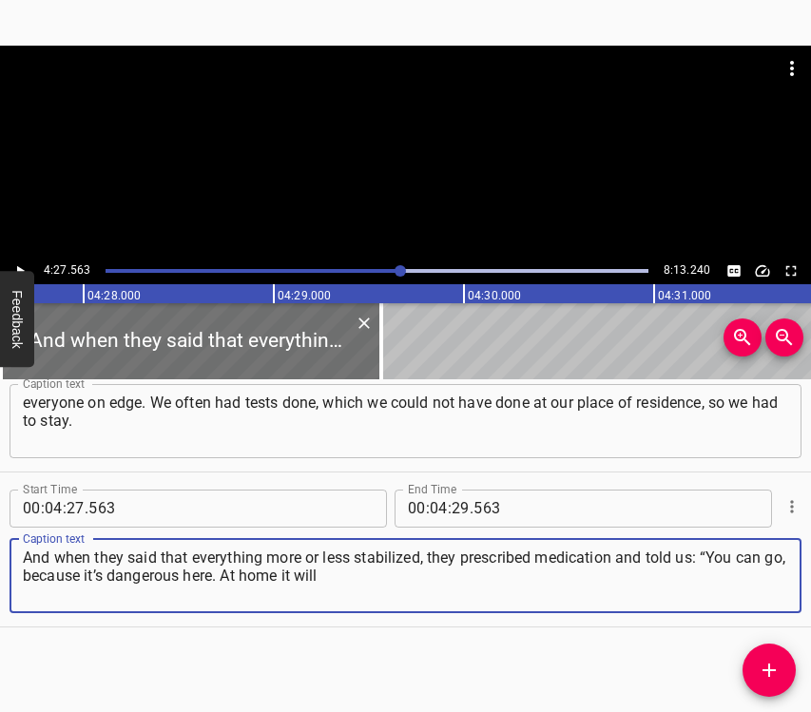
type textarea "And when they said that everything more or less stabilized, they prescribed med…"
click at [22, 265] on icon "Play/Pause" at bounding box center [19, 270] width 17 height 17
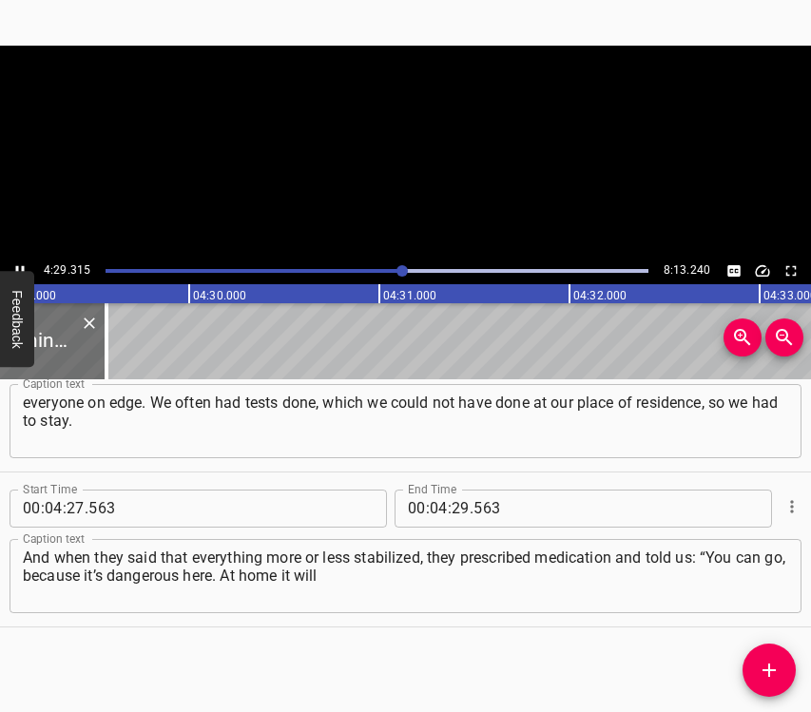
scroll to position [0, 51195]
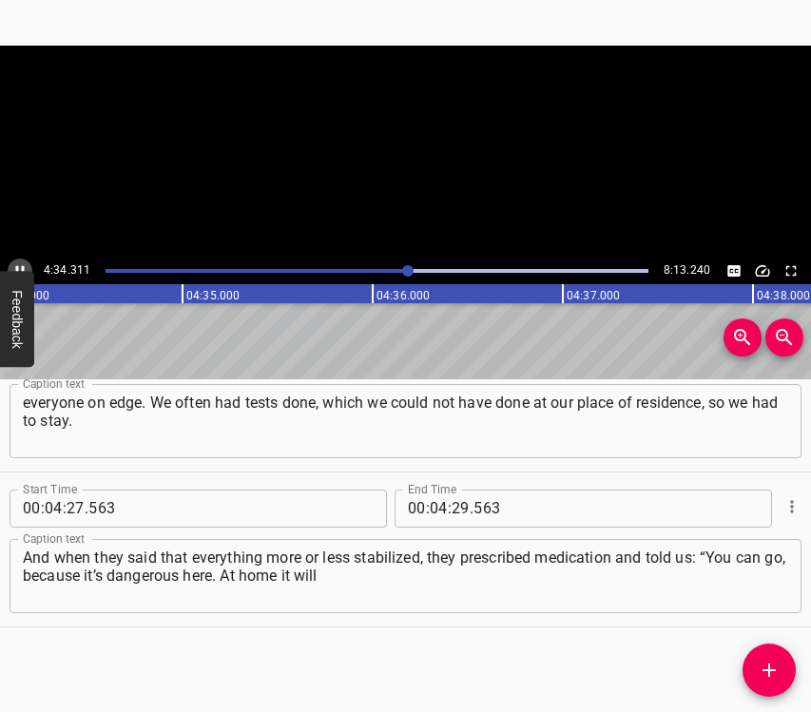
click at [22, 265] on icon "Play/Pause" at bounding box center [19, 270] width 17 height 17
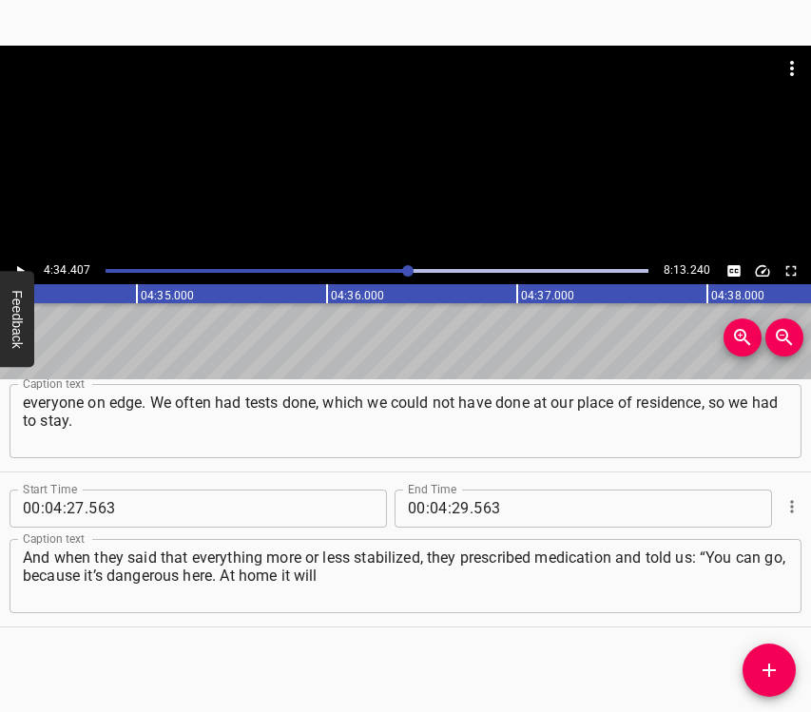
scroll to position [0, 52164]
click at [451, 510] on input "number" at bounding box center [460, 509] width 18 height 38
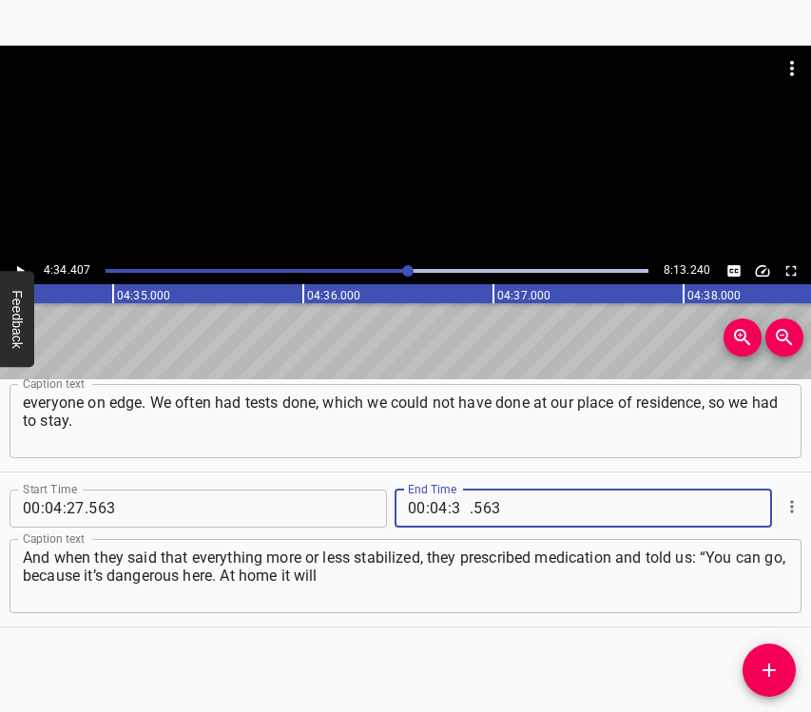
type input "34"
type input "407"
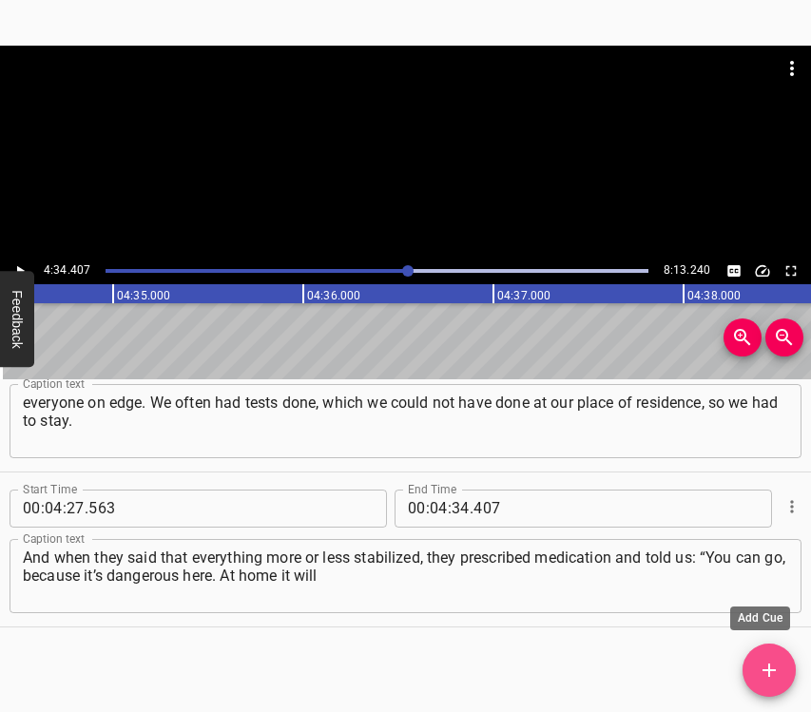
click at [773, 672] on icon "Add Cue" at bounding box center [769, 670] width 23 height 23
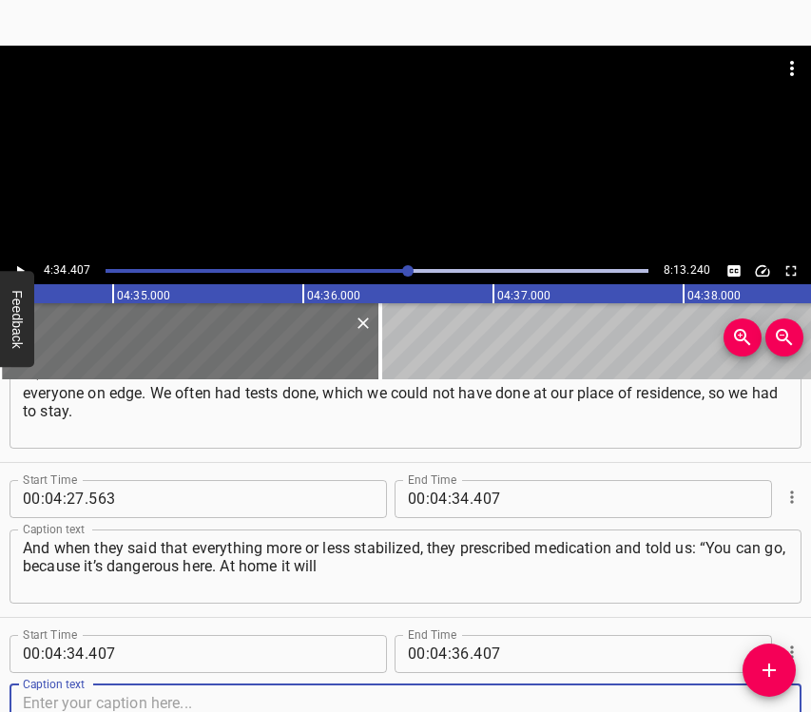
scroll to position [4094, 0]
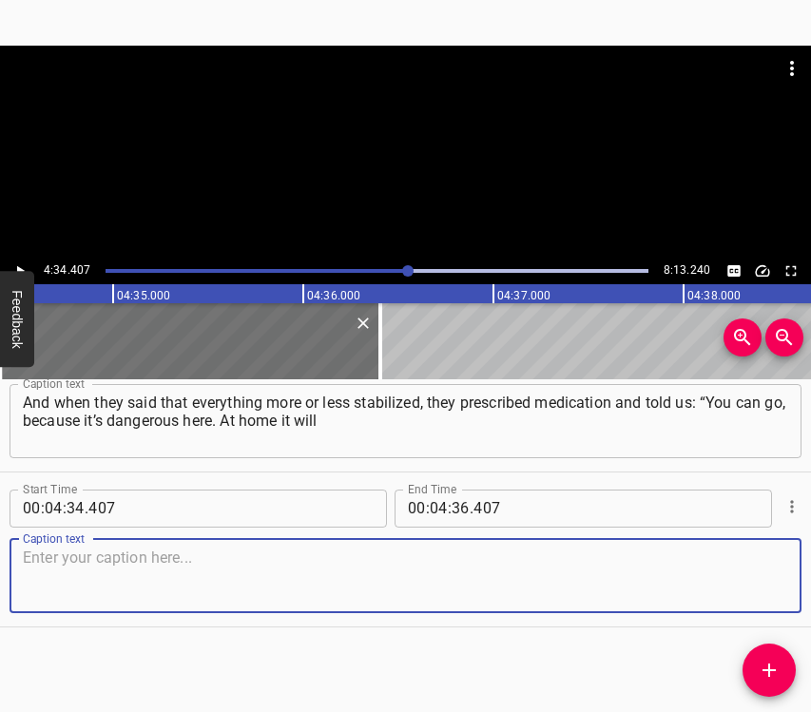
click at [735, 581] on textarea at bounding box center [405, 575] width 765 height 54
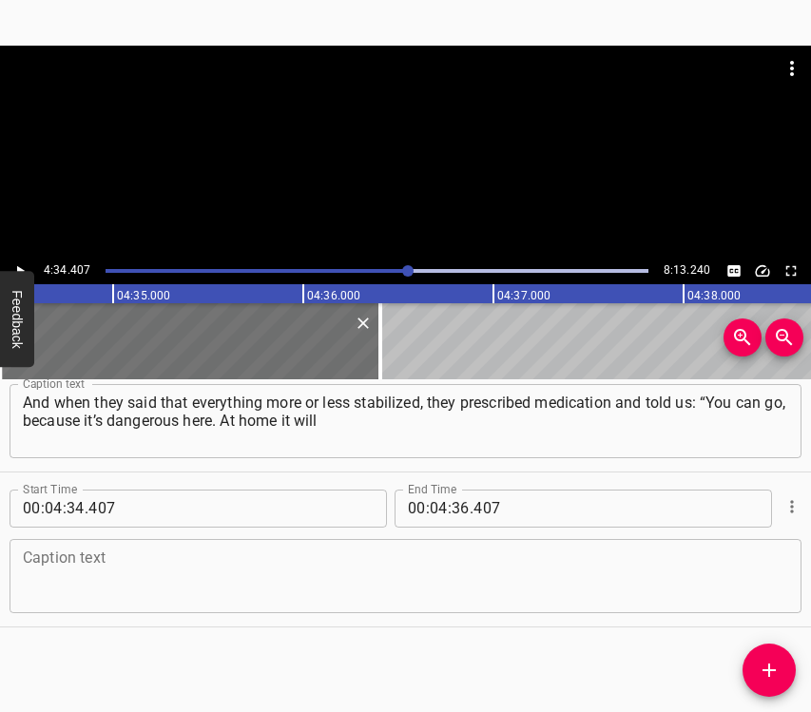
click at [107, 575] on textarea at bounding box center [405, 575] width 765 height 54
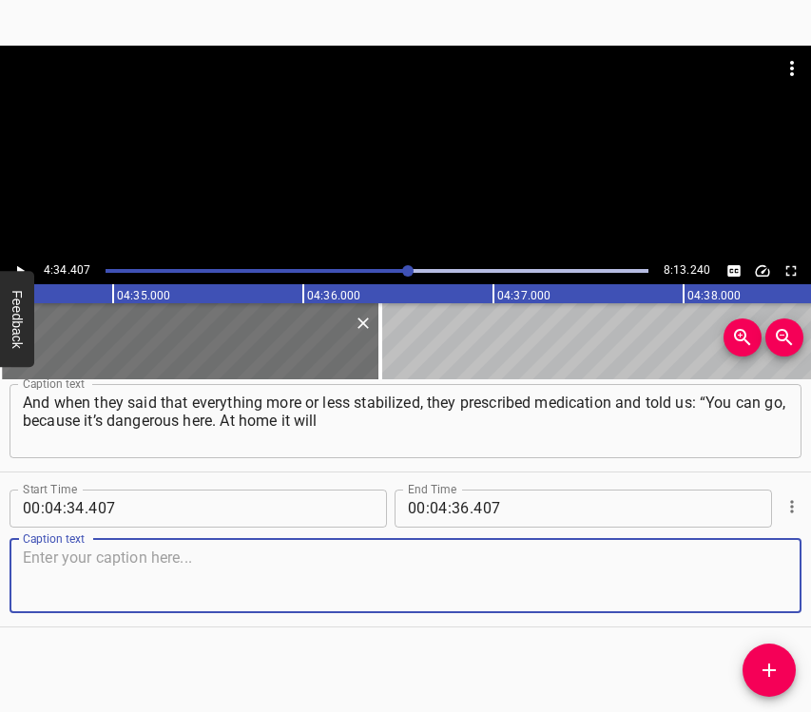
paste textarea "be safer for you.” And on [DATE] or 14, it seems, we were discharged from the h…"
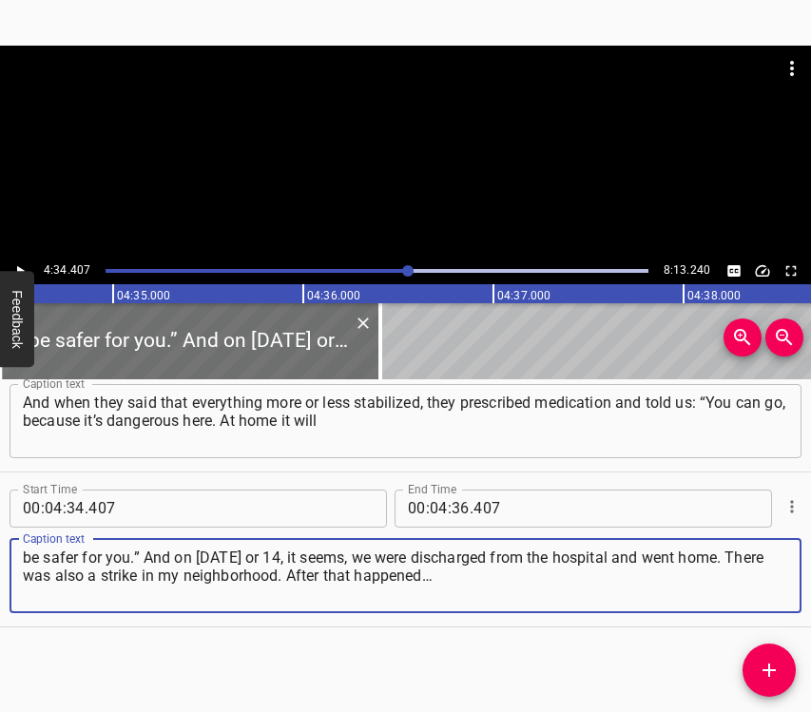
type textarea "be safer for you.” And on [DATE] or 14, it seems, we were discharged from the h…"
click at [18, 260] on button "Play/Pause" at bounding box center [20, 271] width 25 height 25
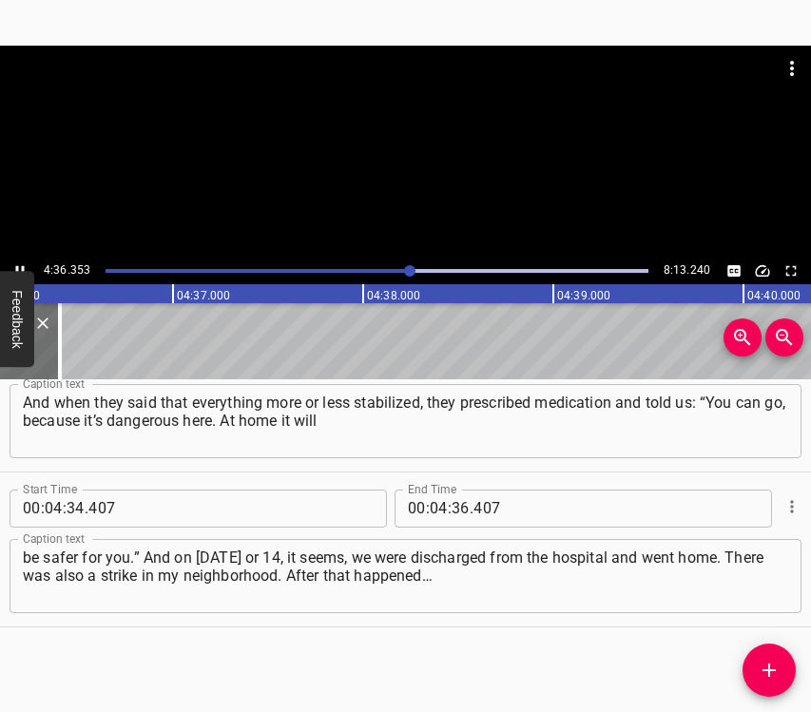
scroll to position [0, 52534]
click at [10, 263] on button "Play/Pause" at bounding box center [20, 271] width 25 height 25
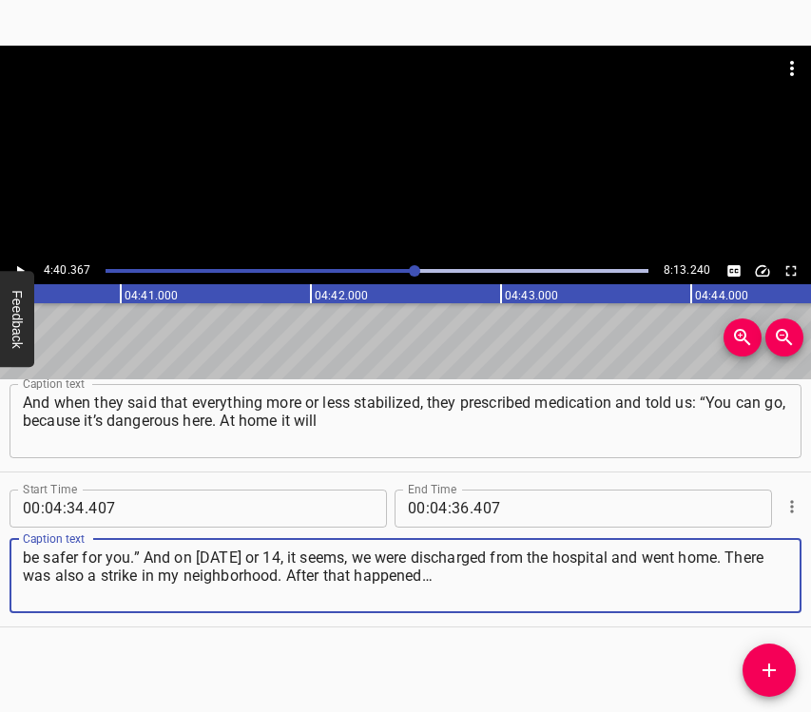
drag, startPoint x: 485, startPoint y: 575, endPoint x: -1, endPoint y: 551, distance: 486.3
click at [0, 551] on html "Caption Editor Batch Transcribe Login Sign Up Privacy Contact 4:40.367 8:13.240…" at bounding box center [405, 356] width 811 height 712
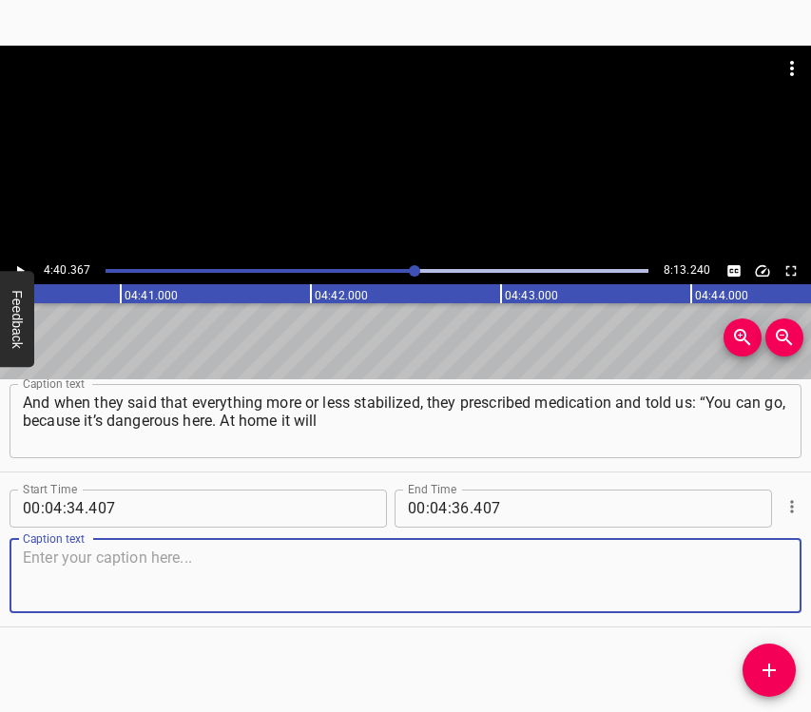
paste textarea "be safer for you.” And on [DATE] or 14, it seems, we were discharged from the h…"
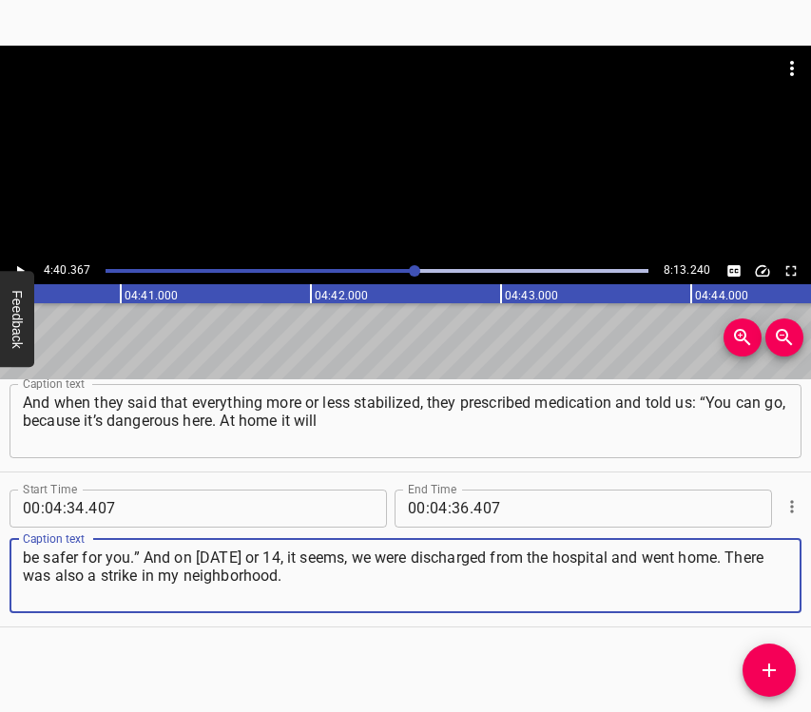
type textarea "be safer for you.” And on [DATE] or 14, it seems, we were discharged from the h…"
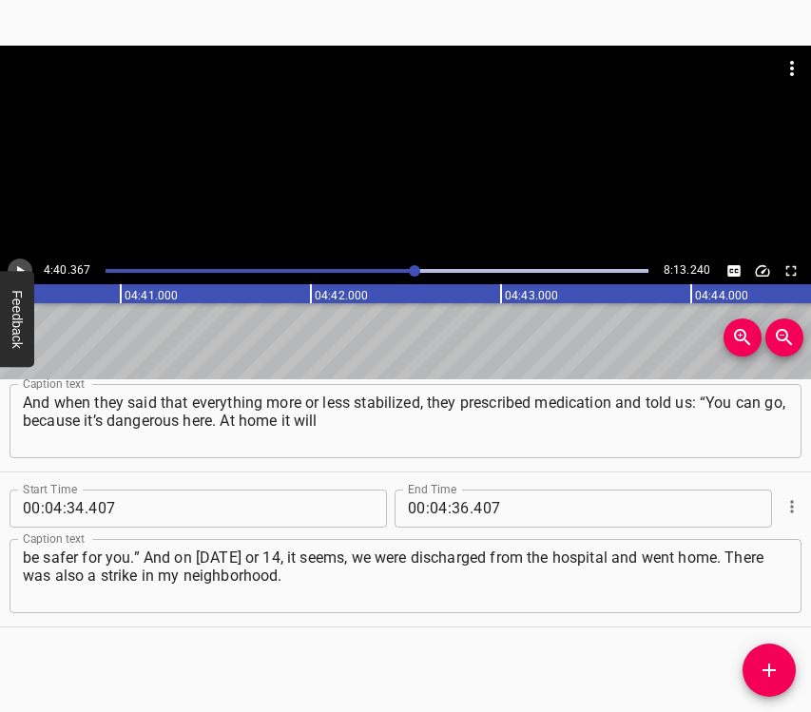
click at [17, 265] on icon "Play/Pause" at bounding box center [19, 270] width 17 height 17
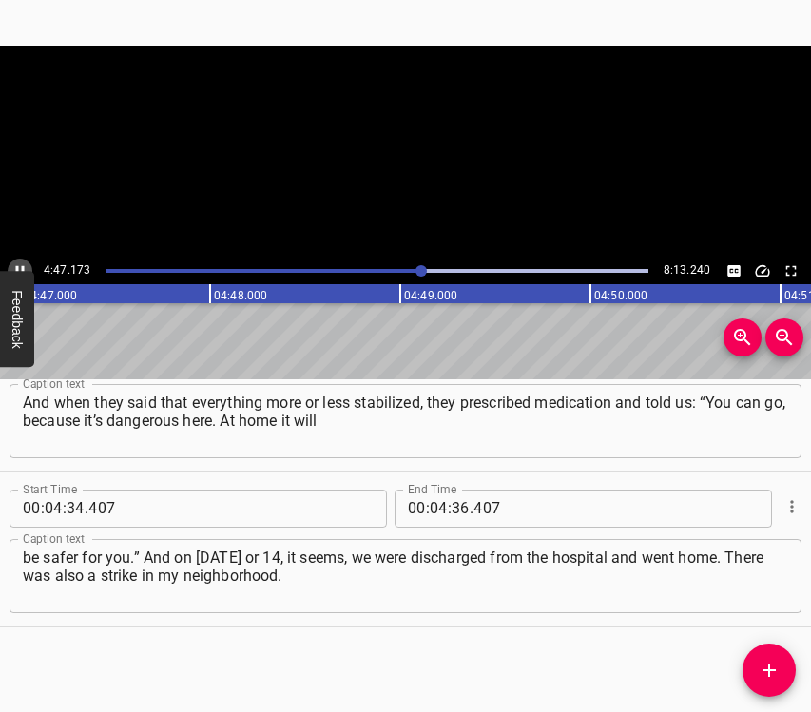
click at [17, 265] on icon "Play/Pause" at bounding box center [19, 270] width 17 height 17
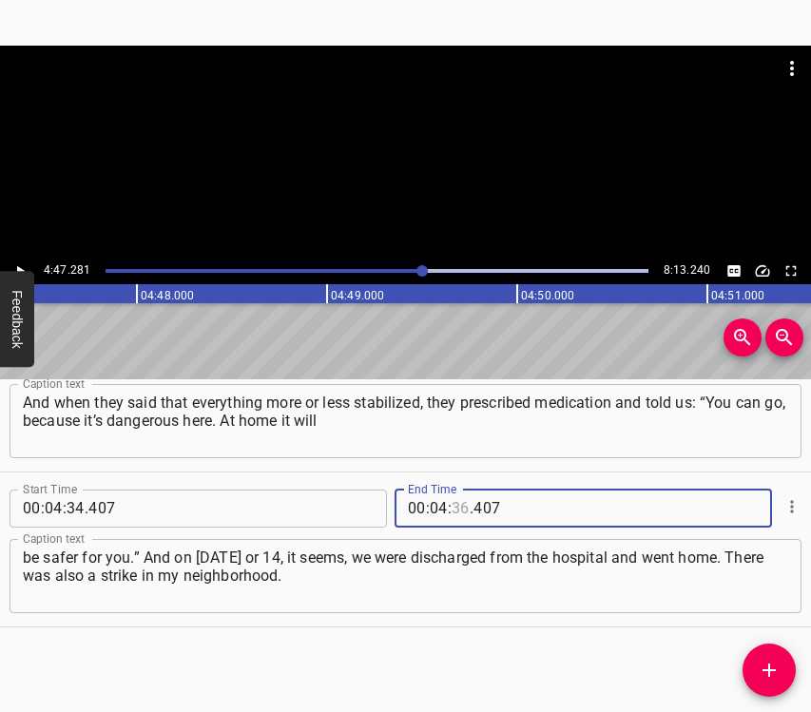
click at [455, 508] on input "number" at bounding box center [460, 509] width 18 height 38
type input "47"
type input "281"
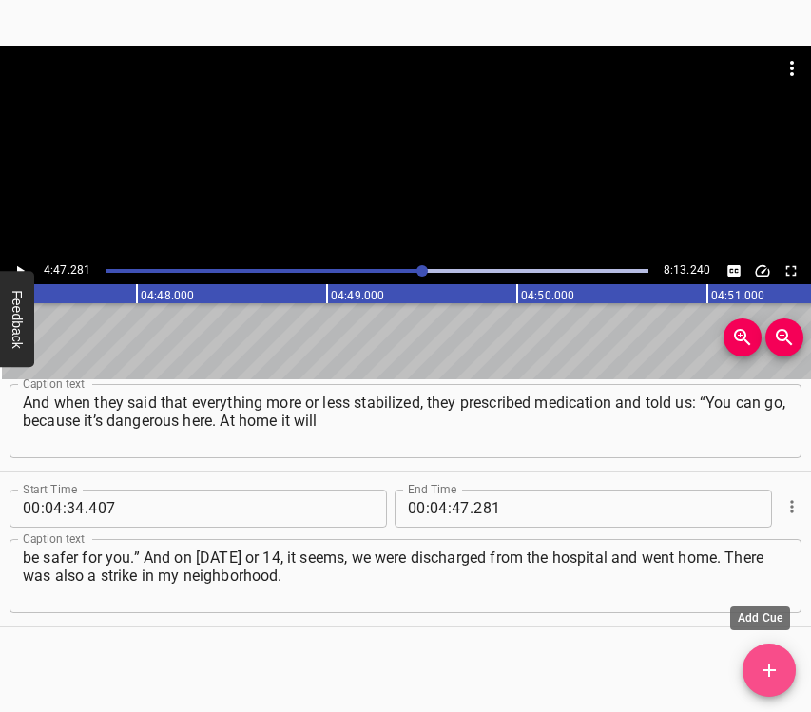
click at [770, 669] on icon "Add Cue" at bounding box center [768, 669] width 13 height 13
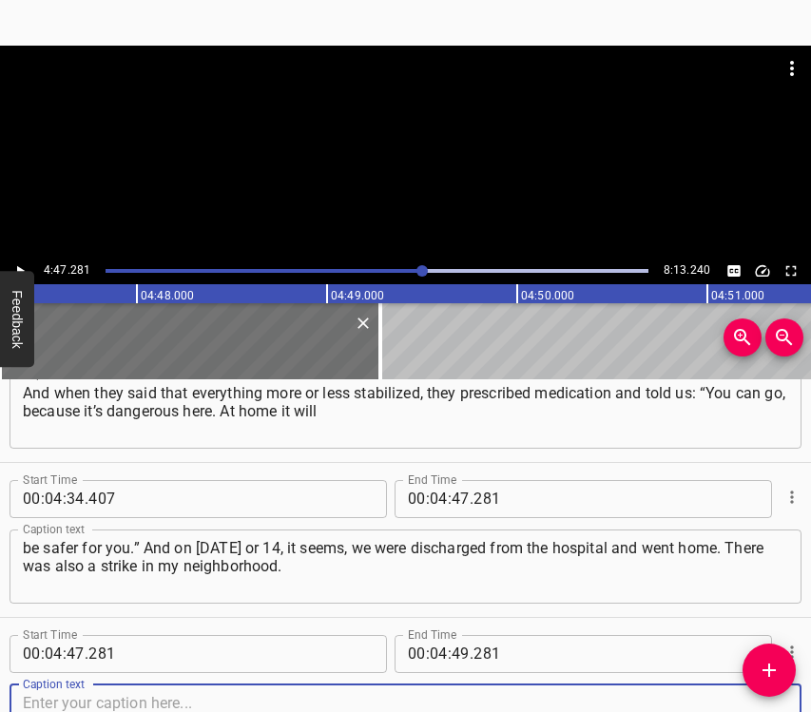
scroll to position [4249, 0]
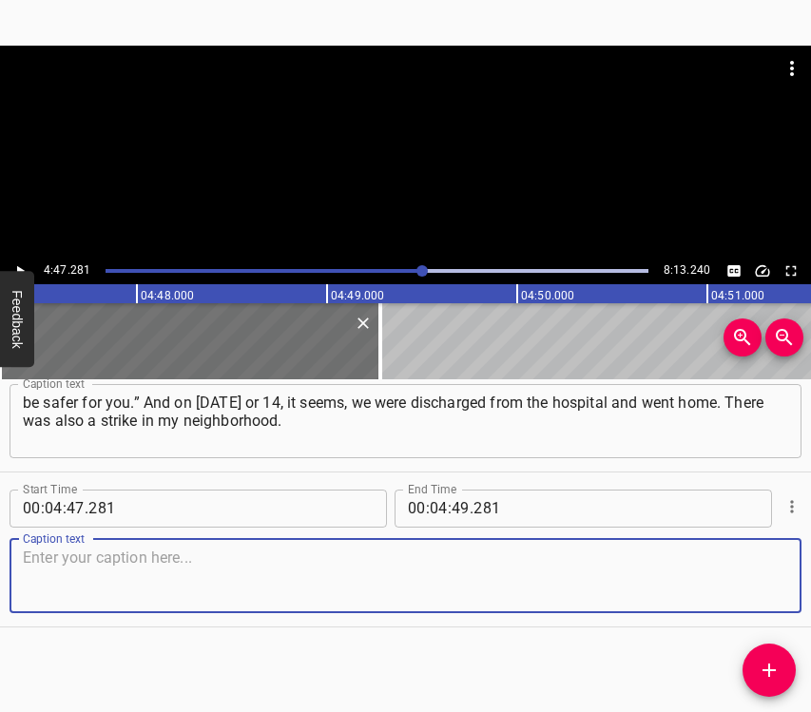
drag, startPoint x: 756, startPoint y: 586, endPoint x: 807, endPoint y: 552, distance: 61.7
click at [756, 586] on textarea at bounding box center [405, 575] width 765 height 54
click at [222, 585] on textarea at bounding box center [405, 575] width 765 height 54
paste textarea "After that happened… I saw how everyone was in shock that day. It was so terrif…"
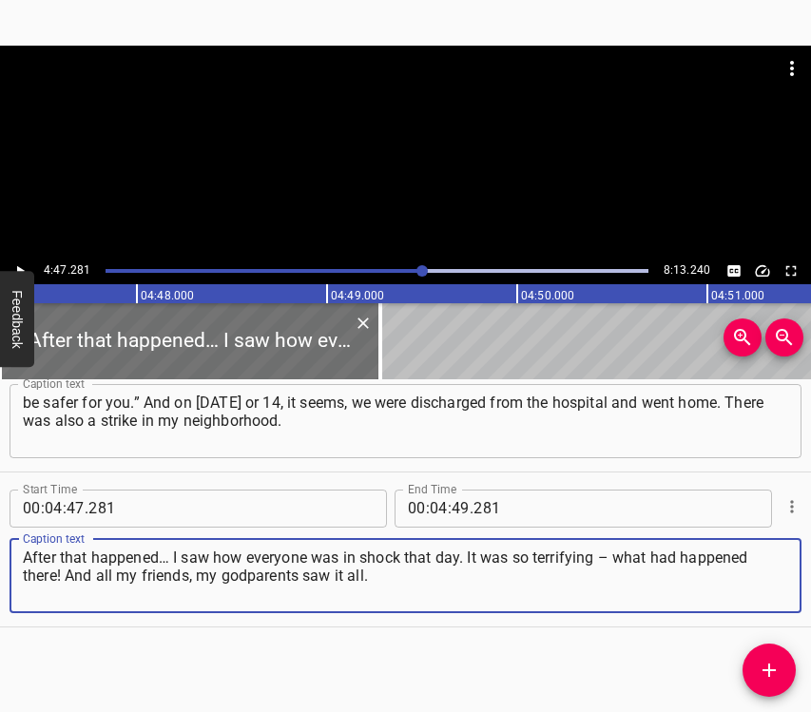
type textarea "After that happened… I saw how everyone was in shock that day. It was so terrif…"
click at [18, 263] on icon "Play/Pause" at bounding box center [19, 270] width 17 height 17
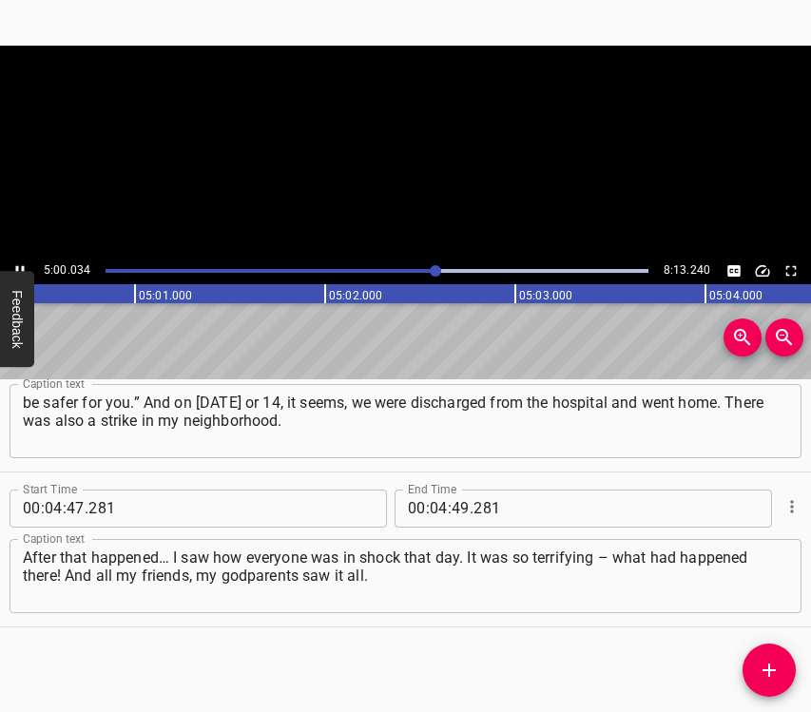
click at [21, 262] on icon "Play/Pause" at bounding box center [19, 270] width 17 height 17
click at [19, 263] on icon "Play/Pause" at bounding box center [19, 270] width 17 height 17
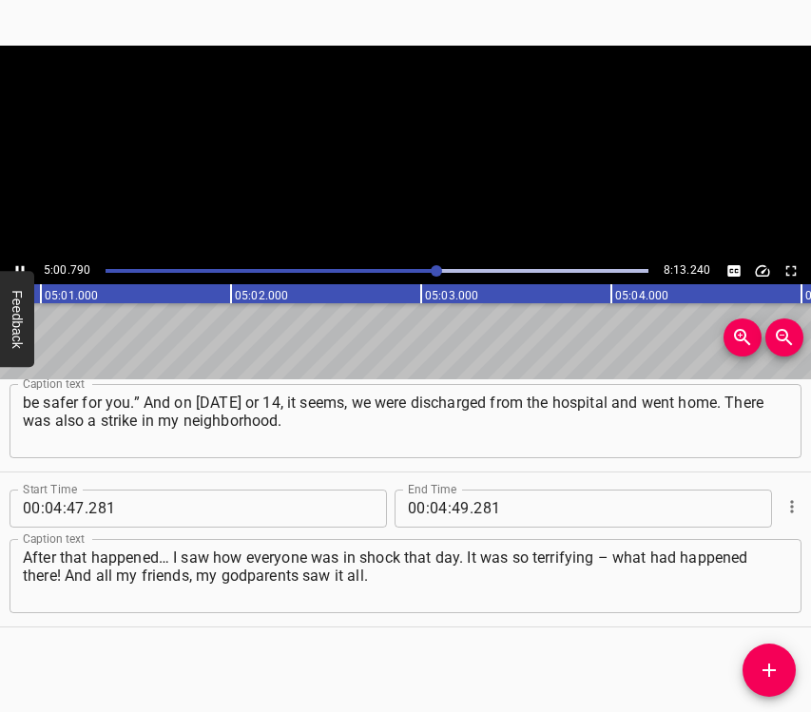
click at [19, 263] on icon "Play/Pause" at bounding box center [19, 270] width 17 height 17
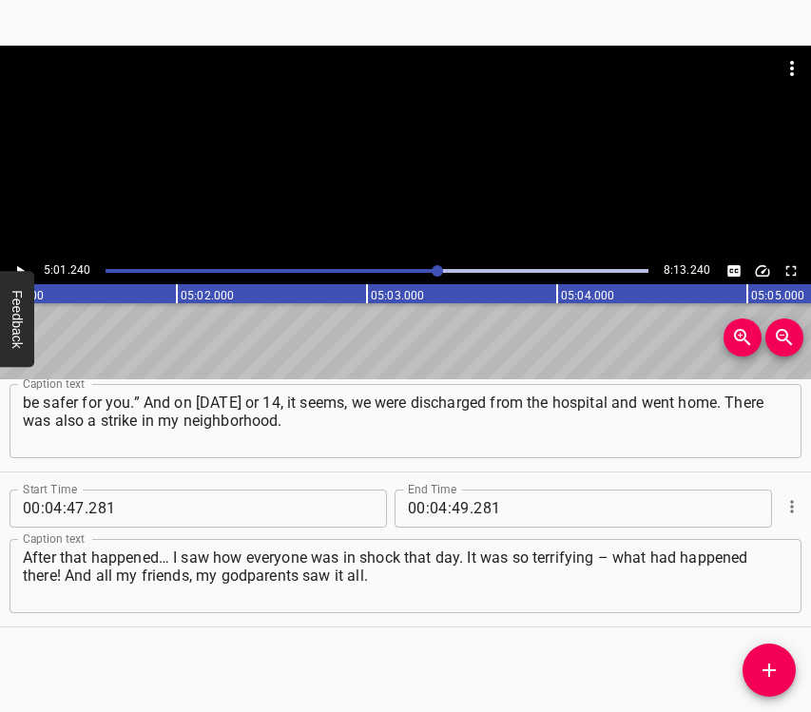
scroll to position [0, 57264]
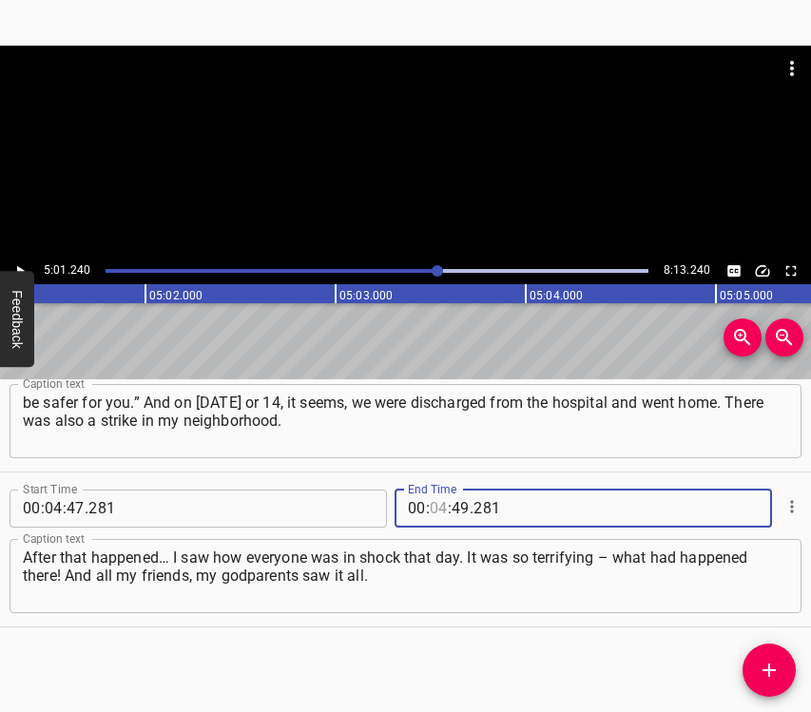
click at [436, 504] on input "number" at bounding box center [439, 509] width 18 height 38
type input "05"
type input "01"
type input "240"
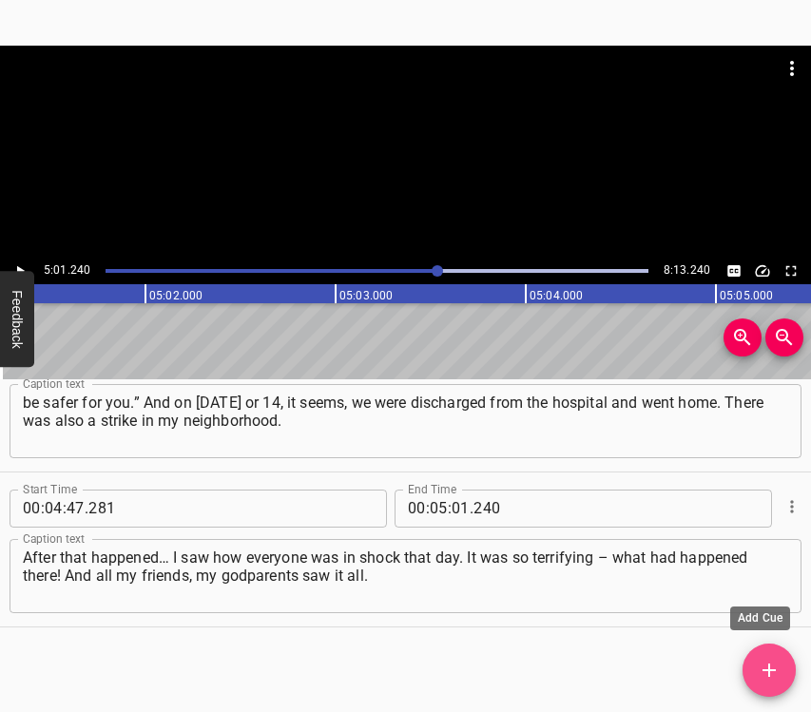
click at [765, 667] on icon "Add Cue" at bounding box center [769, 670] width 23 height 23
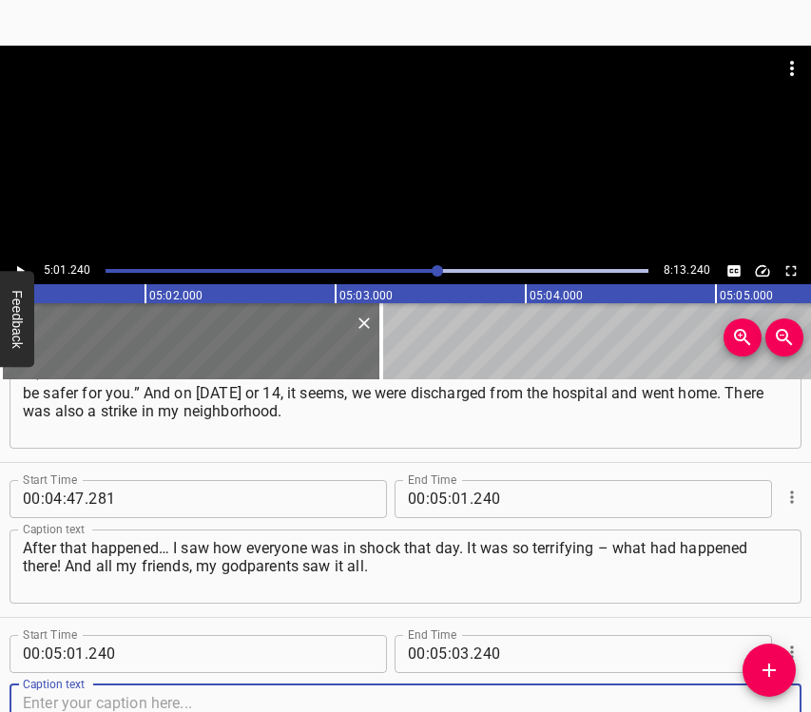
scroll to position [4404, 0]
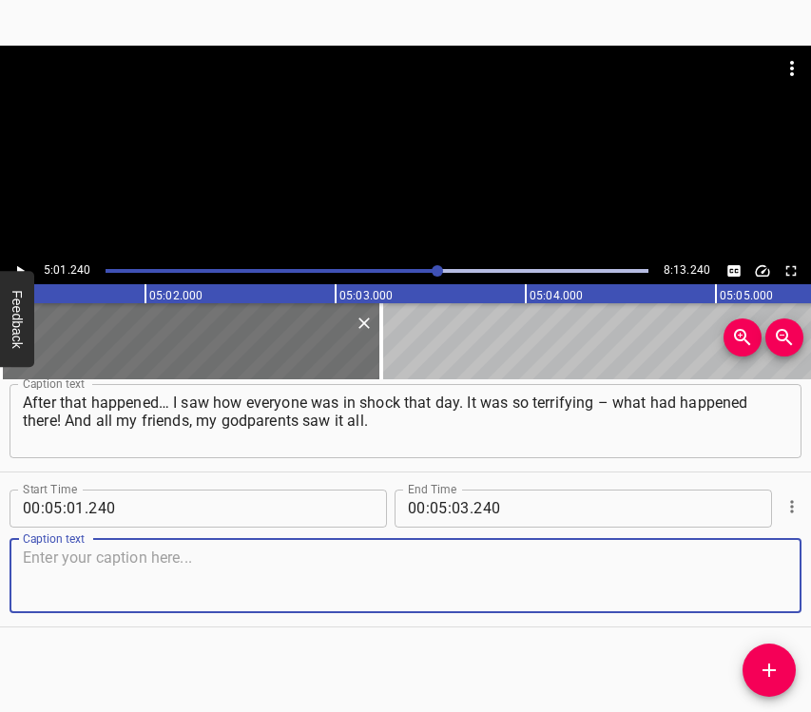
click at [751, 568] on textarea at bounding box center [405, 575] width 765 height 54
click at [119, 562] on textarea at bounding box center [405, 575] width 765 height 54
paste textarea "It was terrifying. My brother has been at war from the very beginning, and when…"
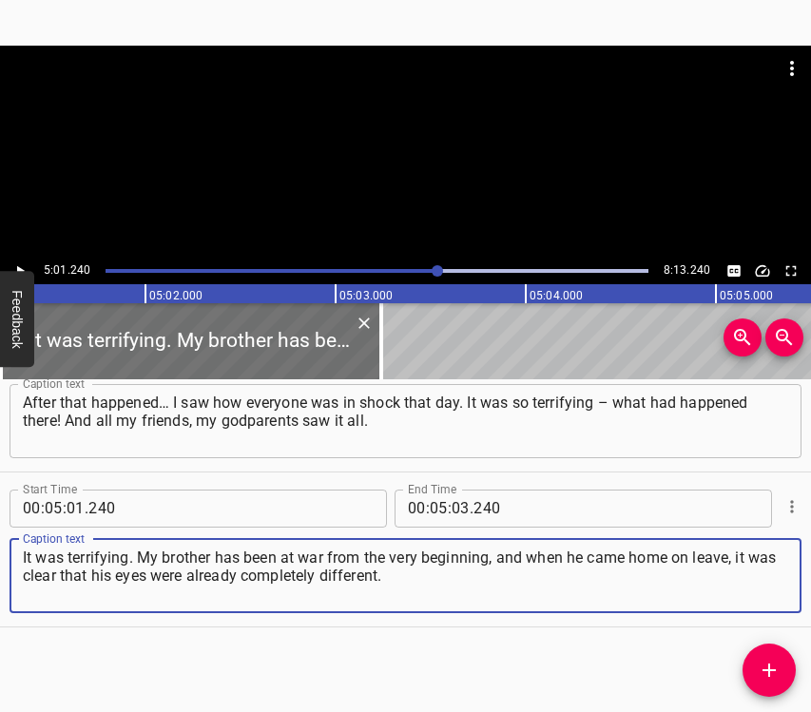
type textarea "It was terrifying. My brother has been at war from the very beginning, and when…"
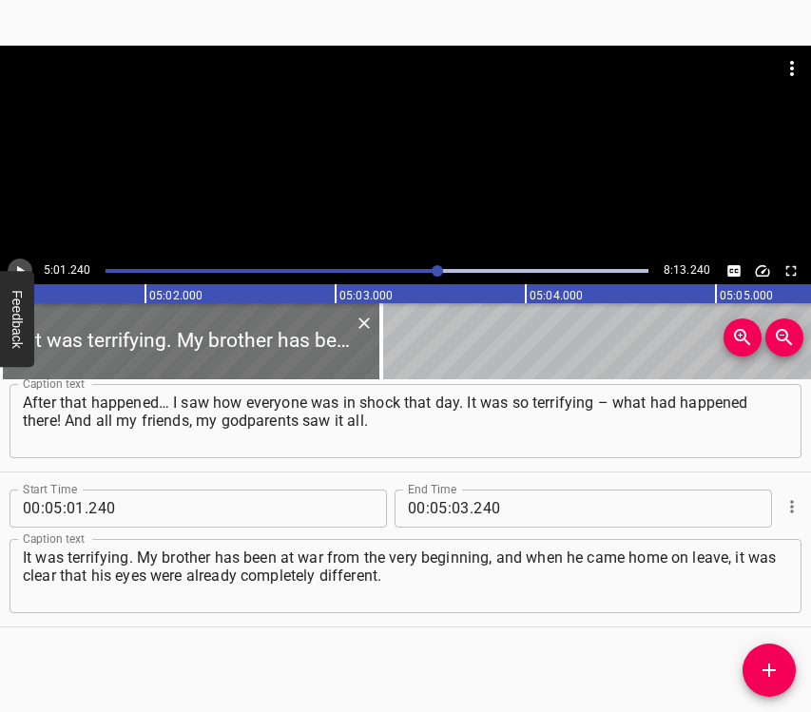
click at [25, 269] on icon "Play/Pause" at bounding box center [19, 270] width 17 height 17
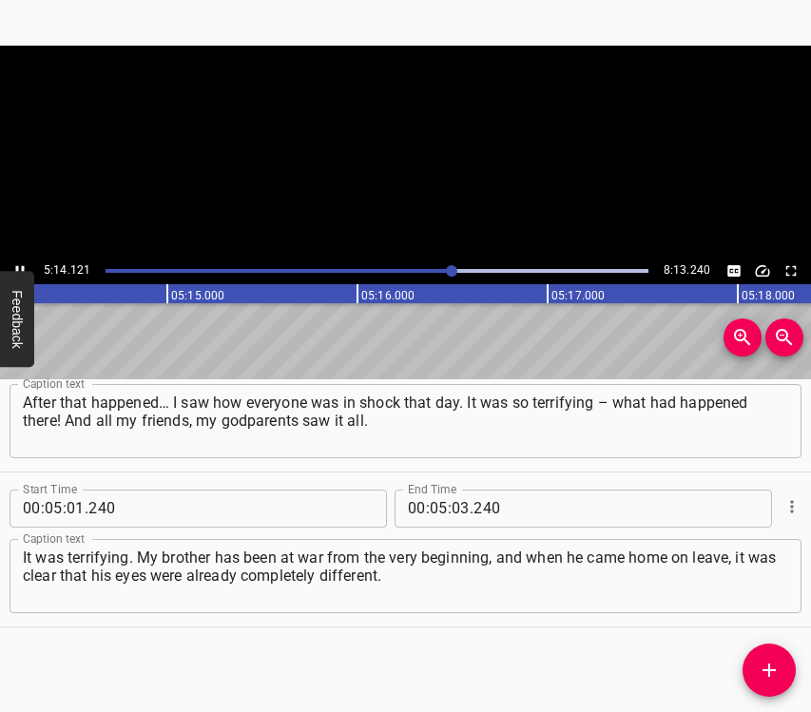
click at [15, 267] on icon "Play/Pause" at bounding box center [19, 270] width 17 height 17
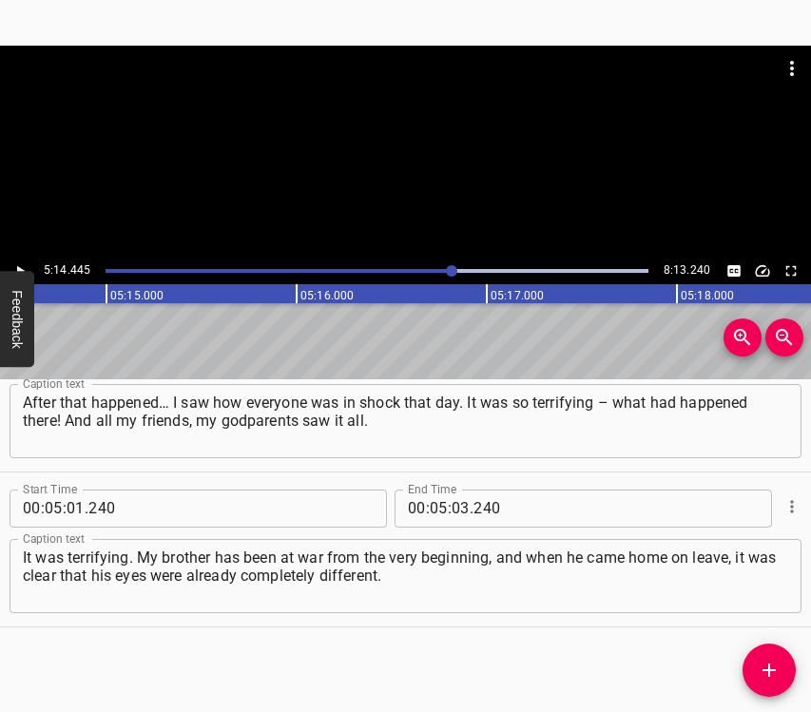
scroll to position [0, 59776]
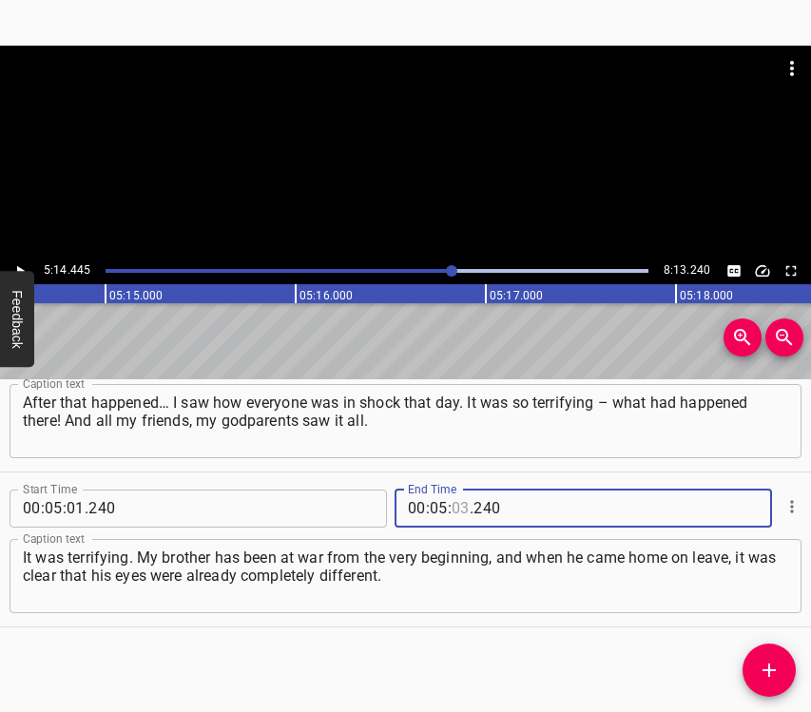
click at [452, 502] on input "number" at bounding box center [460, 509] width 18 height 38
type input "14"
type input "445"
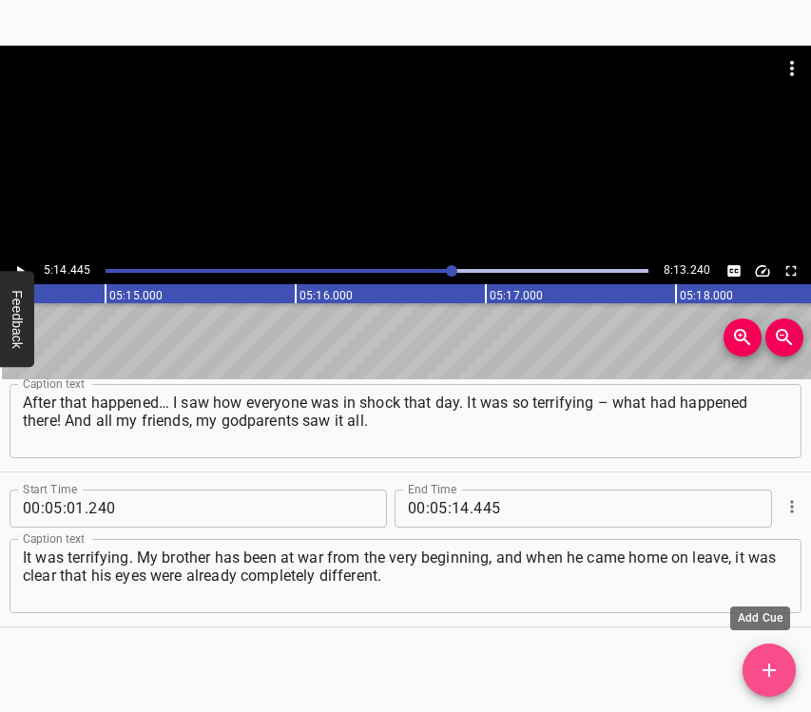
click at [769, 664] on icon "Add Cue" at bounding box center [769, 670] width 23 height 23
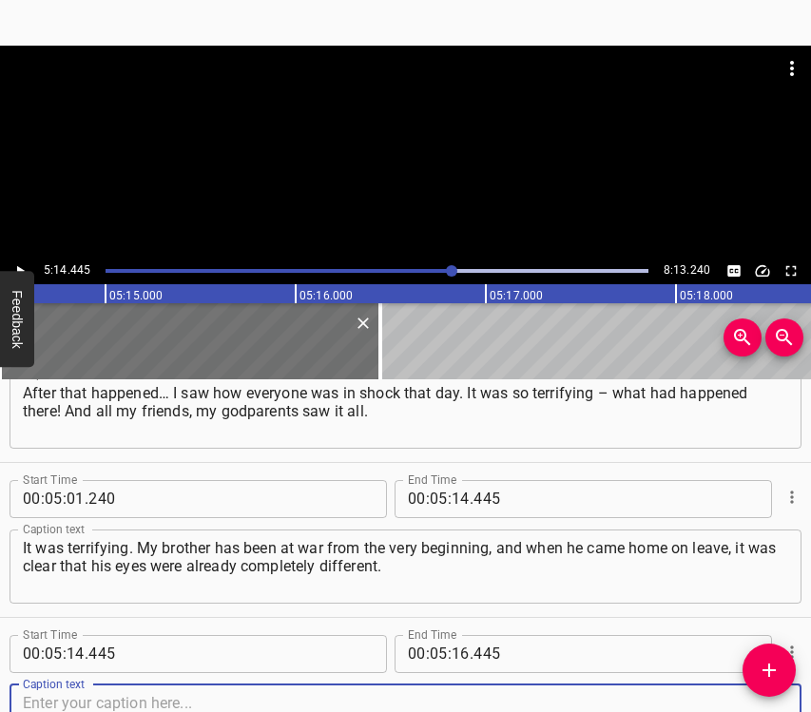
scroll to position [4559, 0]
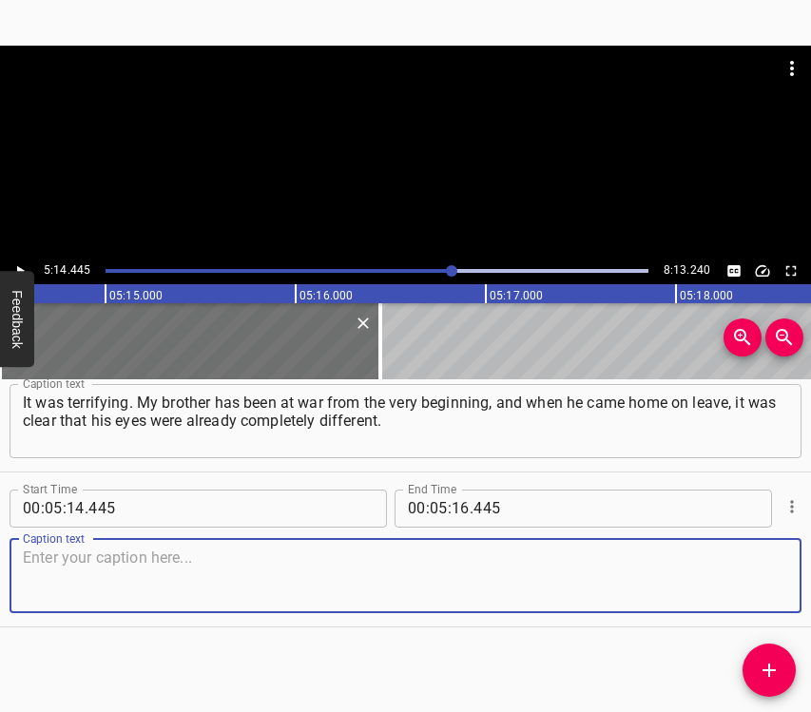
click at [745, 591] on textarea at bounding box center [405, 575] width 765 height 54
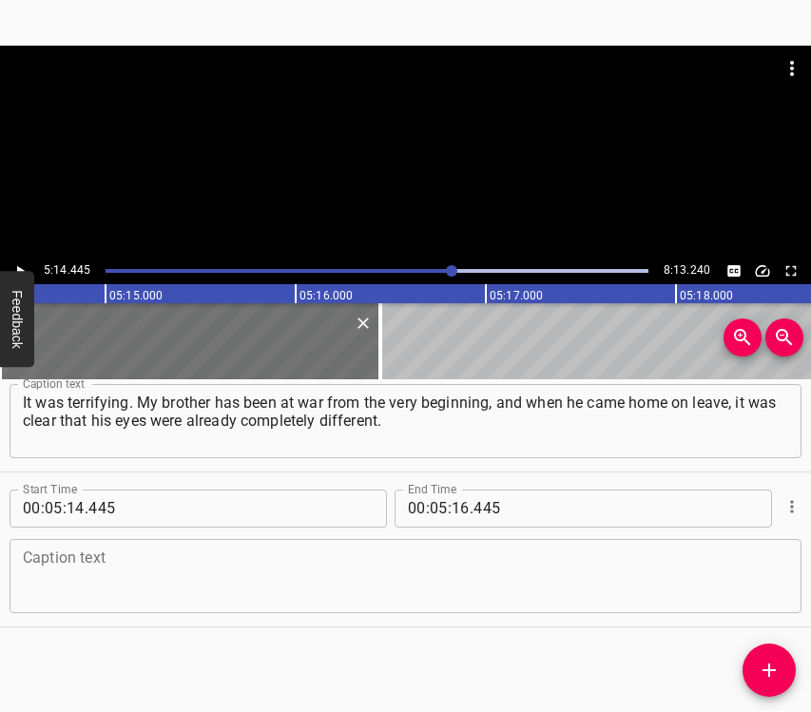
click at [158, 576] on textarea at bounding box center [405, 575] width 765 height 54
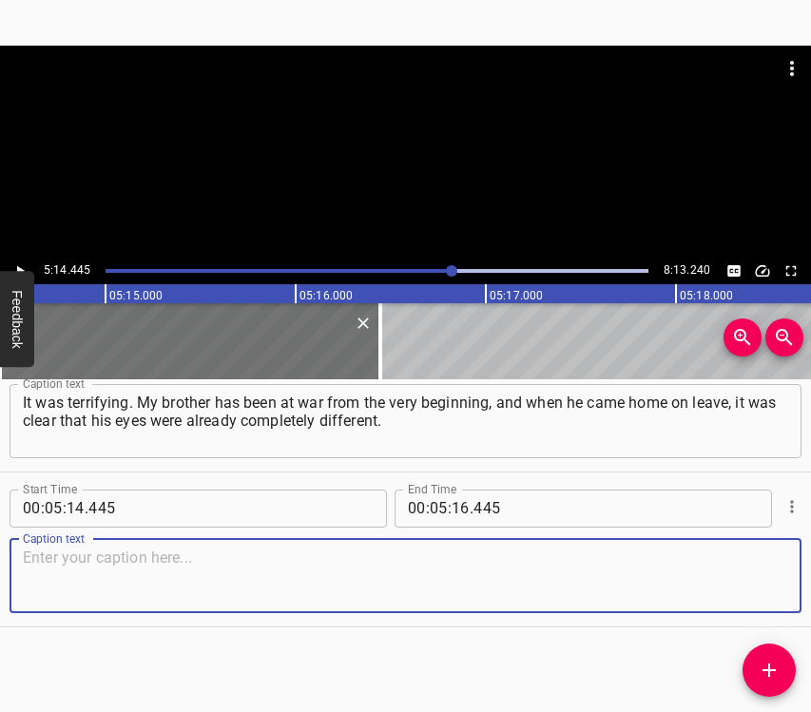
paste textarea "After we returned home, we did not leave, because we needed frequent rehabilita…"
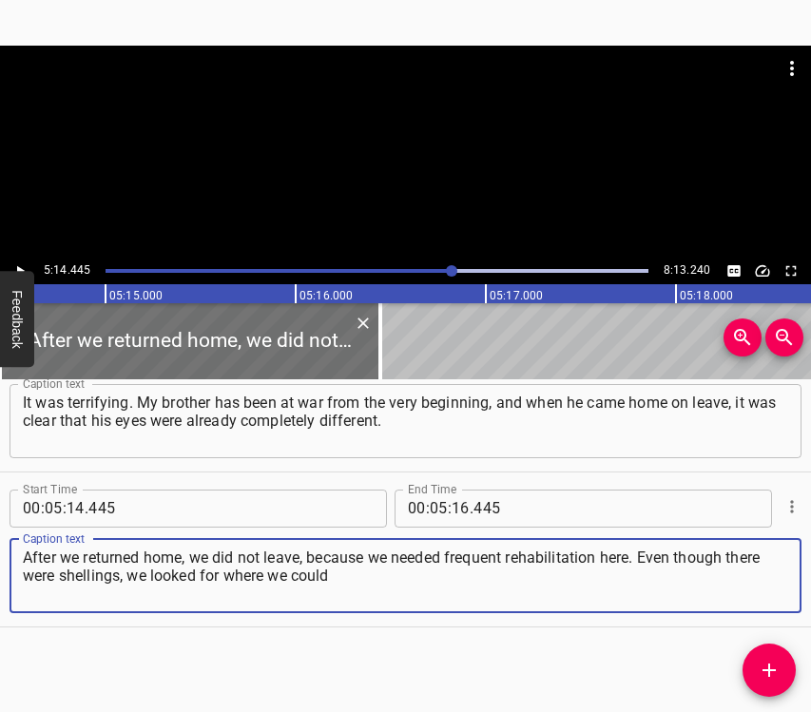
type textarea "After we returned home, we did not leave, because we needed frequent rehabilita…"
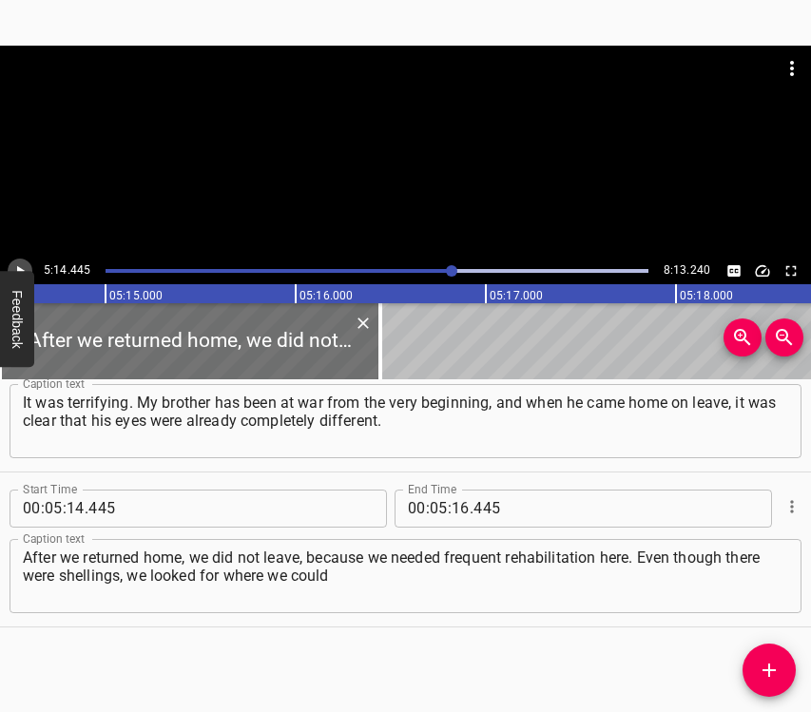
click at [18, 268] on icon "Play/Pause" at bounding box center [21, 270] width 8 height 10
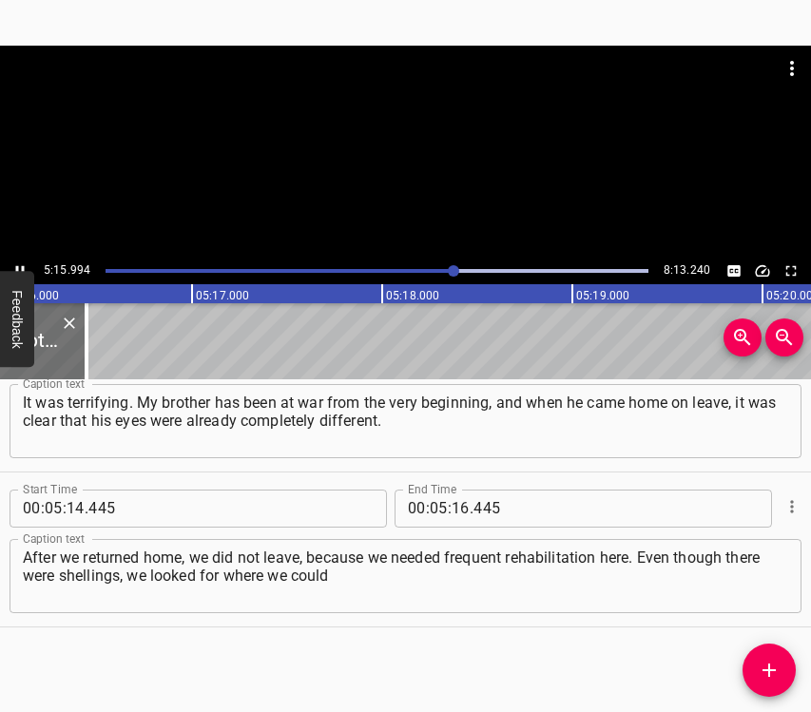
scroll to position [0, 60121]
click at [20, 262] on icon "Play/Pause" at bounding box center [19, 270] width 17 height 17
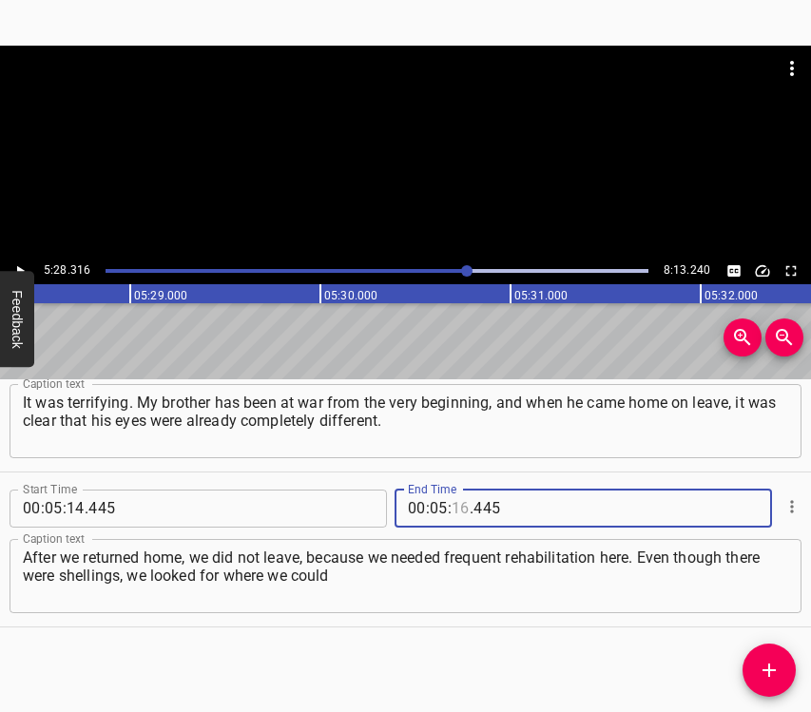
click at [458, 509] on input "number" at bounding box center [460, 509] width 18 height 38
type input "28"
type input "316"
click at [765, 671] on icon "Add Cue" at bounding box center [768, 669] width 13 height 13
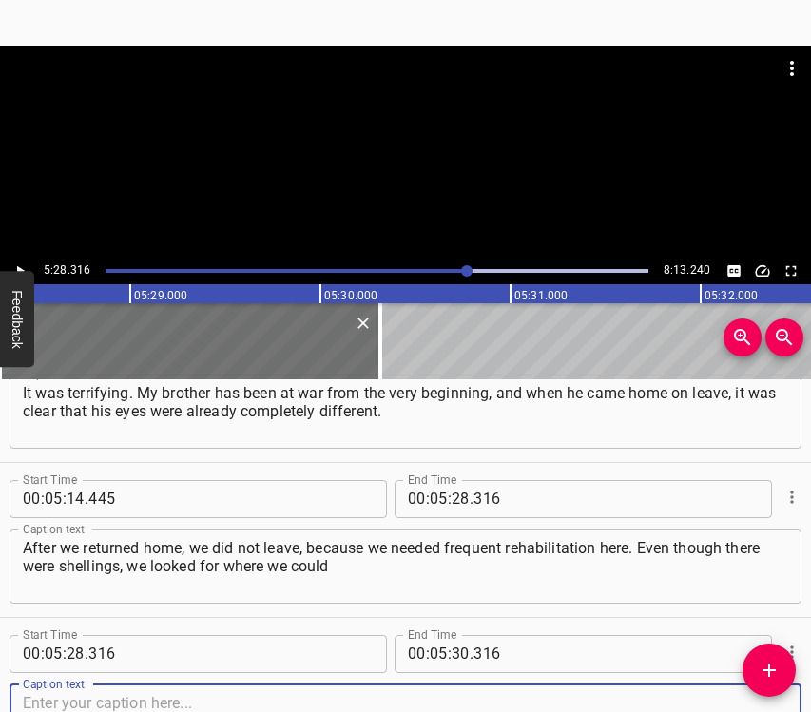
scroll to position [4713, 0]
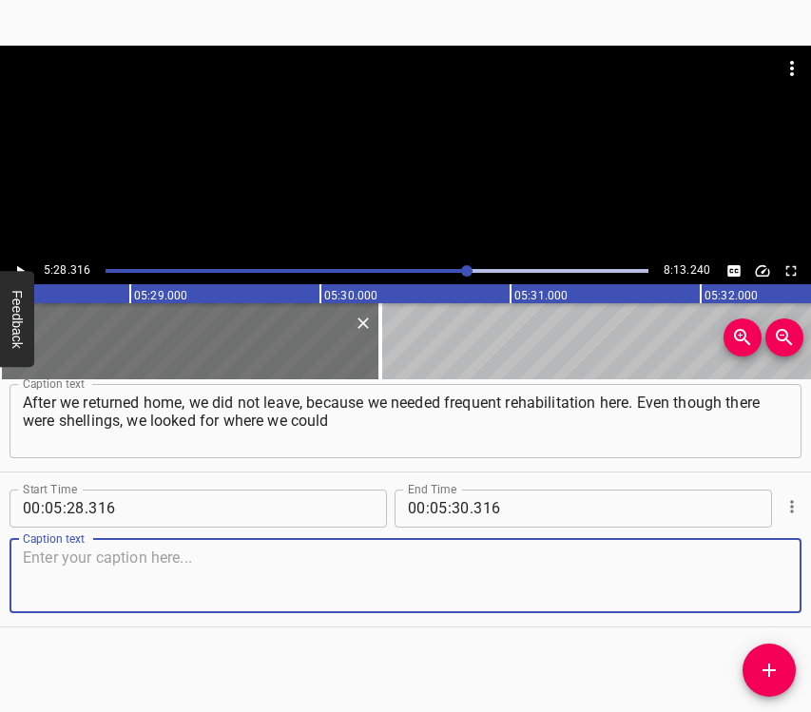
click at [737, 575] on textarea at bounding box center [405, 575] width 765 height 54
click at [62, 594] on textarea at bounding box center [405, 575] width 765 height 54
paste textarea "turn to restore the child. We have [MEDICAL_DATA] of the 2nd–3rd degree. Hearin…"
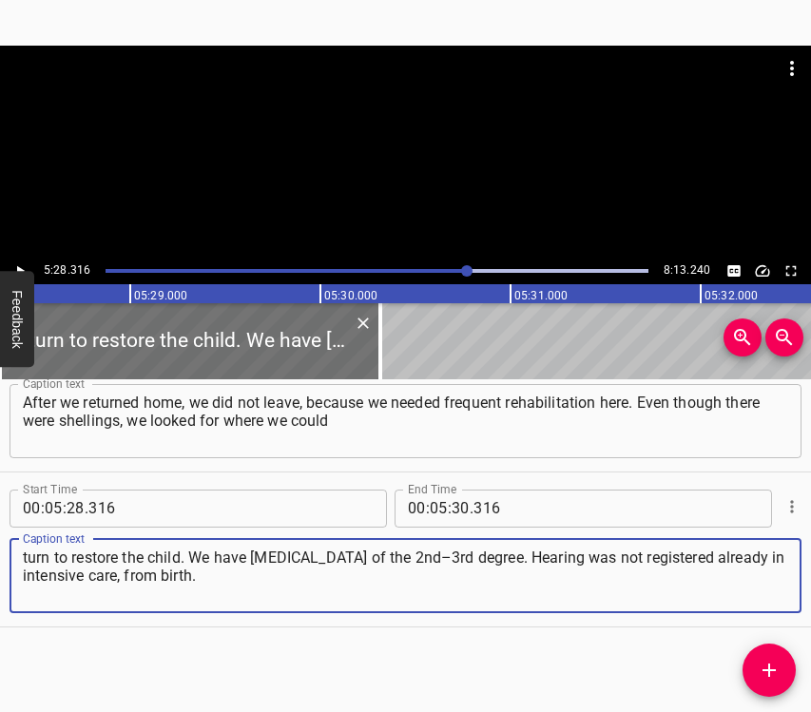
type textarea "turn to restore the child. We have [MEDICAL_DATA] of the 2nd–3rd degree. Hearin…"
click at [15, 265] on icon "Play/Pause" at bounding box center [19, 270] width 17 height 17
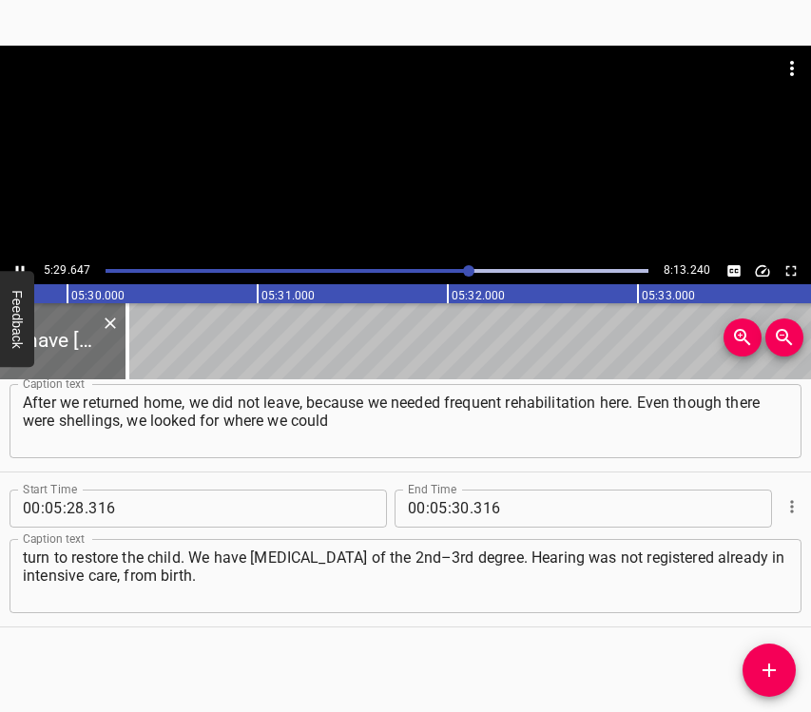
scroll to position [0, 62715]
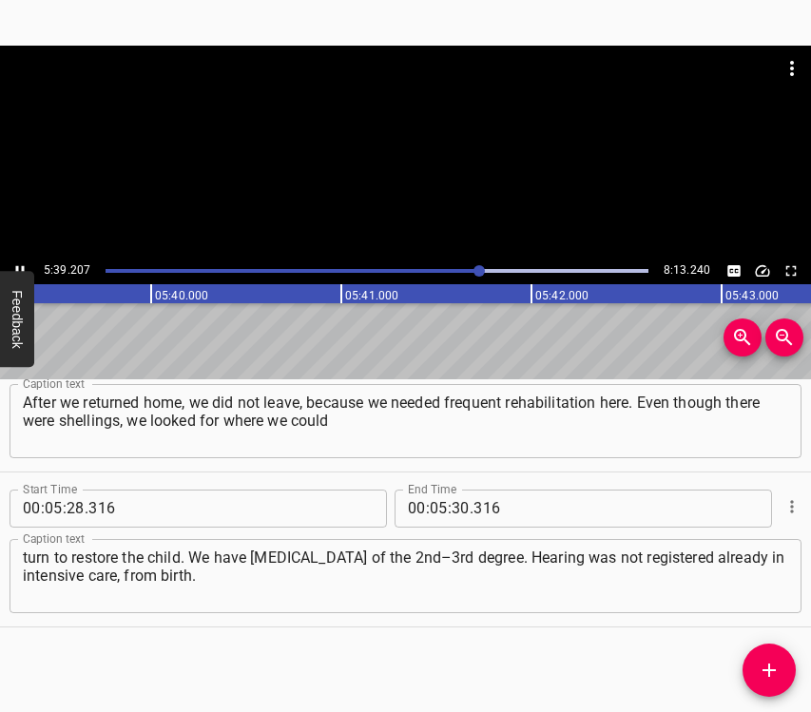
click at [17, 266] on icon "Play/Pause" at bounding box center [20, 270] width 9 height 10
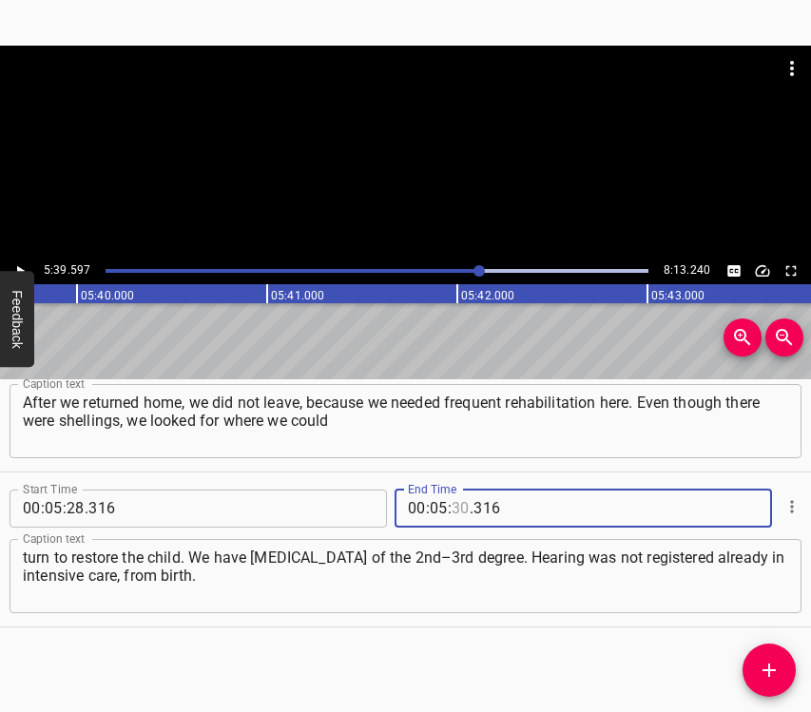
click at [455, 498] on input "number" at bounding box center [460, 509] width 18 height 38
type input "39"
type input "597"
click at [765, 675] on icon "Add Cue" at bounding box center [769, 670] width 23 height 23
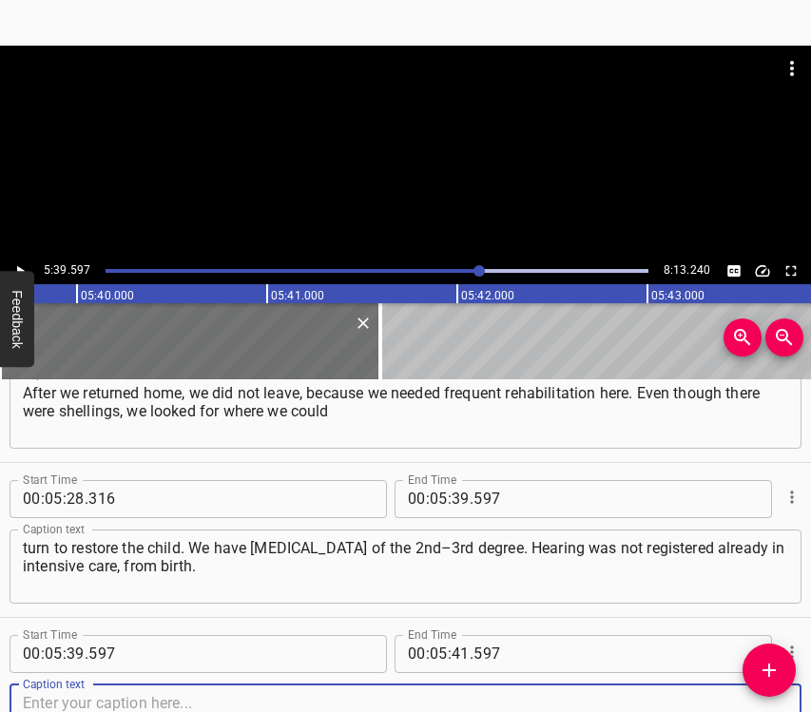
scroll to position [4868, 0]
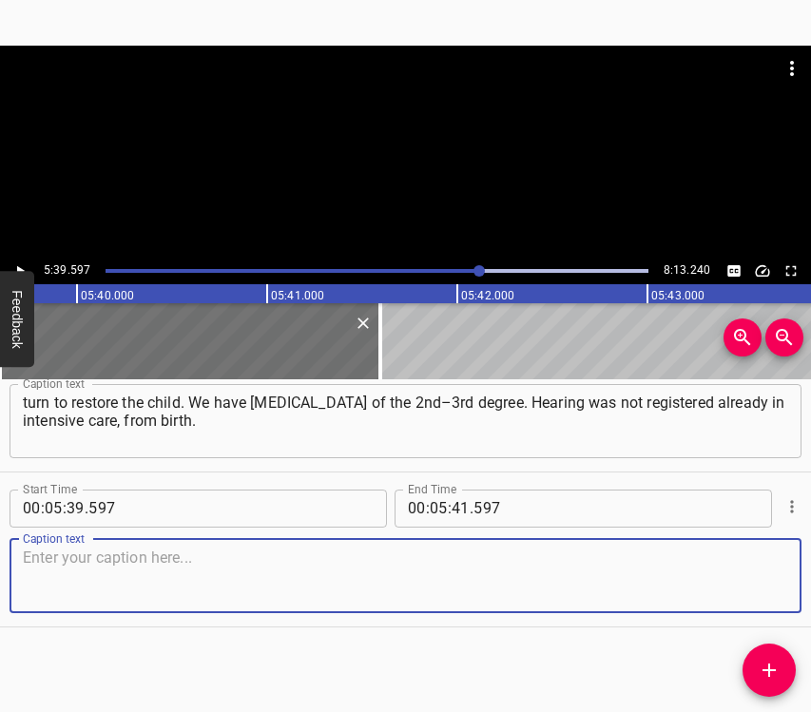
click at [718, 596] on textarea at bounding box center [405, 575] width 765 height 54
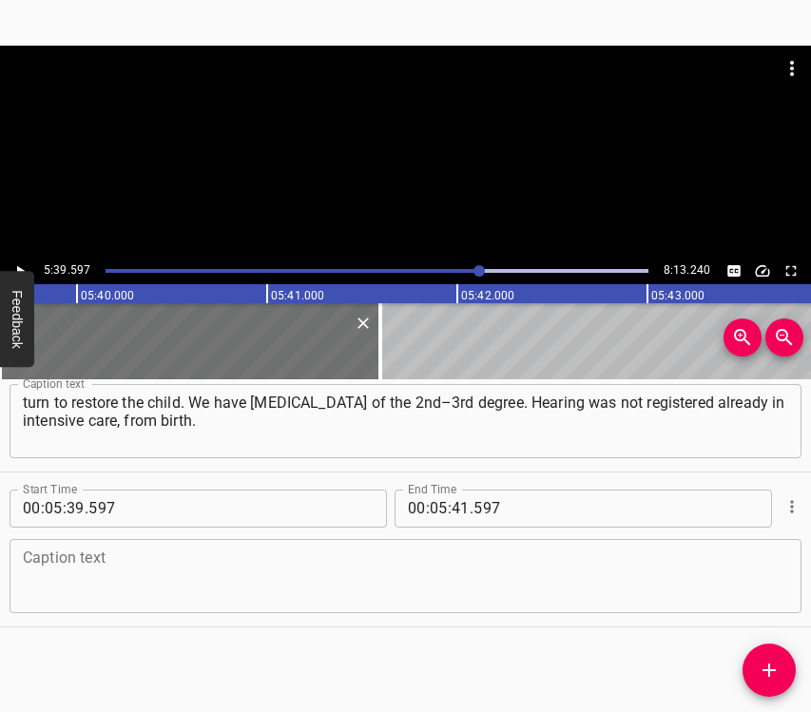
click at [106, 569] on textarea at bounding box center [405, 575] width 765 height 54
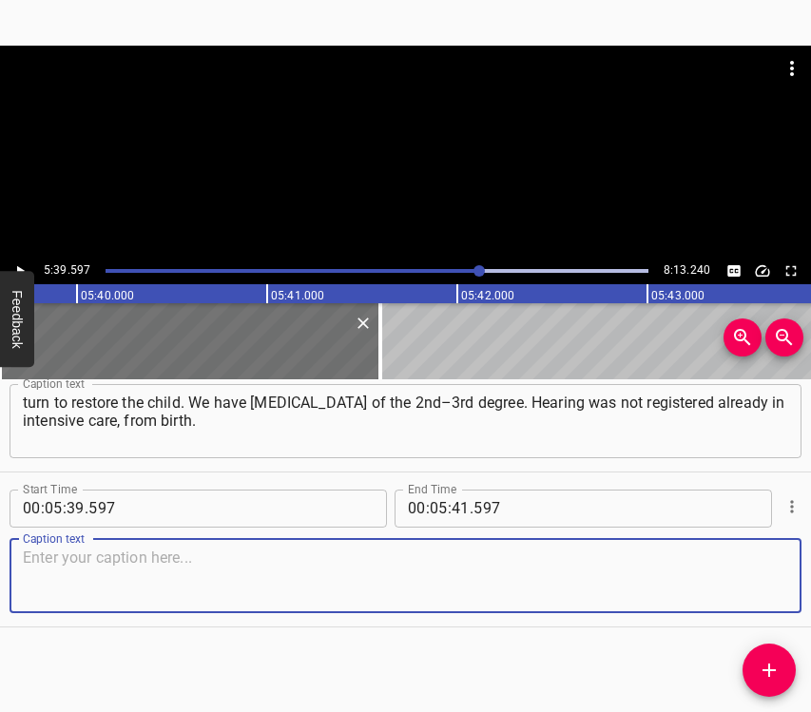
paste textarea "And when they started giving heavy medications, most likely, as I am told, that…"
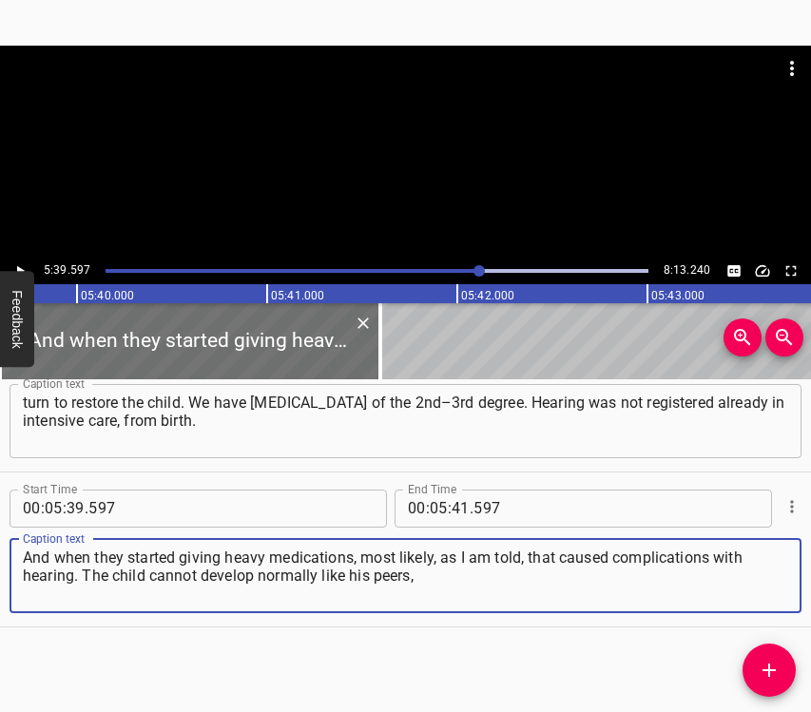
type textarea "And when they started giving heavy medications, most likely, as I am told, that…"
click at [15, 262] on icon "Play/Pause" at bounding box center [19, 270] width 17 height 17
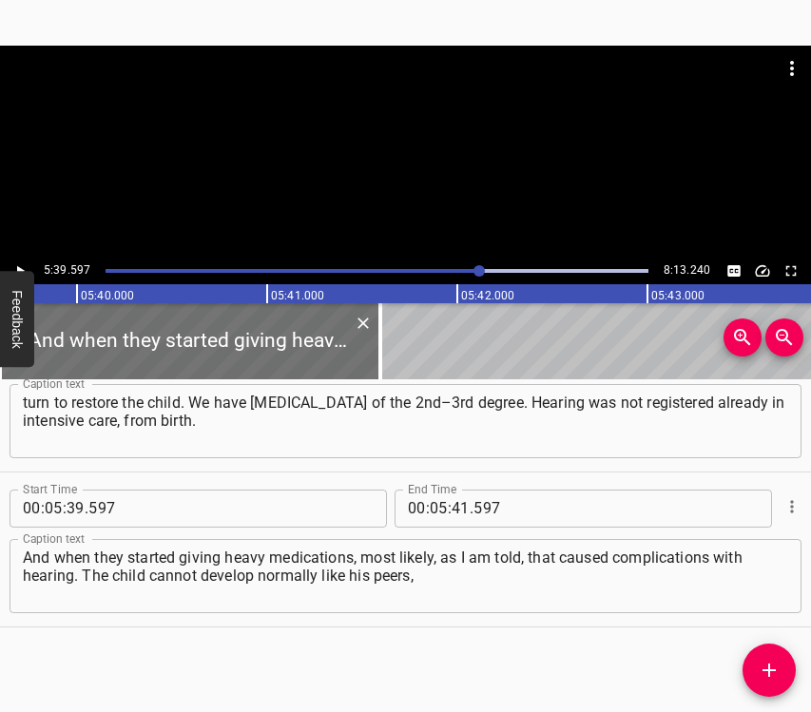
click at [16, 263] on icon "Play/Pause" at bounding box center [19, 270] width 17 height 17
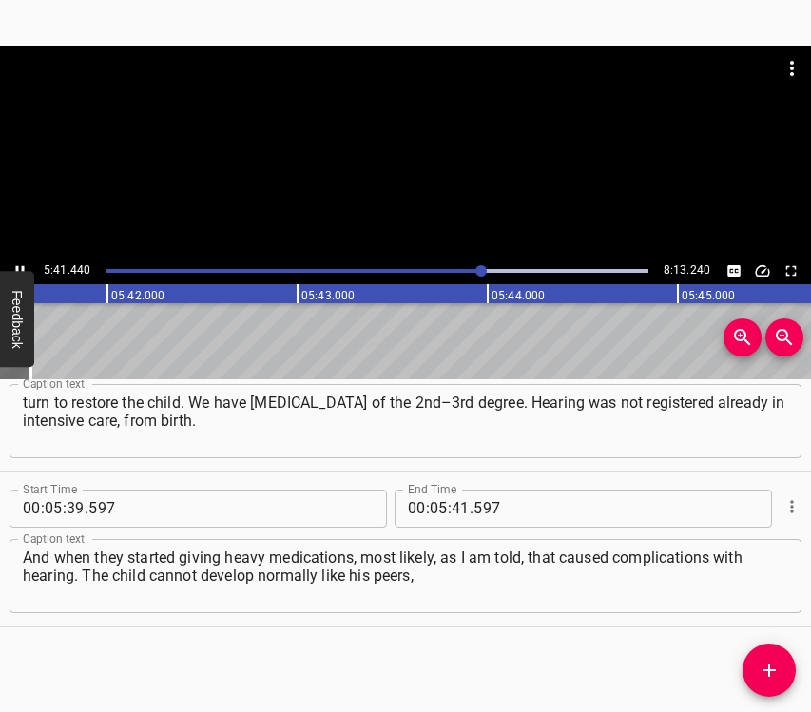
scroll to position [0, 64958]
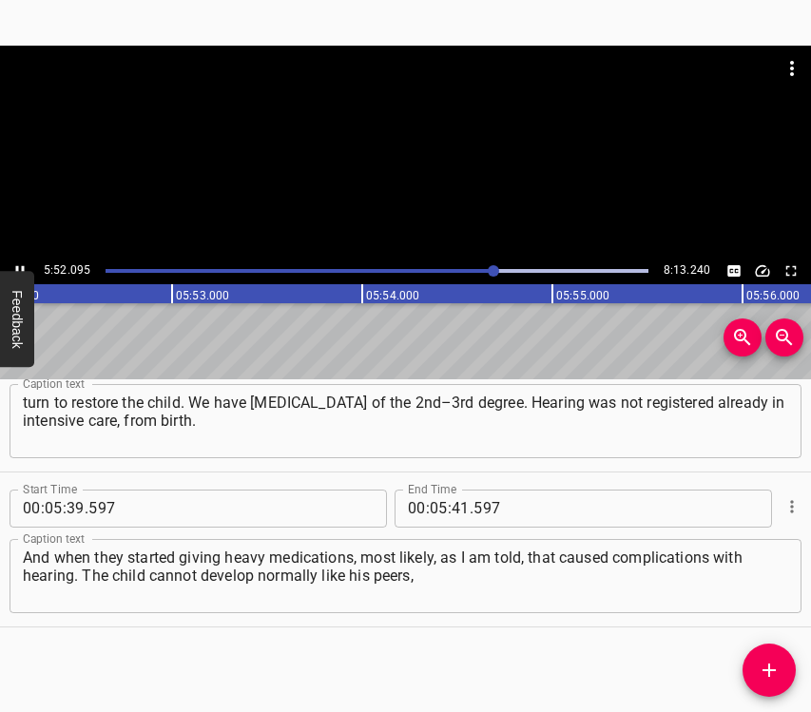
click at [17, 264] on icon "Play/Pause" at bounding box center [19, 270] width 17 height 17
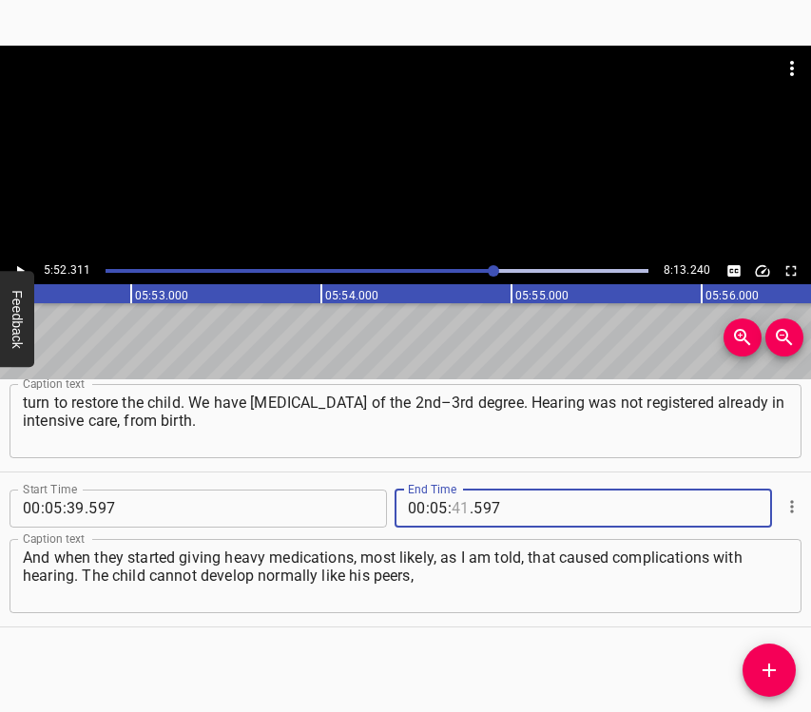
click at [452, 506] on input "number" at bounding box center [460, 509] width 18 height 38
type input "52"
type input "311"
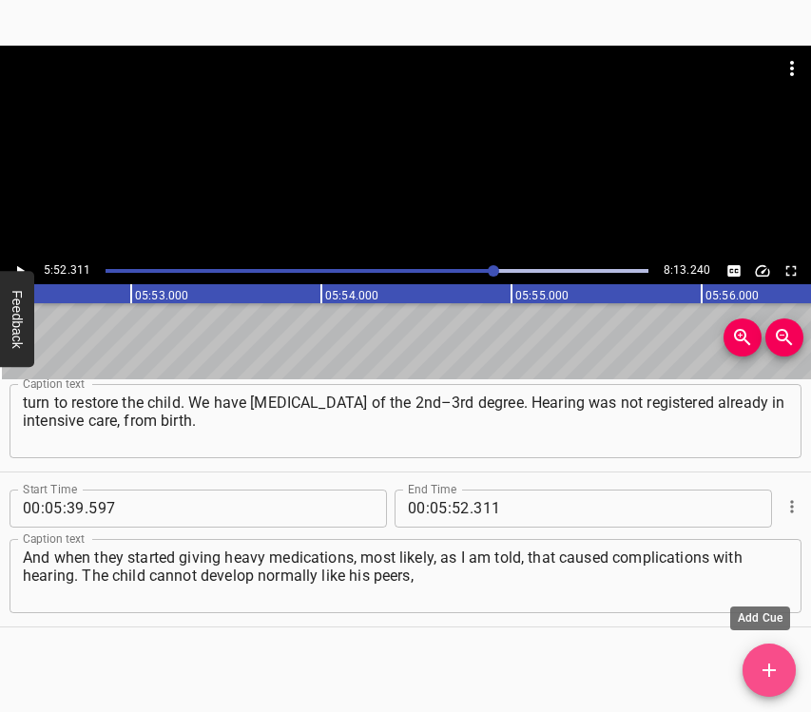
click at [766, 665] on icon "Add Cue" at bounding box center [769, 670] width 23 height 23
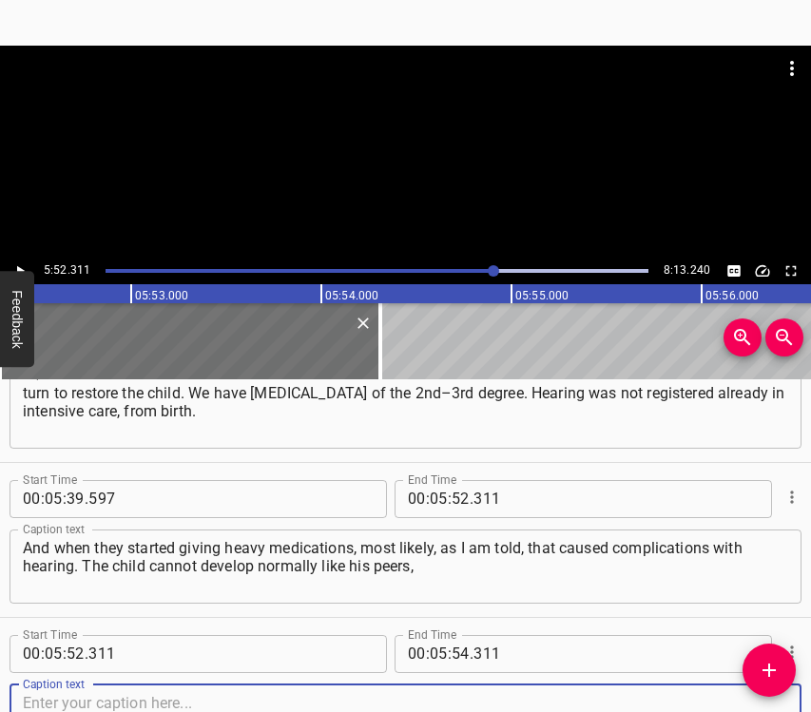
scroll to position [5023, 0]
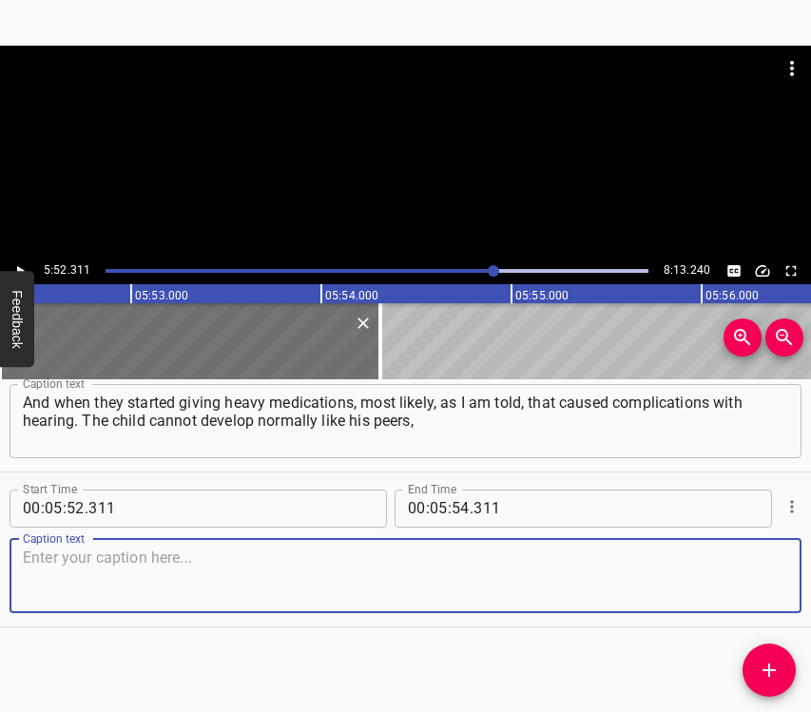
click at [743, 576] on textarea at bounding box center [405, 575] width 765 height 54
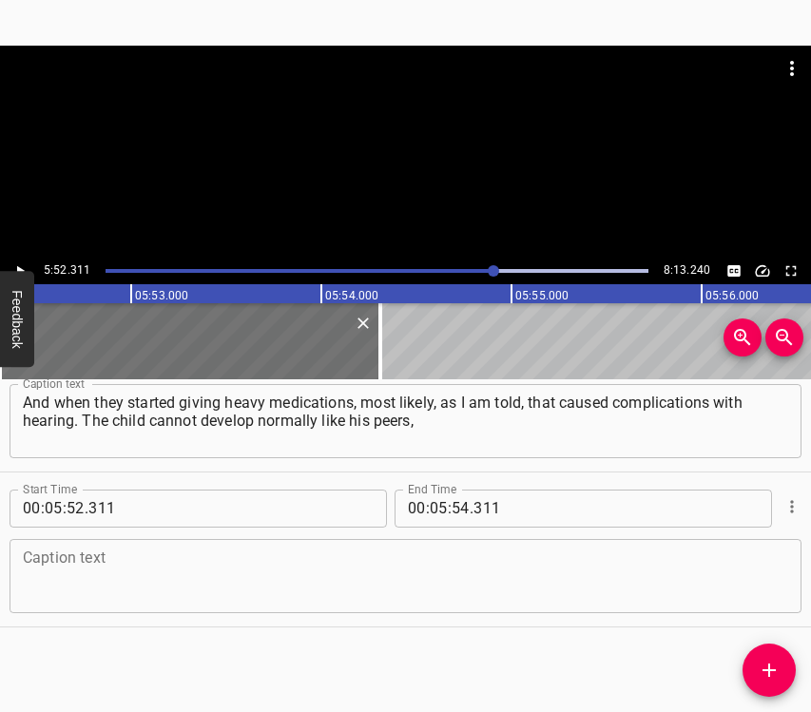
click at [148, 560] on textarea at bounding box center [405, 575] width 765 height 54
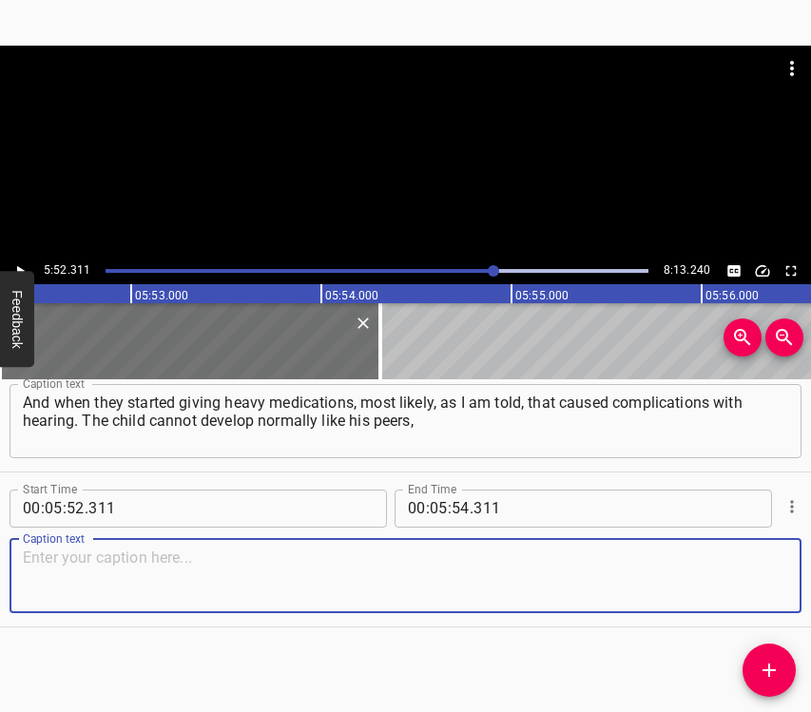
paste textarea "for example. It is harder for him without hearing aids. Of course, he really ne…"
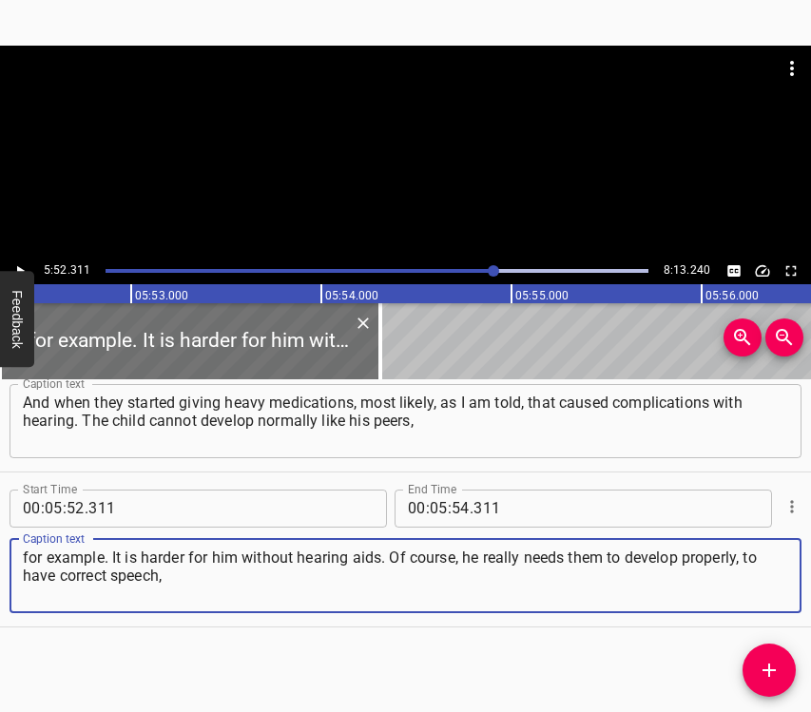
type textarea "for example. It is harder for him without hearing aids. Of course, he really ne…"
